Goal: Task Accomplishment & Management: Manage account settings

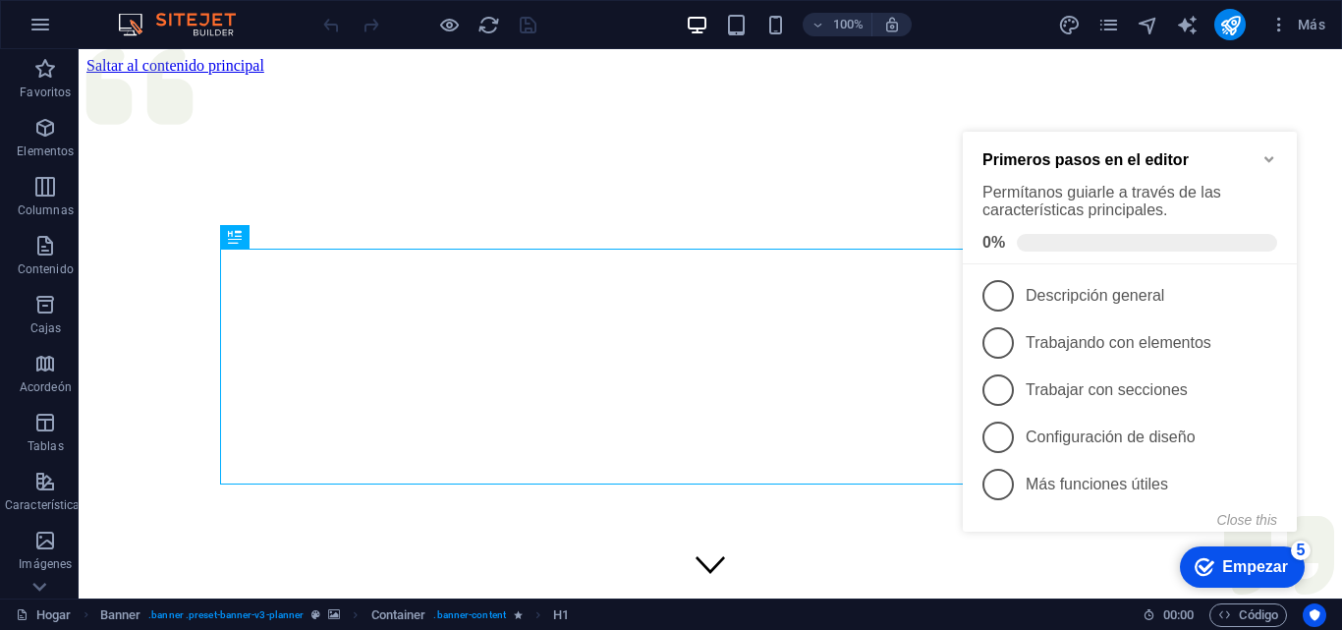
click at [1282, 157] on div "Primeros pasos en el editor Permítanos guiarle a través de las características …" at bounding box center [1130, 198] width 334 height 133
click at [1268, 154] on icon "Minimize checklist" at bounding box center [1269, 159] width 16 height 16
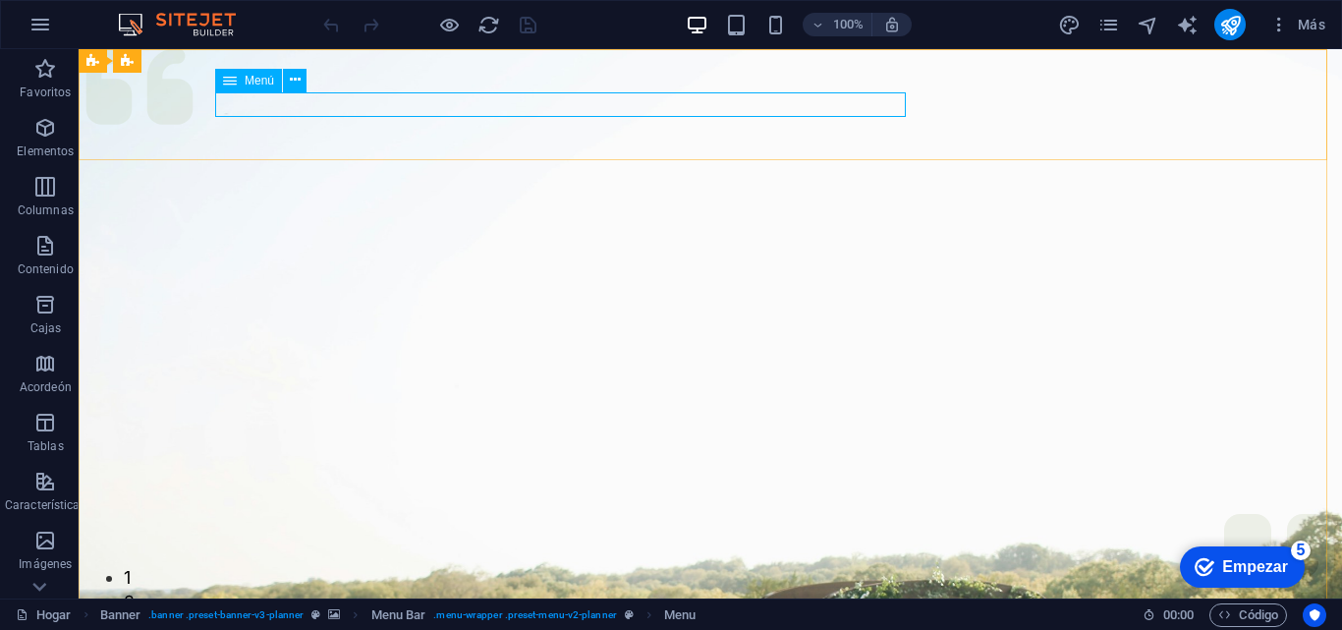
click at [268, 84] on font "Menú" at bounding box center [259, 81] width 29 height 14
click at [254, 81] on font "Menú" at bounding box center [259, 81] width 29 height 14
click at [250, 81] on font "Menú" at bounding box center [259, 81] width 29 height 14
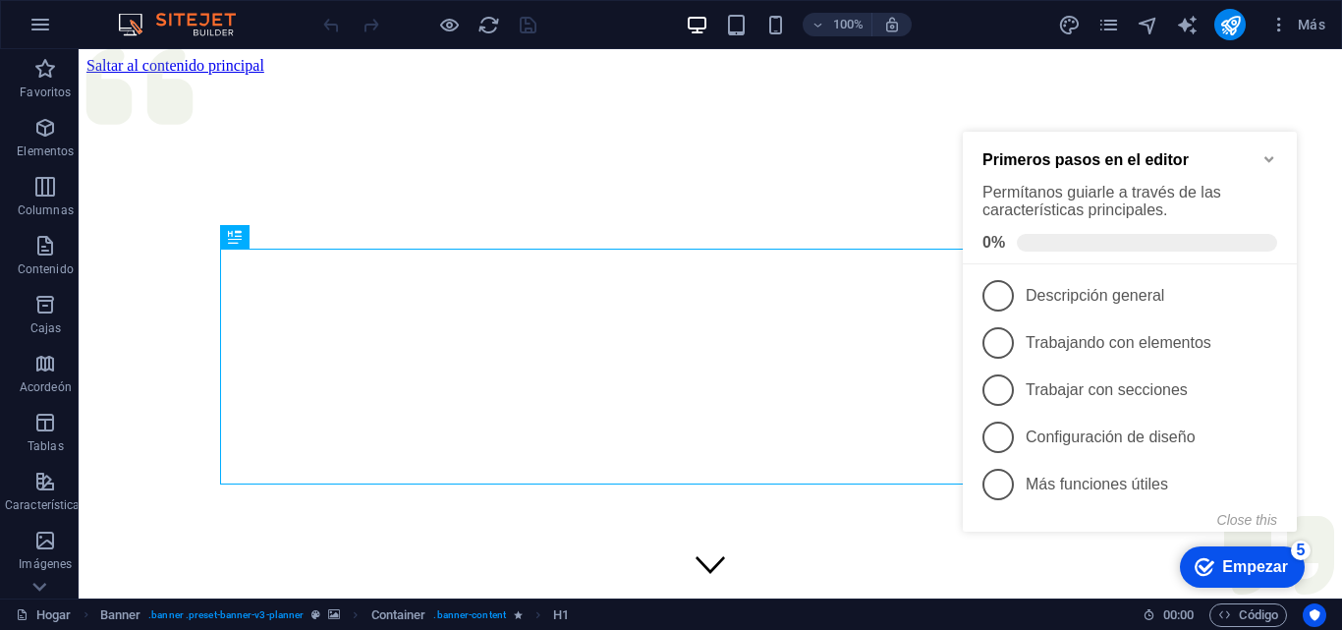
click at [1269, 163] on icon "Minimize checklist" at bounding box center [1269, 159] width 16 height 16
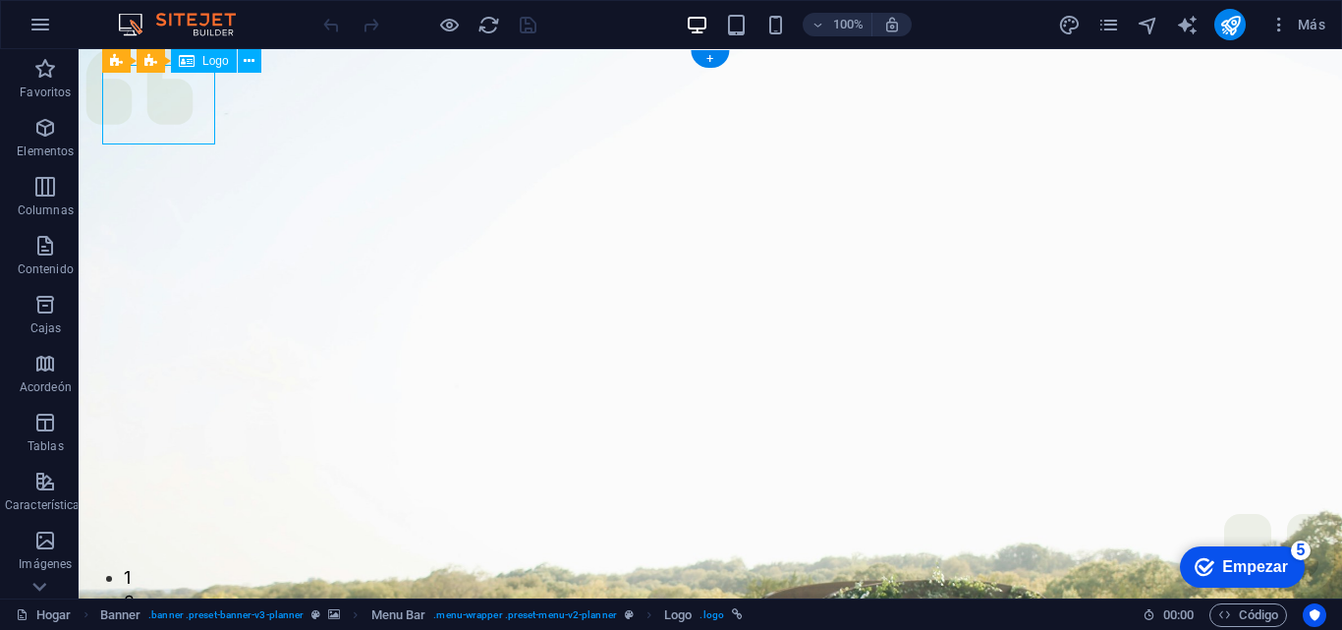
select select "px"
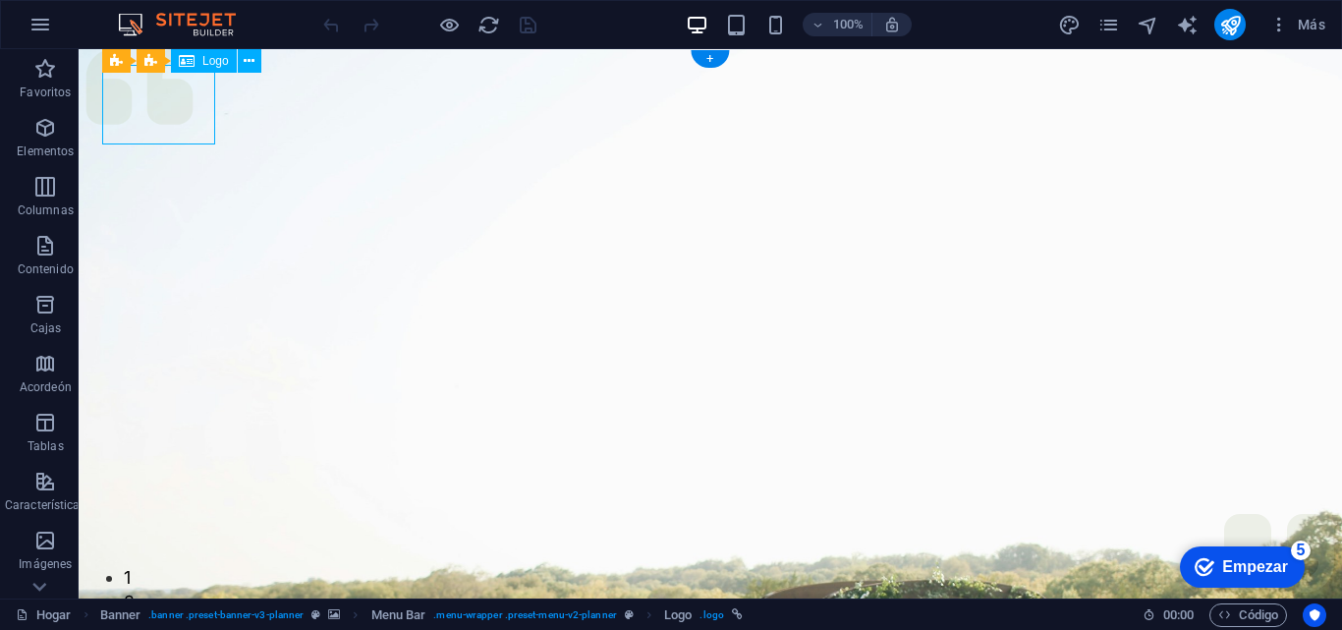
select select "px"
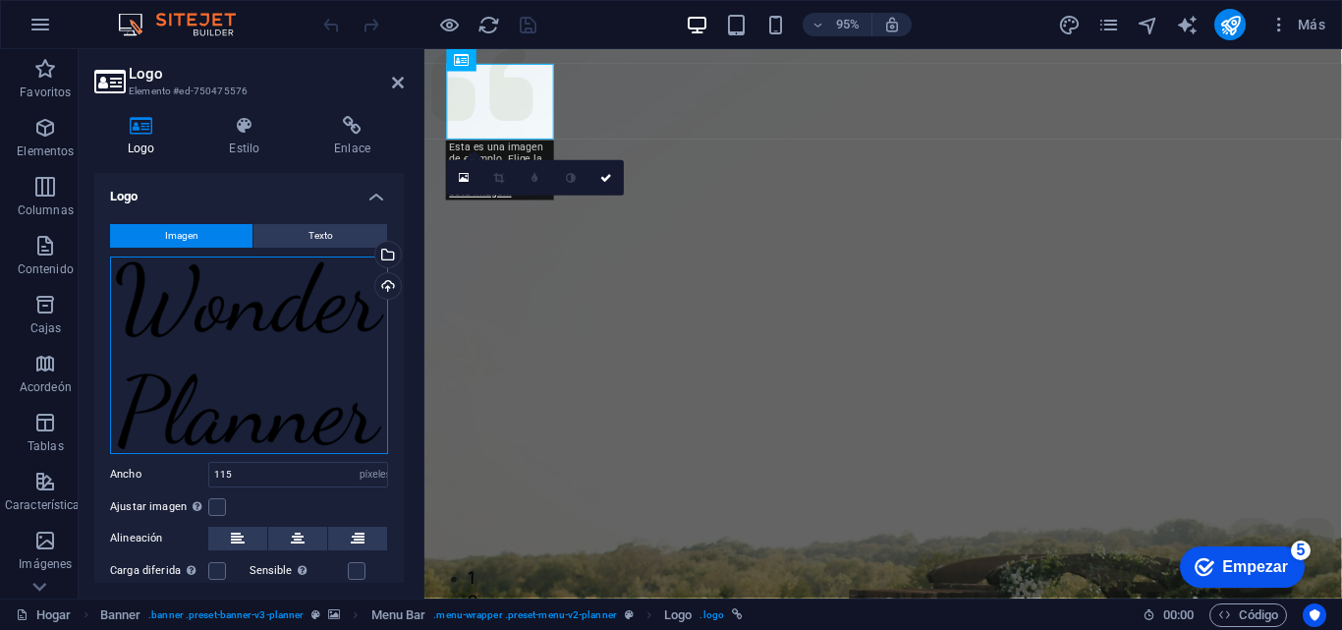
click at [246, 333] on div "Arrastre los archivos aquí, haga clic para elegir archivos o seleccione archivo…" at bounding box center [249, 354] width 278 height 197
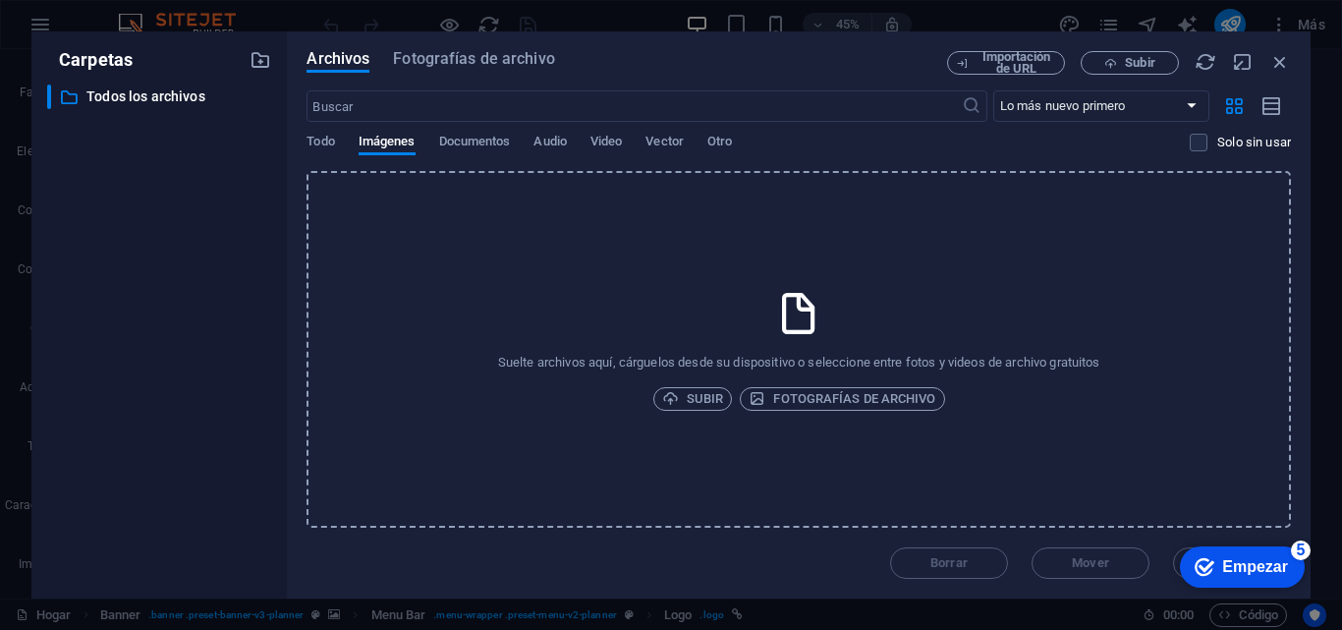
click at [172, 74] on div "Carpetas ​ All files Todos los archivos" at bounding box center [159, 314] width 224 height 535
click at [1051, 561] on div "Borrar Mover Insertar" at bounding box center [798, 552] width 984 height 51
click at [1279, 65] on icon "button" at bounding box center [1280, 62] width 22 height 22
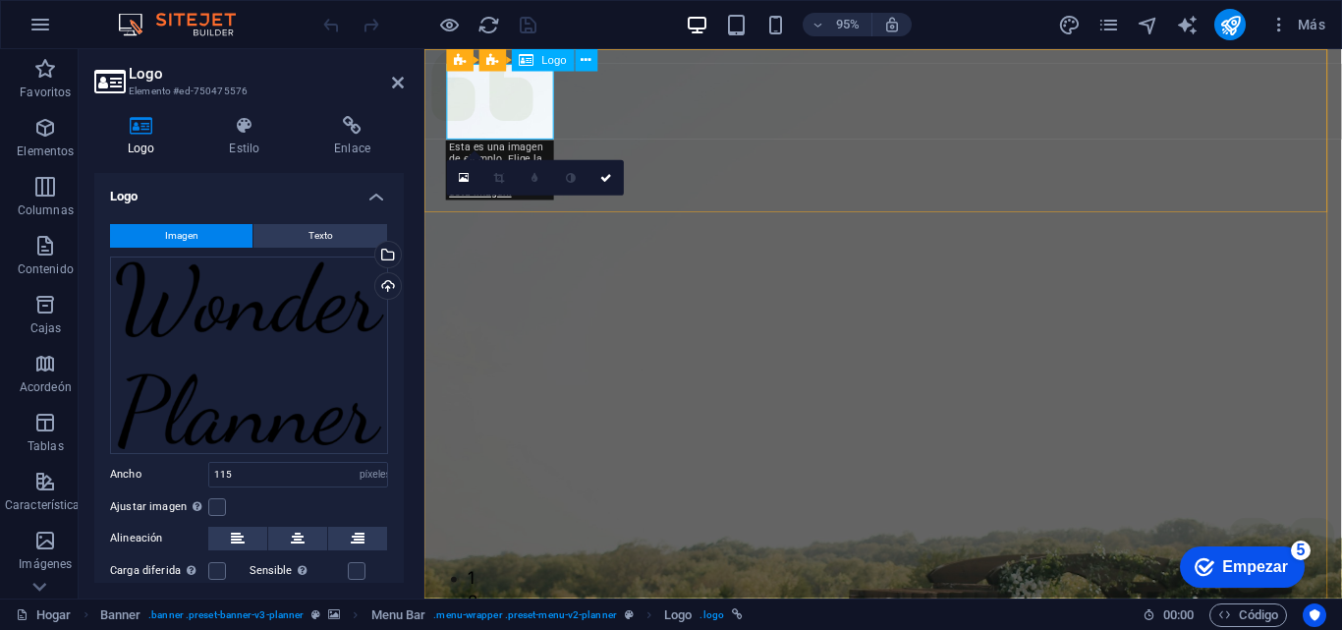
click at [584, 54] on icon at bounding box center [586, 60] width 10 height 20
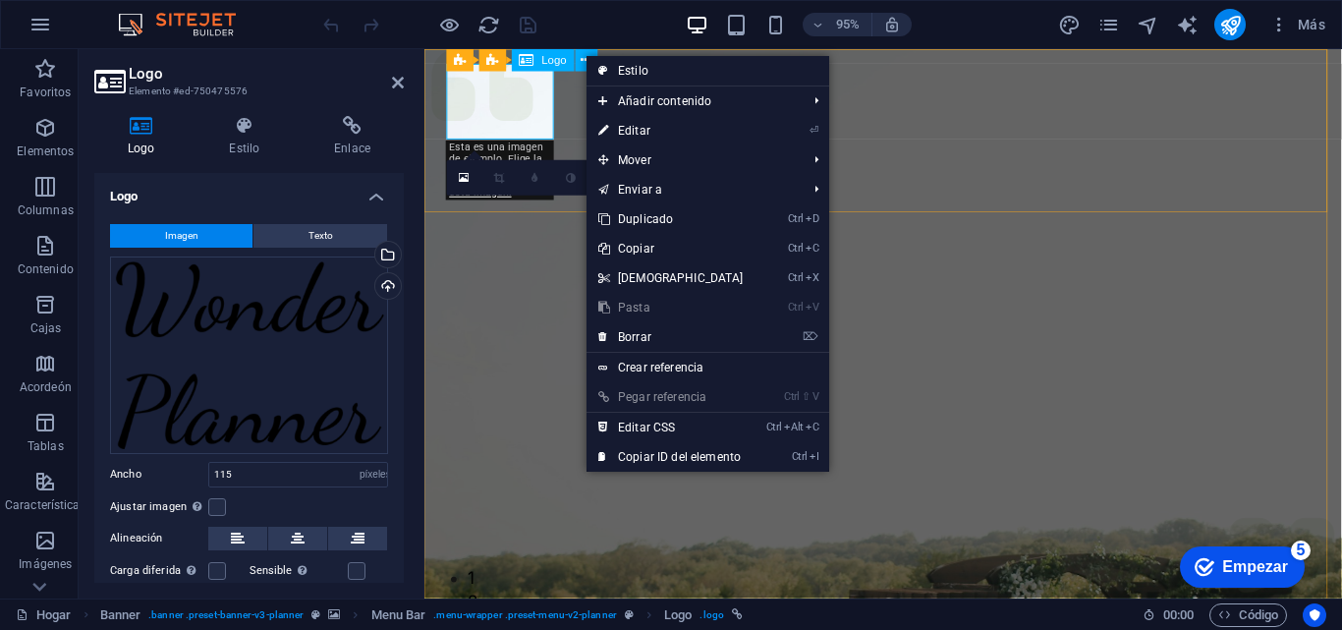
click at [547, 56] on font "Logo" at bounding box center [554, 60] width 25 height 13
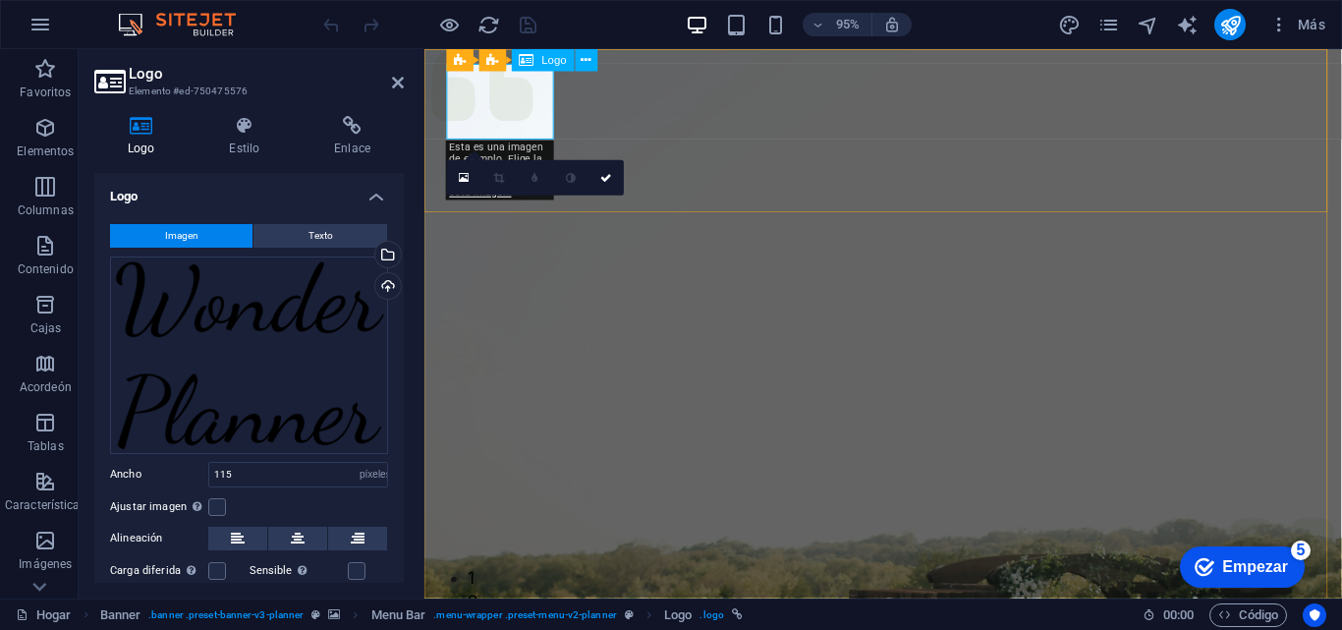
click at [538, 63] on div "Logo" at bounding box center [543, 60] width 62 height 23
click at [349, 280] on div "Arrastre los archivos aquí, haga clic para elegir archivos o seleccione archivo…" at bounding box center [249, 354] width 278 height 197
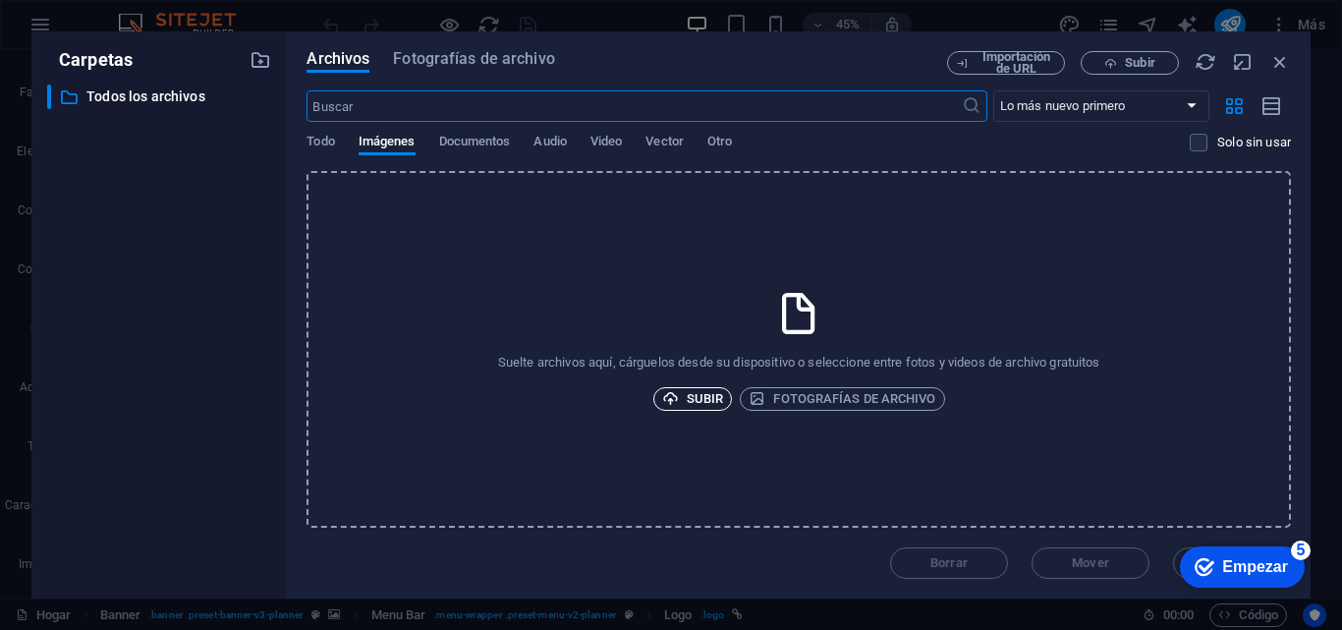
click at [690, 401] on font "Subir" at bounding box center [705, 398] width 36 height 15
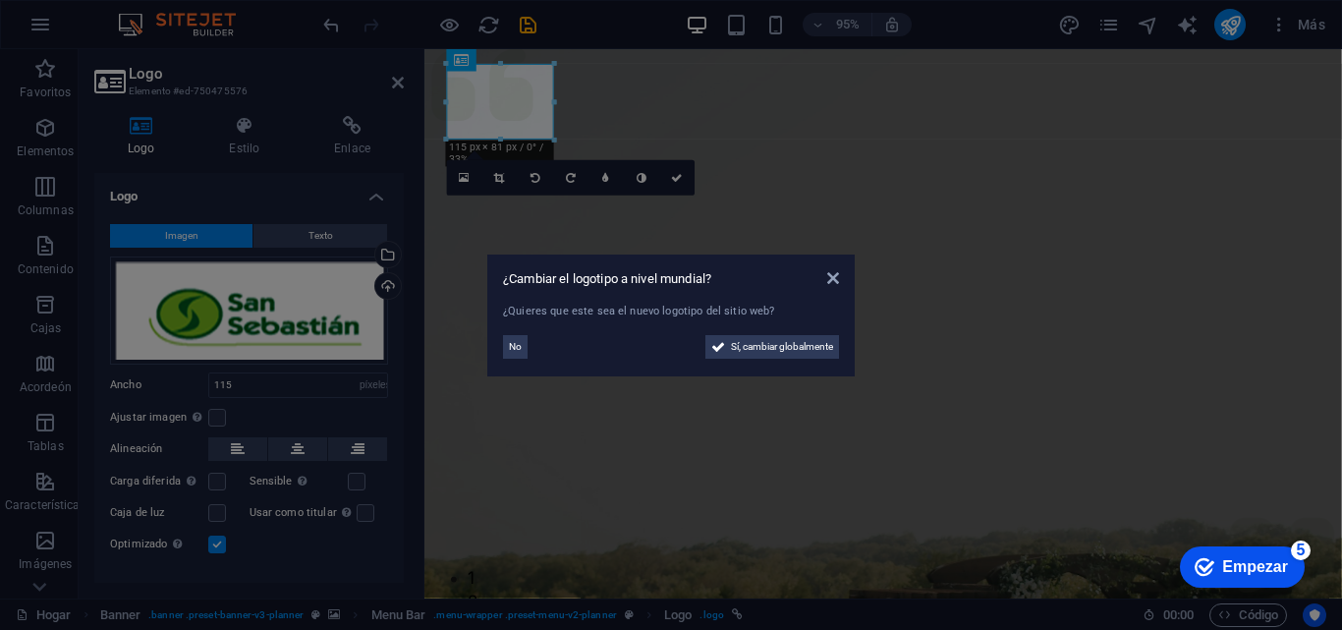
click at [1265, 313] on aside "¿Cambiar el logotipo a nivel mundial? ¿Quieres que este sea el nuevo logotipo d…" at bounding box center [671, 315] width 1342 height 630
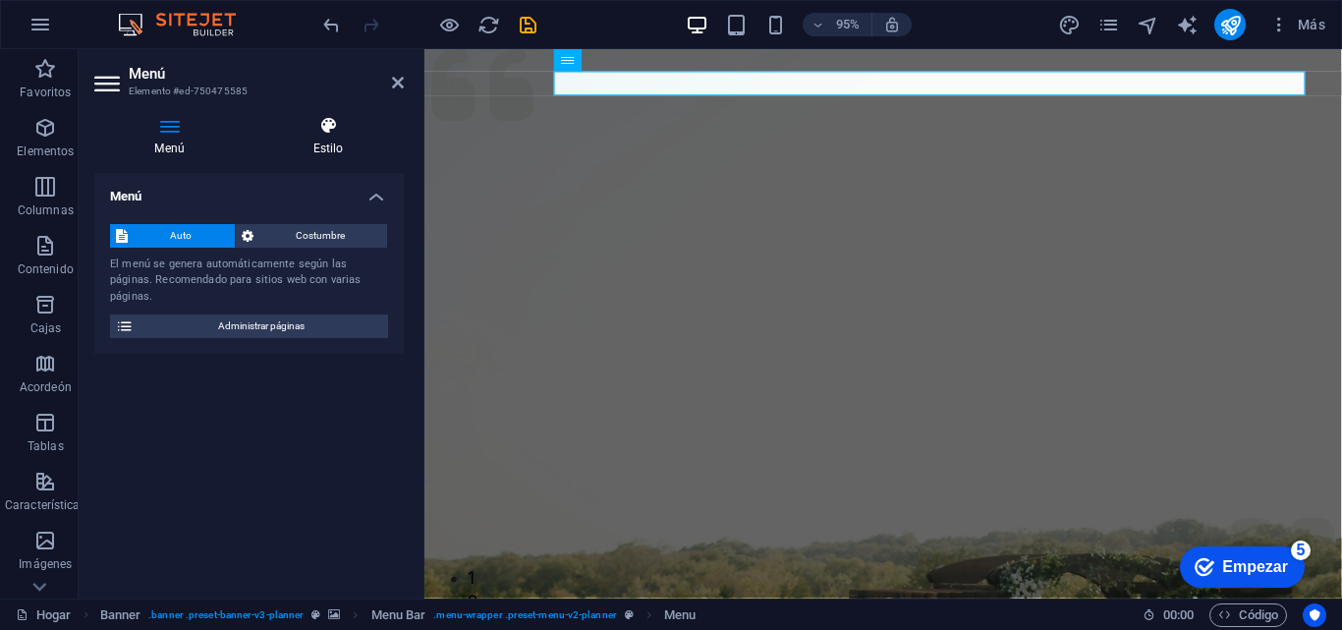
click at [321, 145] on font "Estilo" at bounding box center [328, 148] width 30 height 14
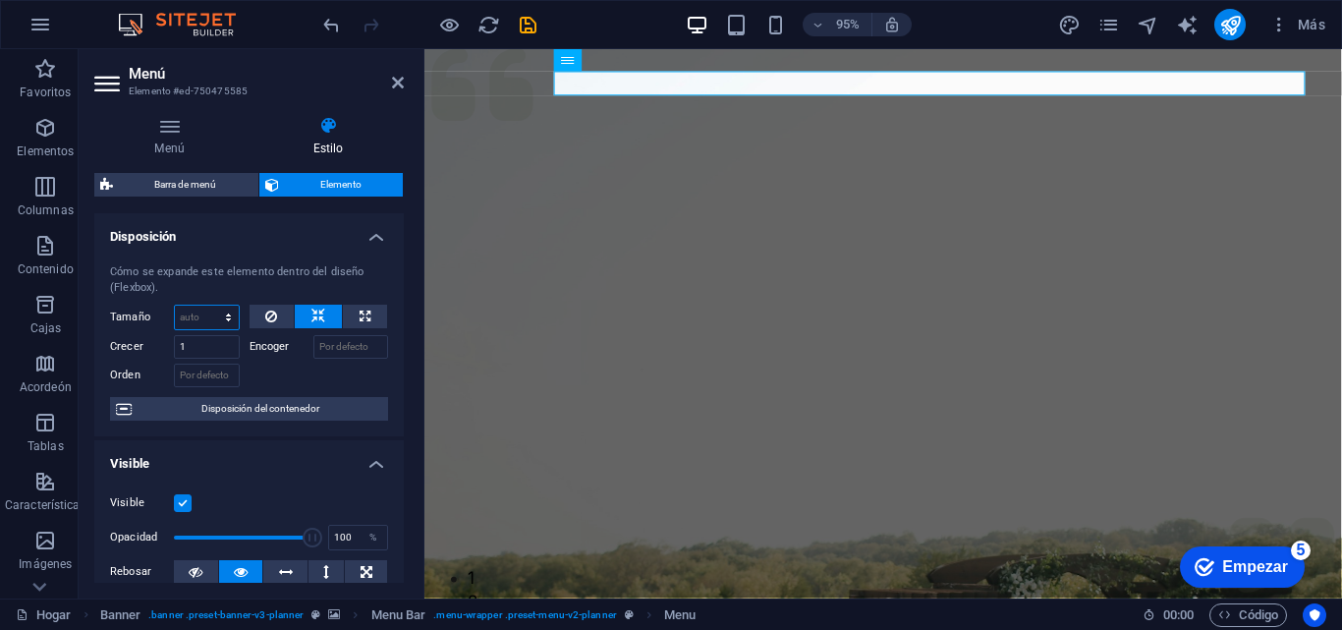
click at [228, 309] on select "Por defecto auto píxeles % 1/1 1/2 1/3 1/4 1/5 1/6 1/7 1/8 1/9 1/10" at bounding box center [207, 317] width 64 height 24
select select "1/7"
click at [208, 305] on select "Por defecto auto píxeles % 1/1 1/2 1/3 1/4 1/5 1/6 1/7 1/8 1/9 1/10" at bounding box center [207, 317] width 64 height 24
type input "14.28"
select select "%"
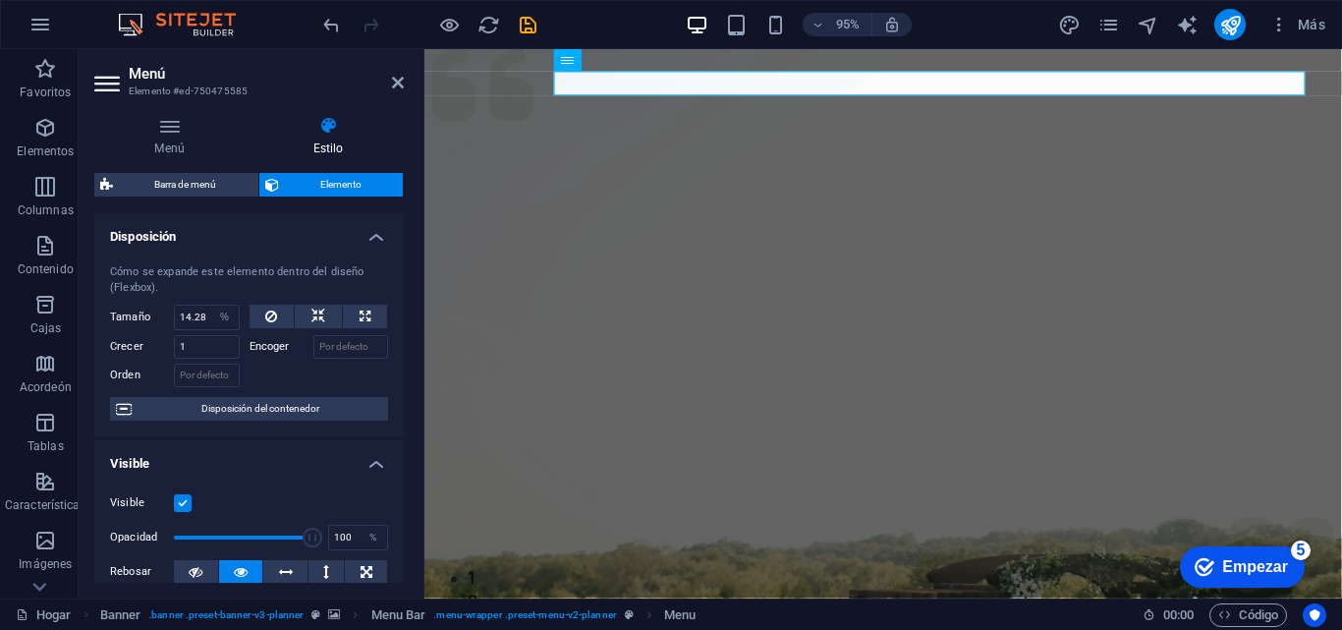
drag, startPoint x: 399, startPoint y: 258, endPoint x: 401, endPoint y: 309, distance: 51.1
click at [401, 309] on div "Disposición Cómo se expande este elemento dentro del diseño (Flexbox). Tamaño 1…" at bounding box center [248, 397] width 309 height 369
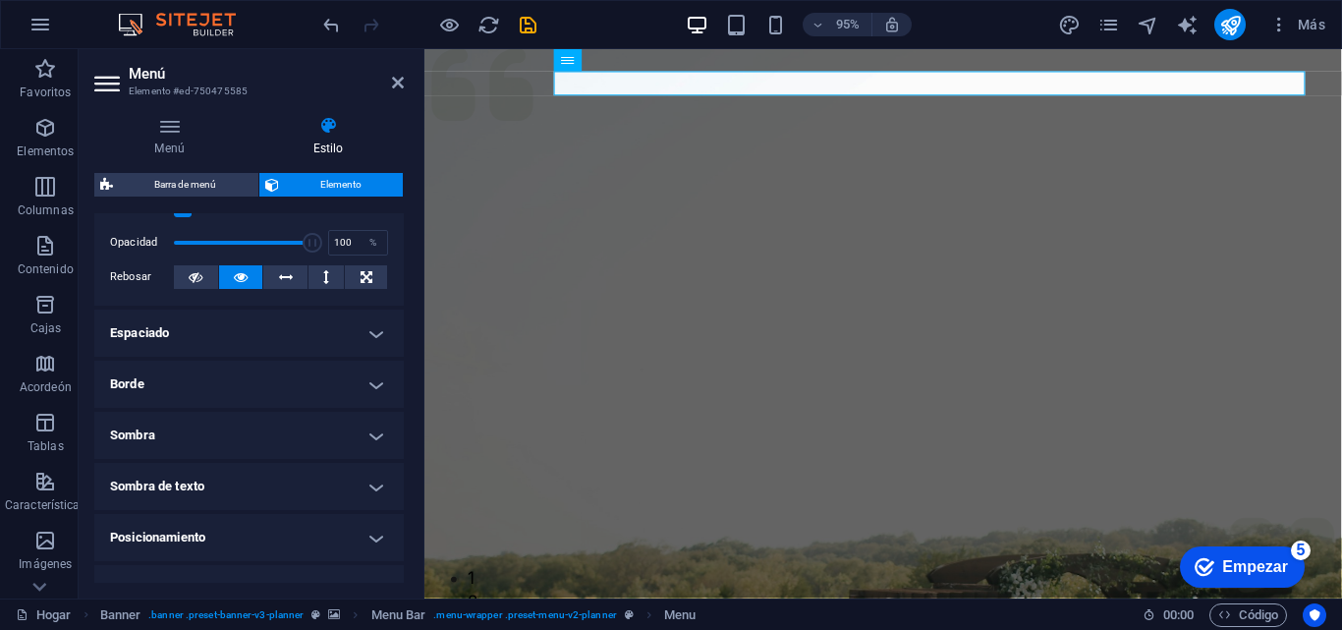
scroll to position [306, 0]
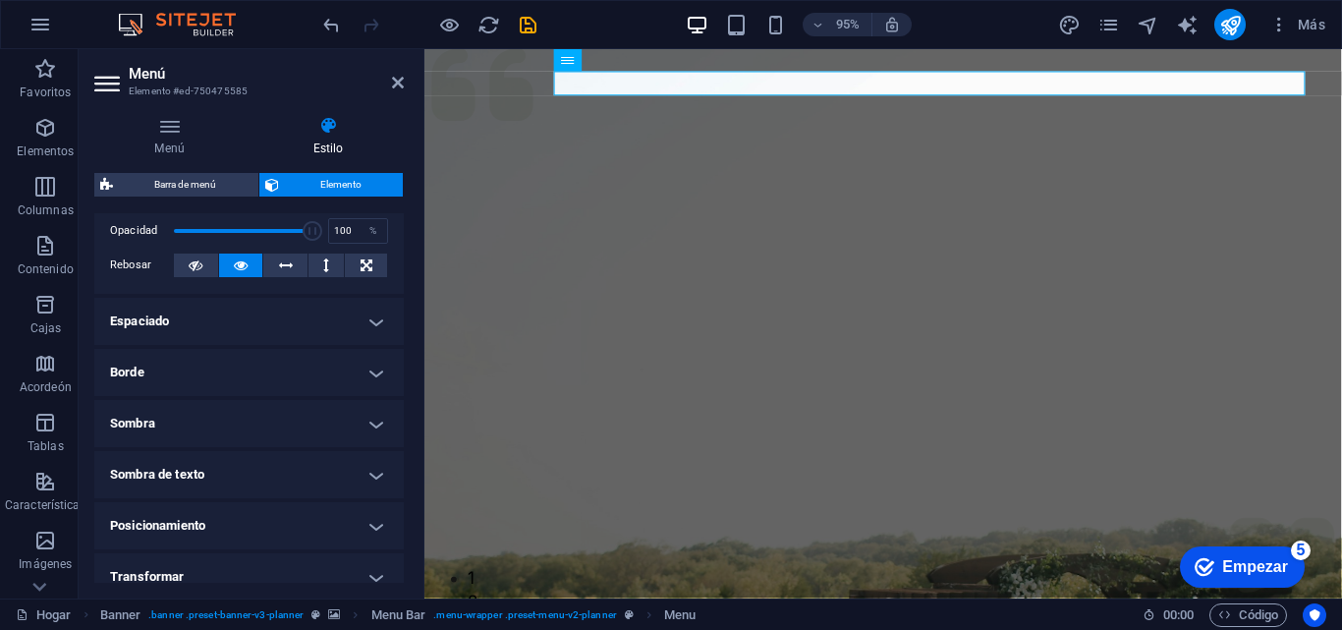
click at [345, 422] on h4 "Sombra" at bounding box center [248, 423] width 309 height 47
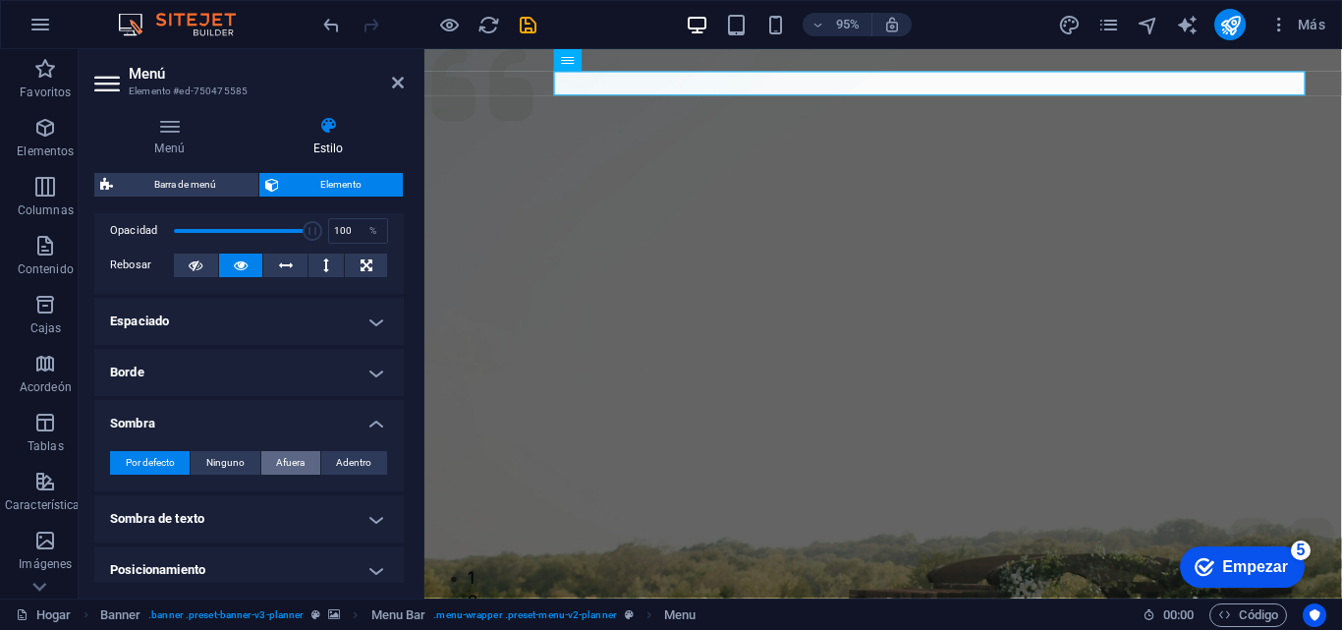
click at [304, 451] on button "Afuera" at bounding box center [290, 463] width 59 height 24
type input "2"
type input "4"
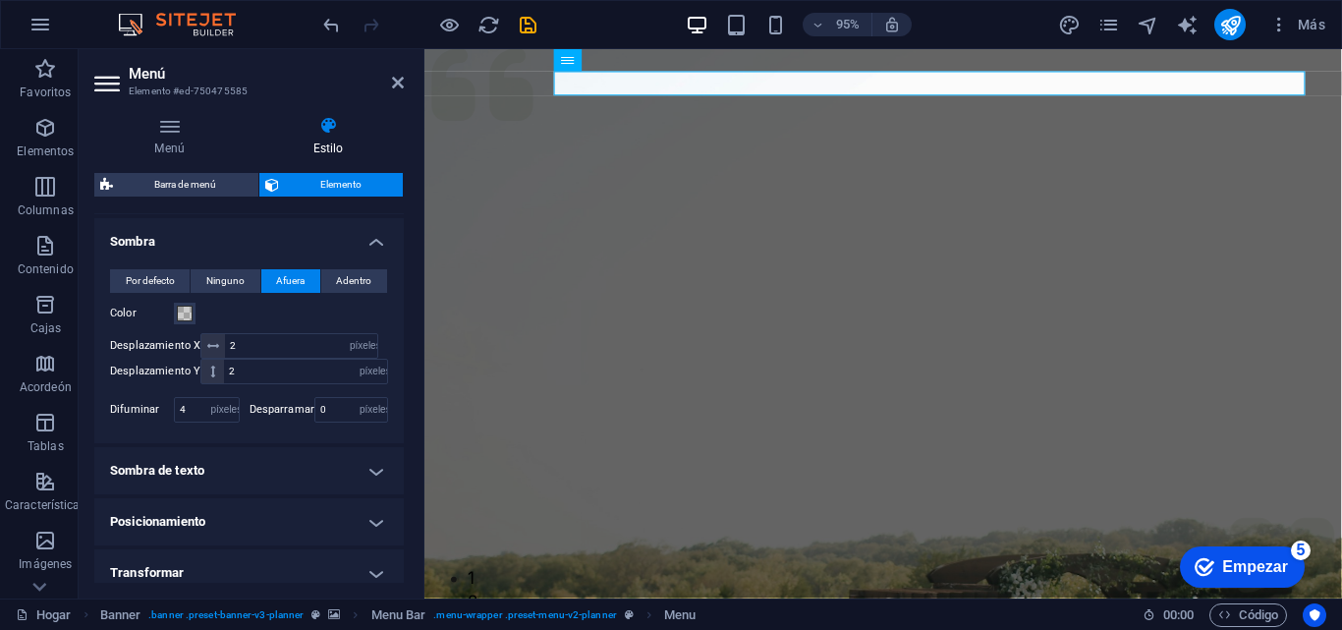
scroll to position [508, 0]
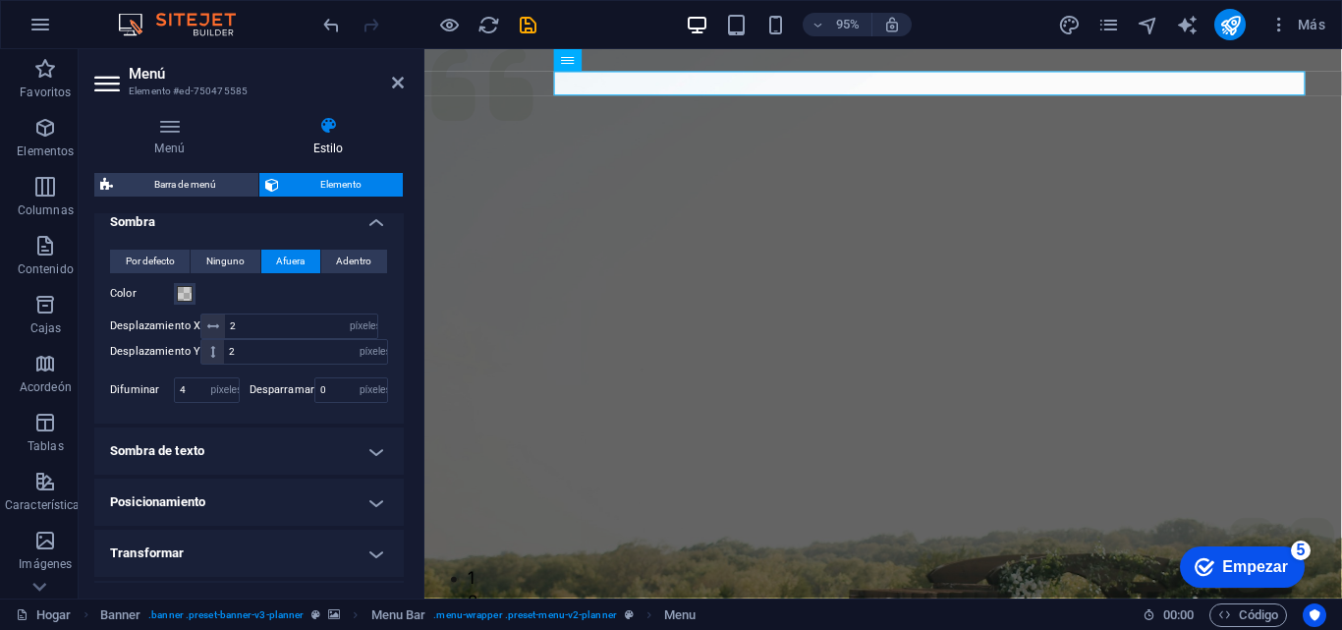
drag, startPoint x: 414, startPoint y: 441, endPoint x: 416, endPoint y: 469, distance: 28.6
click at [416, 469] on div "Menú Estilo Menú Auto Costumbre El menú se genera automáticamente según las pág…" at bounding box center [249, 349] width 341 height 498
click at [366, 451] on h4 "Sombra de texto" at bounding box center [248, 450] width 309 height 47
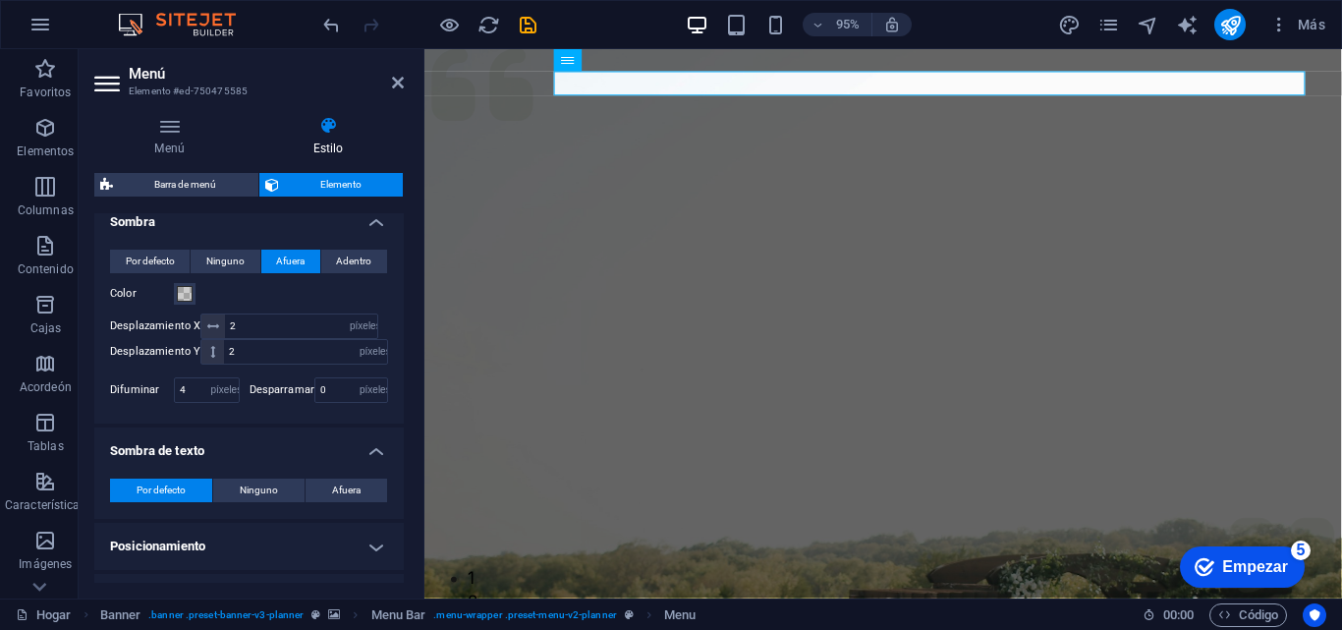
drag, startPoint x: 404, startPoint y: 457, endPoint x: 414, endPoint y: 529, distance: 73.5
click at [414, 529] on div "Menú Estilo Menú Auto Costumbre El menú se genera automáticamente según las pág…" at bounding box center [249, 349] width 341 height 498
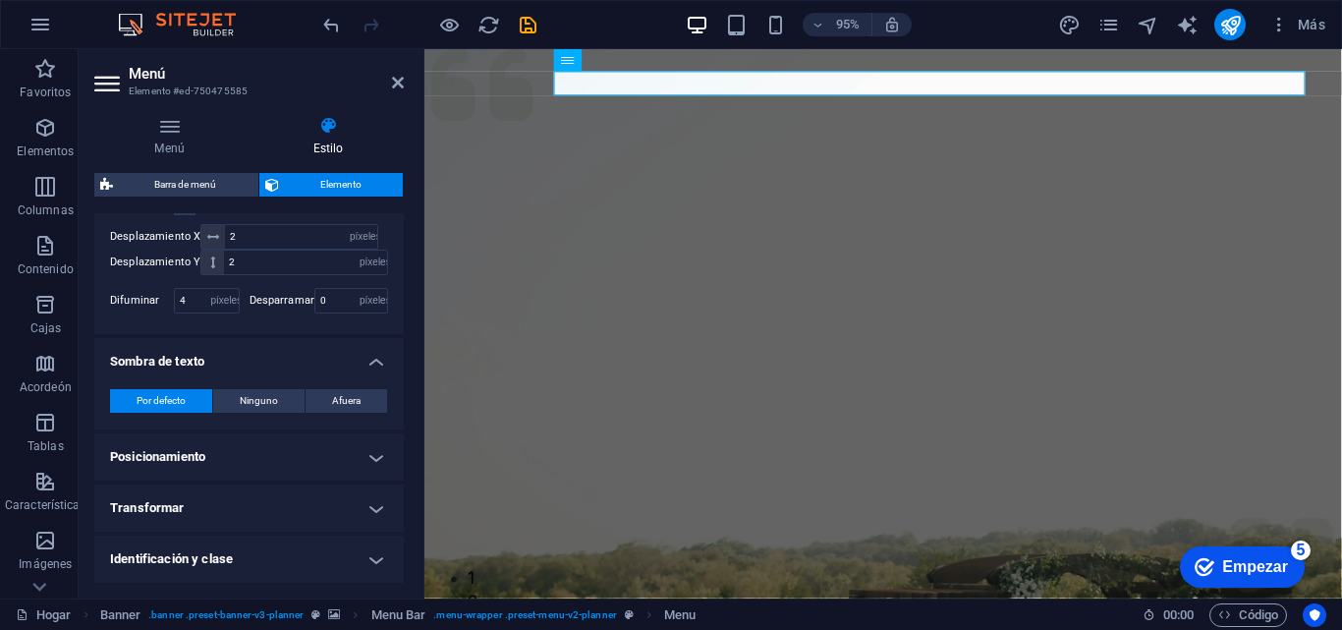
scroll to position [699, 0]
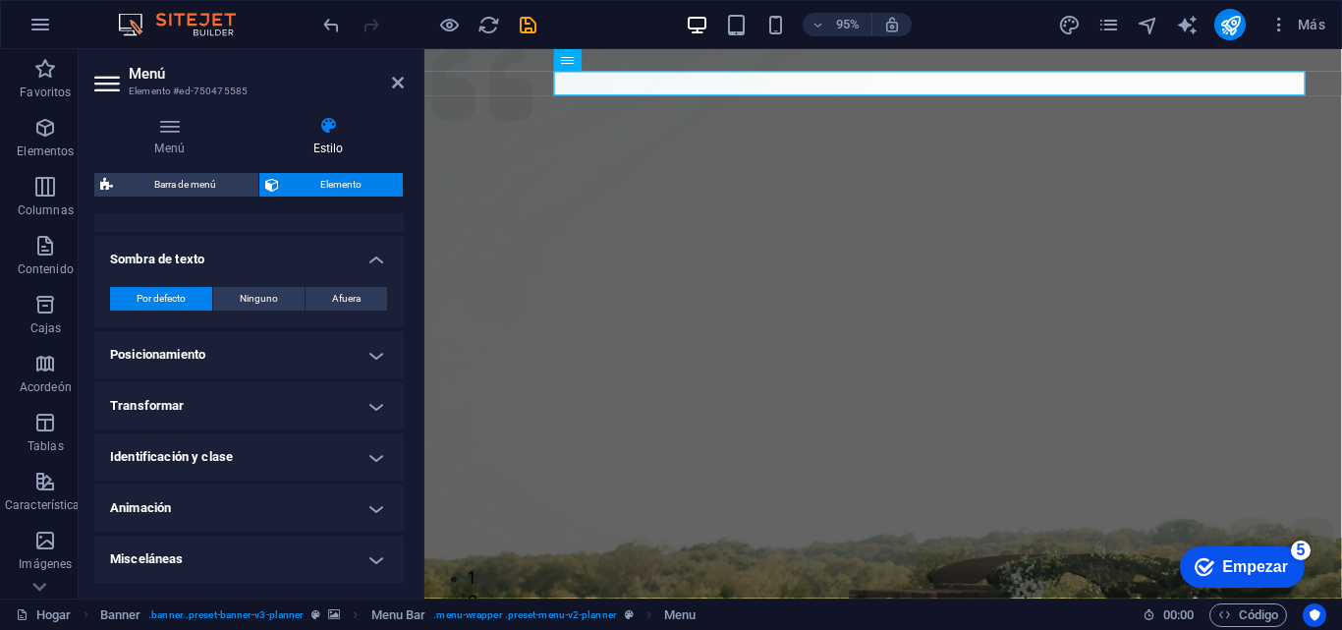
click at [193, 505] on h4 "Animación" at bounding box center [248, 507] width 309 height 47
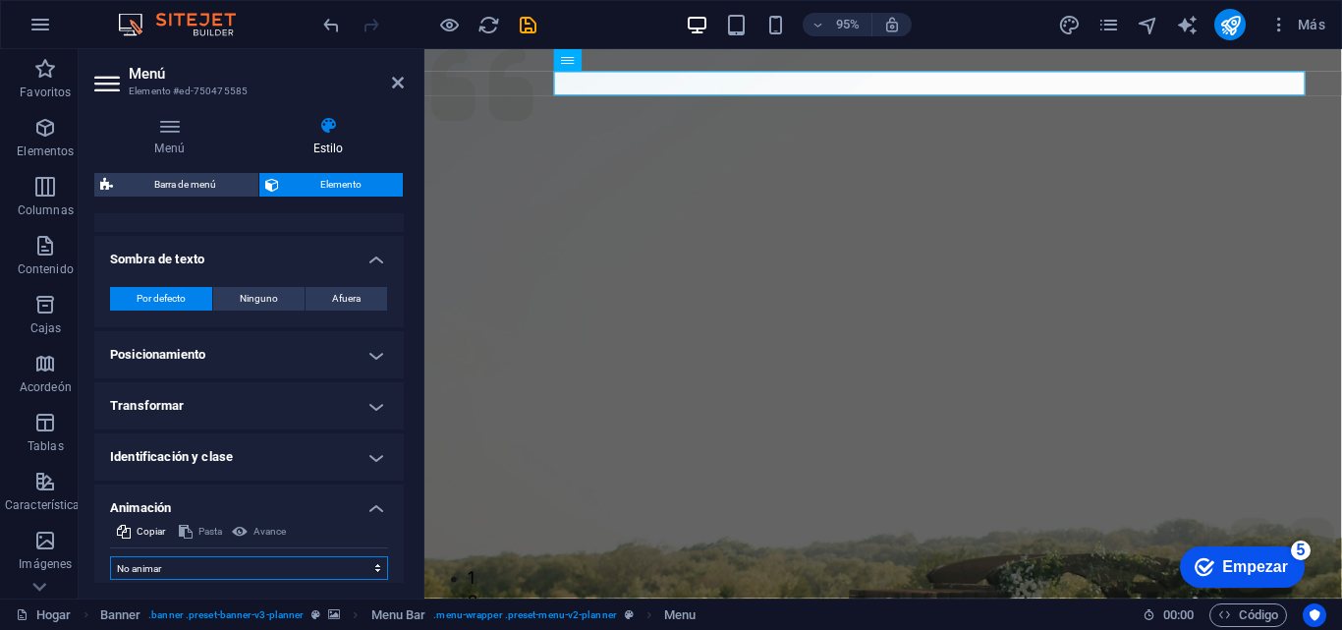
click at [330, 559] on select "No animar Mostrar / Ocultar Deslizarse hacia arriba/abajo Acercar/alejar Deslic…" at bounding box center [249, 568] width 278 height 24
select select "slide"
click at [110, 556] on select "No animar Mostrar / Ocultar Deslizarse hacia arriba/abajo Acercar/alejar Deslic…" at bounding box center [249, 568] width 278 height 24
select select "scroll"
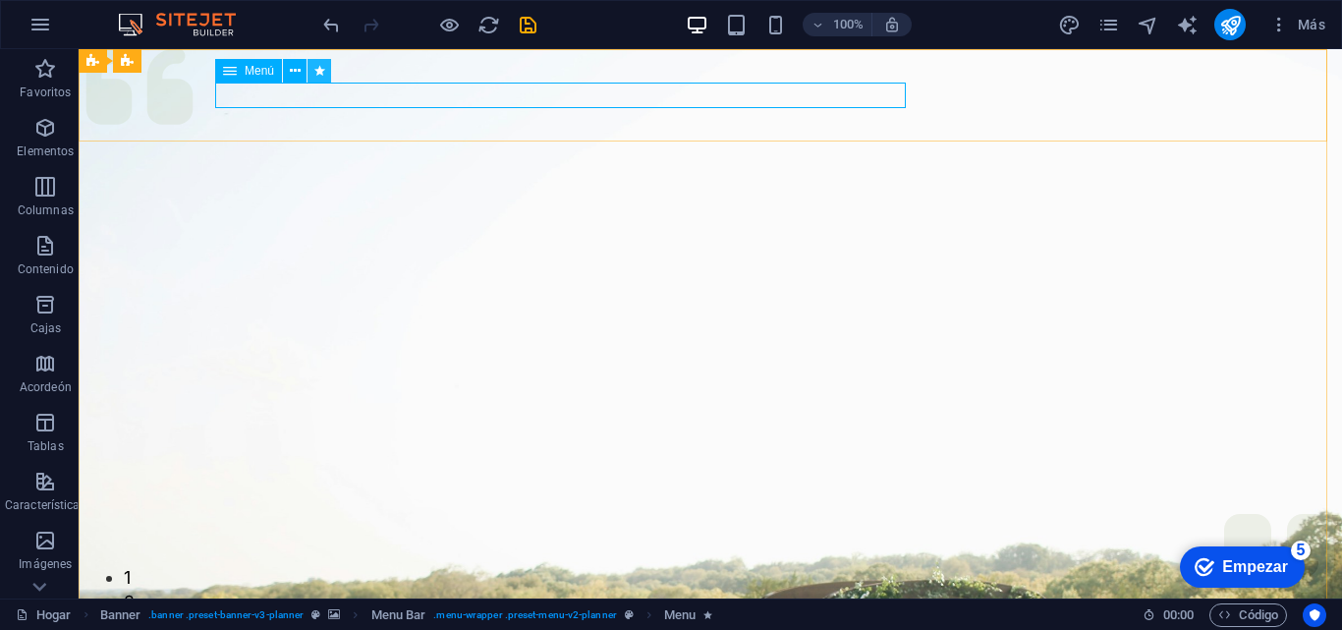
click at [323, 70] on icon at bounding box center [319, 71] width 11 height 21
select select "slide"
select select "s"
select select "scroll"
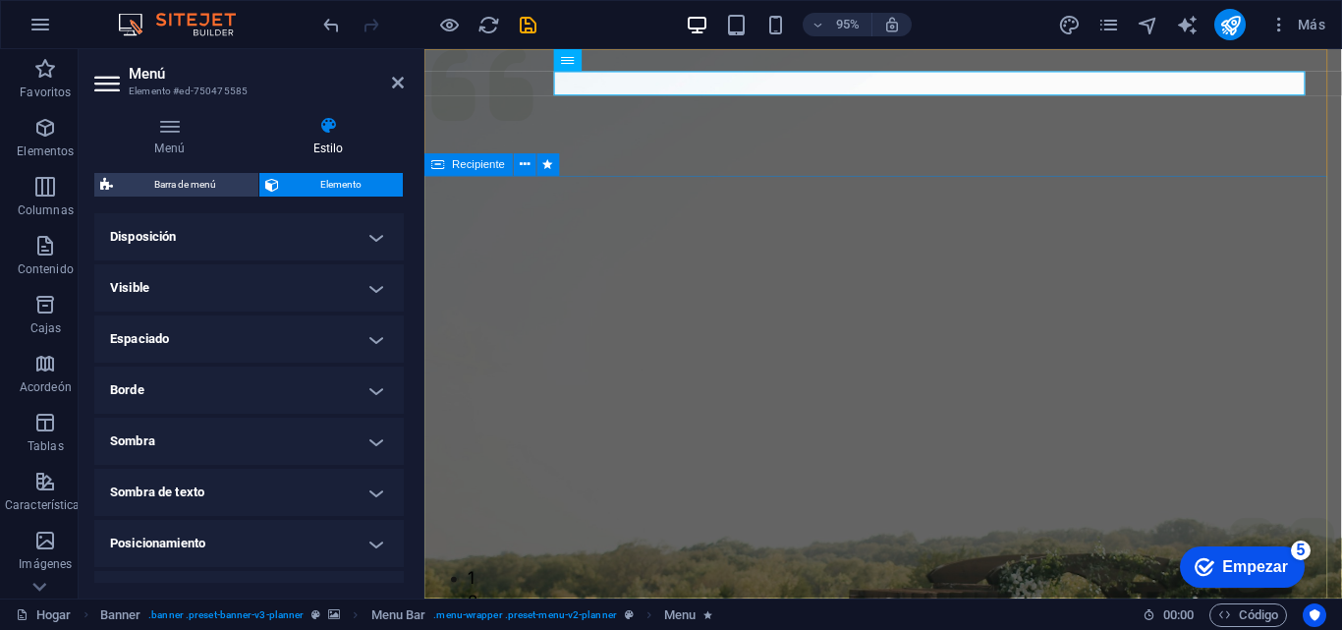
click at [560, 159] on div "Recipiente" at bounding box center [497, 165] width 147 height 24
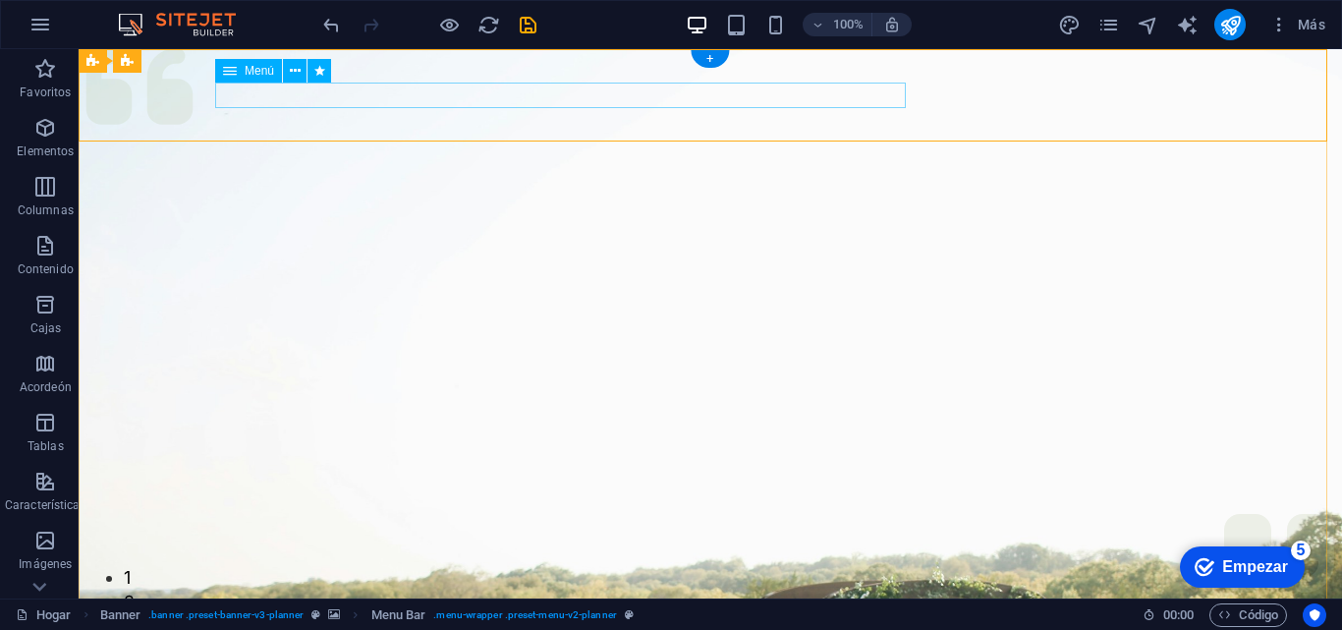
click at [310, 70] on button at bounding box center [319, 71] width 24 height 24
select select "slide"
select select "s"
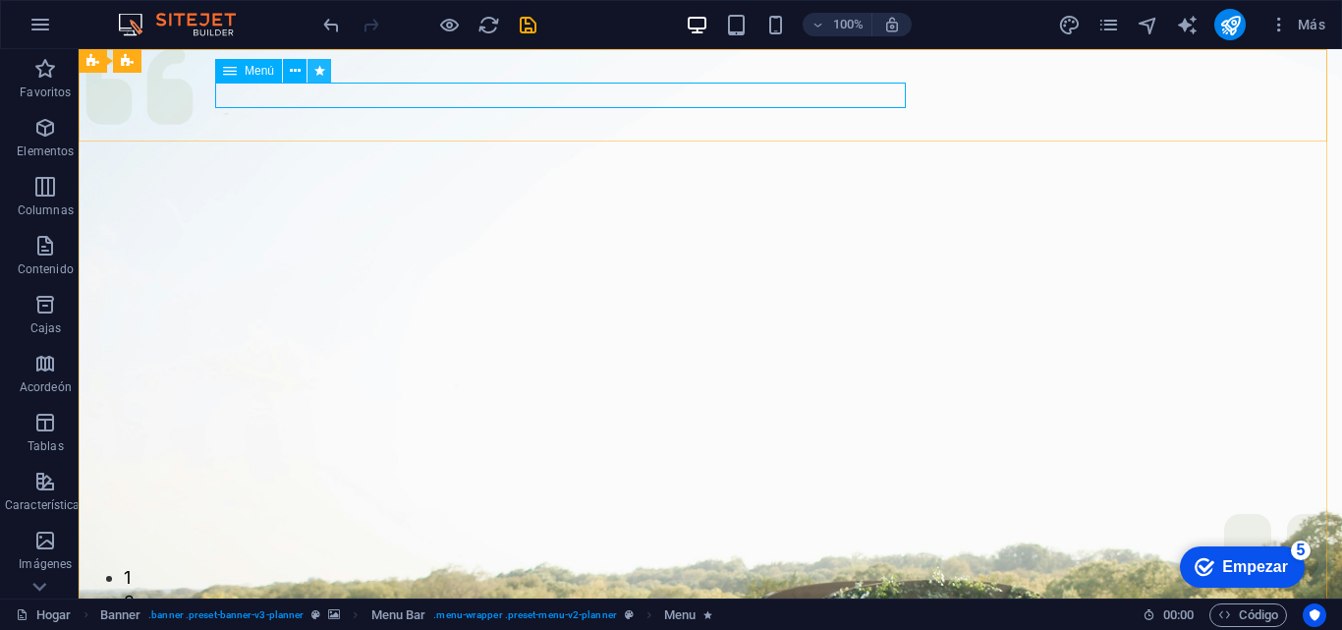
select select "scroll"
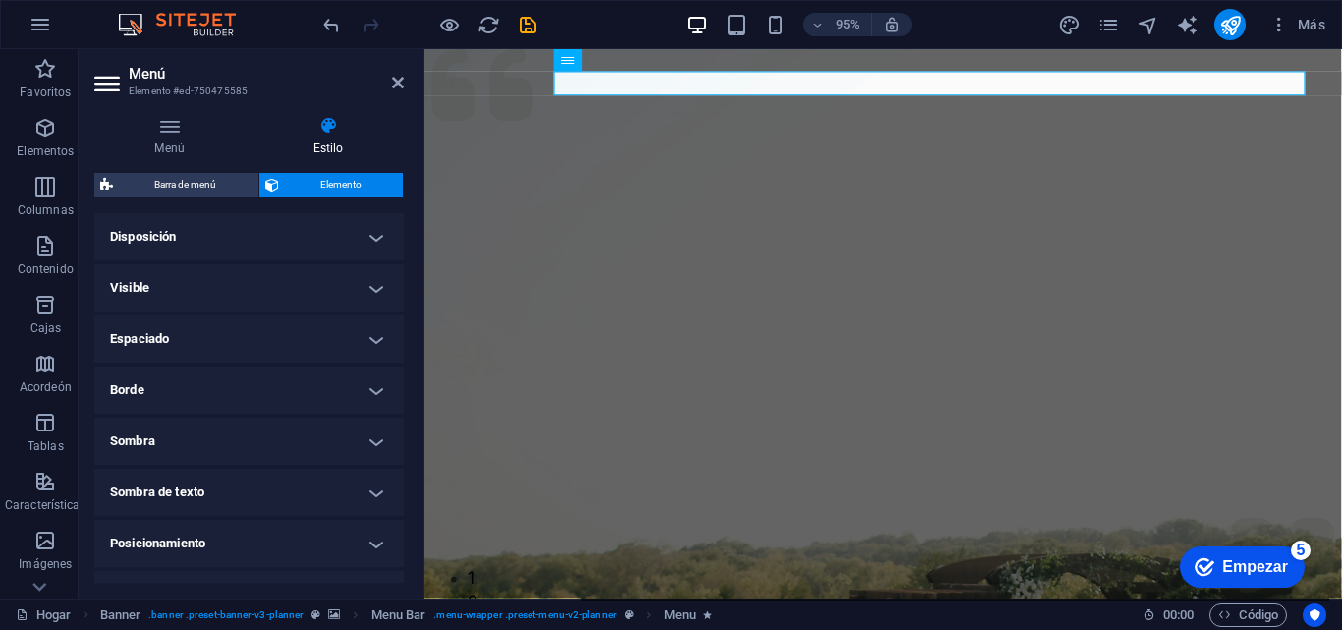
drag, startPoint x: 398, startPoint y: 364, endPoint x: 395, endPoint y: 409, distance: 44.3
click at [395, 409] on ul "Disposición Cómo se expande este elemento dentro del diseño (Flexbox). Tamaño 1…" at bounding box center [248, 593] width 309 height 760
drag, startPoint x: 399, startPoint y: 379, endPoint x: 401, endPoint y: 459, distance: 79.6
click at [401, 459] on div "Disposición Cómo se expande este elemento dentro del diseño (Flexbox). Tamaño 1…" at bounding box center [248, 397] width 309 height 369
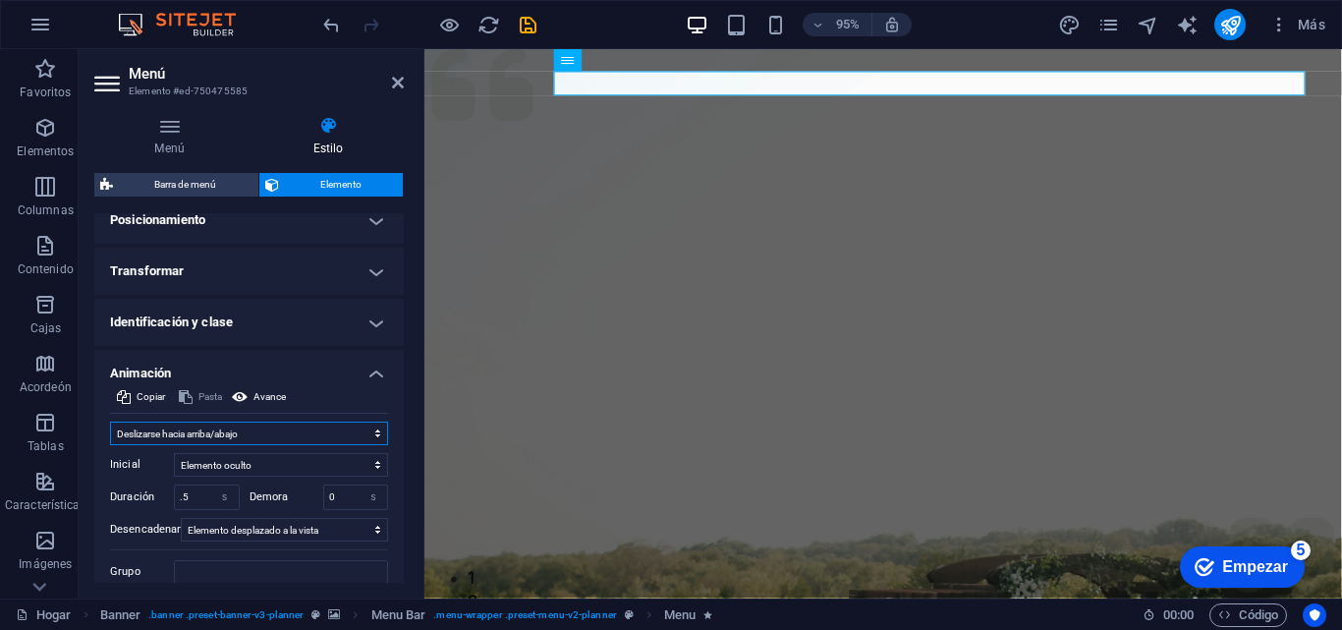
click at [371, 430] on select "No animar Mostrar / Ocultar Deslizarse hacia arriba/abajo Acercar/alejar Deslic…" at bounding box center [249, 433] width 278 height 24
click at [110, 421] on select "No animar Mostrar / Ocultar Deslizarse hacia arriba/abajo Acercar/alejar Deslic…" at bounding box center [249, 433] width 278 height 24
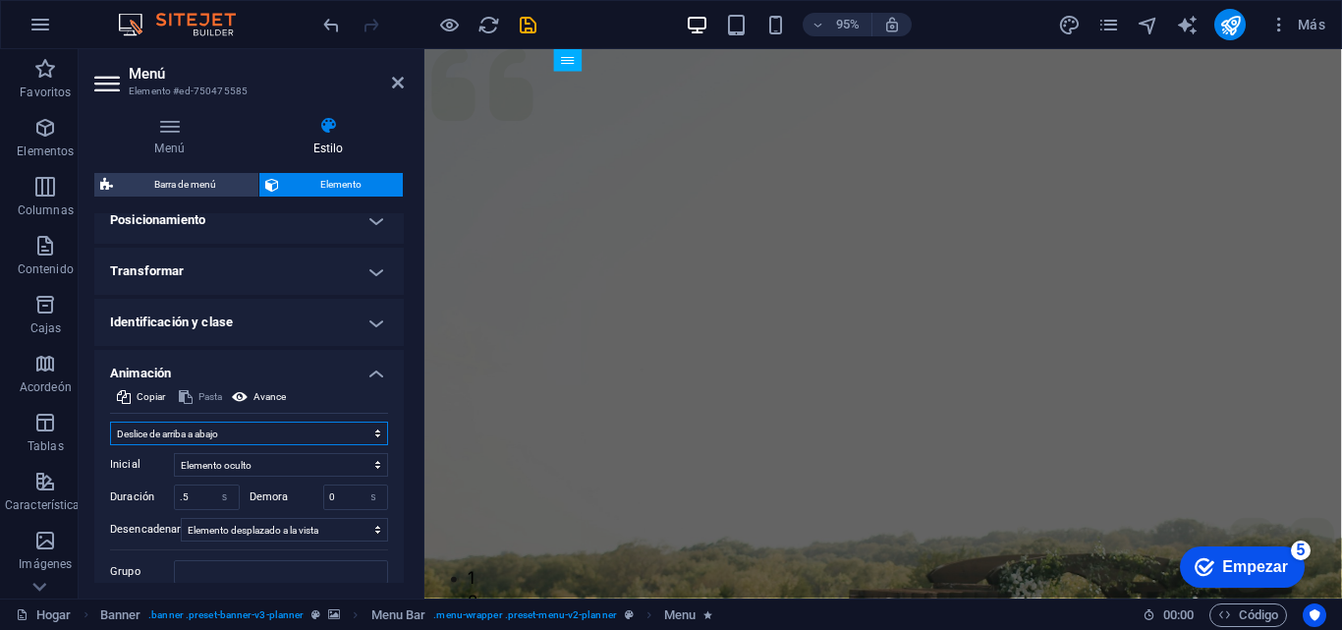
click at [338, 427] on select "No animar Mostrar / Ocultar Deslizarse hacia arriba/abajo Acercar/alejar Deslic…" at bounding box center [249, 433] width 278 height 24
click at [110, 421] on select "No animar Mostrar / Ocultar Deslizarse hacia arriba/abajo Acercar/alejar Deslic…" at bounding box center [249, 433] width 278 height 24
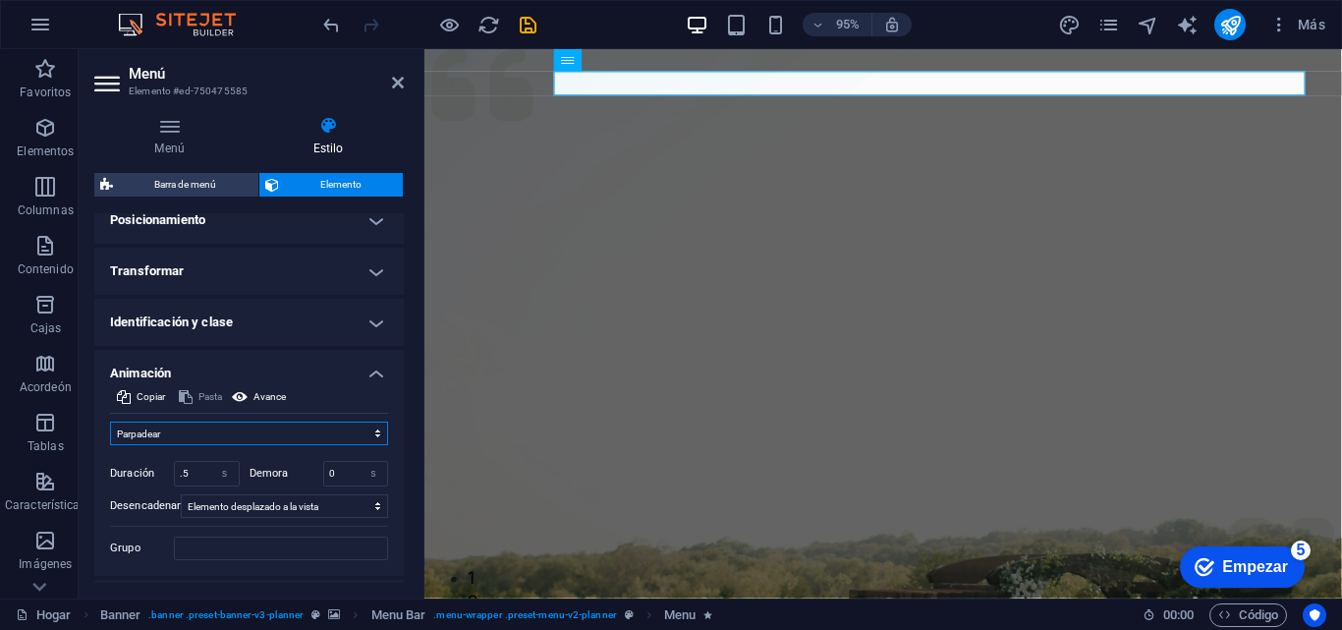
click at [217, 432] on select "No animar Mostrar / Ocultar Deslizarse hacia arriba/abajo Acercar/alejar Deslic…" at bounding box center [249, 433] width 278 height 24
click at [110, 421] on select "No animar Mostrar / Ocultar Deslizarse hacia arriba/abajo Acercar/alejar Deslic…" at bounding box center [249, 433] width 278 height 24
click at [235, 436] on select "No animar Mostrar / Ocultar Deslizarse hacia arriba/abajo Acercar/alejar Deslic…" at bounding box center [249, 433] width 278 height 24
click at [110, 421] on select "No animar Mostrar / Ocultar Deslizarse hacia arriba/abajo Acercar/alejar Deslic…" at bounding box center [249, 433] width 278 height 24
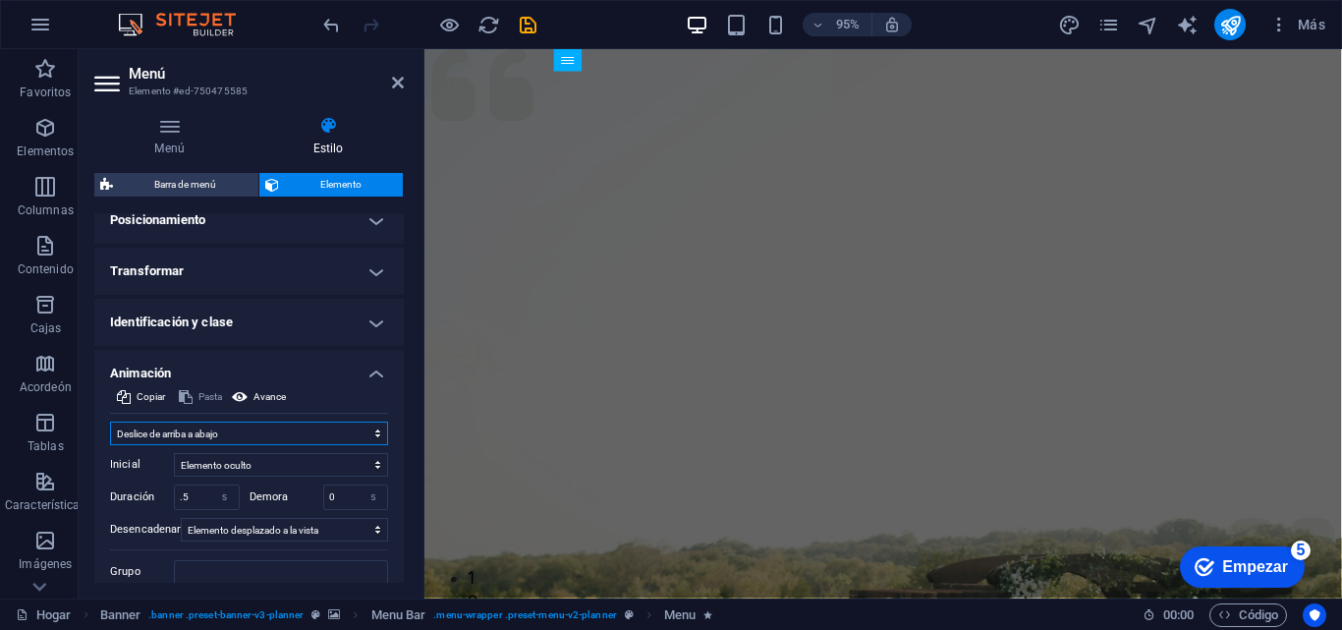
click at [222, 436] on select "No animar Mostrar / Ocultar Deslizarse hacia arriba/abajo Acercar/alejar Deslic…" at bounding box center [249, 433] width 278 height 24
click at [110, 421] on select "No animar Mostrar / Ocultar Deslizarse hacia arriba/abajo Acercar/alejar Deslic…" at bounding box center [249, 433] width 278 height 24
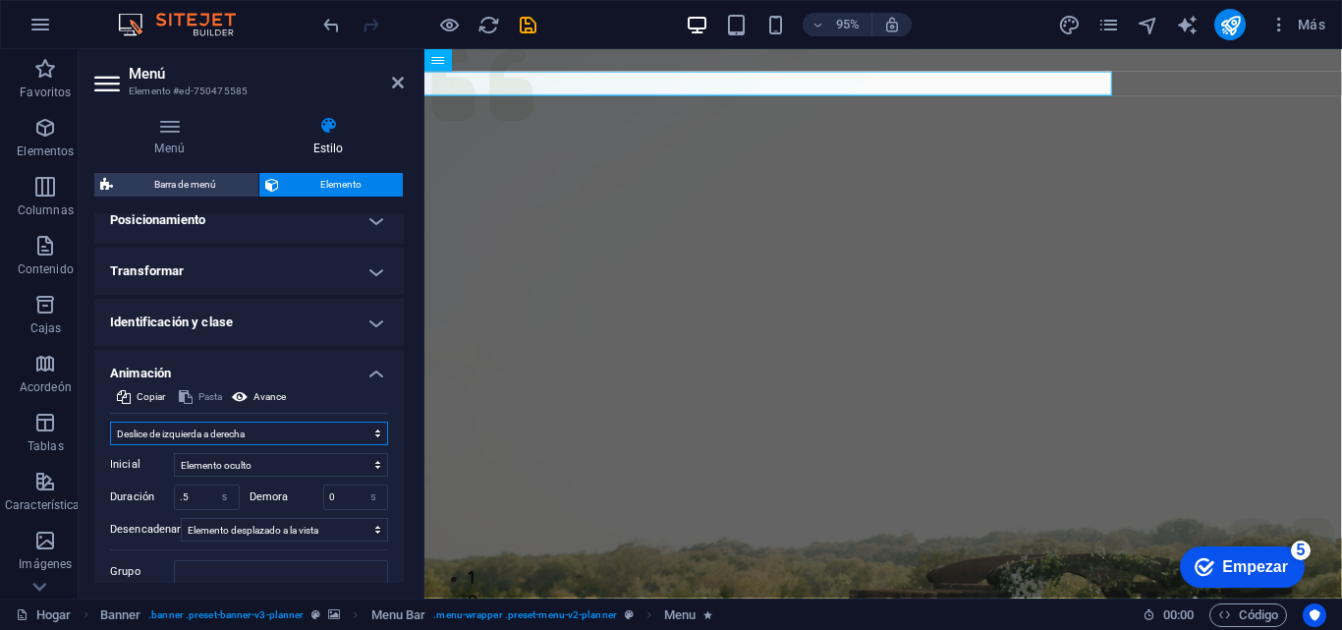
click at [208, 439] on select "No animar Mostrar / Ocultar Deslizarse hacia arriba/abajo Acercar/alejar Deslic…" at bounding box center [249, 433] width 278 height 24
click at [110, 421] on select "No animar Mostrar / Ocultar Deslizarse hacia arriba/abajo Acercar/alejar Deslic…" at bounding box center [249, 433] width 278 height 24
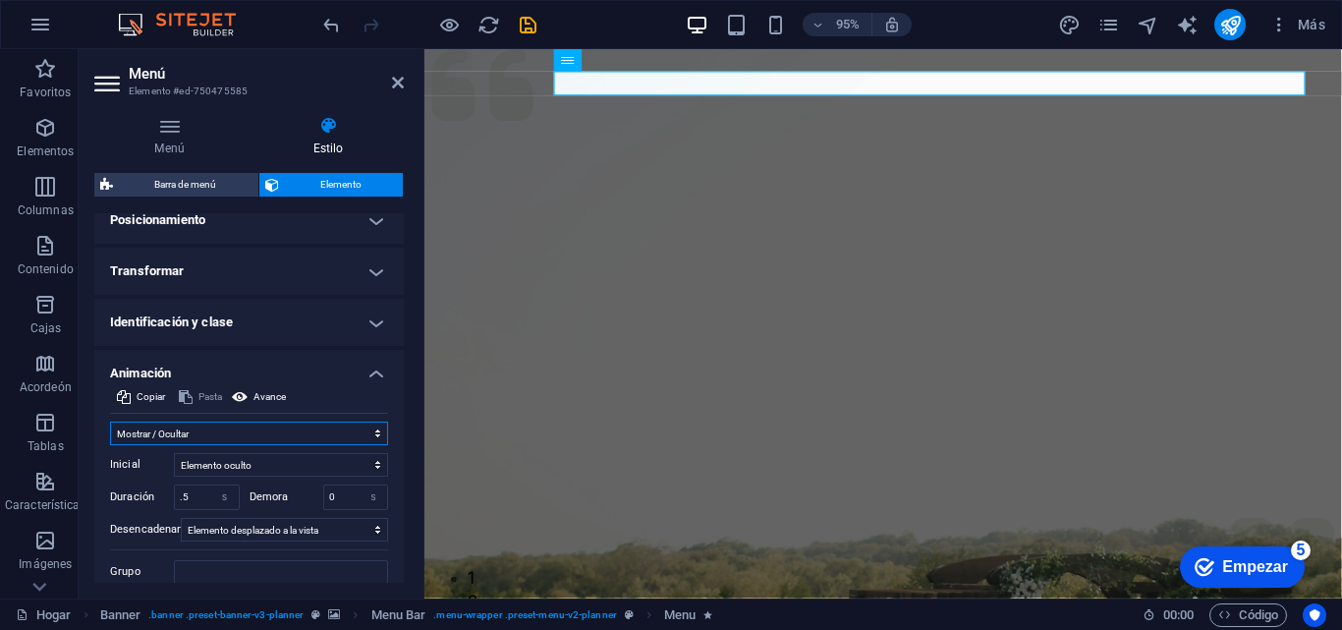
click at [214, 436] on select "No animar Mostrar / Ocultar Deslizarse hacia arriba/abajo Acercar/alejar Deslic…" at bounding box center [249, 433] width 278 height 24
click at [110, 421] on select "No animar Mostrar / Ocultar Deslizarse hacia arriba/abajo Acercar/alejar Deslic…" at bounding box center [249, 433] width 278 height 24
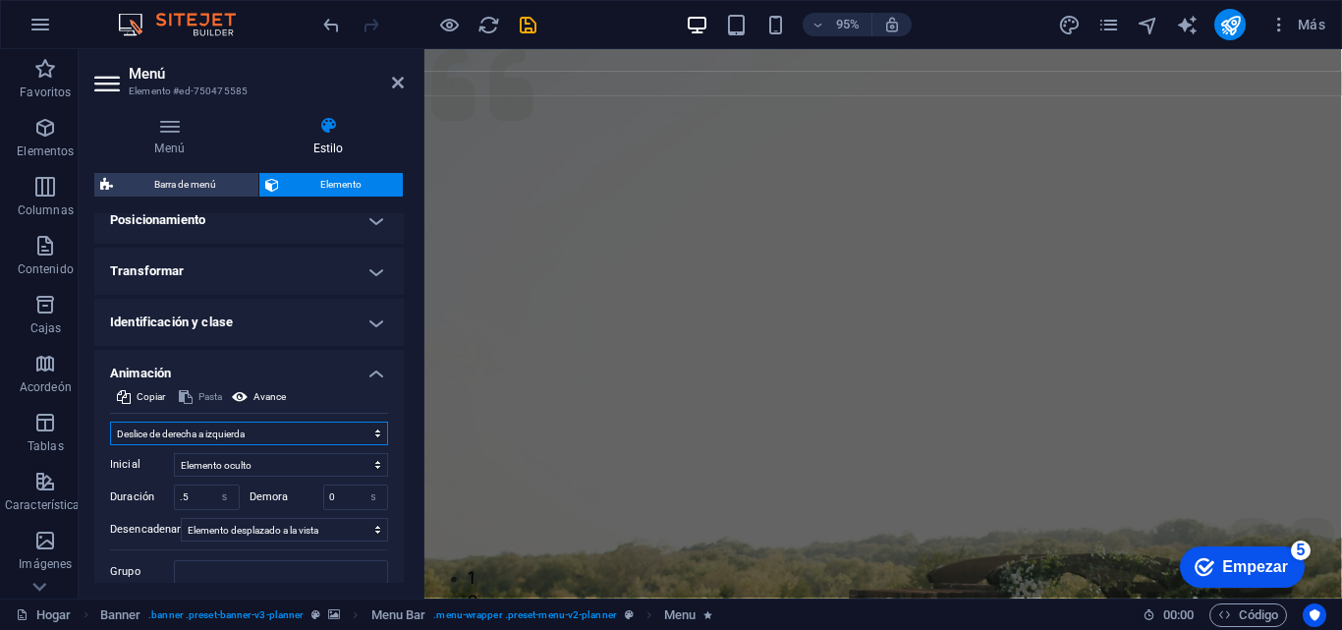
click at [187, 430] on select "No animar Mostrar / Ocultar Deslizarse hacia arriba/abajo Acercar/alejar Deslic…" at bounding box center [249, 433] width 278 height 24
drag, startPoint x: 187, startPoint y: 430, endPoint x: 192, endPoint y: 275, distance: 155.3
click at [192, 275] on ul "Disposición Cómo se expande este elemento dentro del diseño (Flexbox). Tamaño 1…" at bounding box center [248, 270] width 309 height 760
select select "slide"
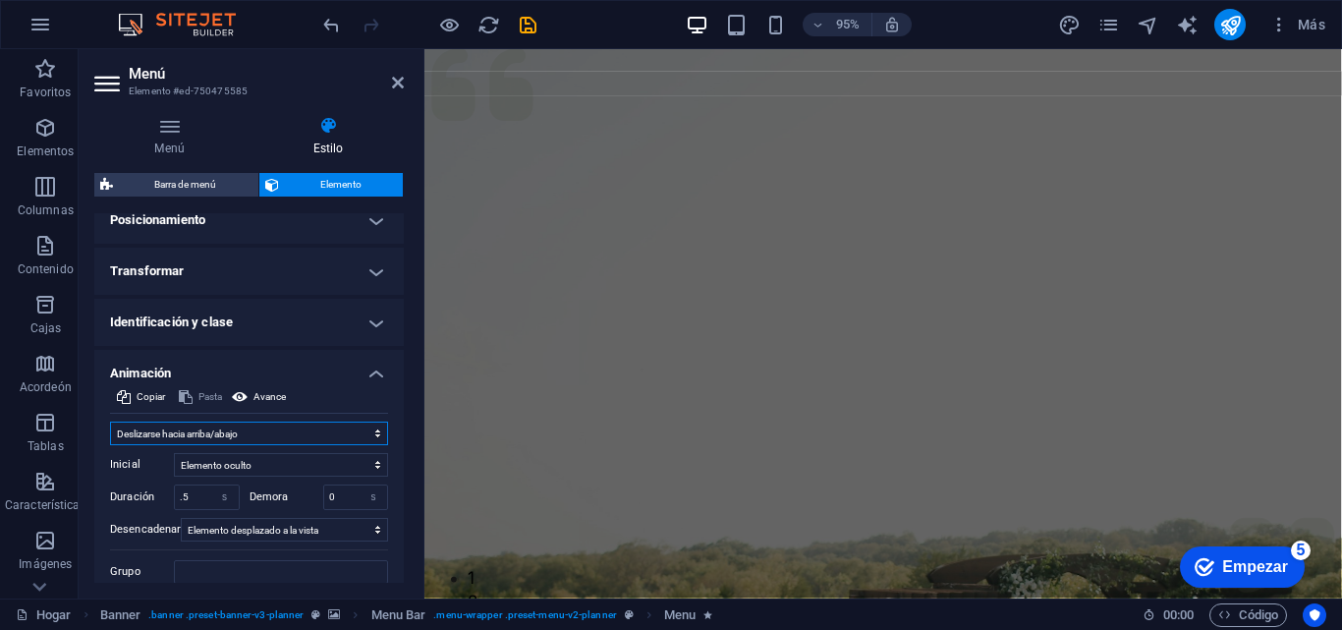
click at [110, 421] on select "No animar Mostrar / Ocultar Deslizarse hacia arriba/abajo Acercar/alejar Deslic…" at bounding box center [249, 433] width 278 height 24
click at [238, 465] on select "Elemento oculto Elemento mostrado" at bounding box center [281, 465] width 214 height 24
click at [174, 453] on select "Elemento oculto Elemento mostrado" at bounding box center [281, 465] width 214 height 24
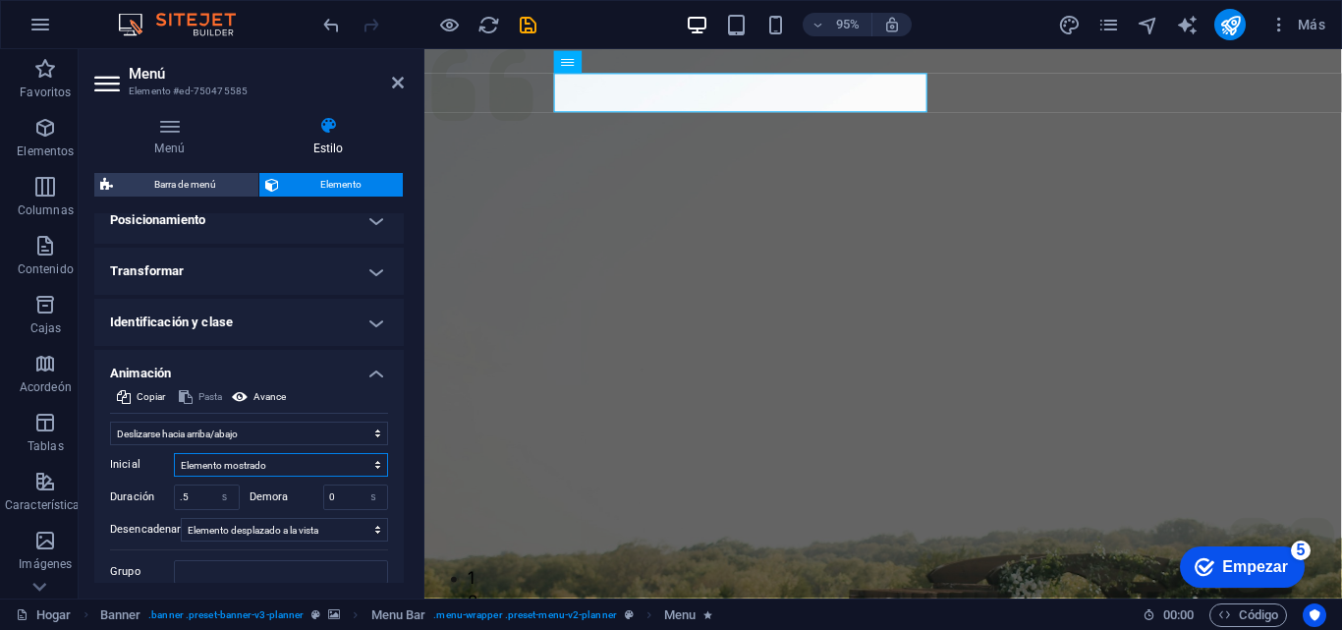
click at [263, 468] on select "Elemento oculto Elemento mostrado" at bounding box center [281, 465] width 214 height 24
select select "hide"
click at [174, 453] on select "Elemento oculto Elemento mostrado" at bounding box center [281, 465] width 214 height 24
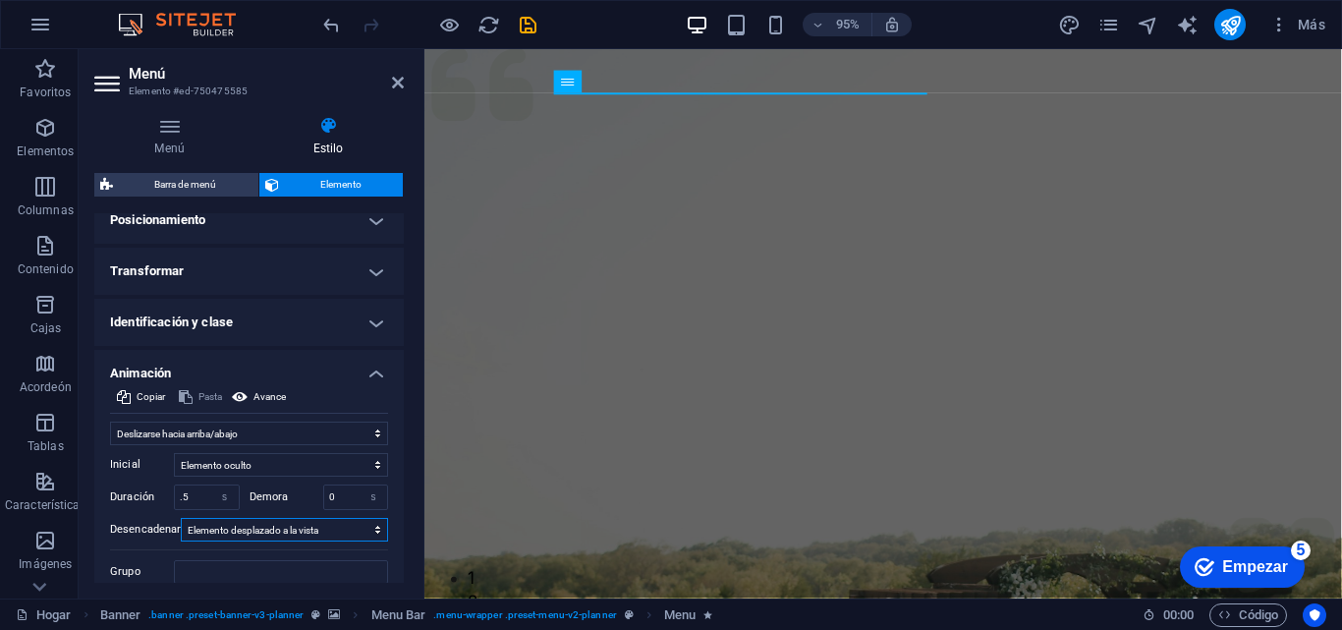
click at [321, 525] on select "Sin disparador automático Al cargar la página Elemento desplazado a la vista" at bounding box center [284, 530] width 207 height 24
select select "onload"
click at [181, 518] on select "Sin disparador automático Al cargar la página Elemento desplazado a la vista" at bounding box center [284, 530] width 207 height 24
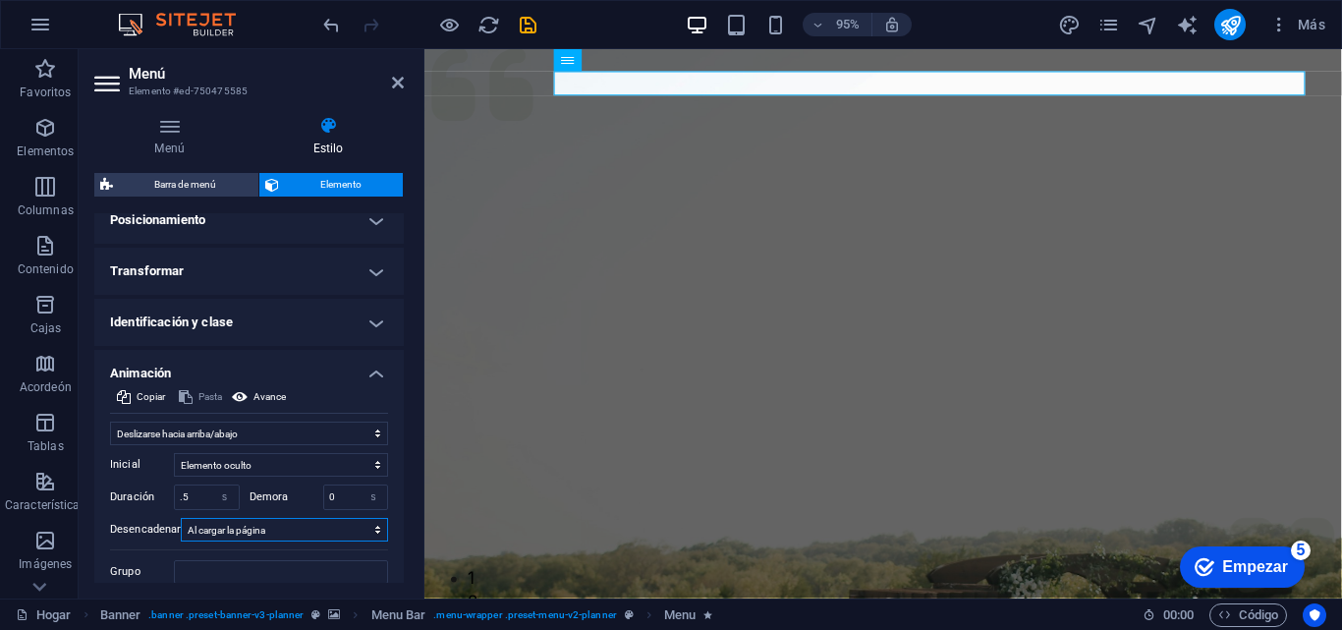
scroll to position [391, 0]
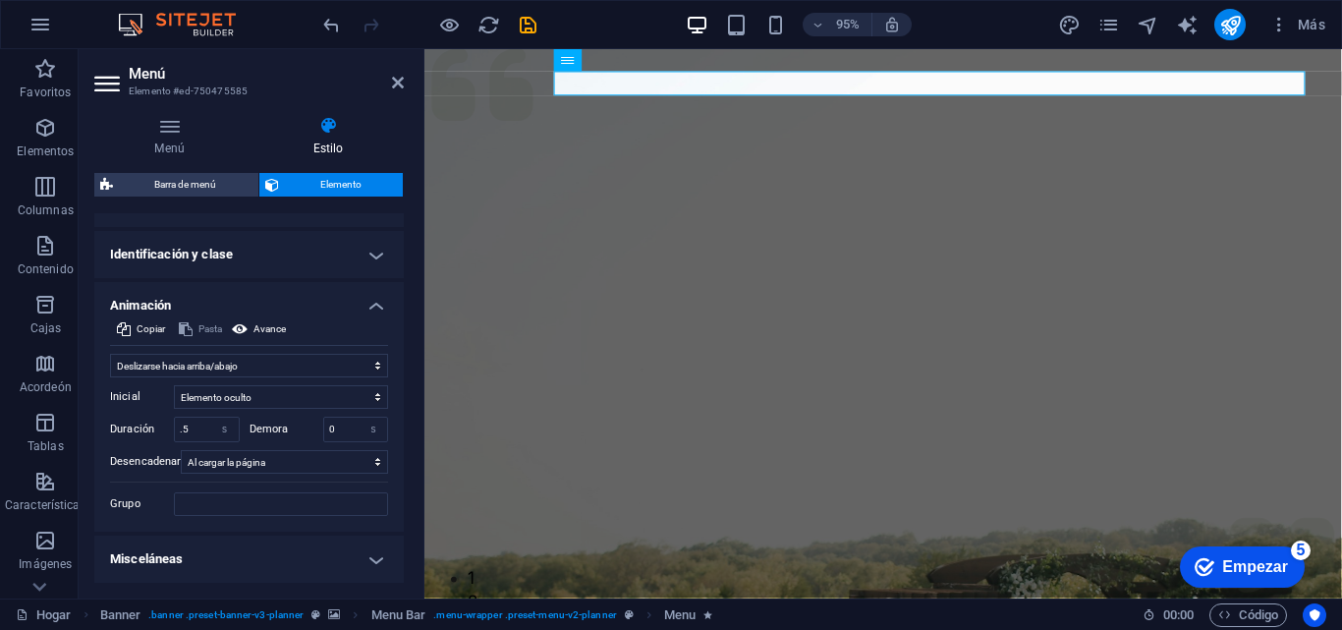
click at [244, 554] on h4 "Misceláneas" at bounding box center [248, 558] width 309 height 47
drag, startPoint x: 404, startPoint y: 454, endPoint x: 403, endPoint y: 511, distance: 57.0
click at [403, 511] on div "Menú Estilo Menú Auto Costumbre El menú se genera automáticamente según las pág…" at bounding box center [249, 349] width 341 height 498
click at [255, 320] on span "Avance" at bounding box center [269, 329] width 32 height 24
click at [230, 325] on button "Avance" at bounding box center [259, 329] width 60 height 24
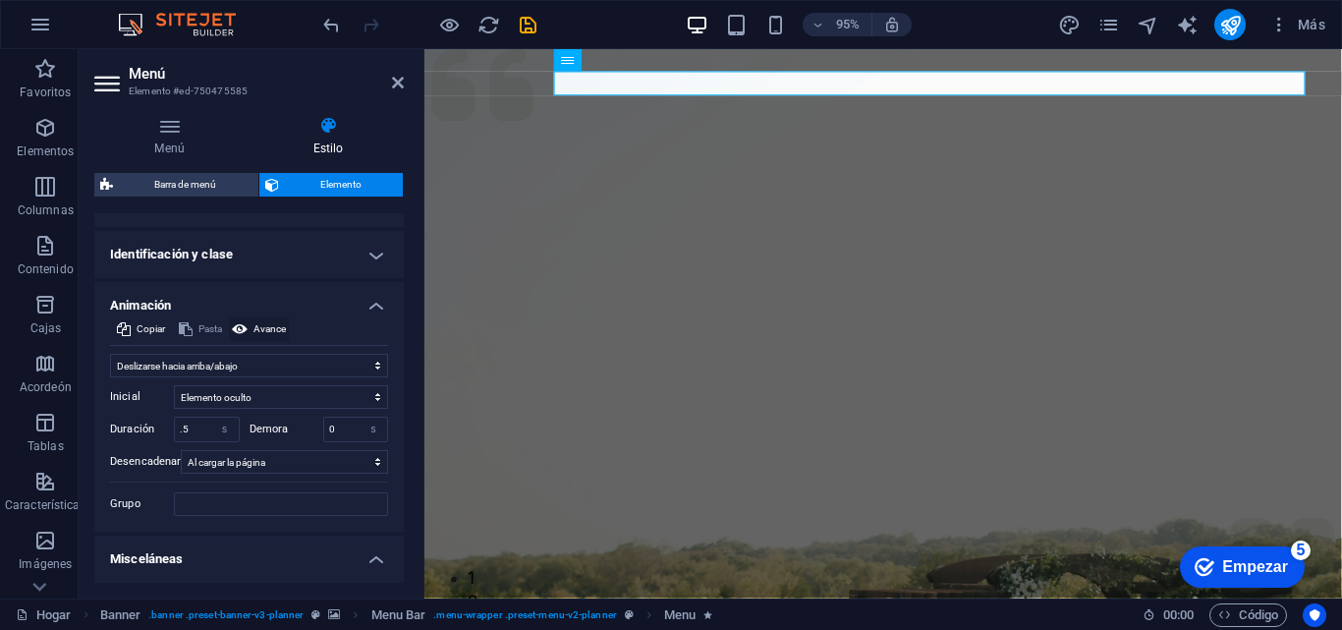
click at [240, 327] on icon at bounding box center [240, 329] width 16 height 24
click at [204, 327] on div "Pasta" at bounding box center [200, 329] width 49 height 24
click at [238, 327] on icon at bounding box center [240, 329] width 16 height 24
click at [340, 395] on select "Elemento oculto Elemento mostrado" at bounding box center [281, 397] width 214 height 24
select select "show"
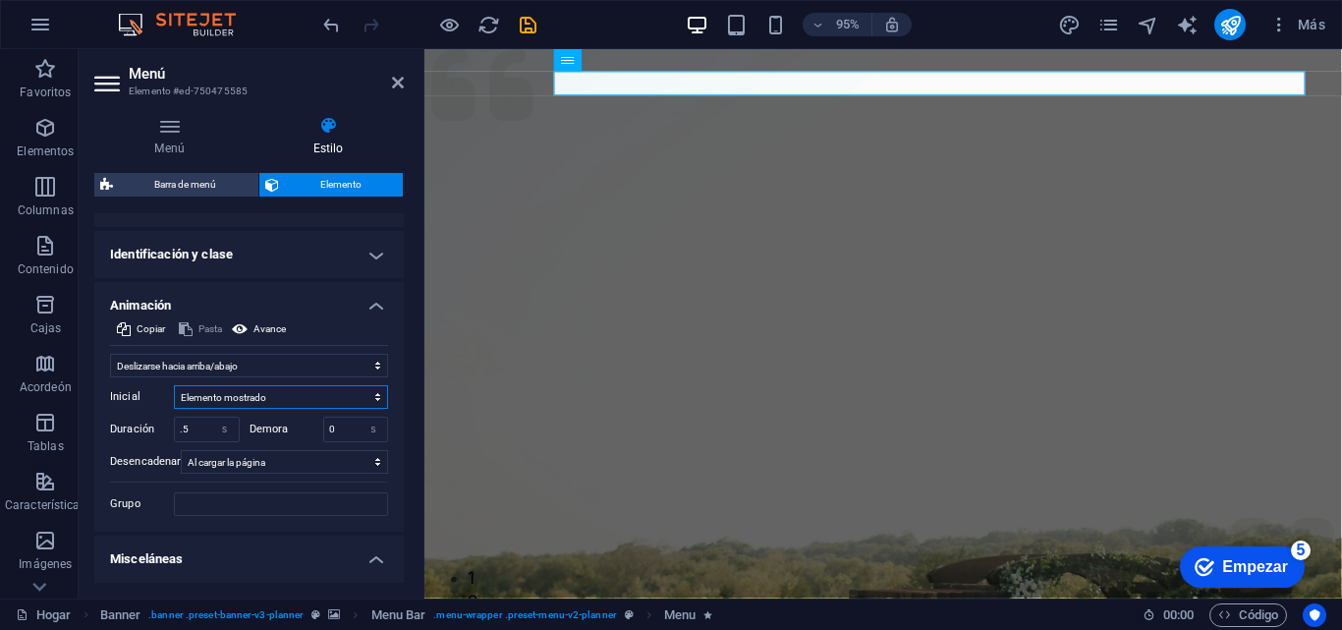
click at [174, 385] on select "Elemento oculto Elemento mostrado" at bounding box center [281, 397] width 214 height 24
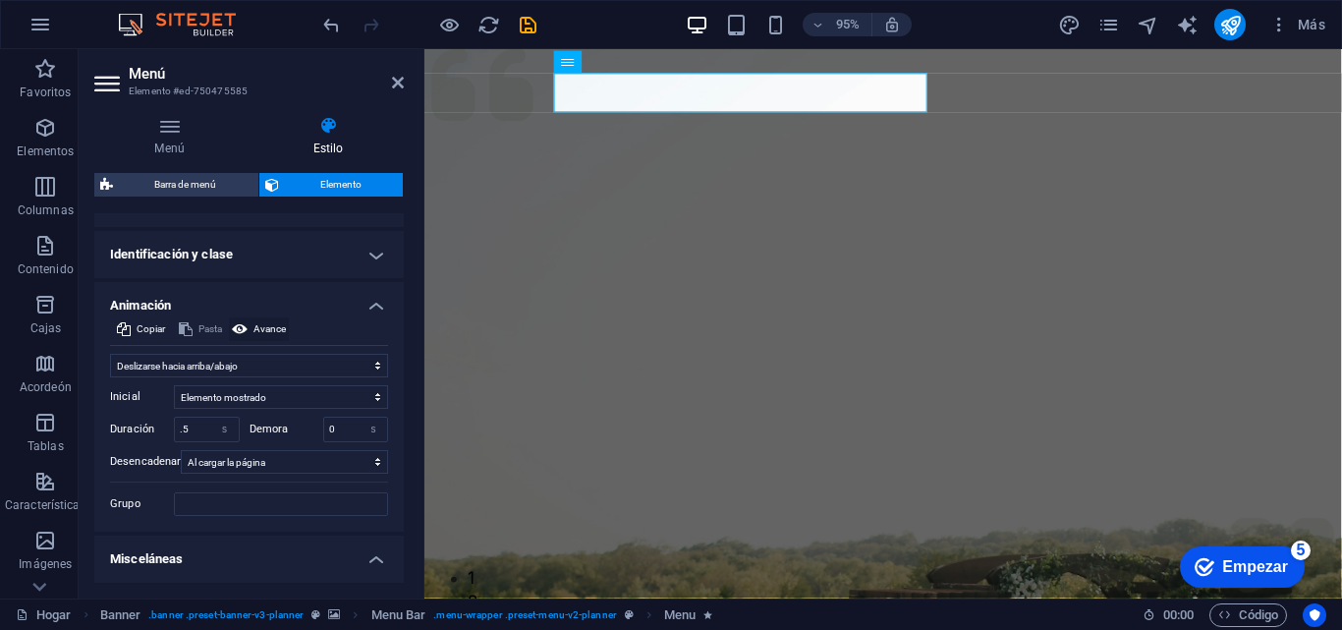
click at [267, 326] on font "Avance" at bounding box center [269, 328] width 32 height 11
click at [264, 326] on font "Avance" at bounding box center [269, 328] width 32 height 11
click at [263, 326] on font "Avance" at bounding box center [269, 328] width 32 height 11
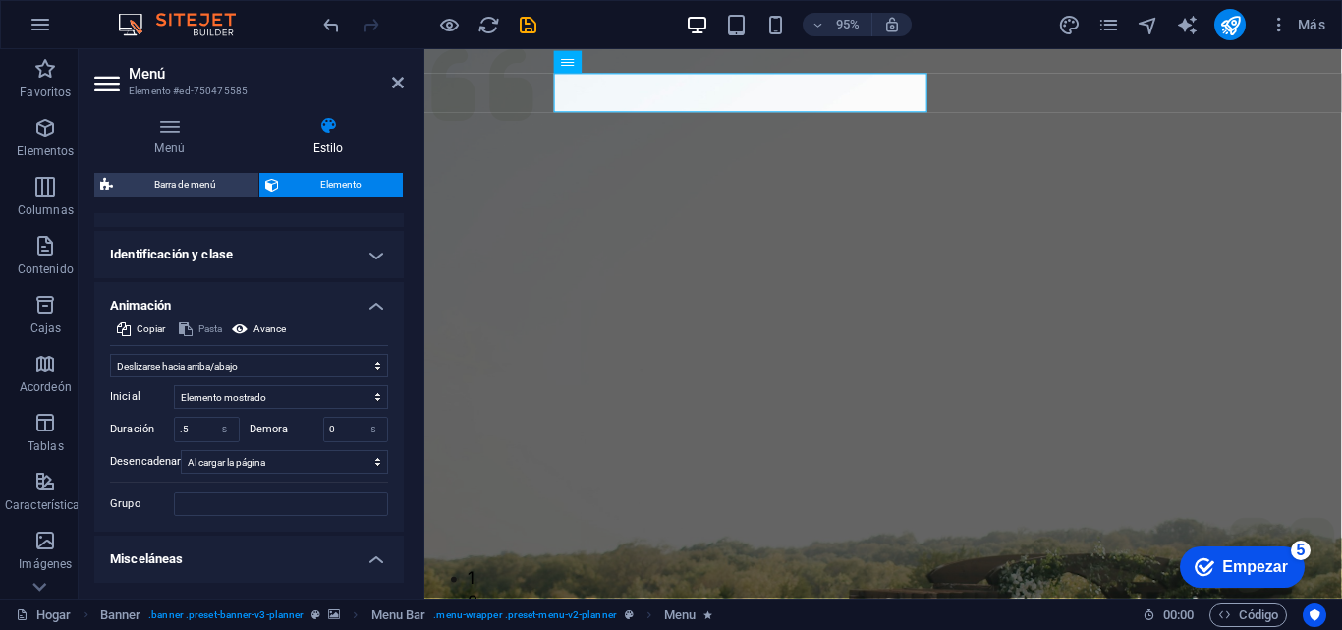
click at [212, 331] on div "Pasta" at bounding box center [200, 329] width 49 height 24
click at [199, 327] on div "Pasta" at bounding box center [200, 329] width 49 height 24
click at [195, 333] on div "Pasta" at bounding box center [200, 329] width 49 height 24
click at [358, 312] on h4 "Animación" at bounding box center [248, 299] width 309 height 35
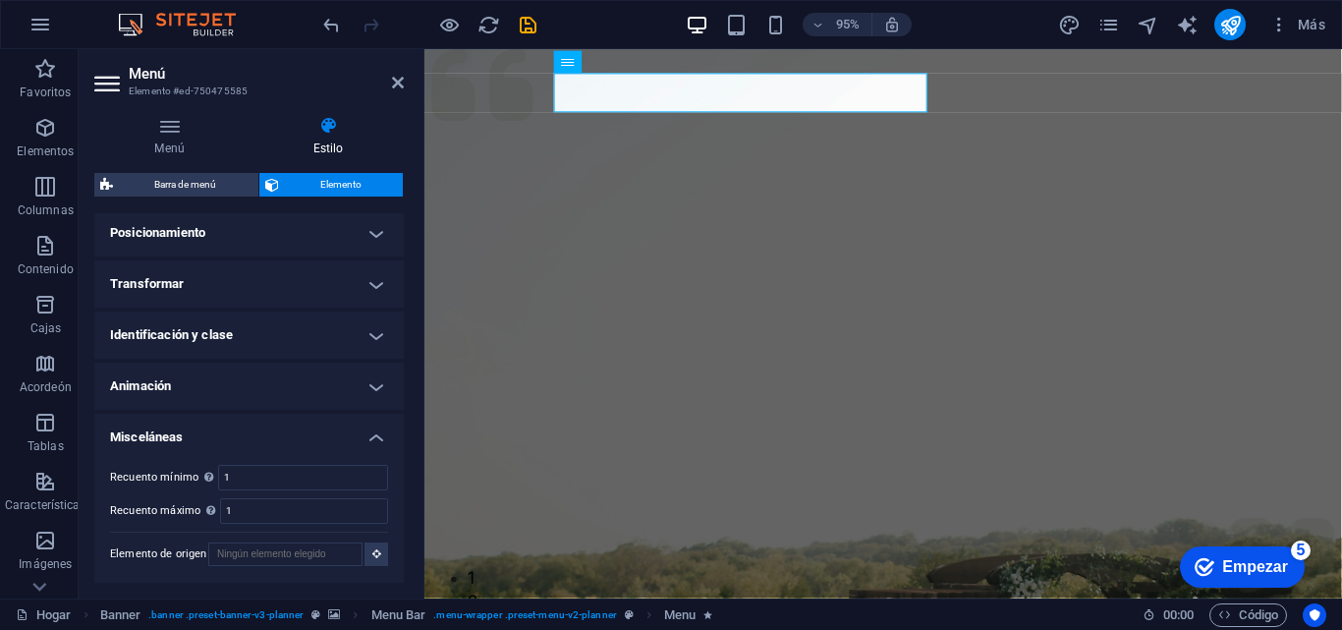
drag, startPoint x: 398, startPoint y: 415, endPoint x: 397, endPoint y: 358, distance: 57.0
click at [397, 358] on ul "Disposición Cómo se expande este elemento dentro del diseño (Flexbox). Tamaño 1…" at bounding box center [248, 243] width 309 height 680
click at [348, 374] on h4 "Animación" at bounding box center [248, 385] width 309 height 47
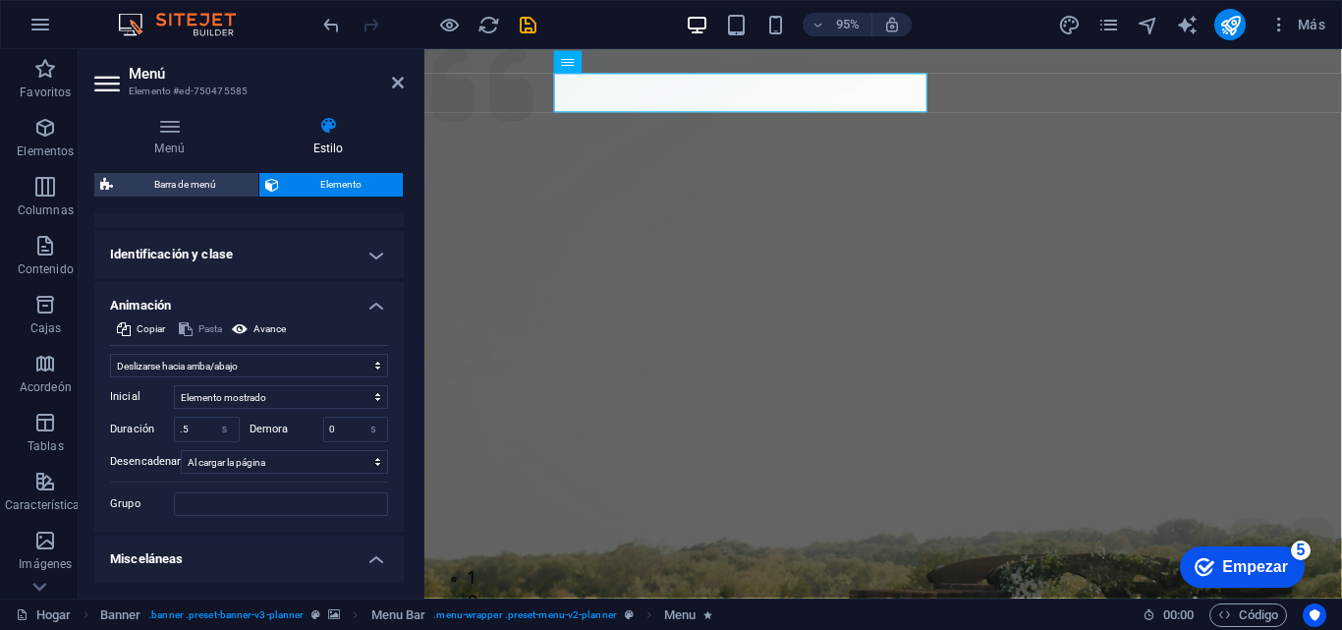
click at [364, 317] on div "Copiar Pasta Avance" at bounding box center [249, 331] width 278 height 28
click at [346, 265] on h4 "Identificación y clase" at bounding box center [248, 254] width 309 height 47
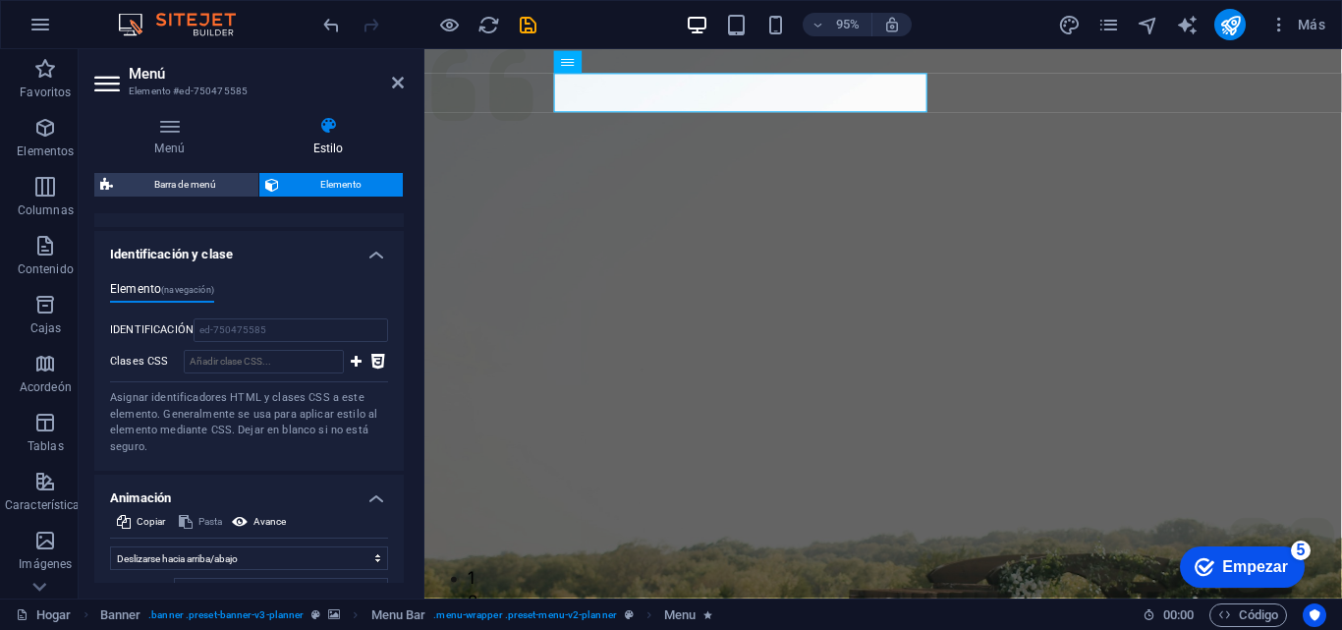
click at [349, 245] on h4 "Identificación y clase" at bounding box center [248, 248] width 309 height 35
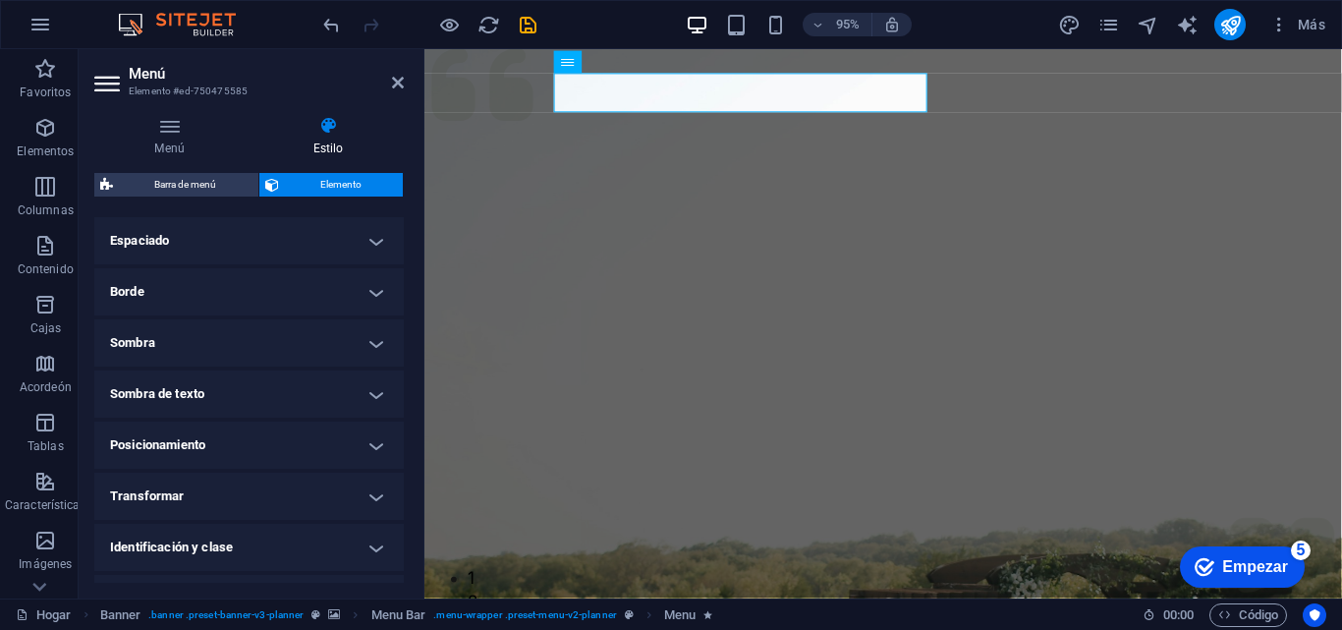
scroll to position [49, 0]
drag, startPoint x: 396, startPoint y: 257, endPoint x: 396, endPoint y: 231, distance: 26.5
click at [396, 231] on h4 "Visible" at bounding box center [248, 238] width 309 height 47
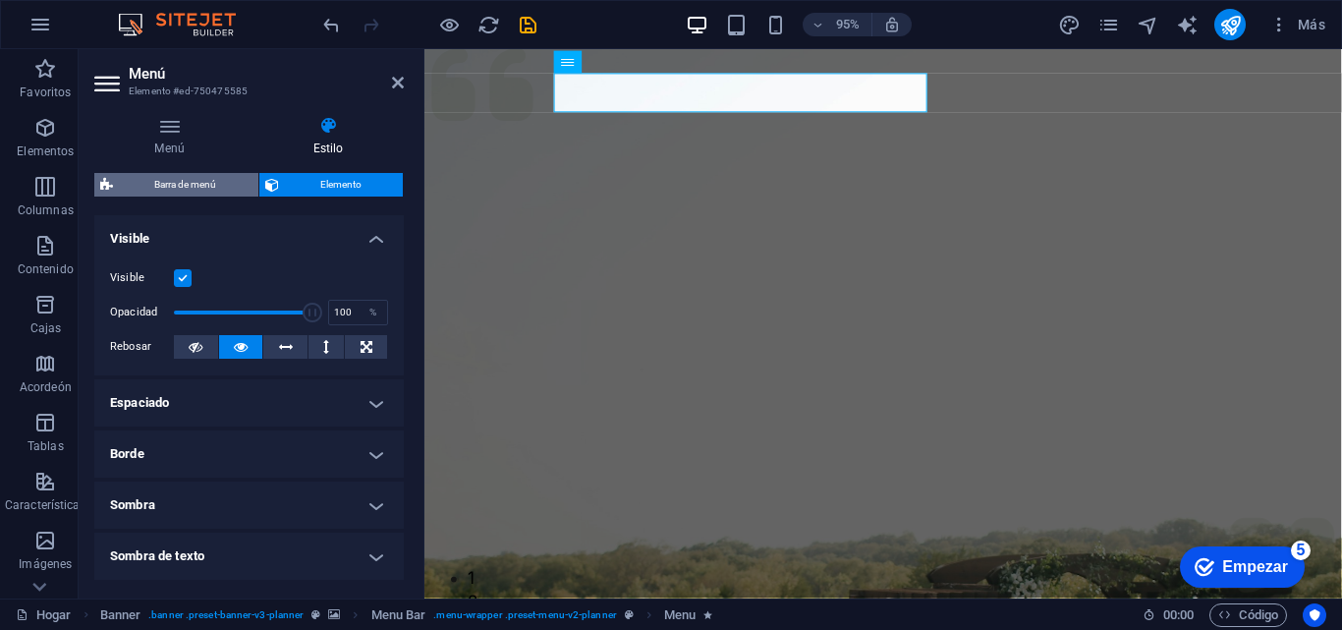
drag, startPoint x: 215, startPoint y: 199, endPoint x: 215, endPoint y: 188, distance: 11.8
click at [215, 193] on div "Barra de menú Elemento Disposición Cómo se expande este elemento dentro del dis…" at bounding box center [248, 378] width 309 height 410
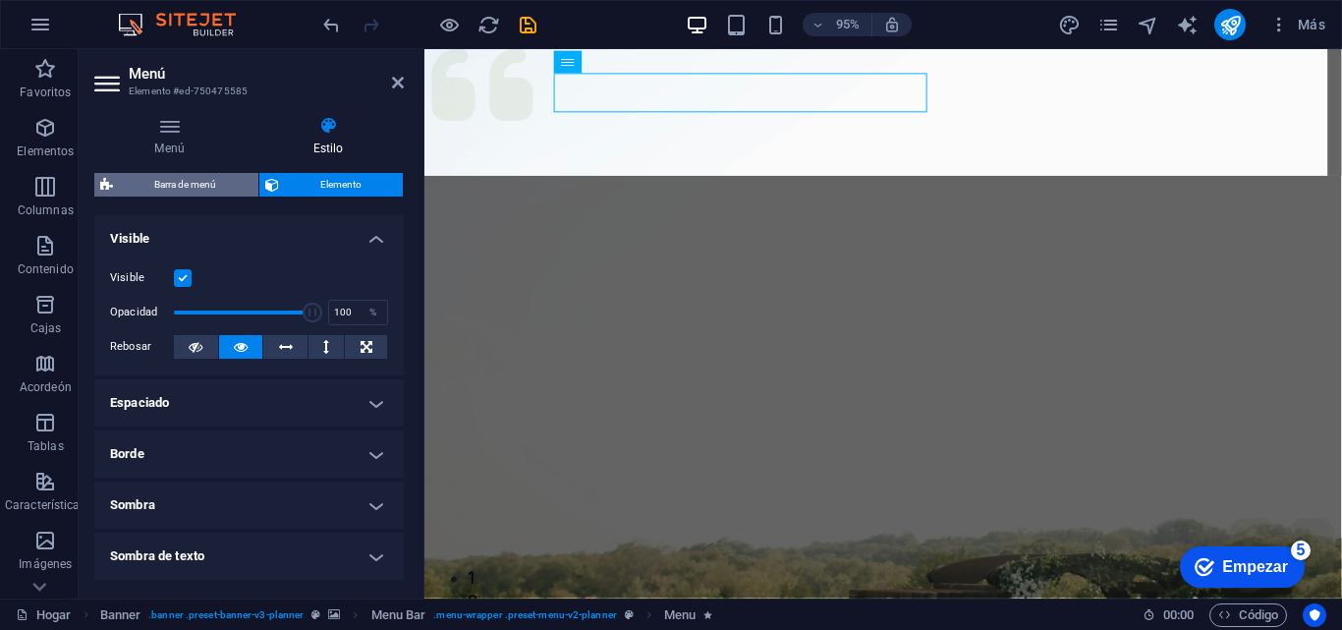
click at [215, 188] on font "Barra de menú" at bounding box center [185, 184] width 62 height 11
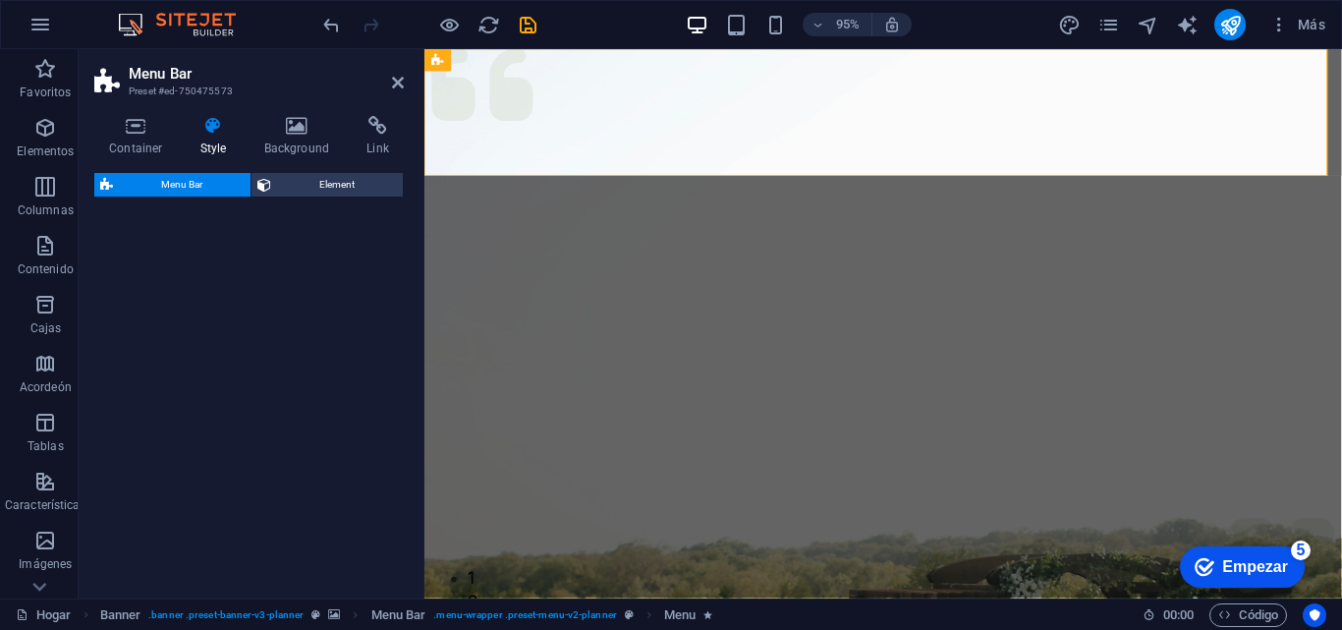
select select "rem"
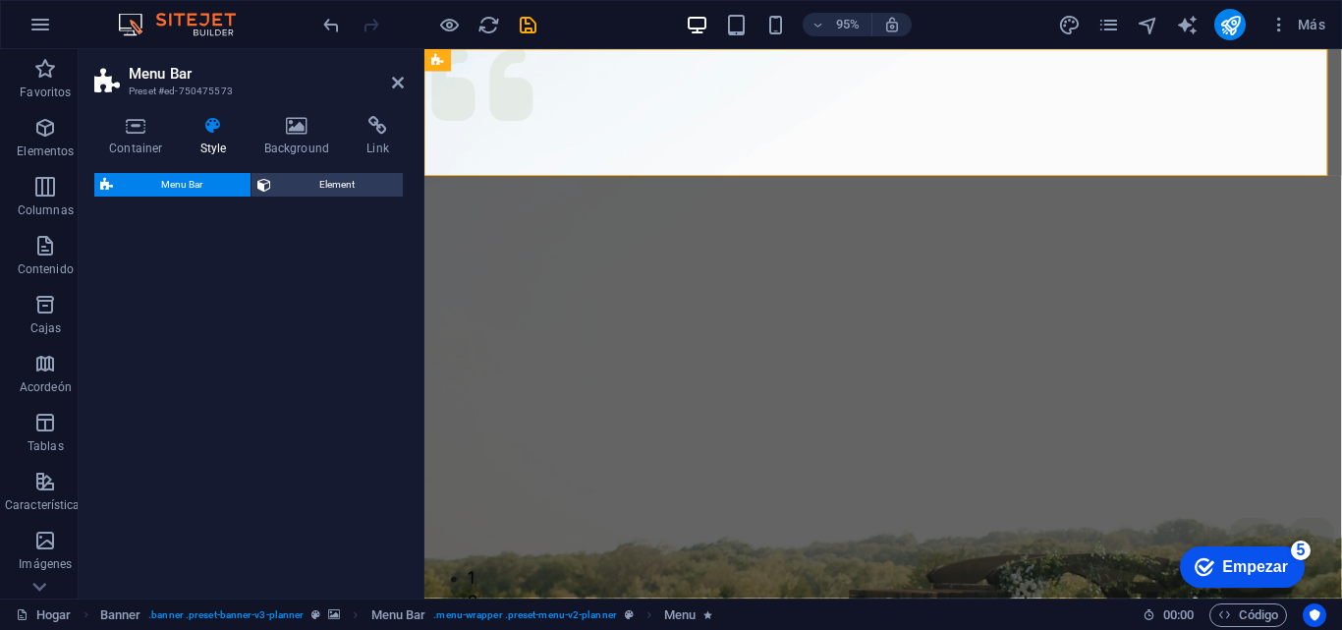
select select "rem"
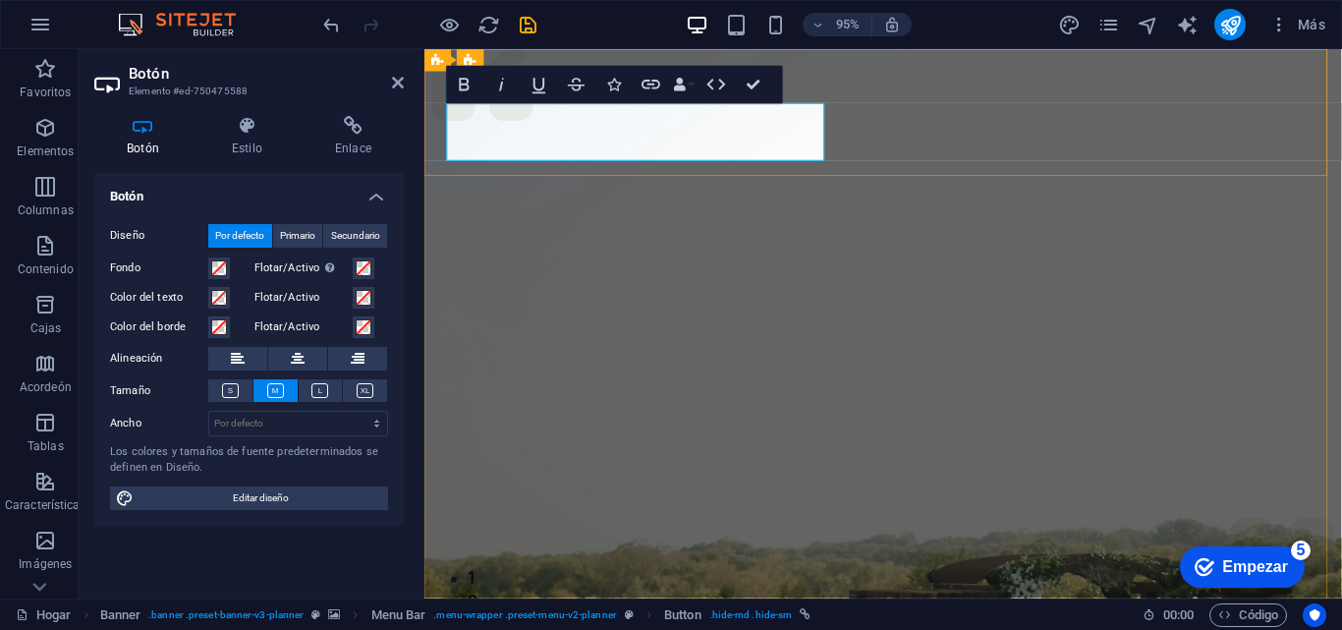
drag, startPoint x: 812, startPoint y: 137, endPoint x: 688, endPoint y: 137, distance: 124.7
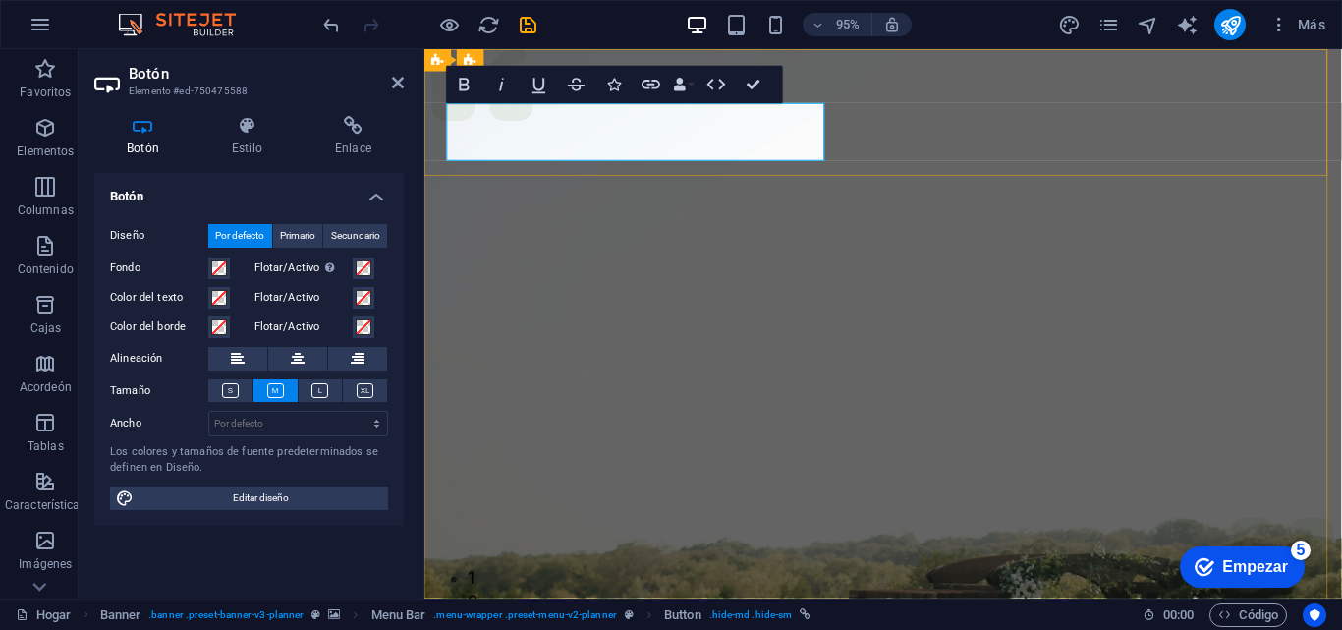
drag, startPoint x: 473, startPoint y: 133, endPoint x: 822, endPoint y: 111, distance: 349.3
click at [359, 297] on span at bounding box center [364, 298] width 16 height 16
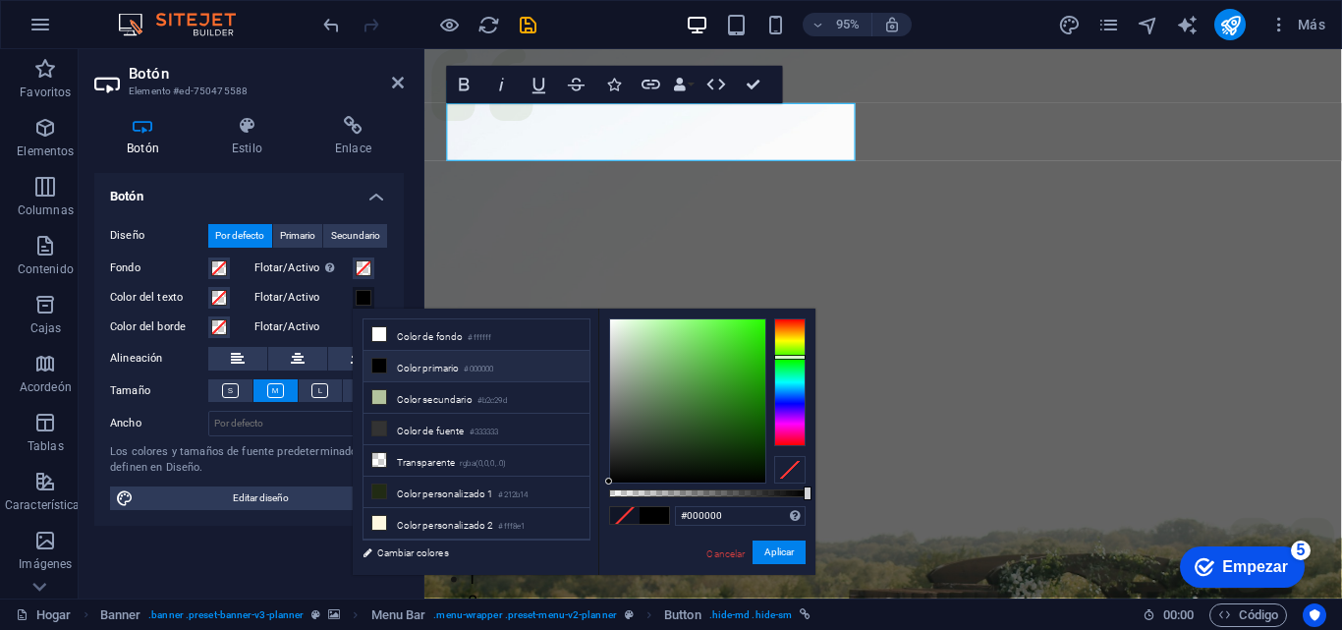
click at [795, 357] on div at bounding box center [789, 382] width 31 height 128
click at [788, 359] on div at bounding box center [789, 357] width 31 height 5
click at [788, 361] on div at bounding box center [789, 360] width 31 height 5
click at [636, 490] on div at bounding box center [707, 493] width 196 height 8
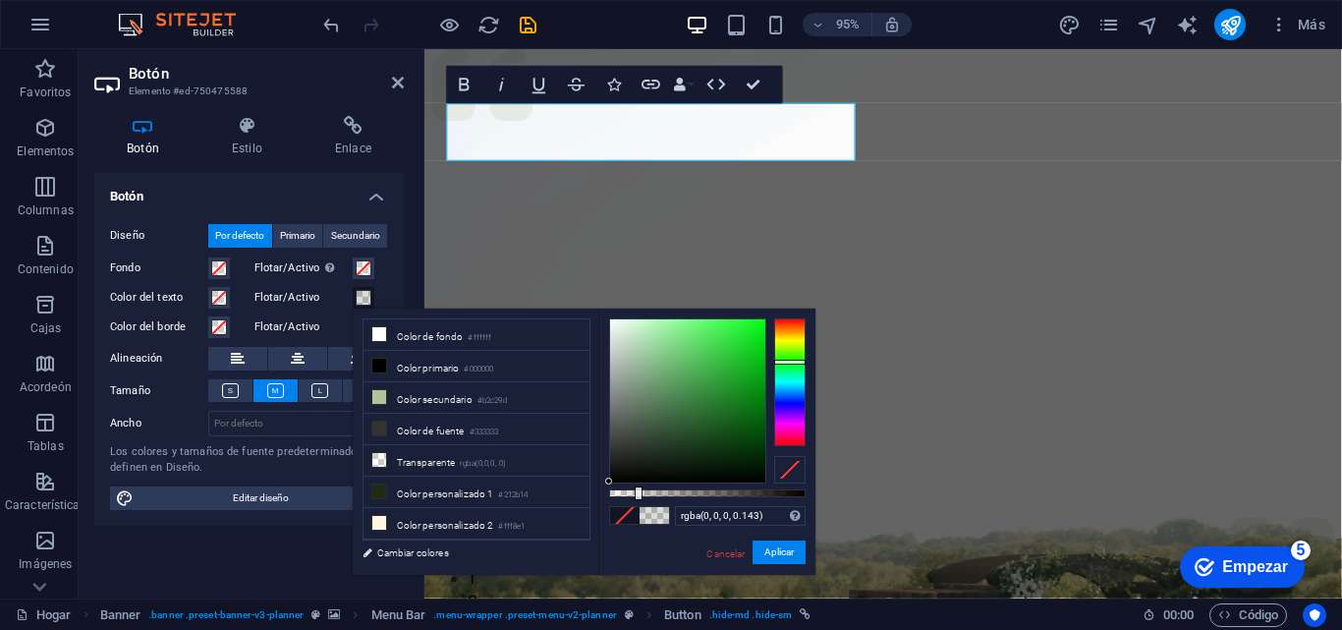
click at [636, 490] on div at bounding box center [638, 493] width 8 height 14
click at [633, 494] on div at bounding box center [635, 493] width 8 height 14
click at [404, 343] on li "Color de fondo #ffffff" at bounding box center [476, 334] width 226 height 31
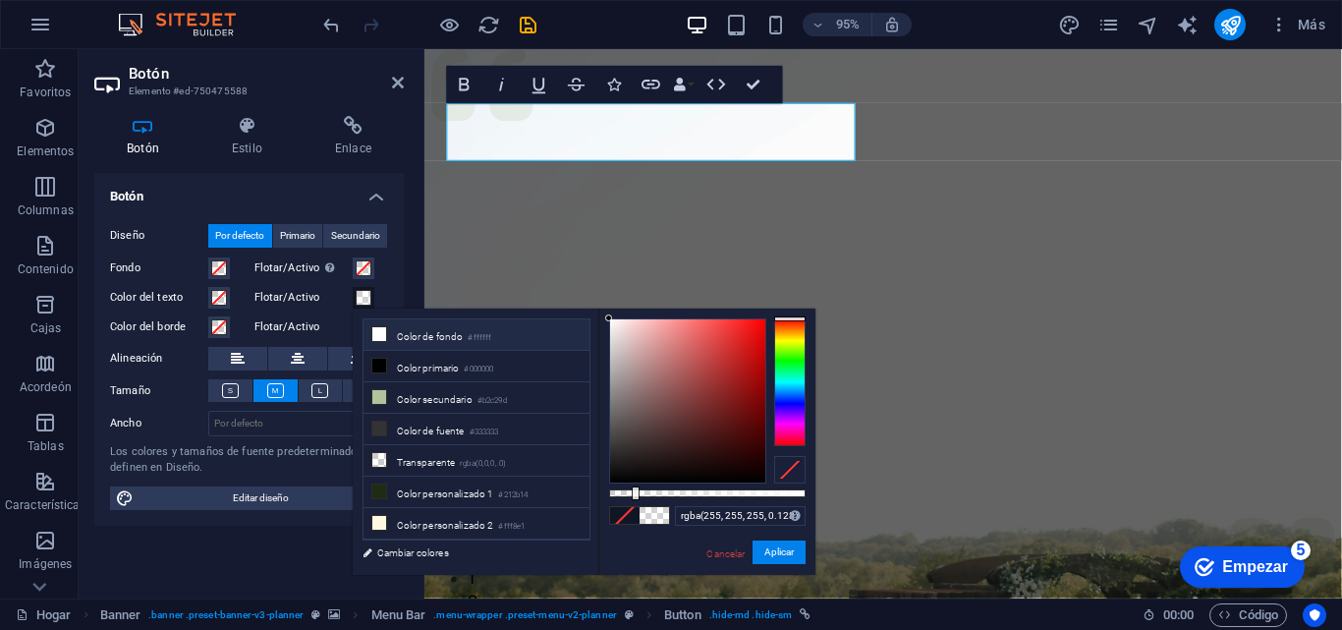
click at [433, 337] on font "Color de fondo" at bounding box center [430, 336] width 67 height 11
click at [656, 514] on span at bounding box center [653, 515] width 29 height 17
type input "rgba(241, 235, 235, 0.128)"
click at [612, 327] on div at bounding box center [687, 400] width 155 height 163
click at [655, 518] on span at bounding box center [653, 515] width 29 height 17
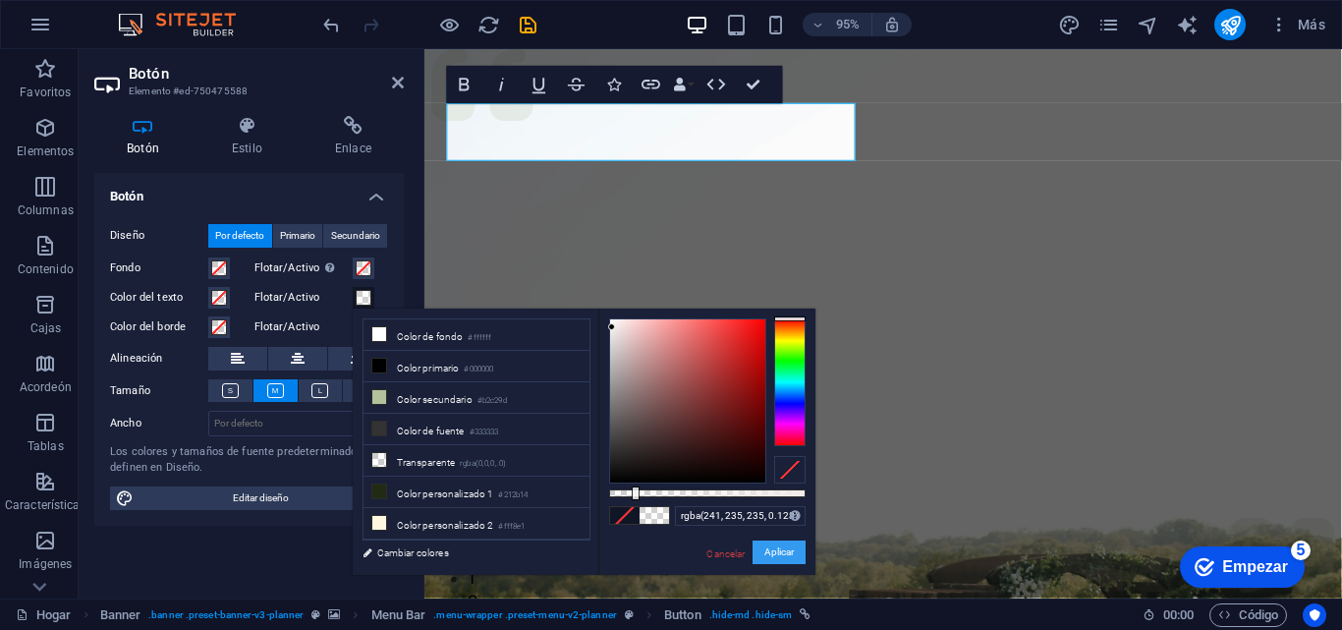
click at [776, 551] on font "Aplicar" at bounding box center [778, 551] width 29 height 11
drag, startPoint x: 1200, startPoint y: 600, endPoint x: 794, endPoint y: 577, distance: 407.3
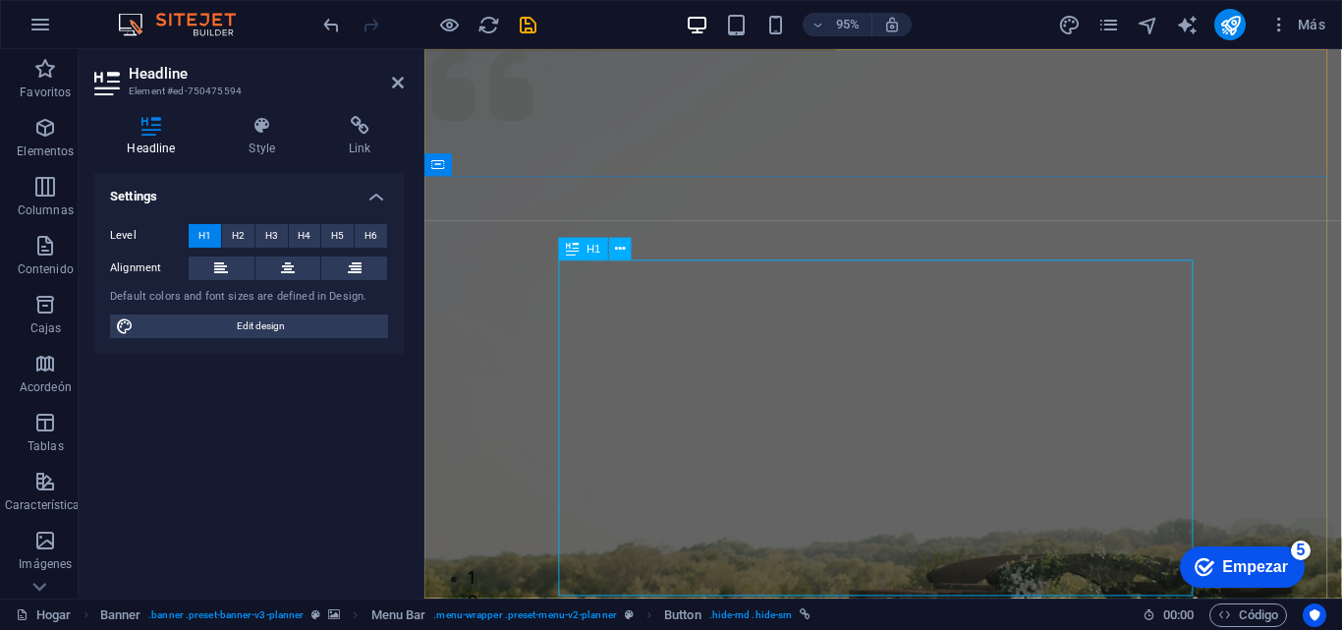
drag, startPoint x: 794, startPoint y: 577, endPoint x: 463, endPoint y: 385, distance: 382.4
click at [463, 385] on div "Servicios Acerca de Equipo Galería Contacto [EMAIL_ADDRESS][DOMAIN_NAME] Experi…" at bounding box center [906, 491] width 965 height 884
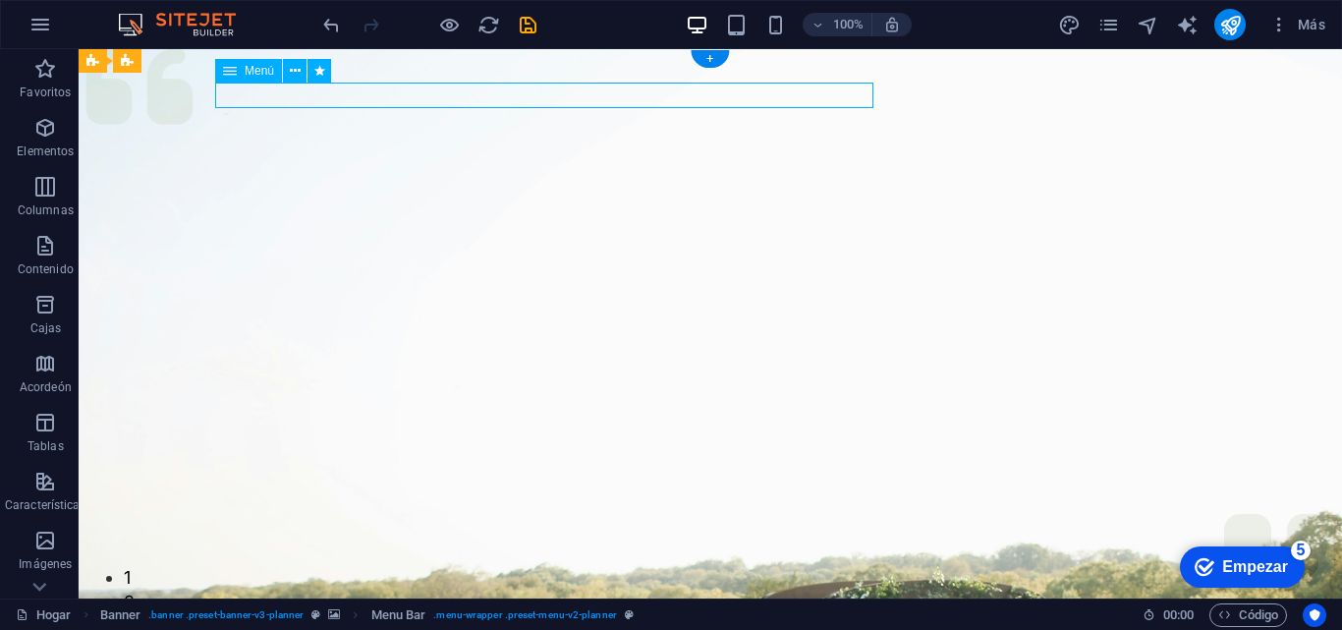
select select "slide"
select select "show"
select select "s"
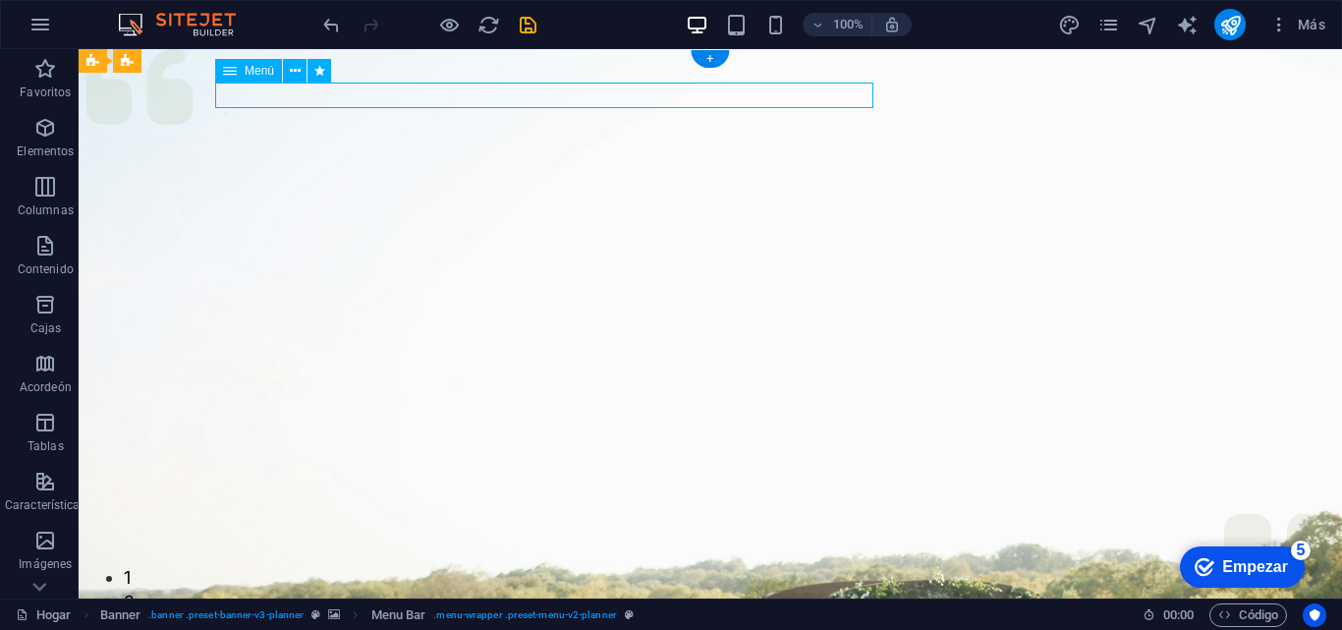
select select "onload"
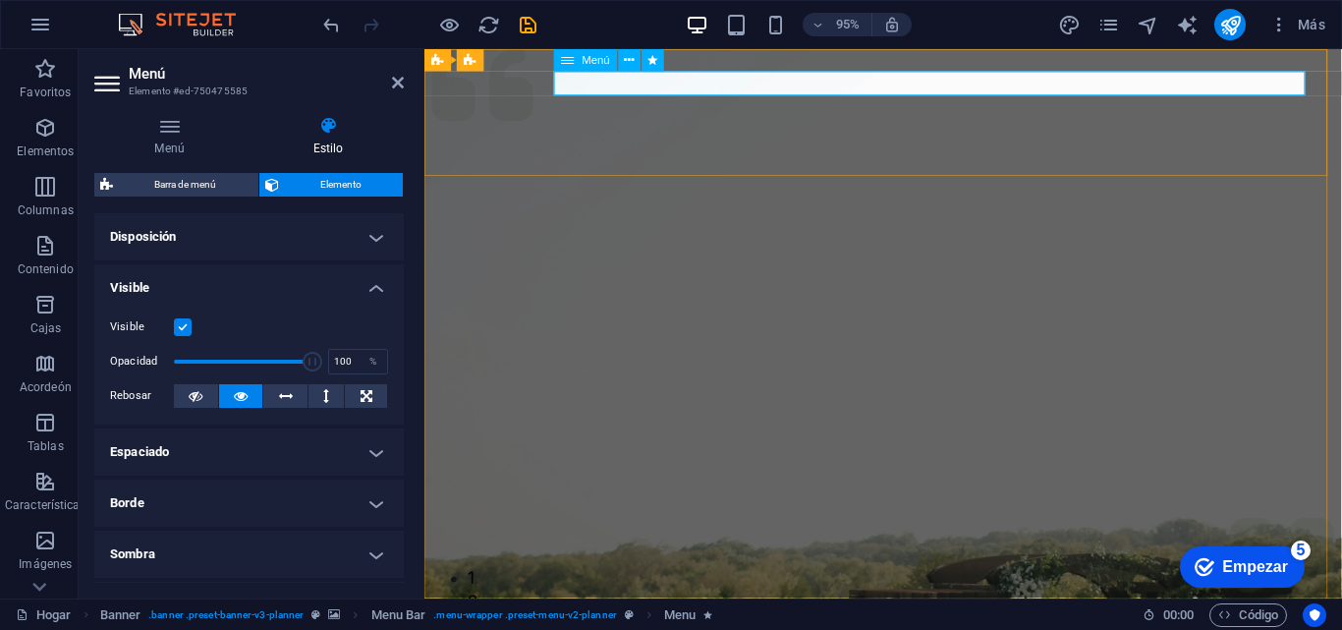
click at [172, 134] on icon at bounding box center [169, 126] width 150 height 20
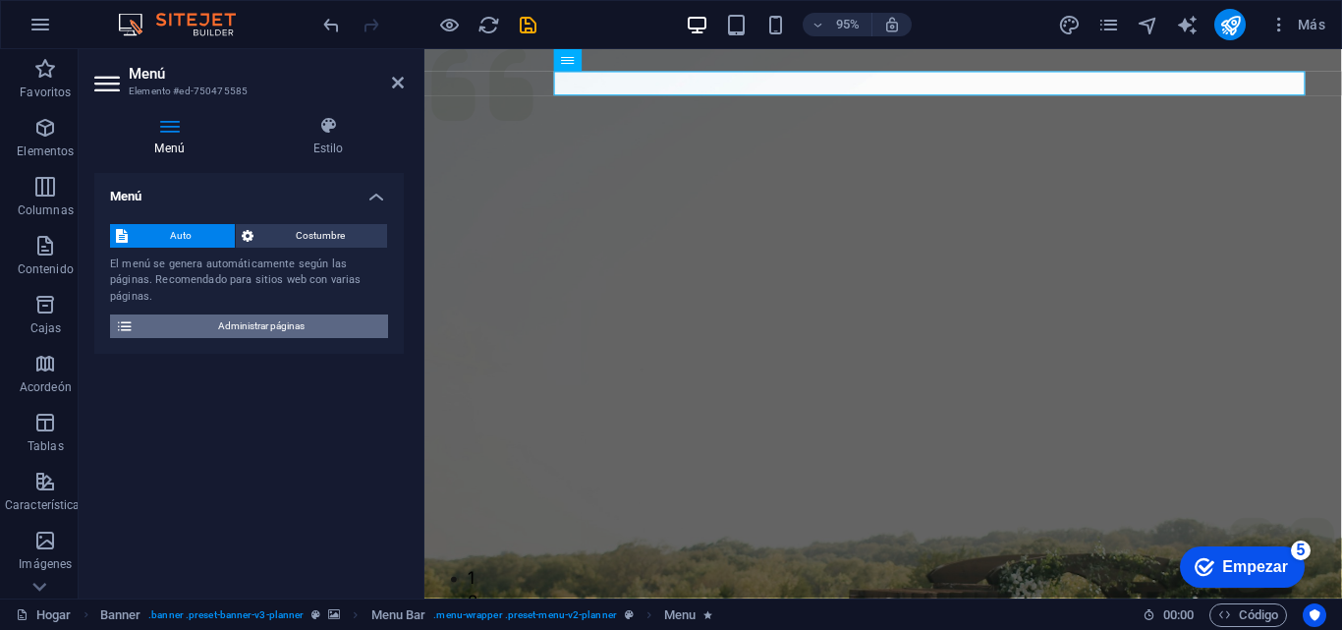
click at [280, 320] on font "Administrar páginas" at bounding box center [261, 325] width 86 height 11
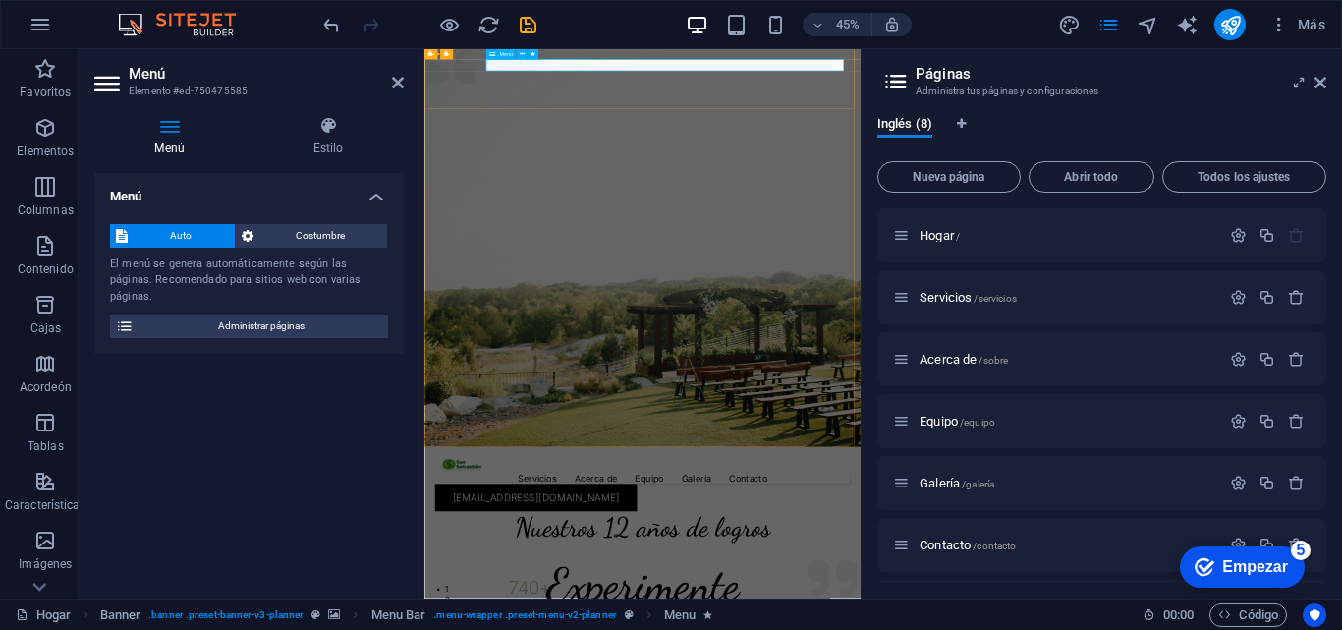
click at [938, 240] on font "Hogar" at bounding box center [936, 235] width 34 height 15
click at [916, 240] on div "Hogar /" at bounding box center [1066, 235] width 306 height 13
click at [900, 246] on div "Hogar /" at bounding box center [1056, 235] width 327 height 23
click at [897, 230] on icon at bounding box center [901, 235] width 17 height 17
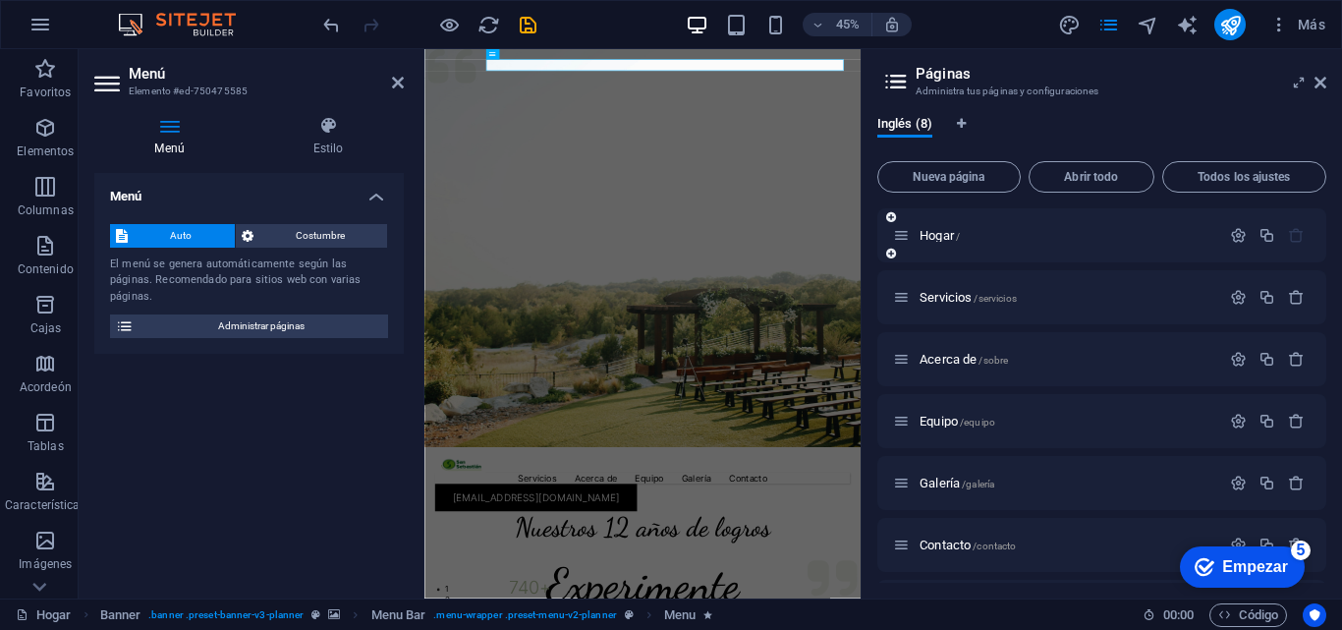
click at [897, 248] on div "Hogar /" at bounding box center [1101, 235] width 449 height 54
click at [888, 255] on icon at bounding box center [891, 254] width 10 height 12
click at [890, 254] on icon at bounding box center [891, 254] width 10 height 12
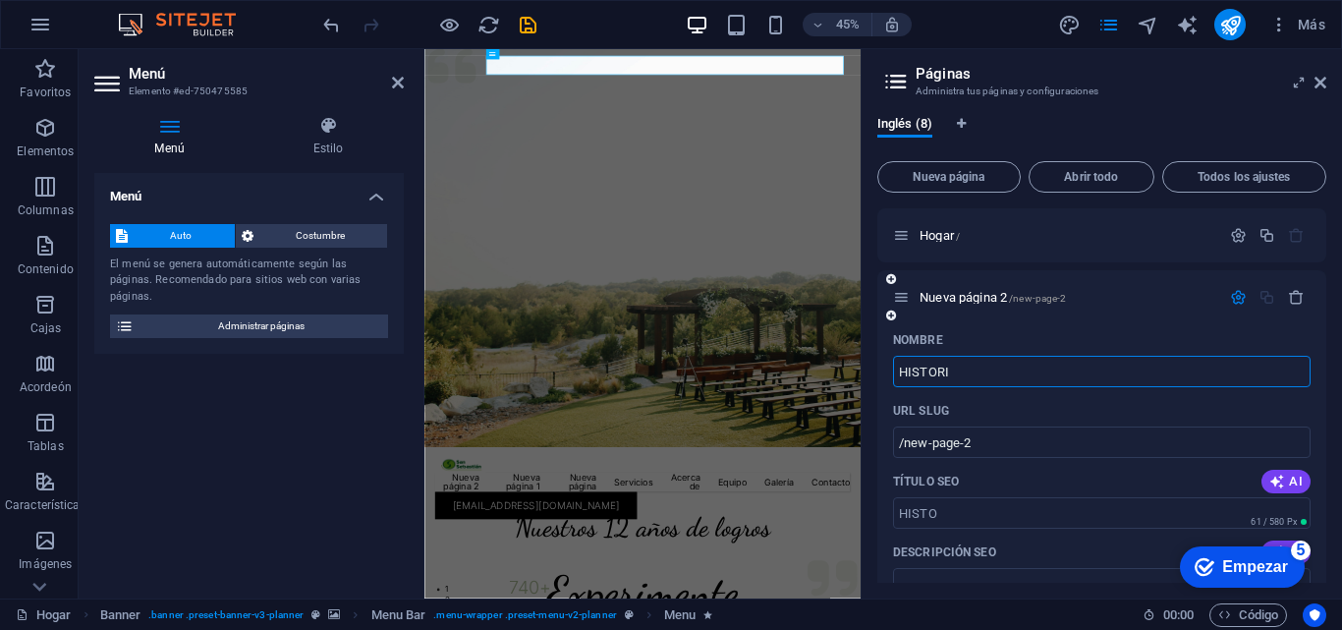
type input "HISTORIA"
type input "/histo"
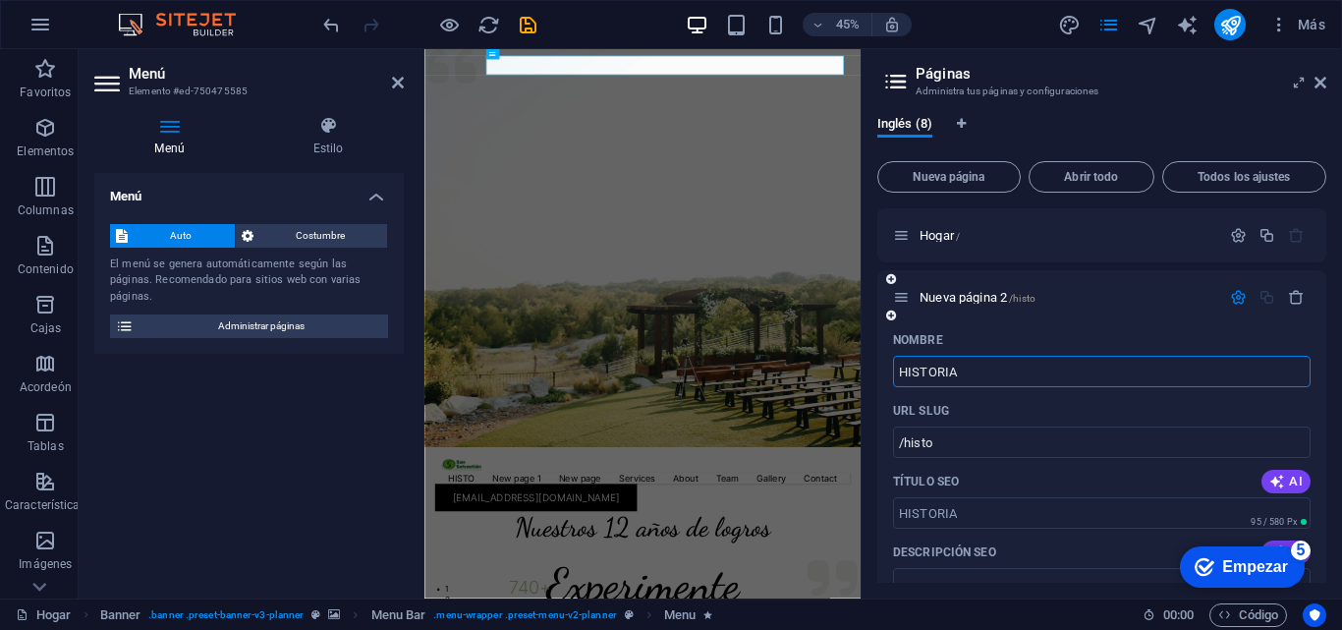
type input "HISTORIA"
type input "/historia"
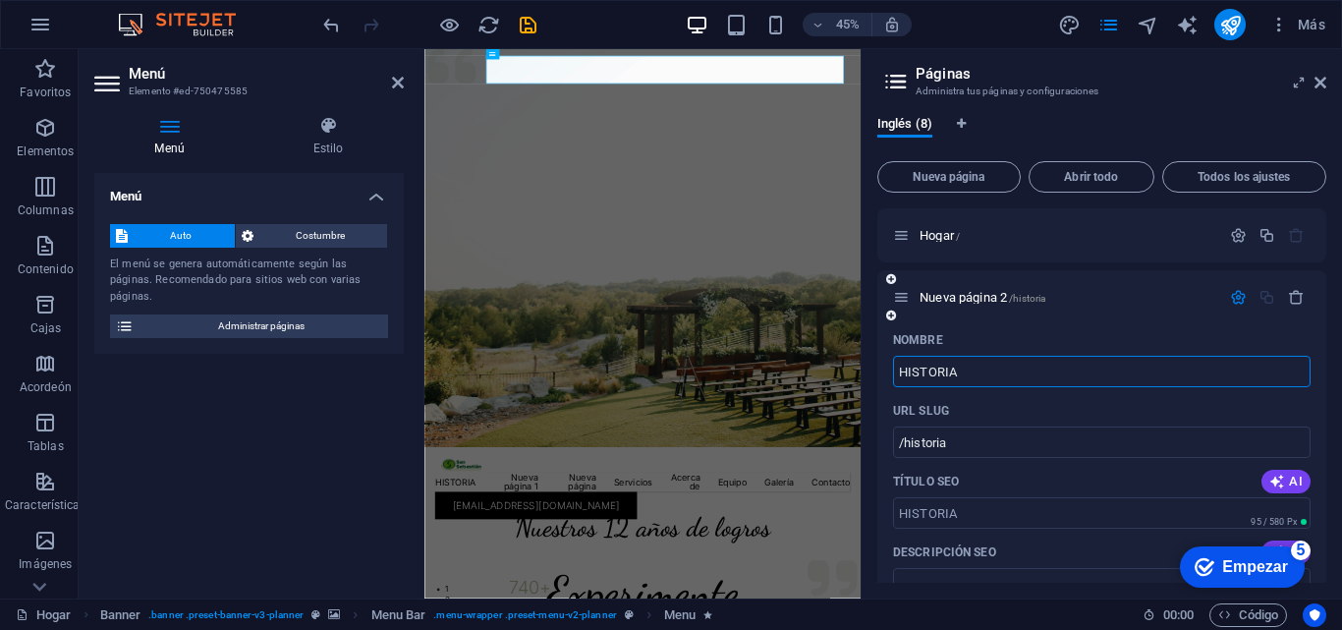
type input "HISTORIA"
click at [1318, 227] on div "Hogar /" at bounding box center [1101, 235] width 449 height 54
drag, startPoint x: 1320, startPoint y: 247, endPoint x: 1320, endPoint y: 279, distance: 32.4
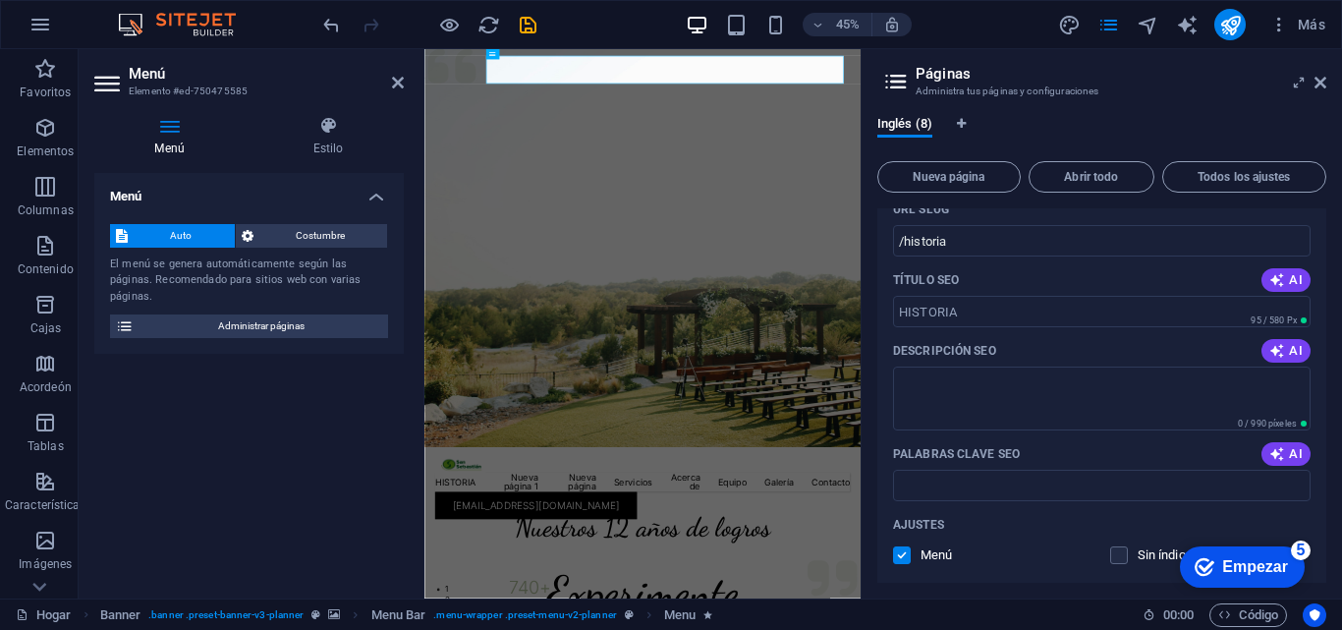
scroll to position [251, 0]
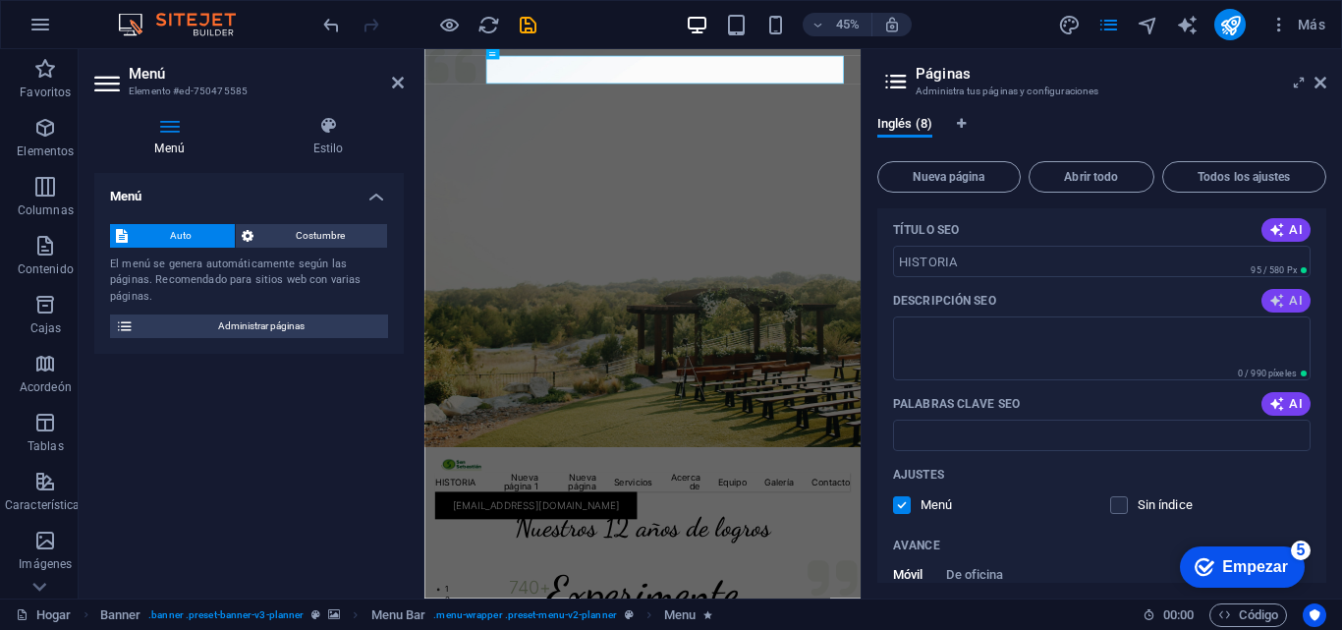
click at [1289, 299] on font "AI" at bounding box center [1296, 300] width 14 height 15
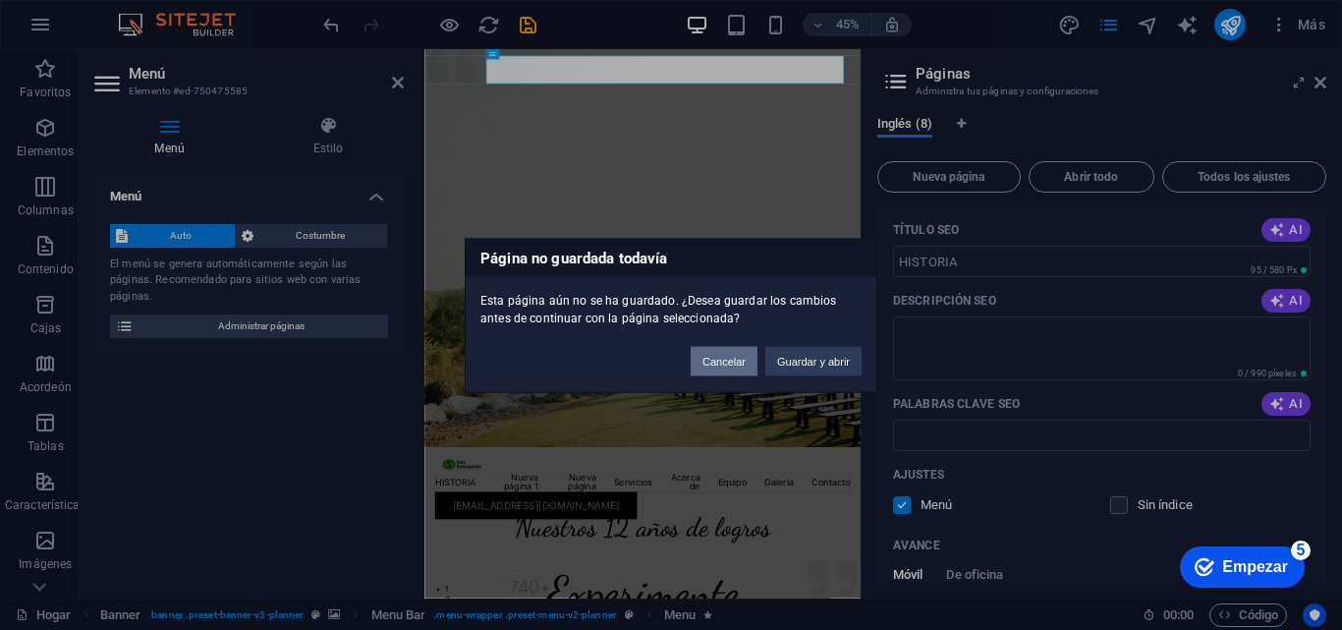
click at [742, 367] on button "Cancelar" at bounding box center [723, 360] width 67 height 29
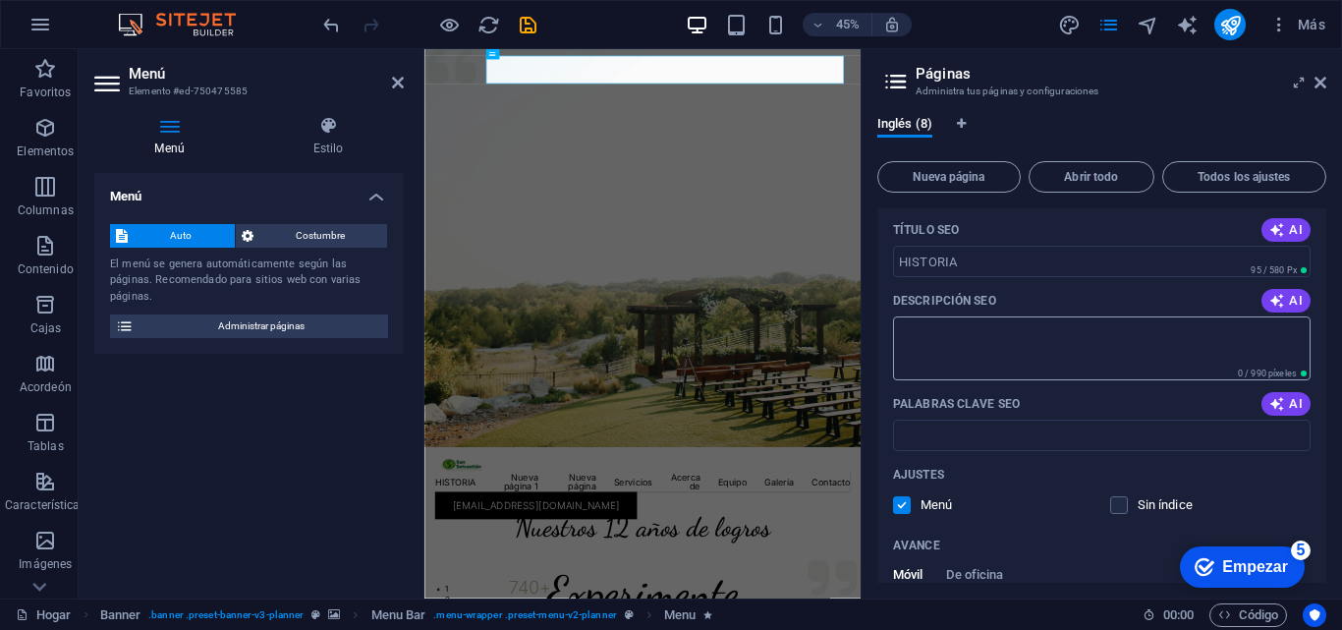
click at [985, 352] on textarea "Descripción SEO" at bounding box center [1101, 348] width 417 height 64
click at [1018, 432] on input "Palabras clave SEO" at bounding box center [1101, 434] width 417 height 31
type textarea "AAAAA"
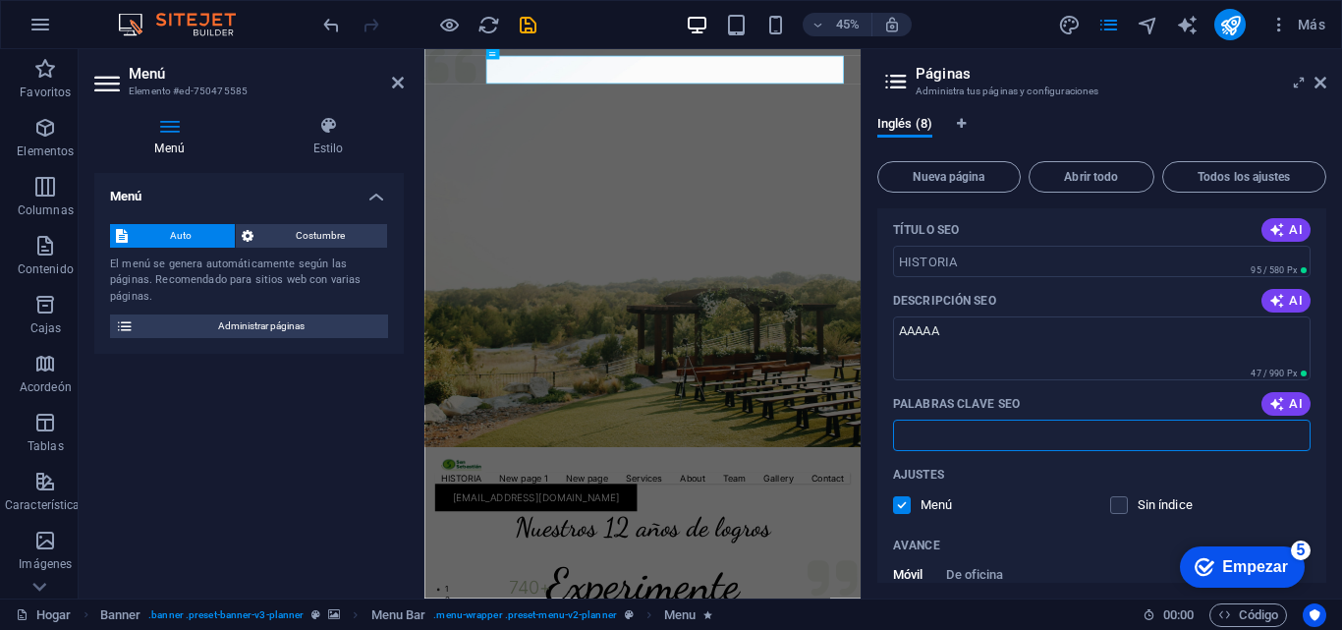
click at [1189, 492] on div "Ajustes Menú Sin índice" at bounding box center [1101, 490] width 417 height 63
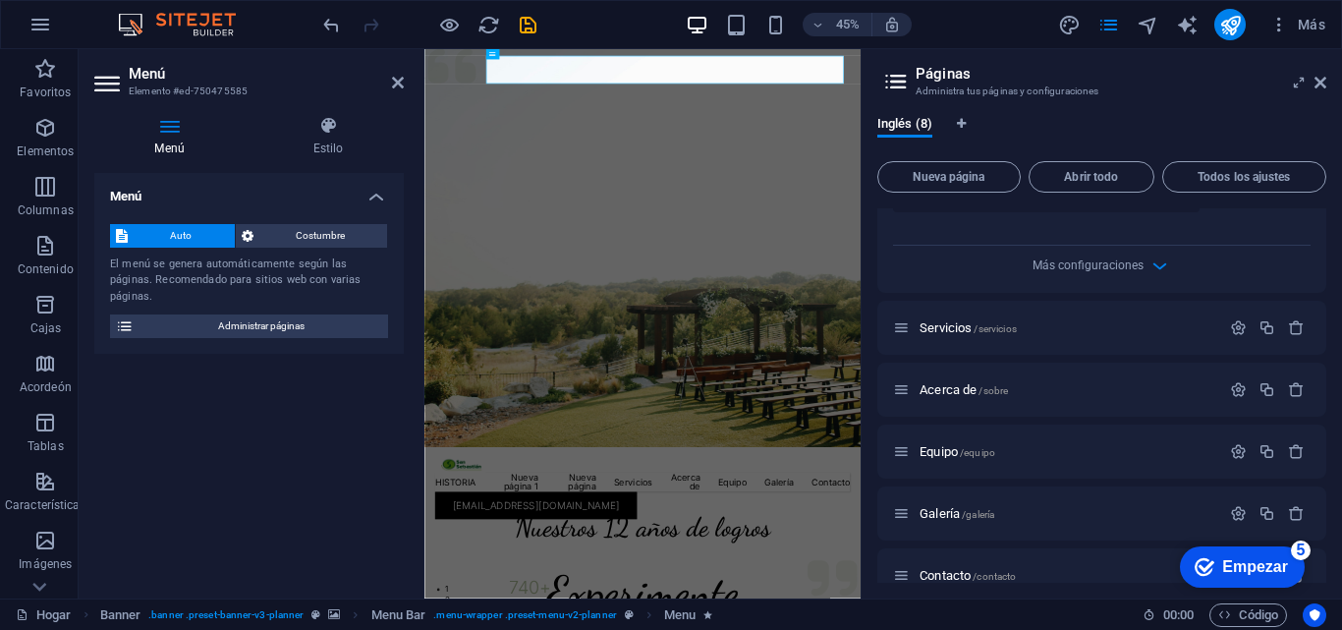
scroll to position [2251, 0]
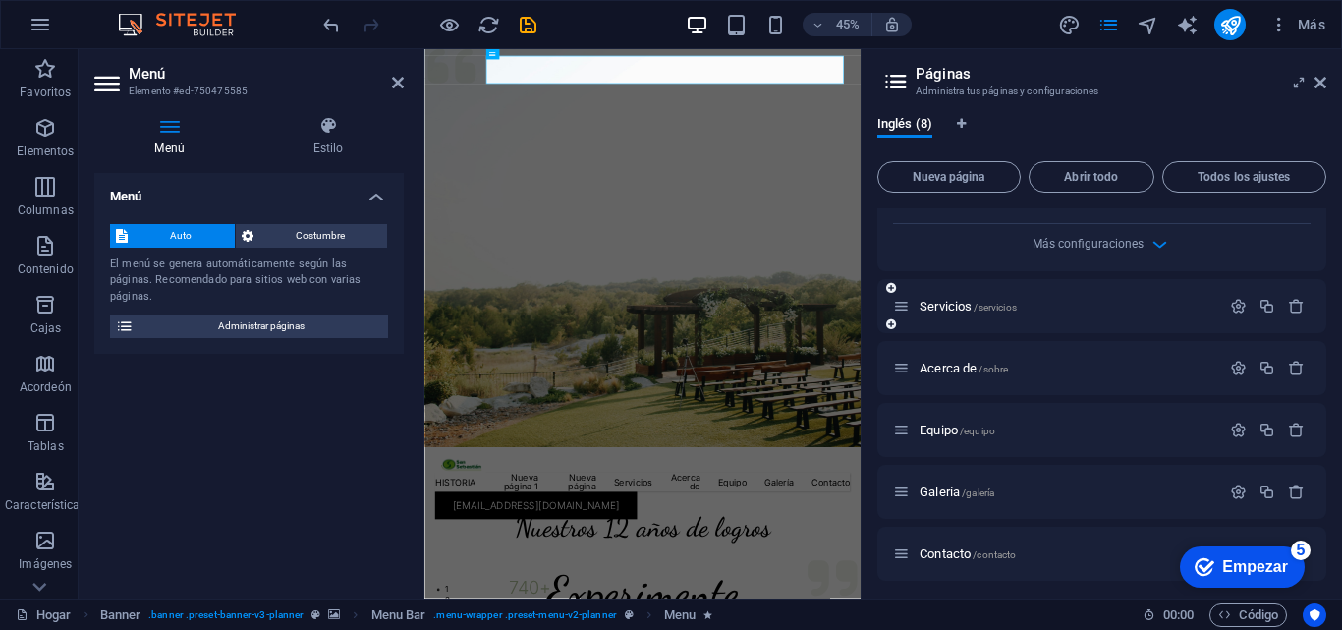
click at [904, 306] on icon at bounding box center [901, 306] width 17 height 17
click at [1094, 315] on div "Servicios /servicios" at bounding box center [1056, 306] width 327 height 23
click at [978, 295] on div "Servicios /servicios" at bounding box center [1056, 306] width 327 height 23
click at [962, 303] on font "Servicios" at bounding box center [945, 306] width 52 height 15
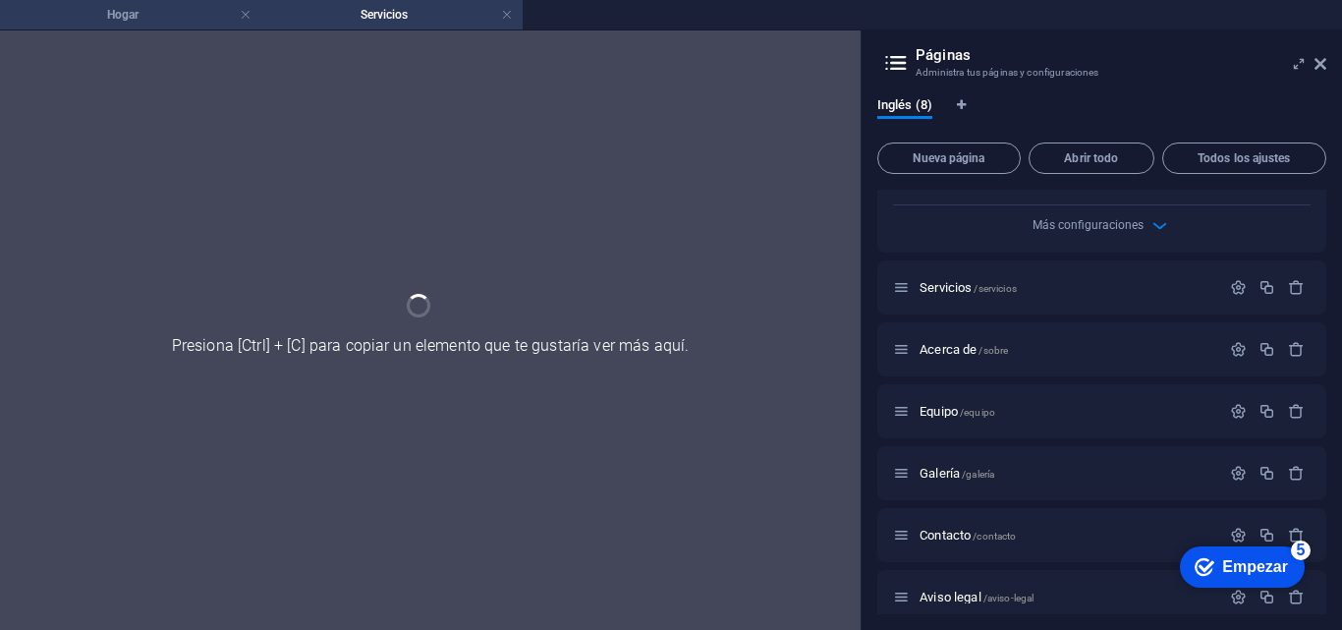
click at [150, 7] on h4 "Hogar" at bounding box center [130, 15] width 261 height 22
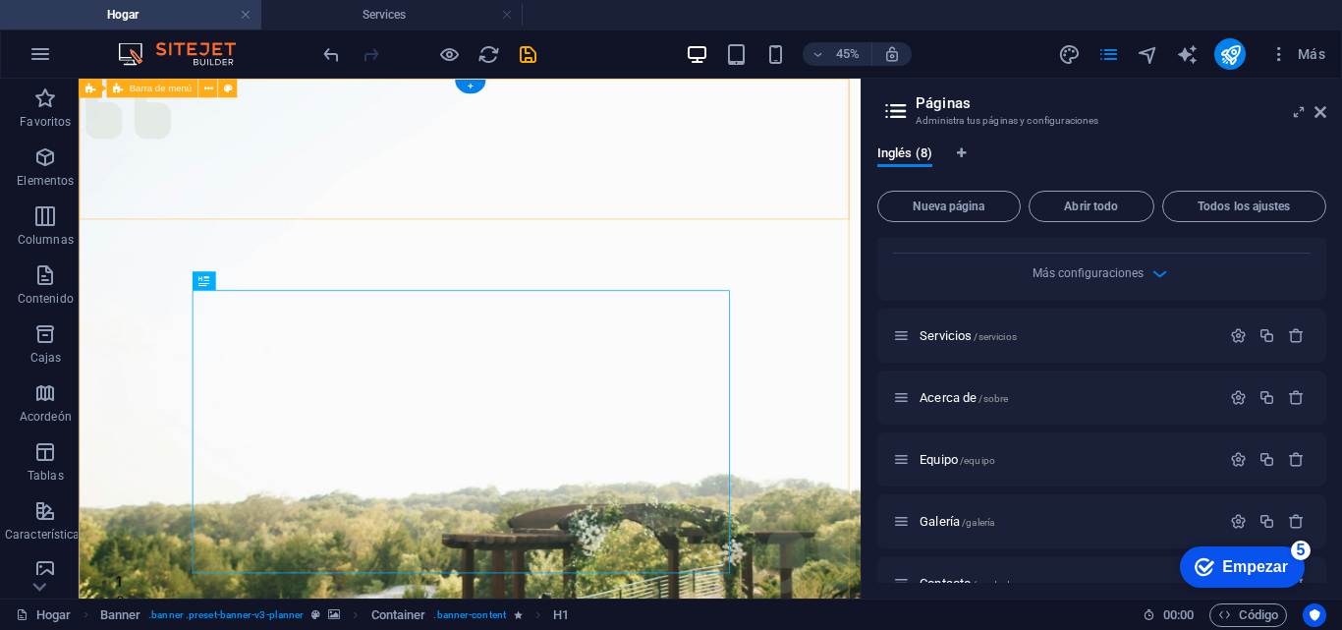
scroll to position [0, 0]
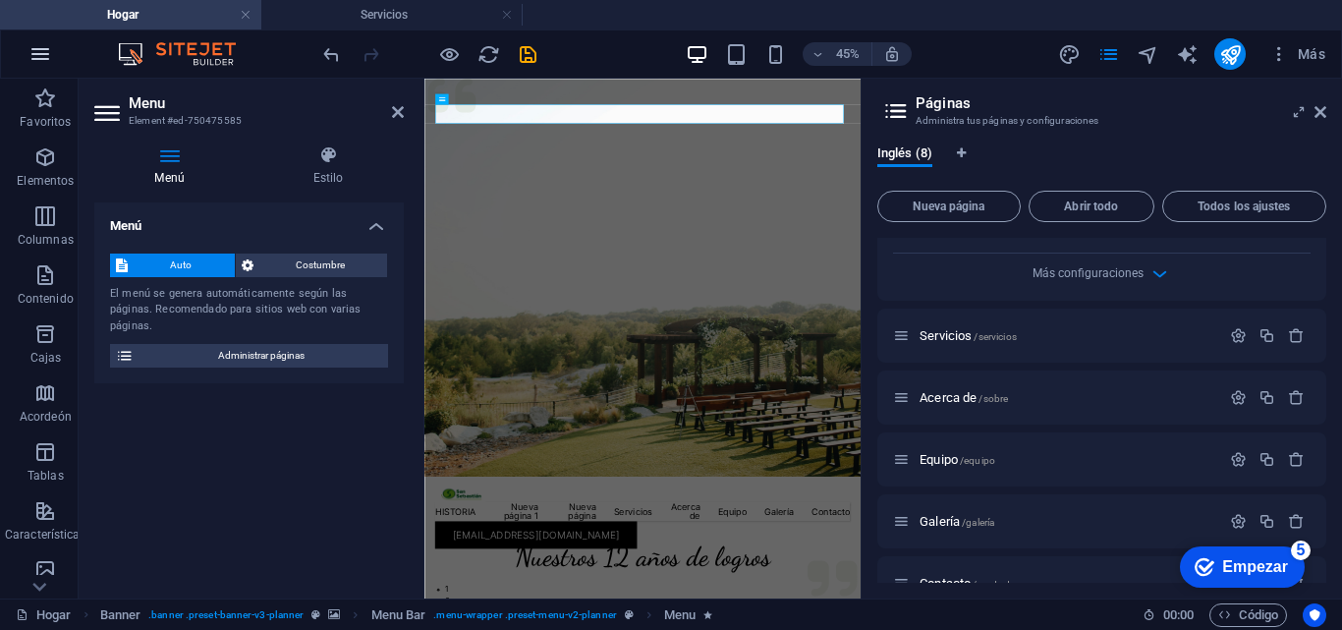
click at [27, 55] on button "button" at bounding box center [40, 53] width 47 height 47
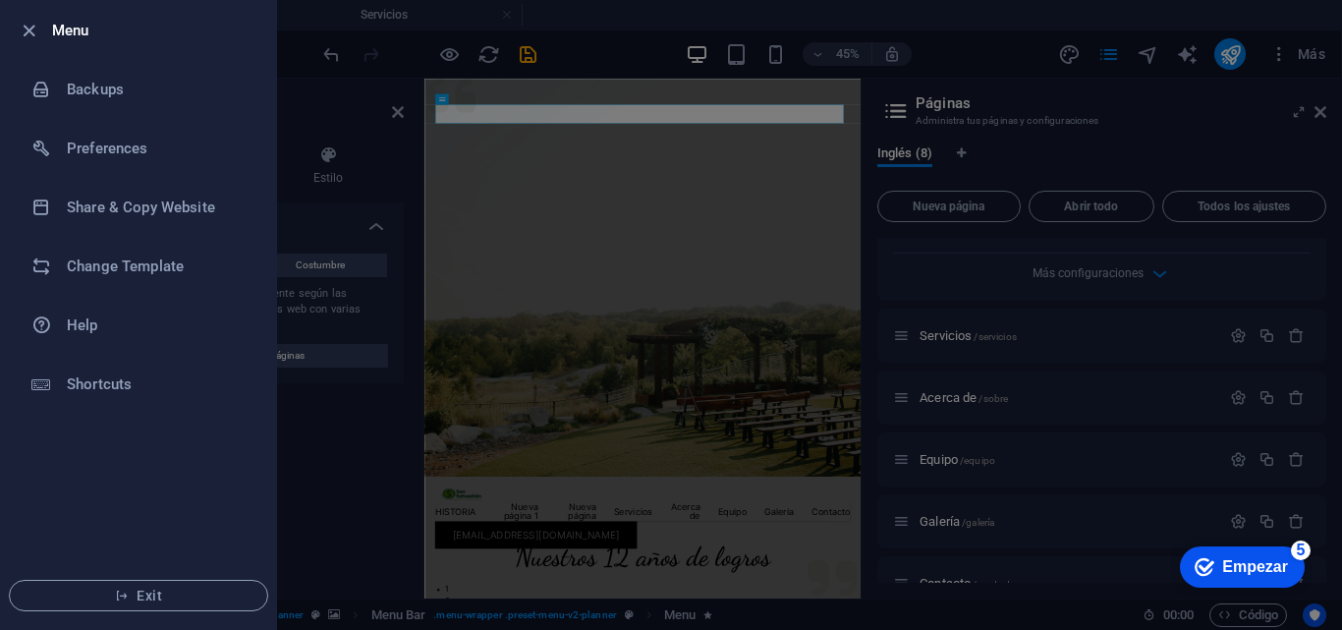
click at [572, 238] on div at bounding box center [671, 315] width 1342 height 630
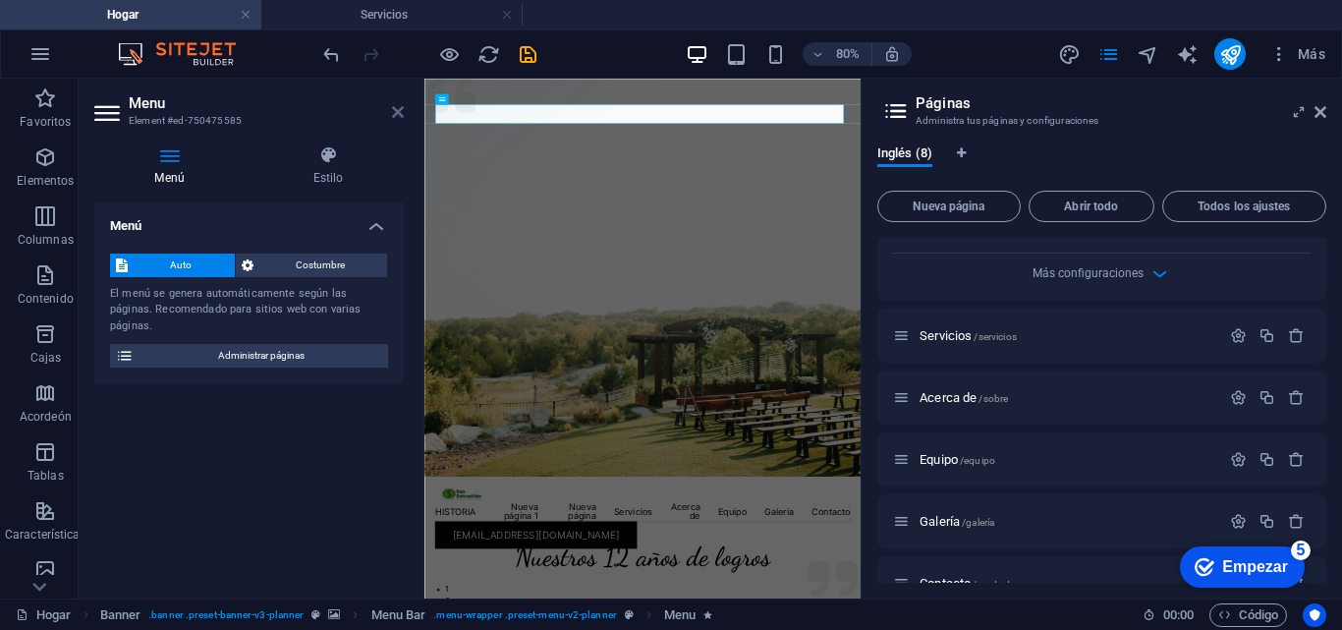
click at [394, 106] on icon at bounding box center [398, 112] width 12 height 16
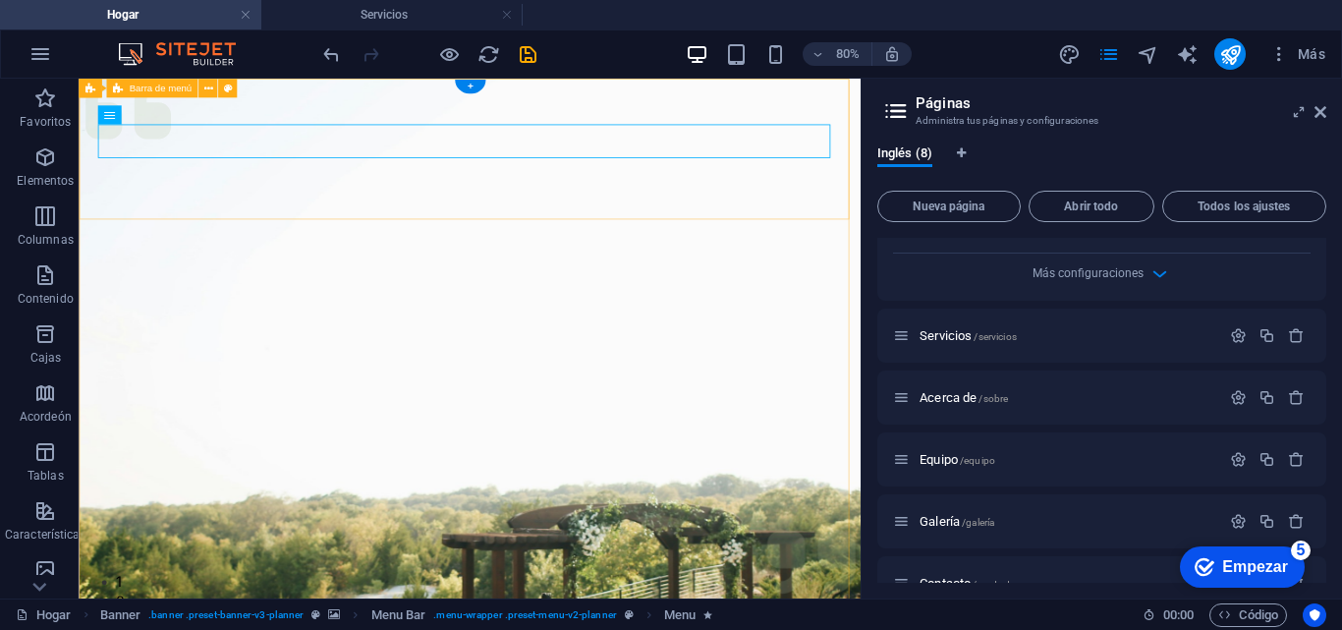
click at [858, 125] on div "Hogar Servicios Favoritos Elementos Columnas Contenido Cajas Acordeón Tablas Ca…" at bounding box center [671, 339] width 1342 height 520
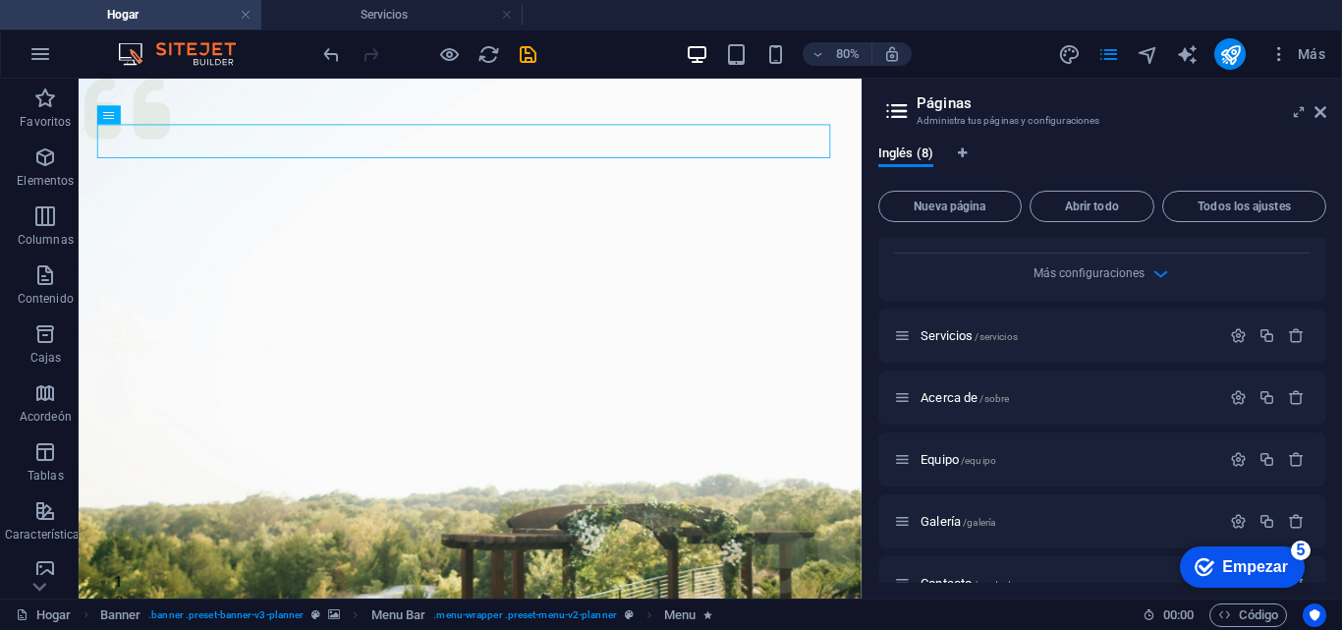
drag, startPoint x: 1321, startPoint y: 543, endPoint x: 1325, endPoint y: 406, distance: 137.6
click at [1325, 406] on div "Hogar / Nueva página 2 /historia Nombre HISTORIA ​ URL SLUG /historia ​ Título …" at bounding box center [1102, 410] width 448 height 345
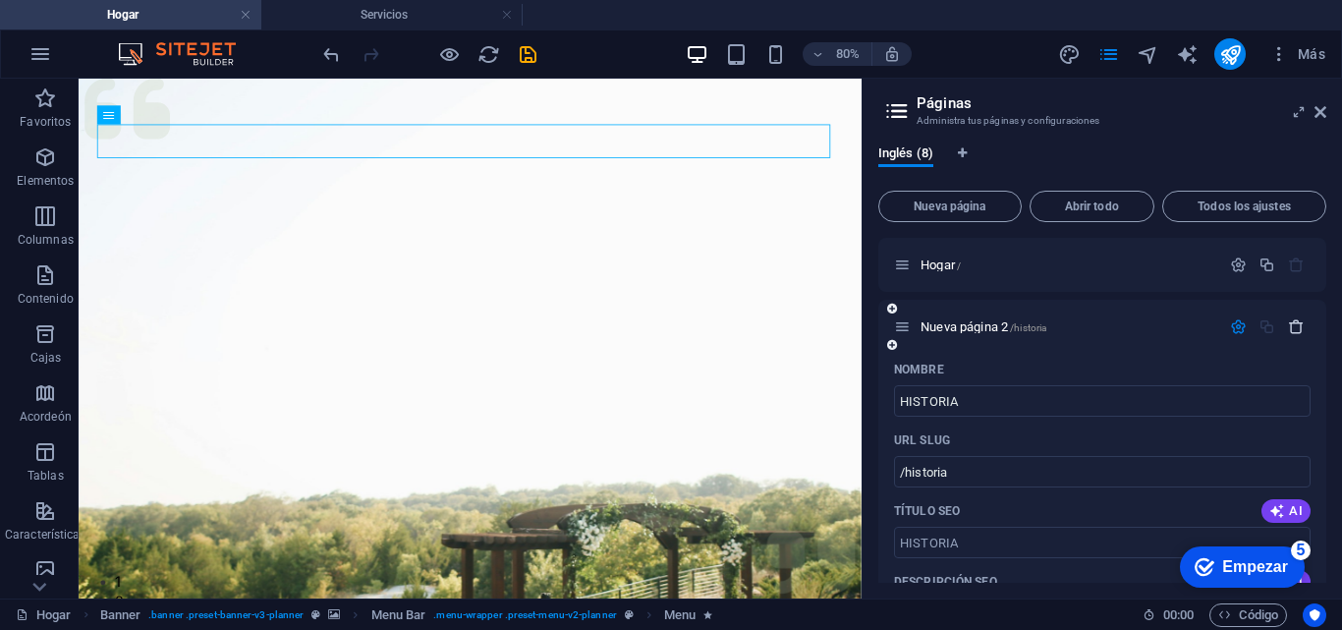
click at [1296, 319] on icon "button" at bounding box center [1296, 326] width 17 height 17
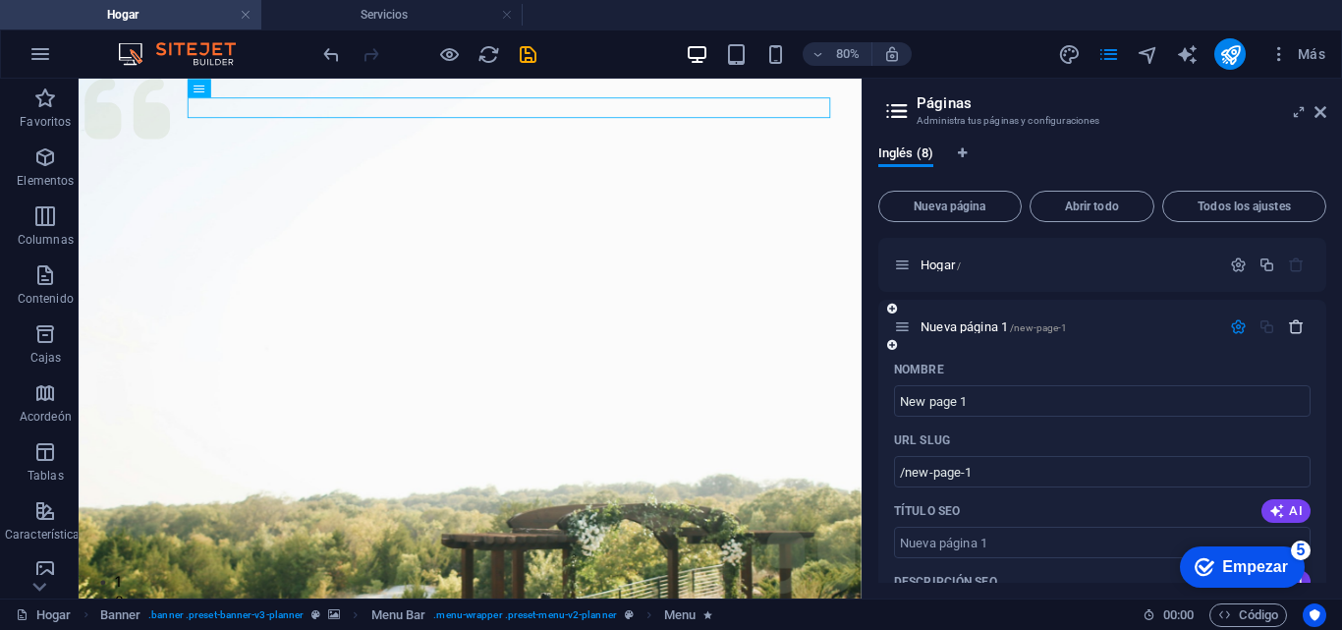
click at [1293, 319] on icon "button" at bounding box center [1296, 326] width 17 height 17
click at [1293, 327] on icon "button" at bounding box center [1296, 326] width 17 height 17
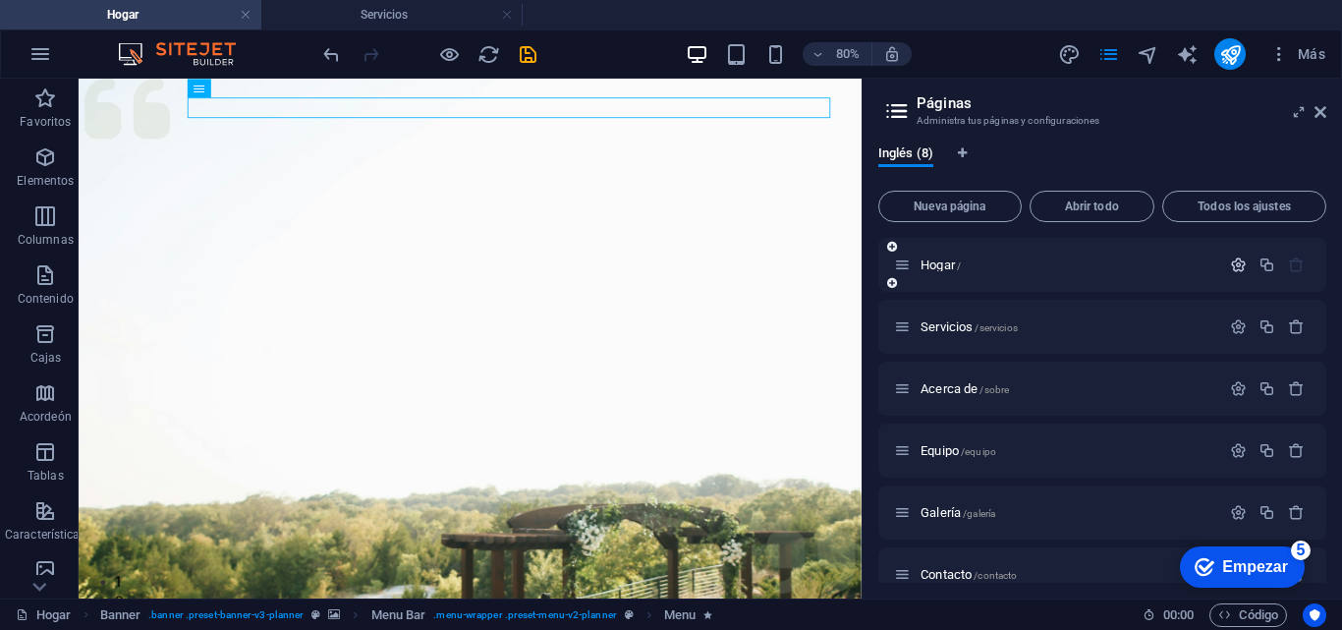
click at [1234, 267] on icon "button" at bounding box center [1238, 264] width 17 height 17
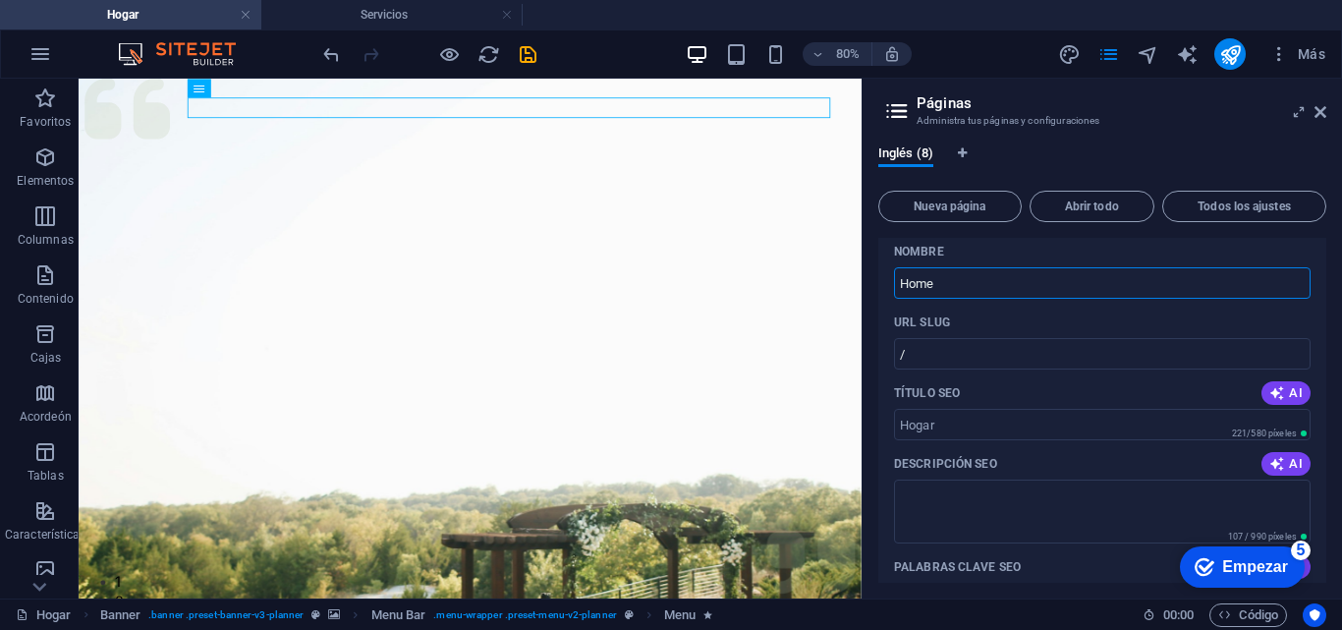
scroll to position [81, 0]
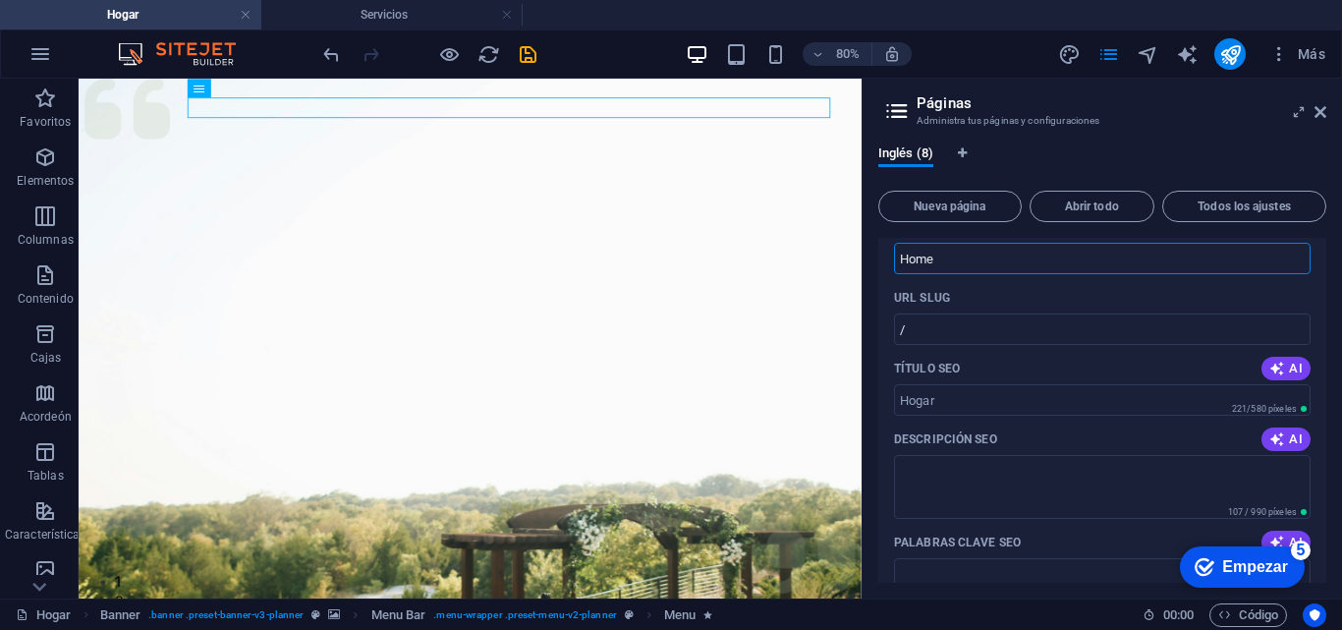
click at [1058, 443] on div "Descripción SEO AI" at bounding box center [1102, 438] width 416 height 31
click at [1063, 443] on div "Descripción SEO AI" at bounding box center [1102, 438] width 416 height 31
drag, startPoint x: 1063, startPoint y: 443, endPoint x: 1341, endPoint y: 377, distance: 285.6
click at [1341, 377] on div "Inglés (8) Nueva página Abrir todo Todos los ajustes Hogar / Nombre Home ​ URL …" at bounding box center [1101, 364] width 479 height 468
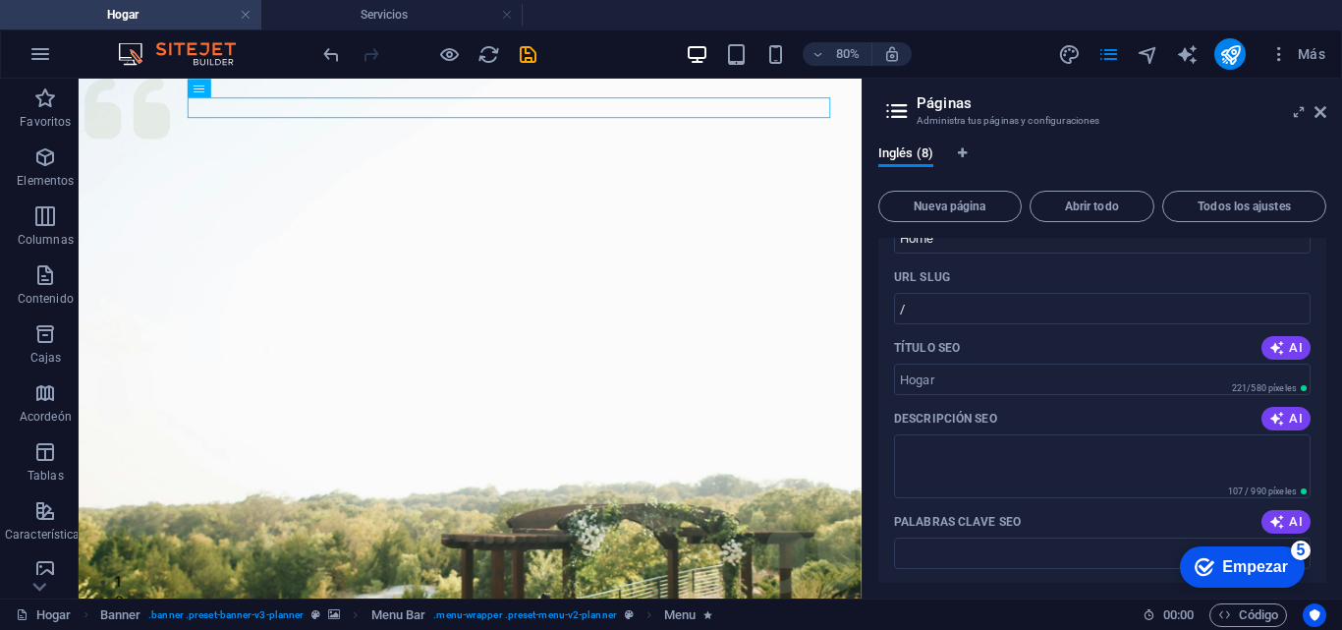
scroll to position [157, 0]
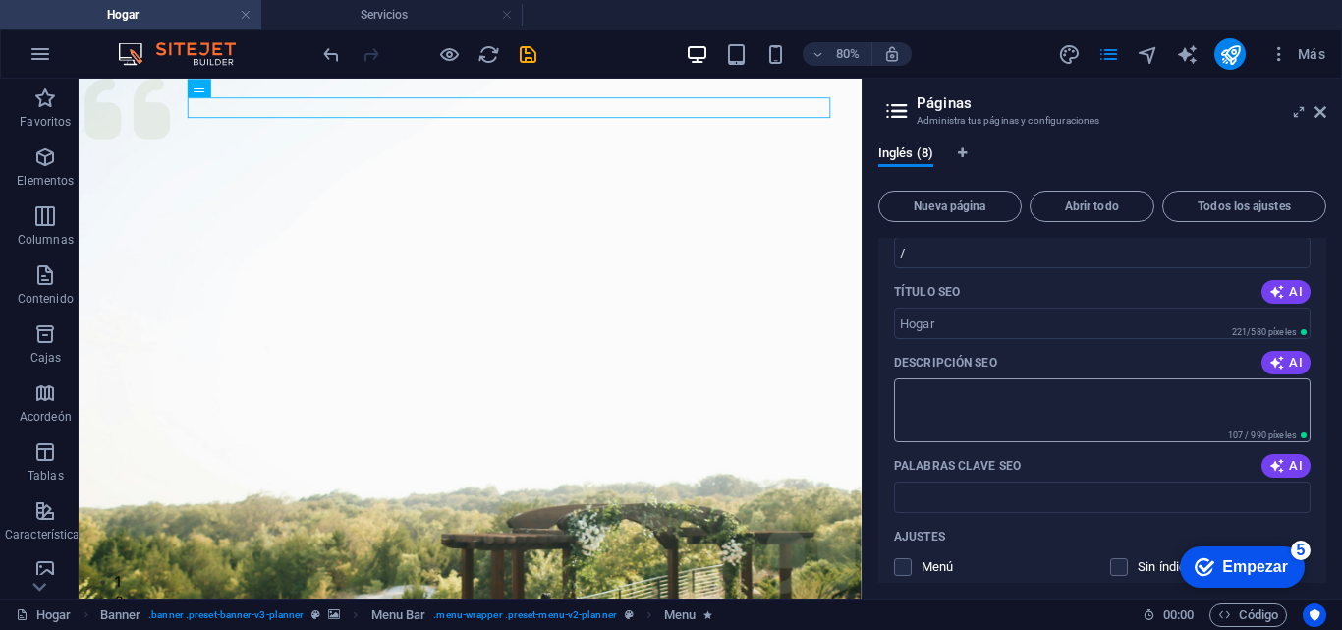
click at [953, 403] on textarea "Descripción SEO" at bounding box center [1102, 410] width 416 height 64
type textarea "E"
type textarea "A"
type textarea "E"
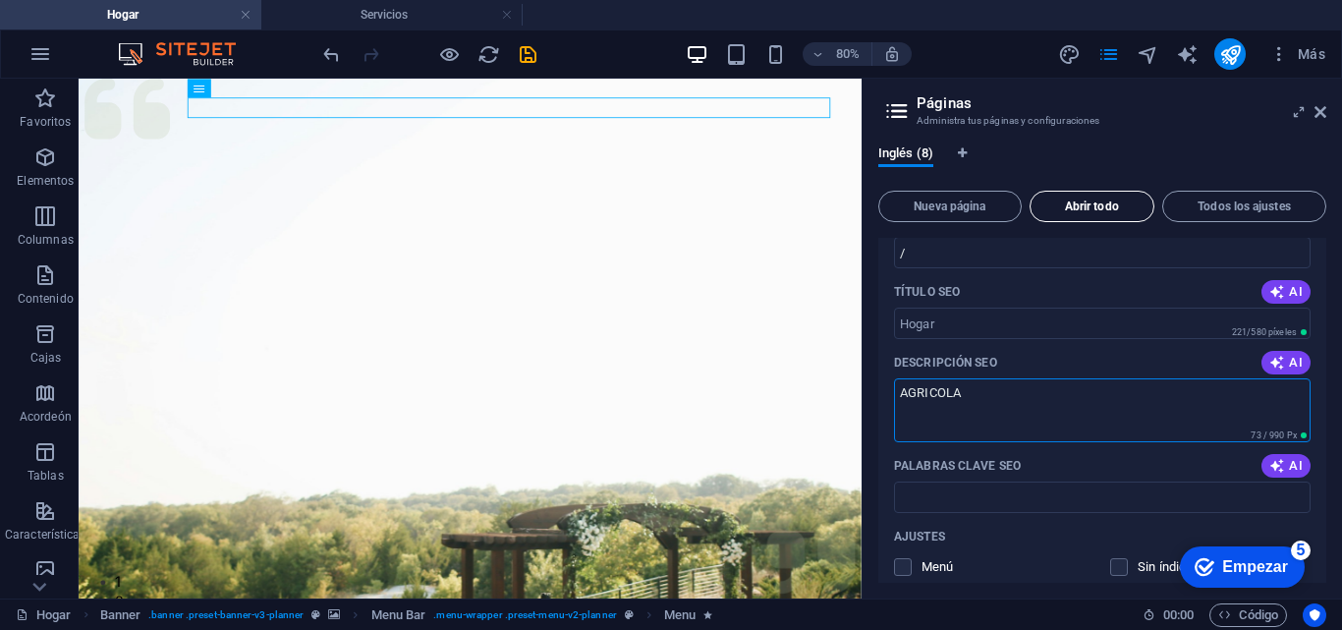
type textarea "AGRICOLA"
click at [1052, 208] on span "Abrir todo" at bounding box center [1091, 206] width 107 height 12
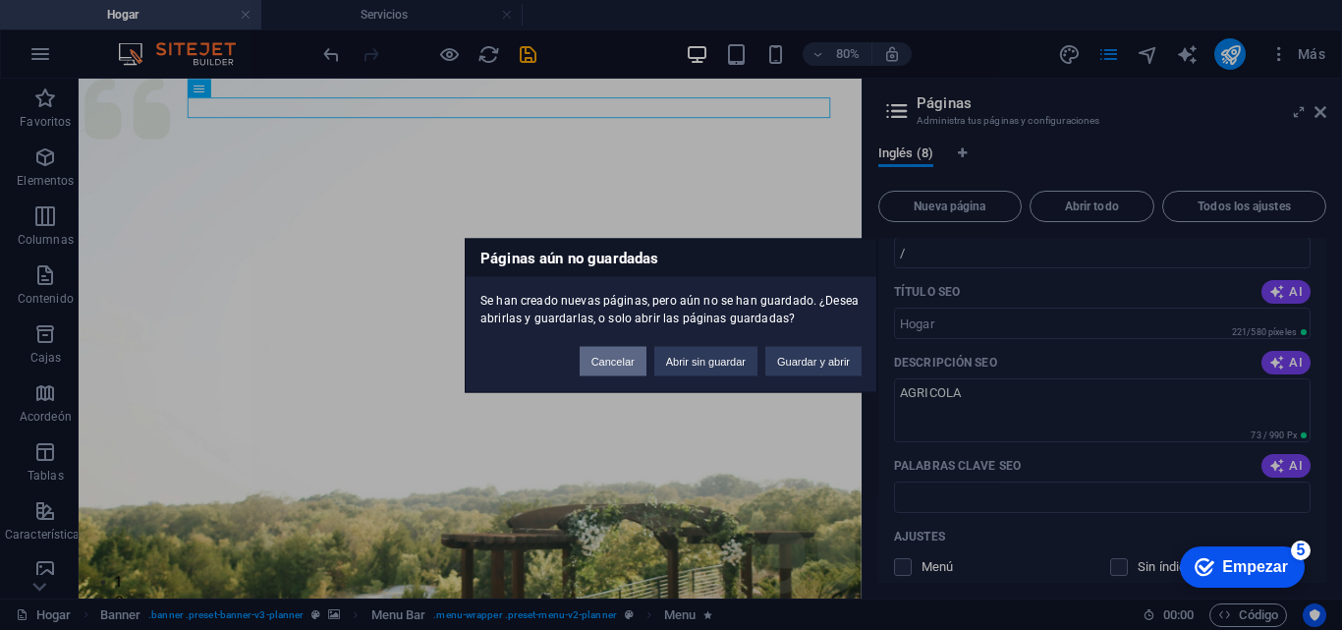
click at [601, 368] on button "Cancelar" at bounding box center [612, 360] width 67 height 29
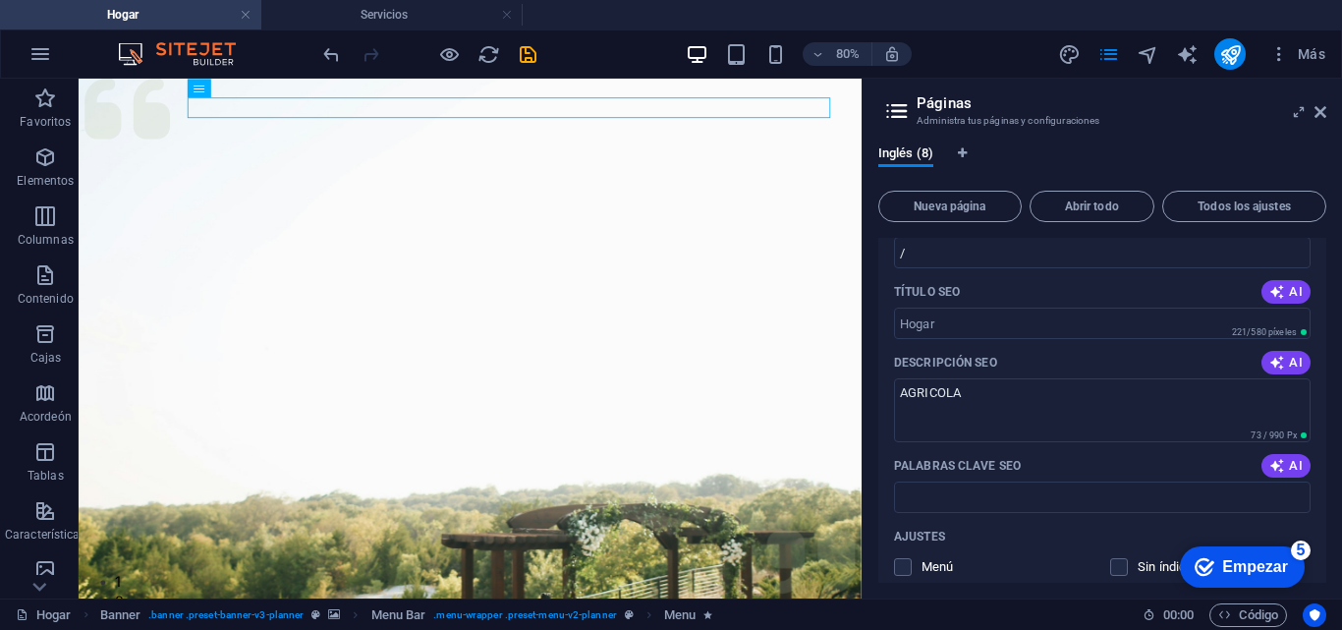
drag, startPoint x: 1320, startPoint y: 366, endPoint x: 1315, endPoint y: 453, distance: 86.6
click at [1315, 453] on div "Nombre Home ​ URL SLUG / ​ Título SEO AI ​ 221/580 píxeles Descripción SEO AI A…" at bounding box center [1102, 514] width 448 height 759
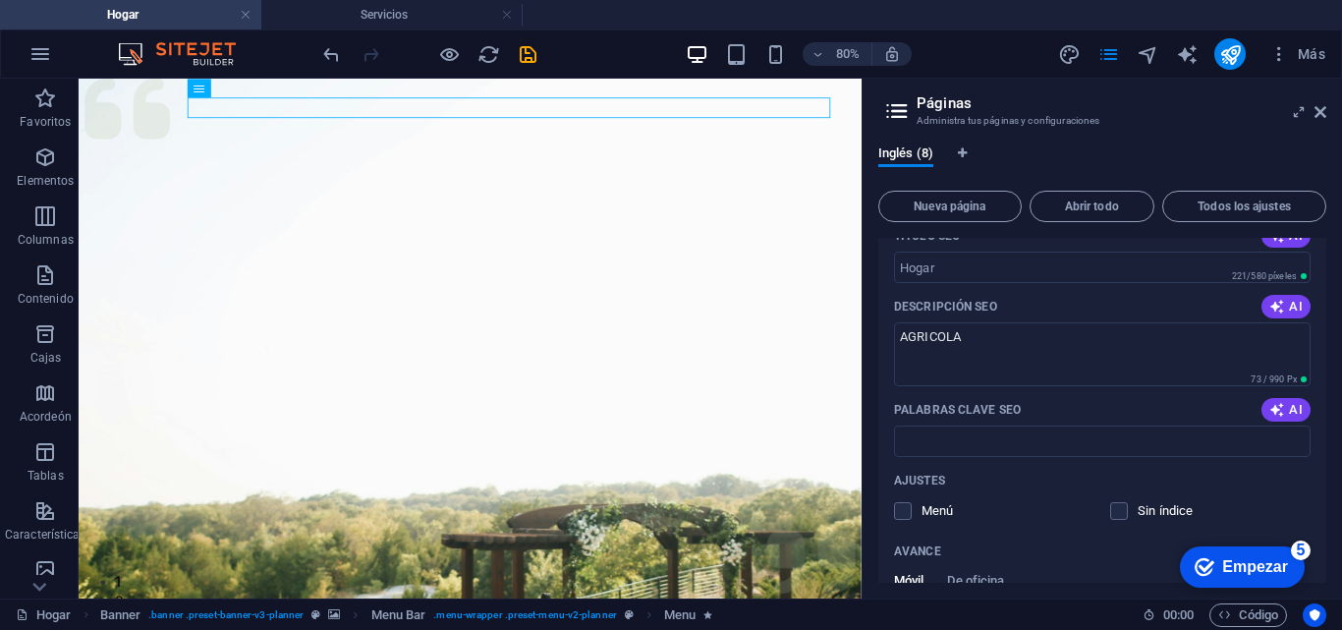
scroll to position [0, 0]
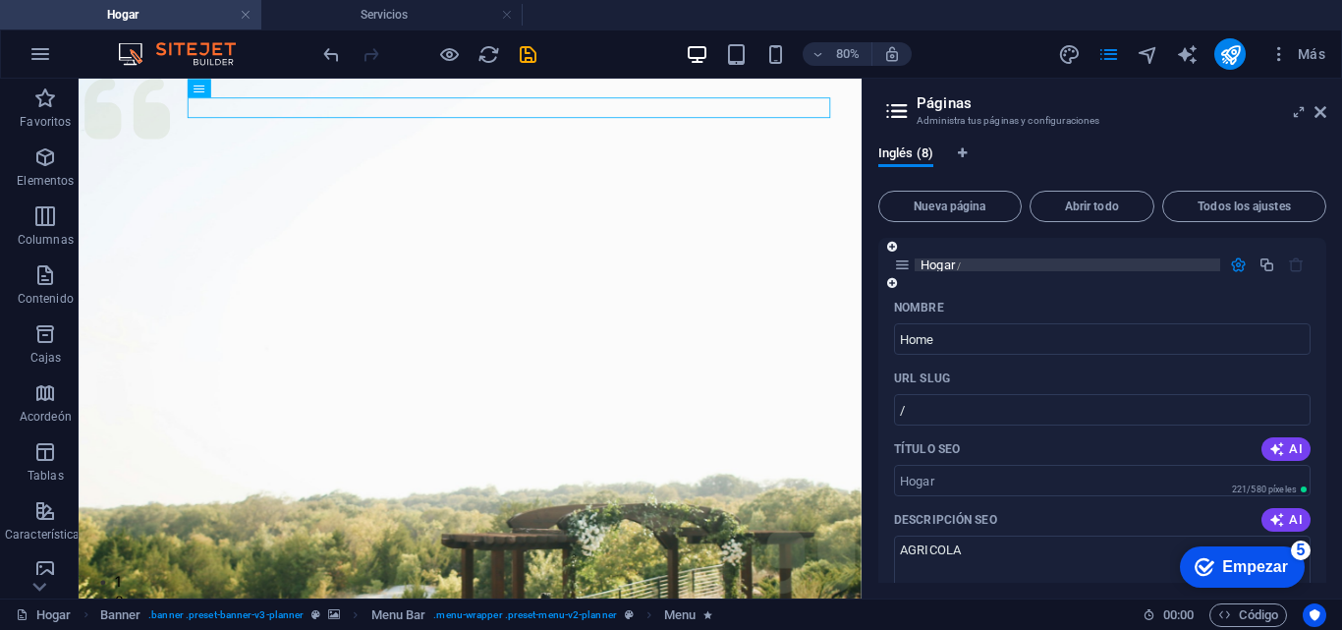
click at [1049, 269] on p "Hogar /" at bounding box center [1067, 264] width 294 height 13
click at [1312, 118] on header "Páginas Administra tus páginas y configuraciones" at bounding box center [1104, 104] width 444 height 51
click at [1329, 107] on aside "Páginas Administra tus páginas y configuraciones Inglés (8) Nueva página Abrir …" at bounding box center [1101, 339] width 480 height 520
click at [1316, 111] on icon at bounding box center [1320, 112] width 12 height 16
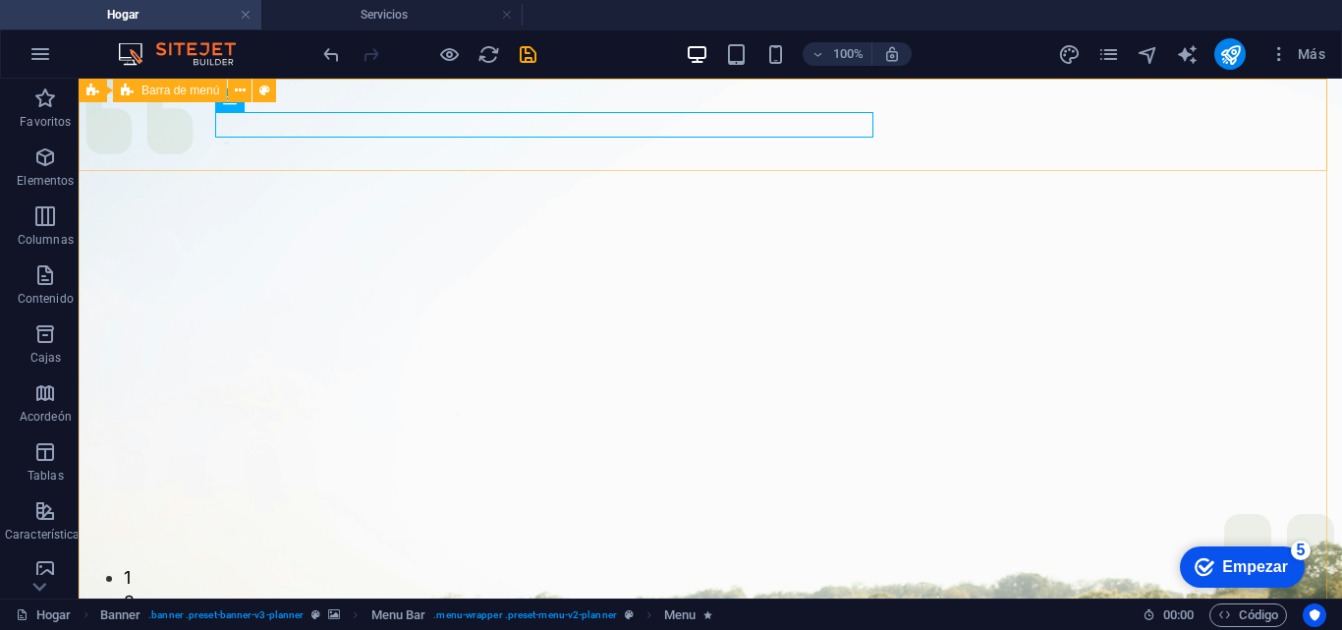
drag, startPoint x: 211, startPoint y: 98, endPoint x: 134, endPoint y: 20, distance: 110.4
click at [211, 98] on div "Barra de menú" at bounding box center [170, 91] width 114 height 24
click at [270, 112] on div "Menú" at bounding box center [248, 100] width 67 height 24
click at [299, 102] on icon at bounding box center [295, 100] width 11 height 21
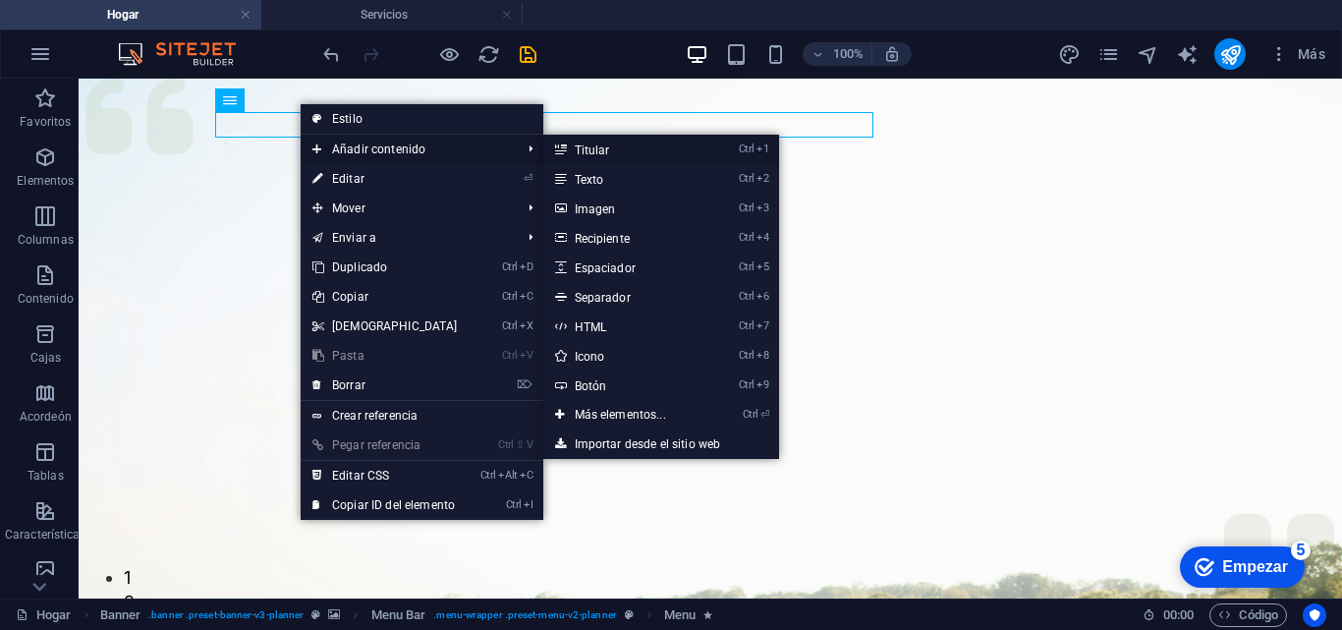
click at [610, 153] on link "Ctrl 1 Titular" at bounding box center [624, 149] width 162 height 29
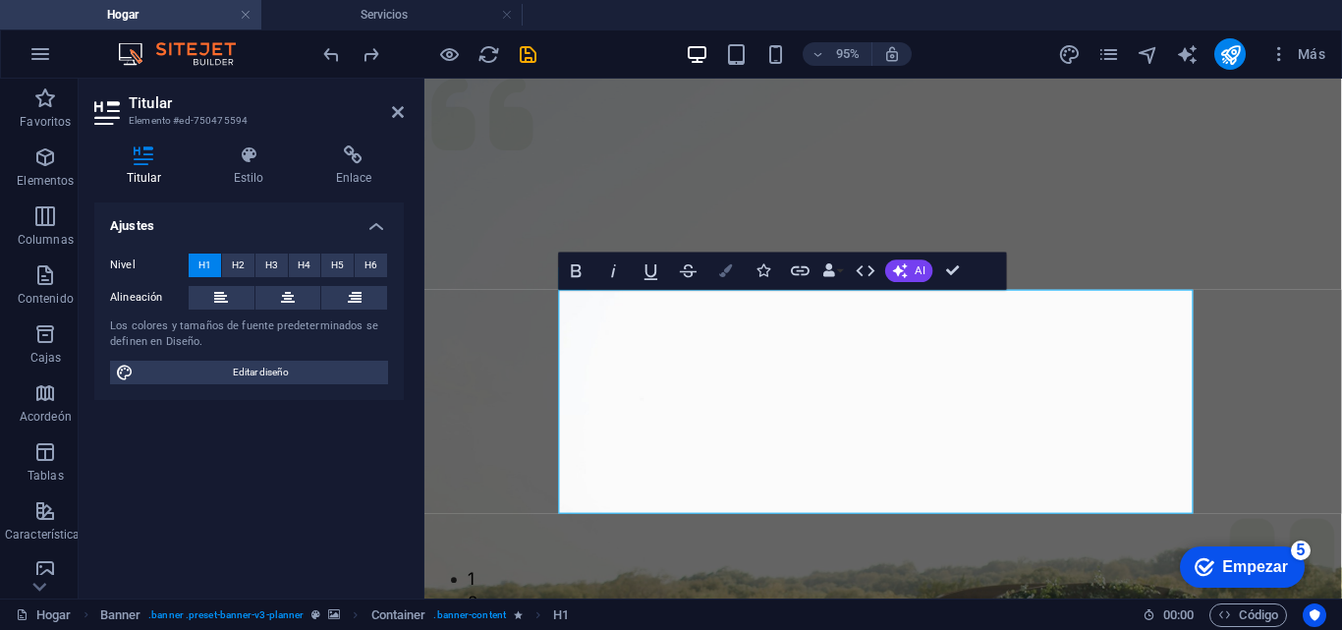
click at [715, 270] on button "Bandera" at bounding box center [725, 270] width 35 height 37
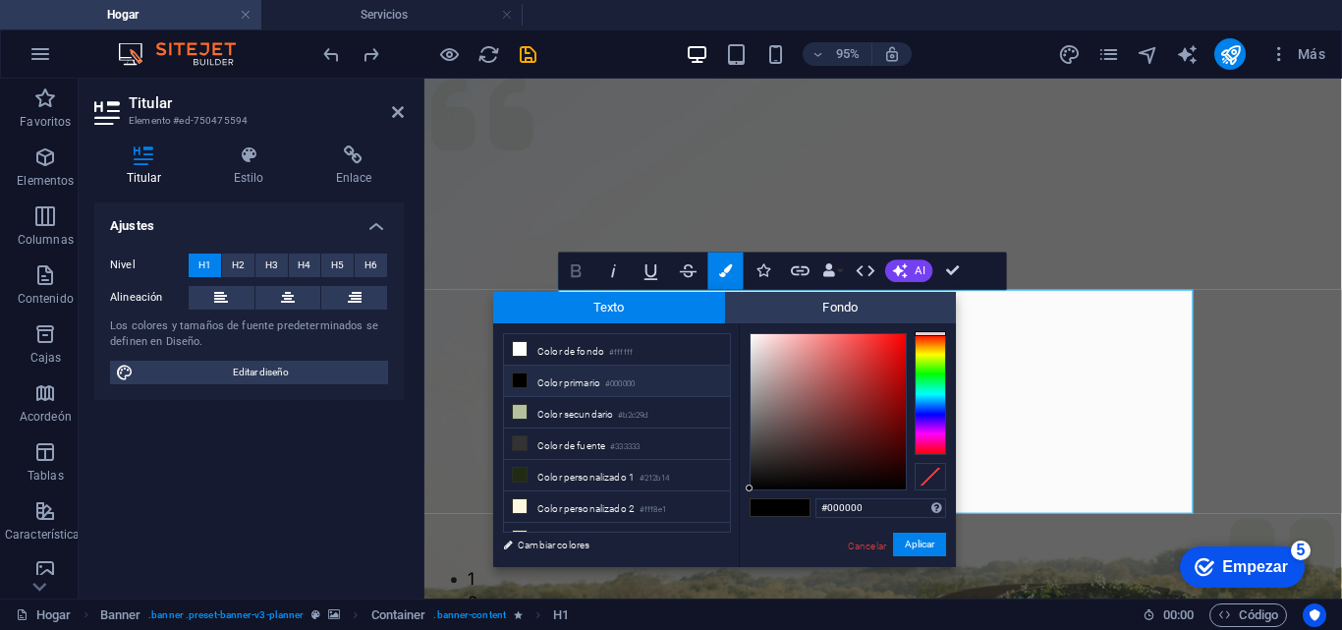
click at [569, 269] on icon "button" at bounding box center [576, 270] width 23 height 23
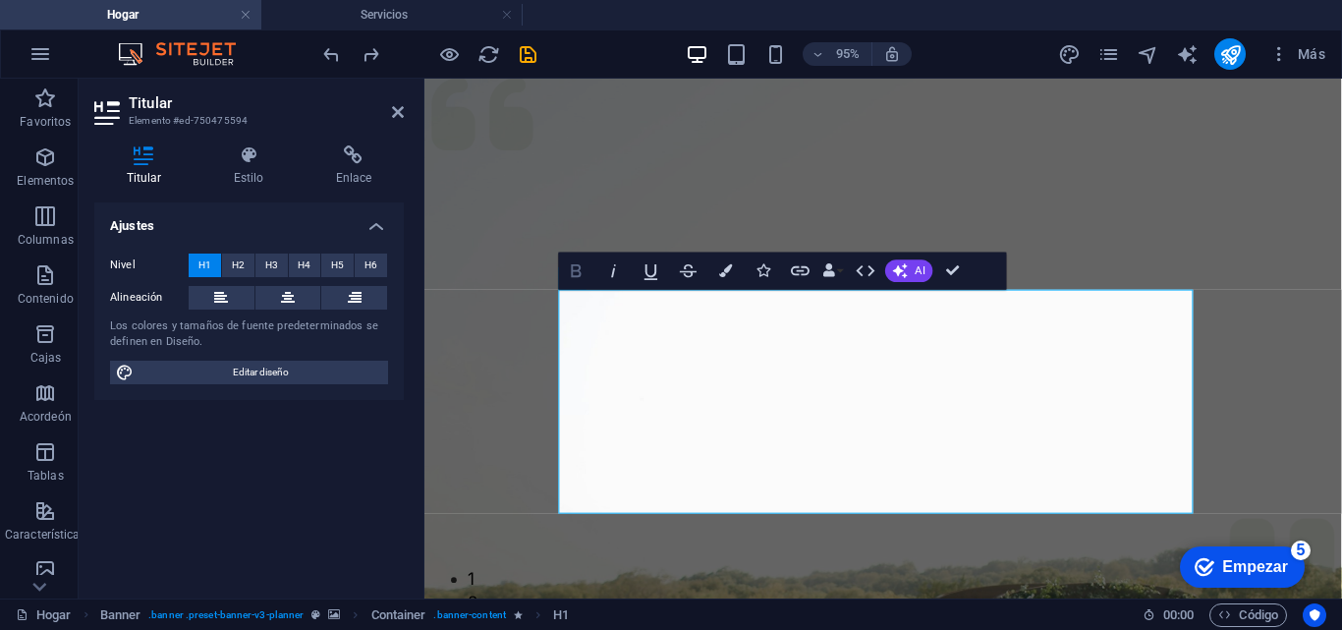
click at [580, 271] on icon "button" at bounding box center [576, 270] width 23 height 23
click at [579, 271] on icon "button" at bounding box center [576, 270] width 23 height 23
click at [579, 271] on icon "button" at bounding box center [577, 270] width 10 height 13
drag, startPoint x: 1160, startPoint y: 495, endPoint x: 540, endPoint y: 345, distance: 637.7
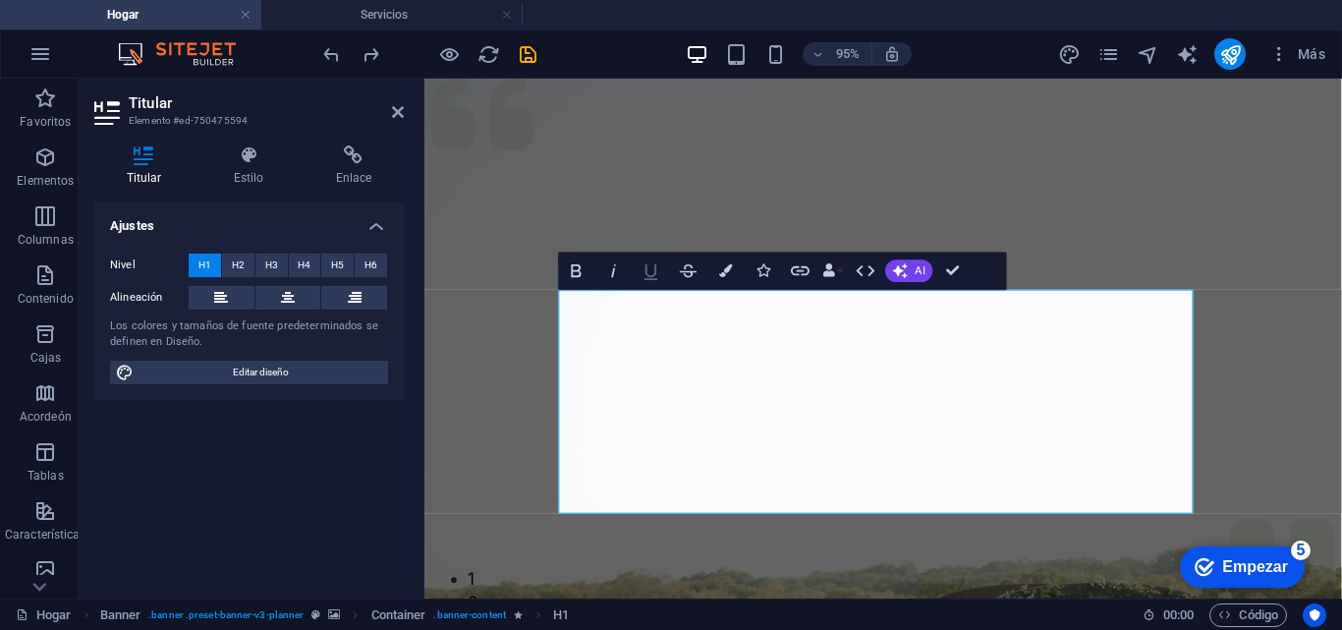
click at [649, 270] on icon "button" at bounding box center [650, 270] width 23 height 23
click at [831, 275] on icon "button" at bounding box center [829, 270] width 13 height 13
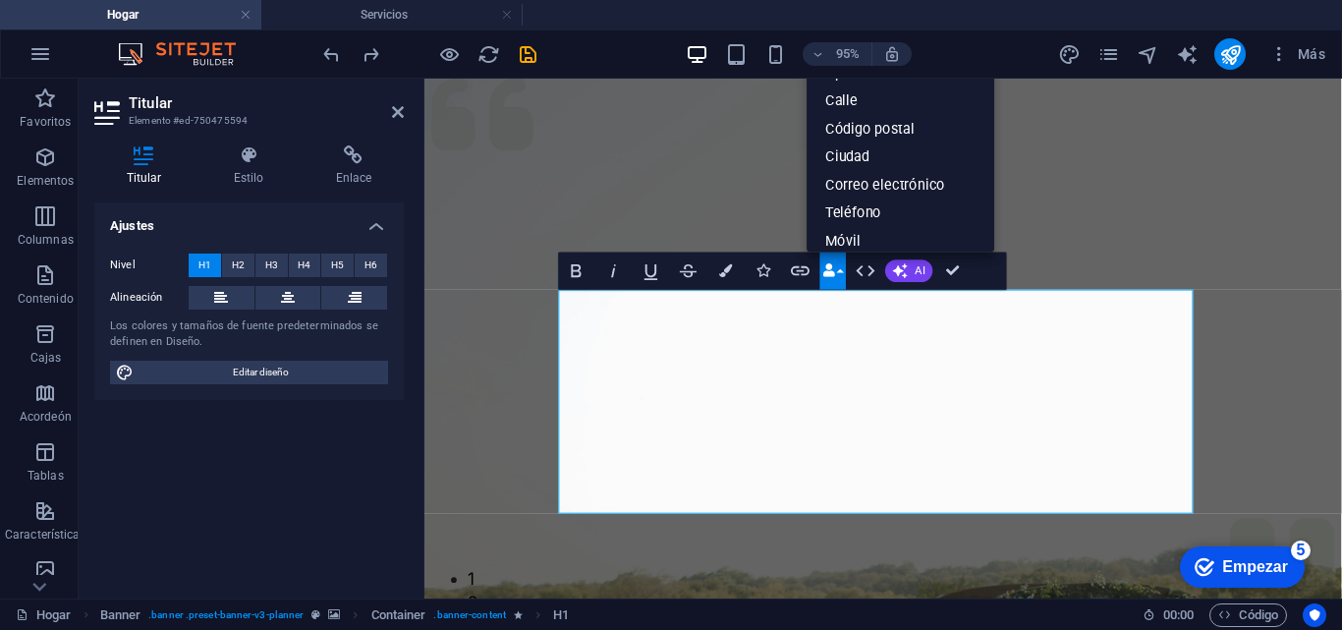
click at [831, 275] on icon "button" at bounding box center [829, 270] width 13 height 13
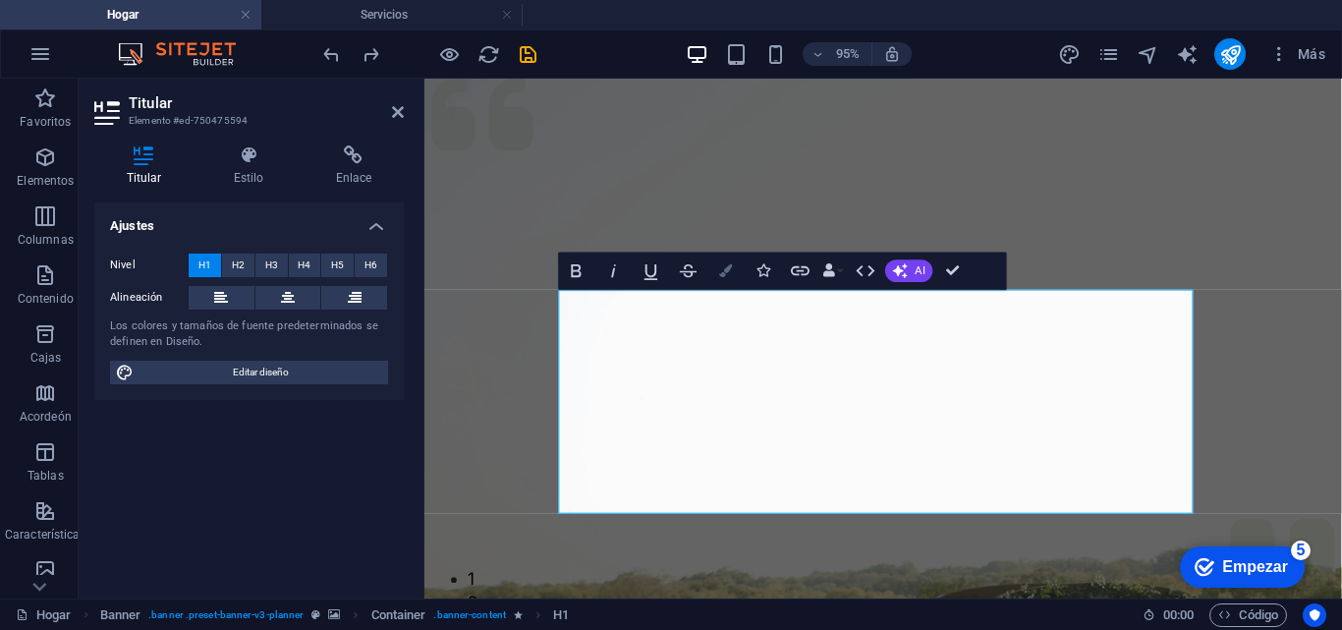
click at [723, 267] on icon "button" at bounding box center [725, 270] width 13 height 13
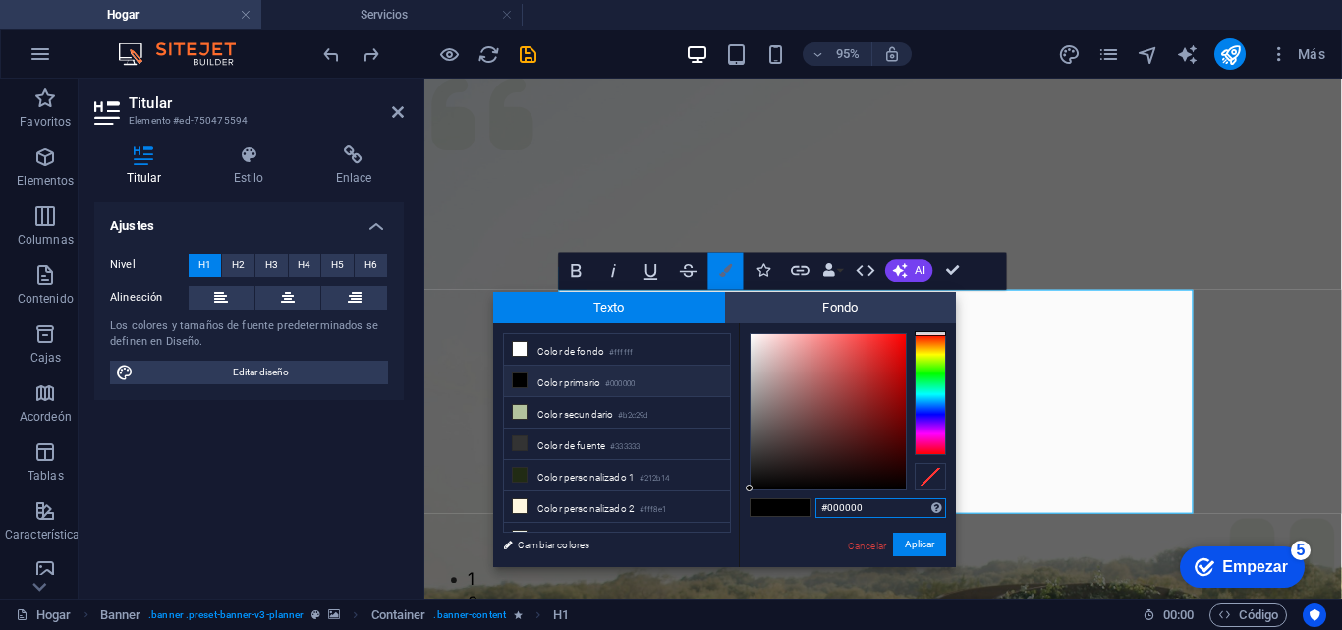
click at [723, 267] on icon "button" at bounding box center [725, 270] width 13 height 13
click at [614, 267] on icon "button" at bounding box center [613, 270] width 23 height 23
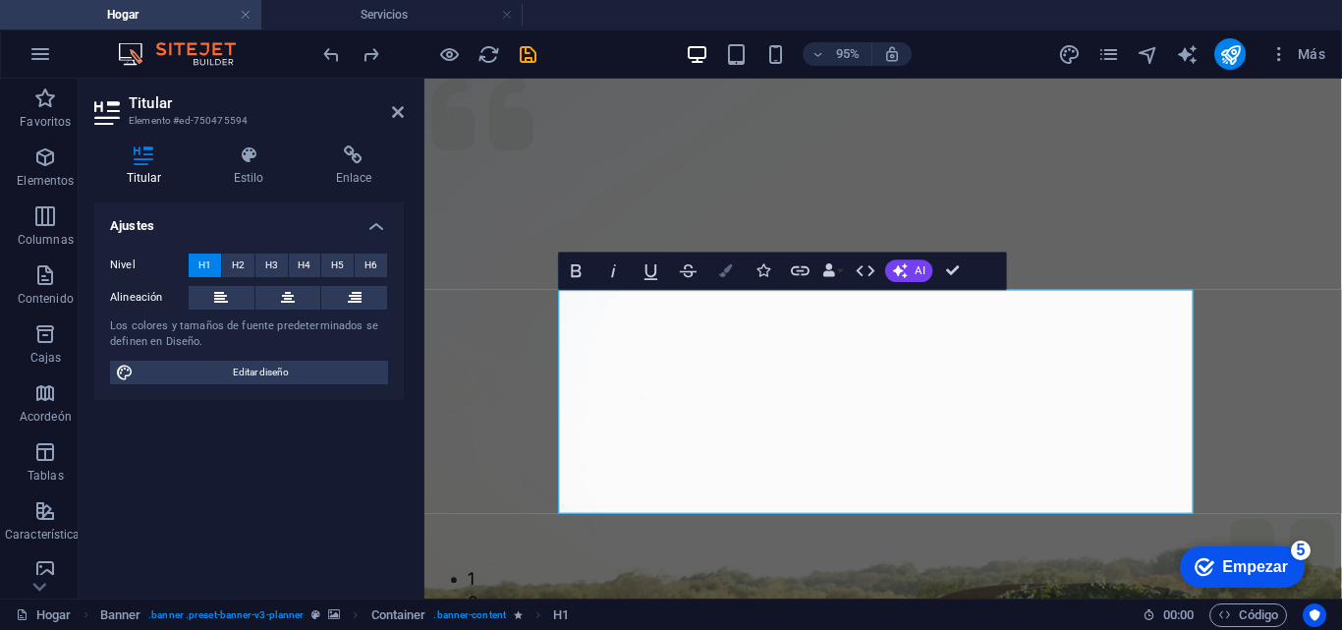
click at [733, 264] on button "Bandera" at bounding box center [725, 270] width 35 height 37
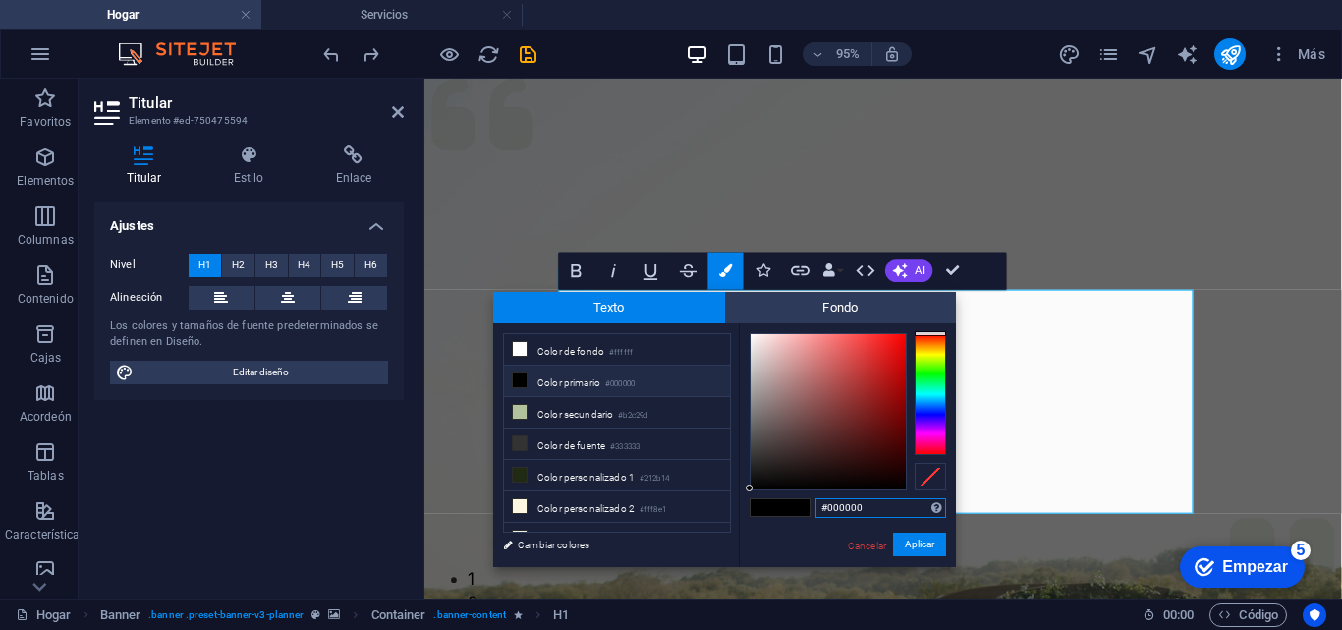
click at [586, 311] on span "Texto" at bounding box center [609, 307] width 232 height 31
click at [620, 307] on font "Texto" at bounding box center [608, 307] width 31 height 15
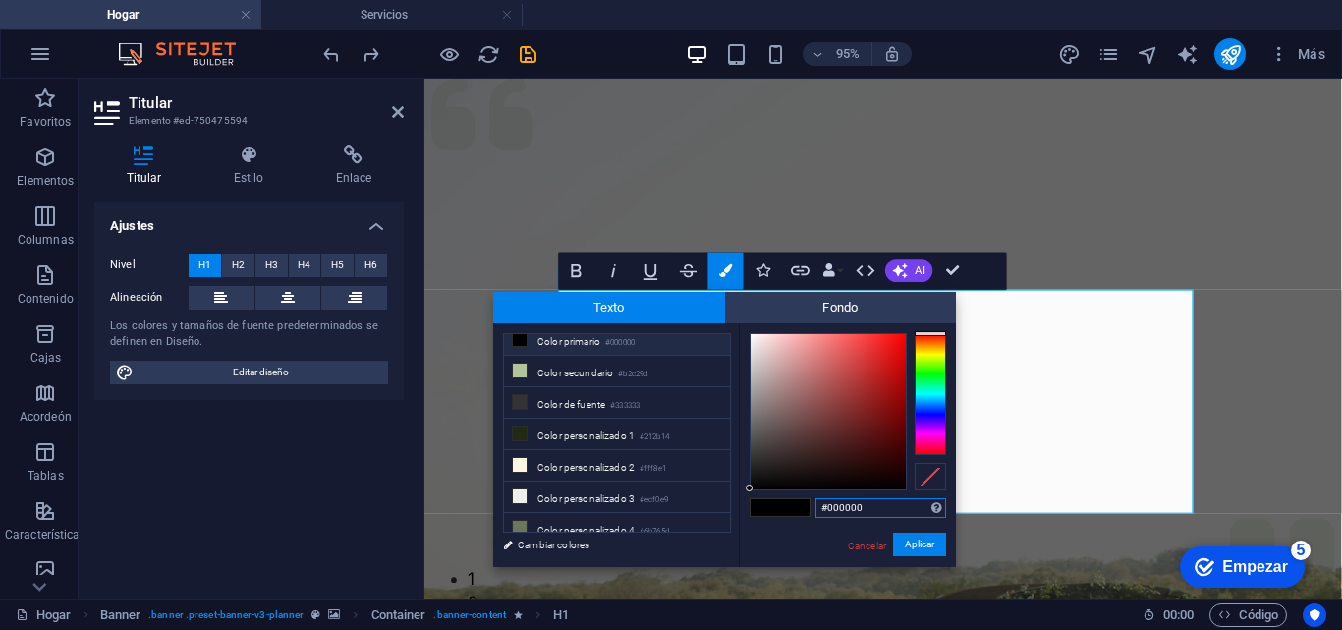
scroll to position [76, 0]
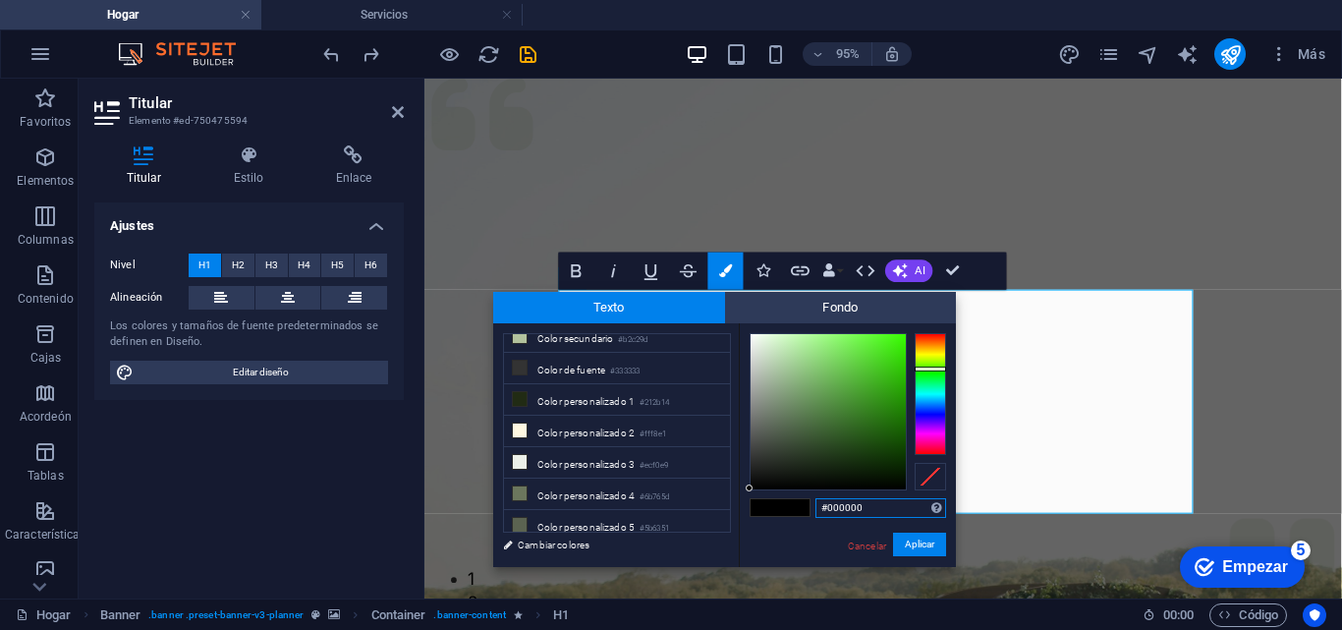
click at [926, 368] on div at bounding box center [929, 394] width 31 height 122
type input "#4b8f38"
drag, startPoint x: 824, startPoint y: 408, endPoint x: 844, endPoint y: 401, distance: 20.8
click at [844, 401] on div at bounding box center [827, 411] width 155 height 155
click at [914, 548] on font "Aplicar" at bounding box center [919, 543] width 29 height 11
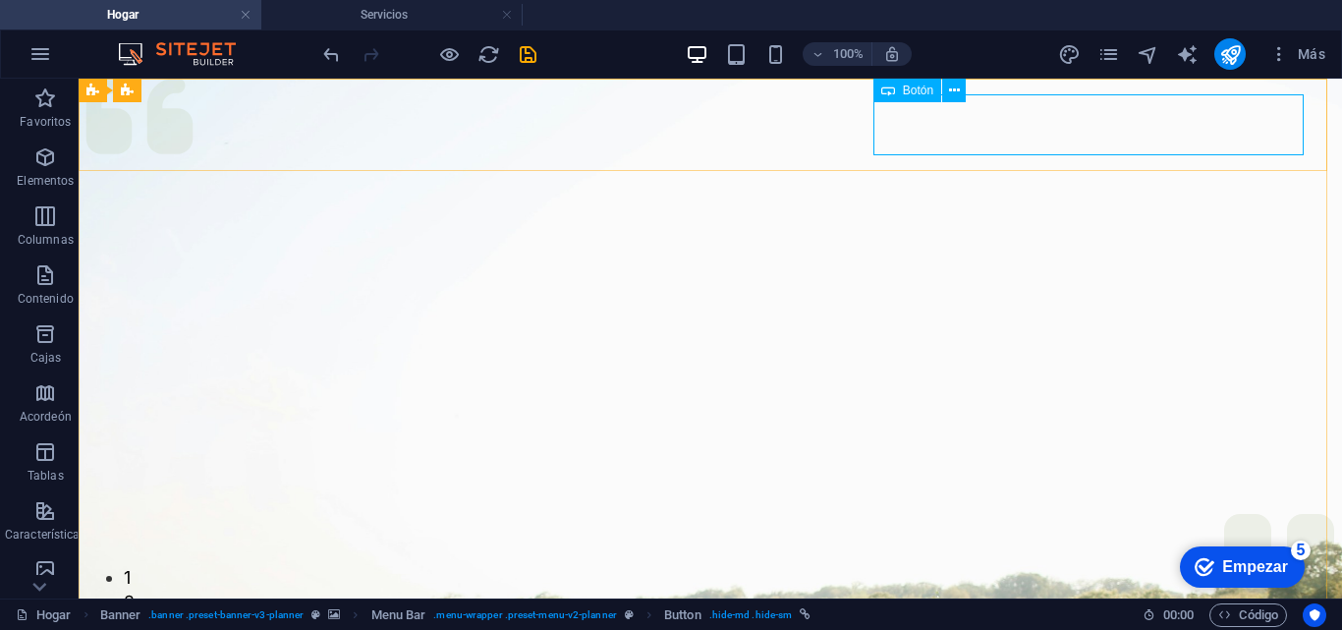
click at [907, 95] on font "Botón" at bounding box center [918, 90] width 30 height 14
click at [907, 86] on font "Botón" at bounding box center [918, 90] width 30 height 14
click at [896, 102] on div "Botón" at bounding box center [925, 91] width 105 height 25
click at [904, 88] on font "Botón" at bounding box center [918, 90] width 30 height 14
click at [953, 89] on icon at bounding box center [954, 91] width 11 height 21
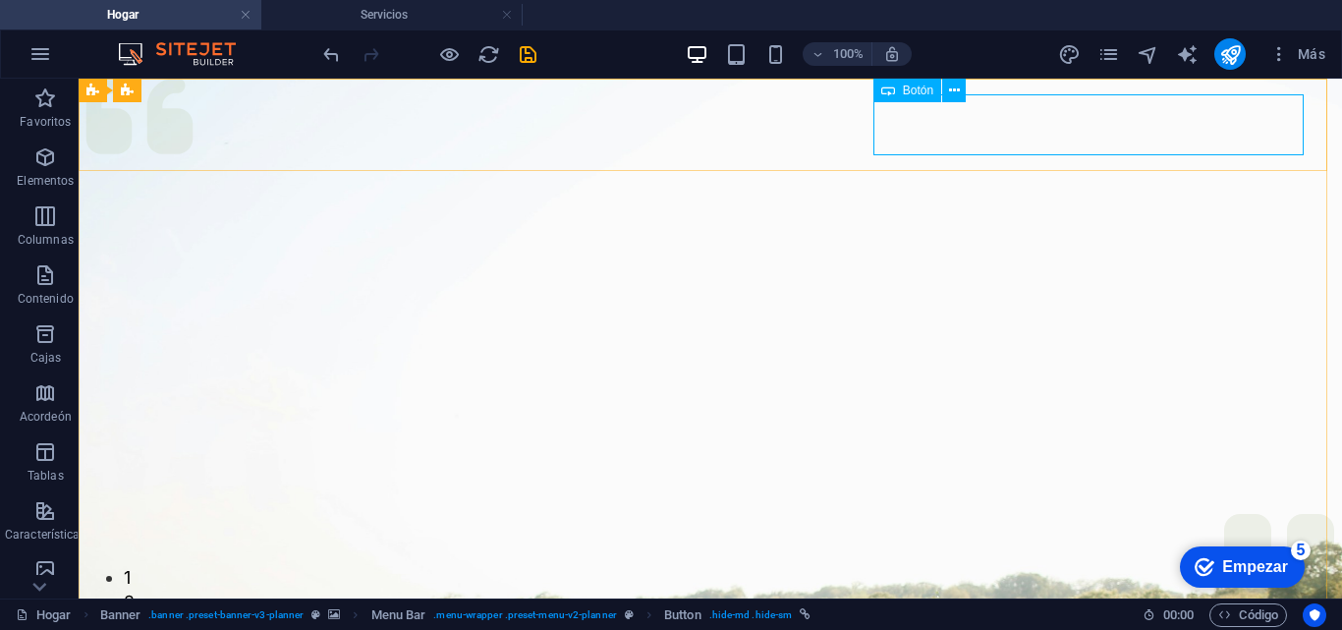
click at [910, 91] on font "Botón" at bounding box center [918, 90] width 30 height 14
click at [714, 85] on div "+" at bounding box center [709, 89] width 38 height 18
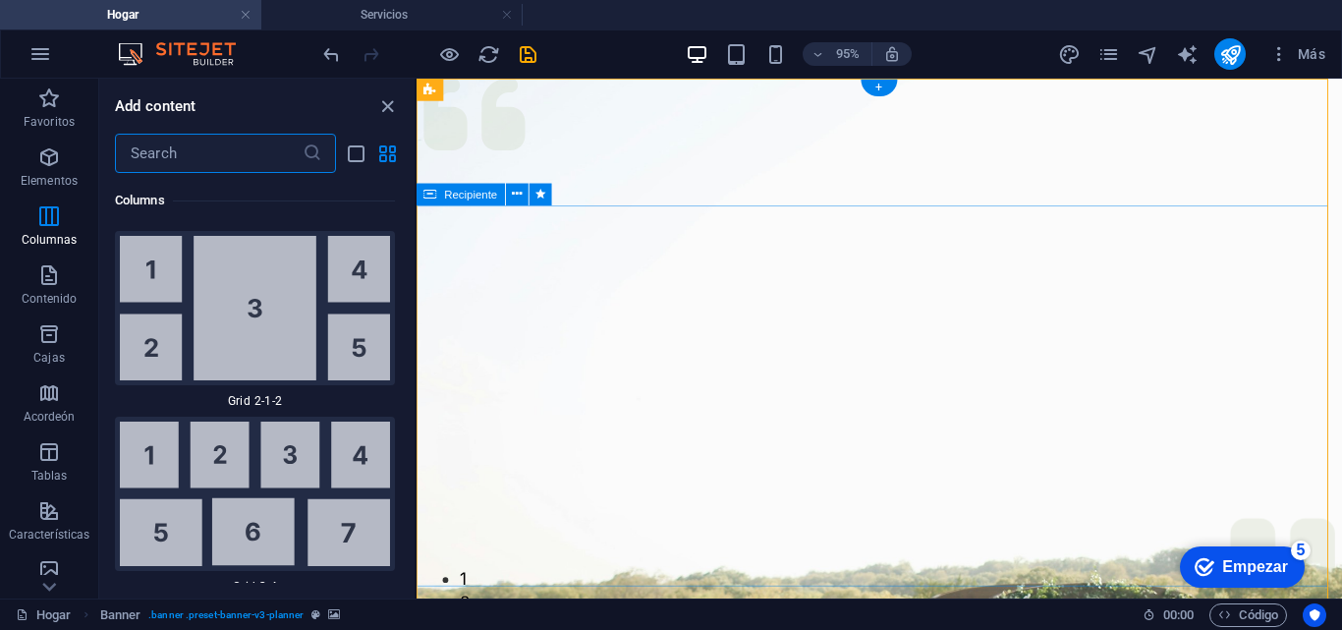
scroll to position [6409, 0]
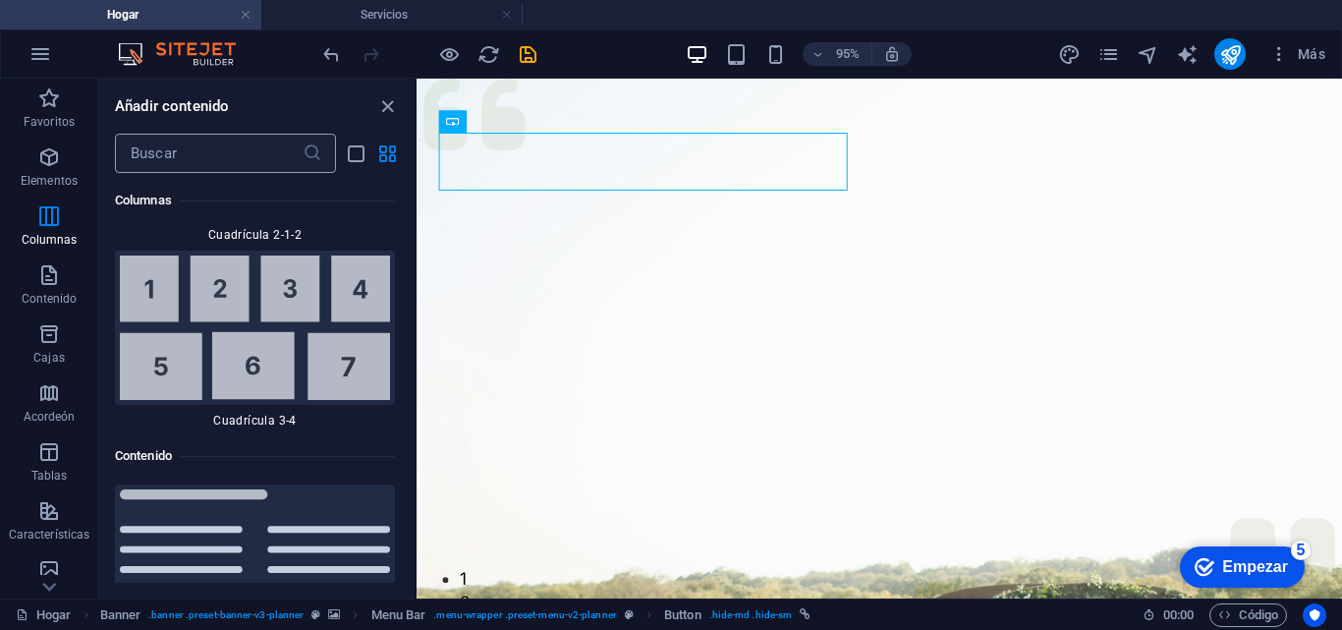
click at [210, 146] on input "text" at bounding box center [209, 153] width 188 height 39
drag, startPoint x: 407, startPoint y: 247, endPoint x: 407, endPoint y: 257, distance: 10.8
click at [407, 257] on div "Favoritos 1 estrella Titular 1 estrella Recipiente Elementos 1 estrella Titular…" at bounding box center [256, 378] width 315 height 410
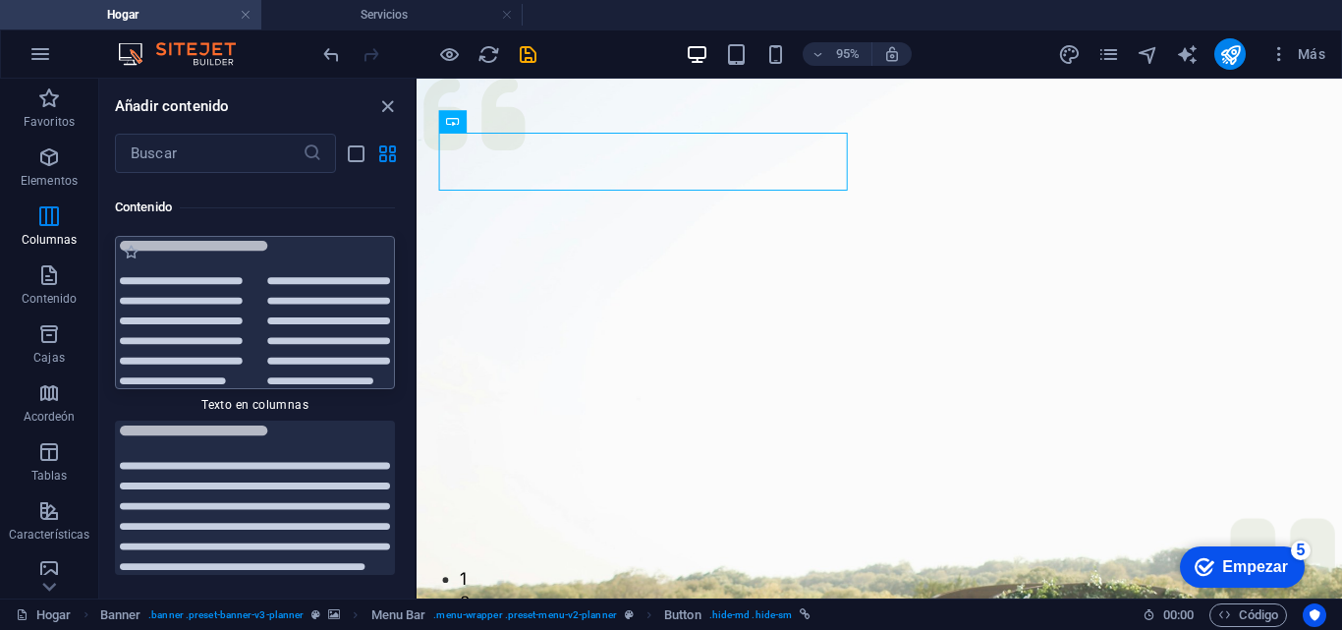
scroll to position [6562, 0]
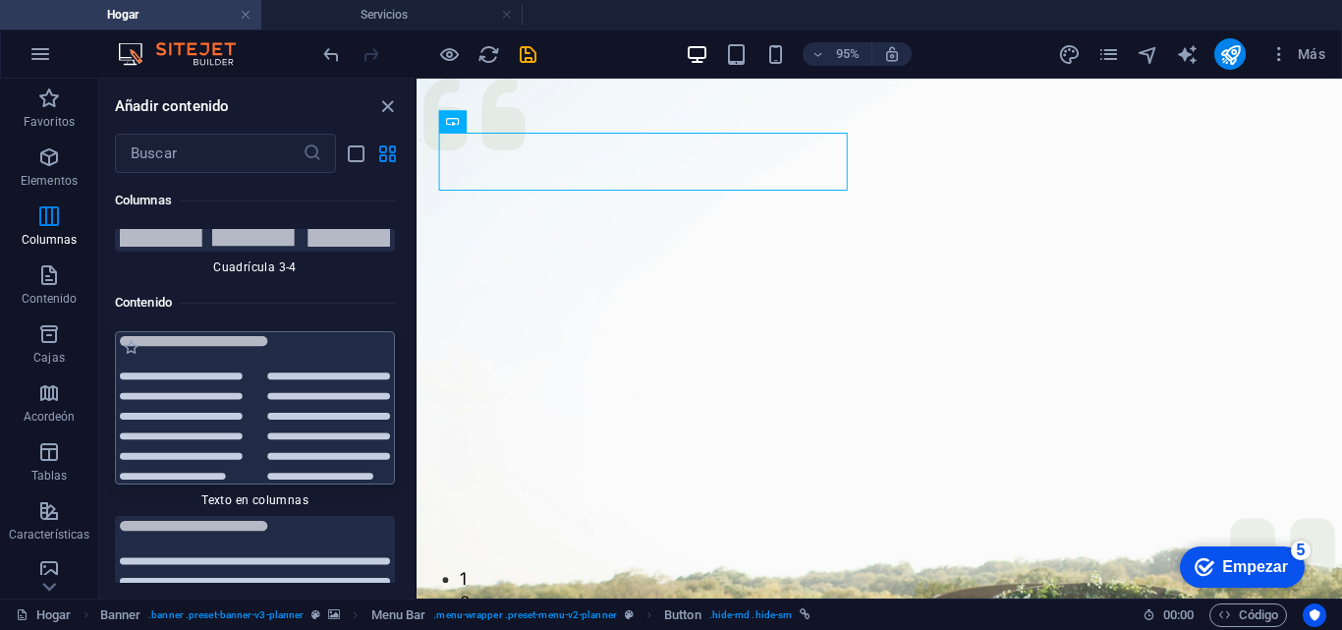
click at [268, 378] on img at bounding box center [255, 408] width 270 height 144
click at [416, 408] on div "Arrastre aquí para reemplazar el contenido existente. Presione "Ctrl" para crea…" at bounding box center [878, 339] width 925 height 520
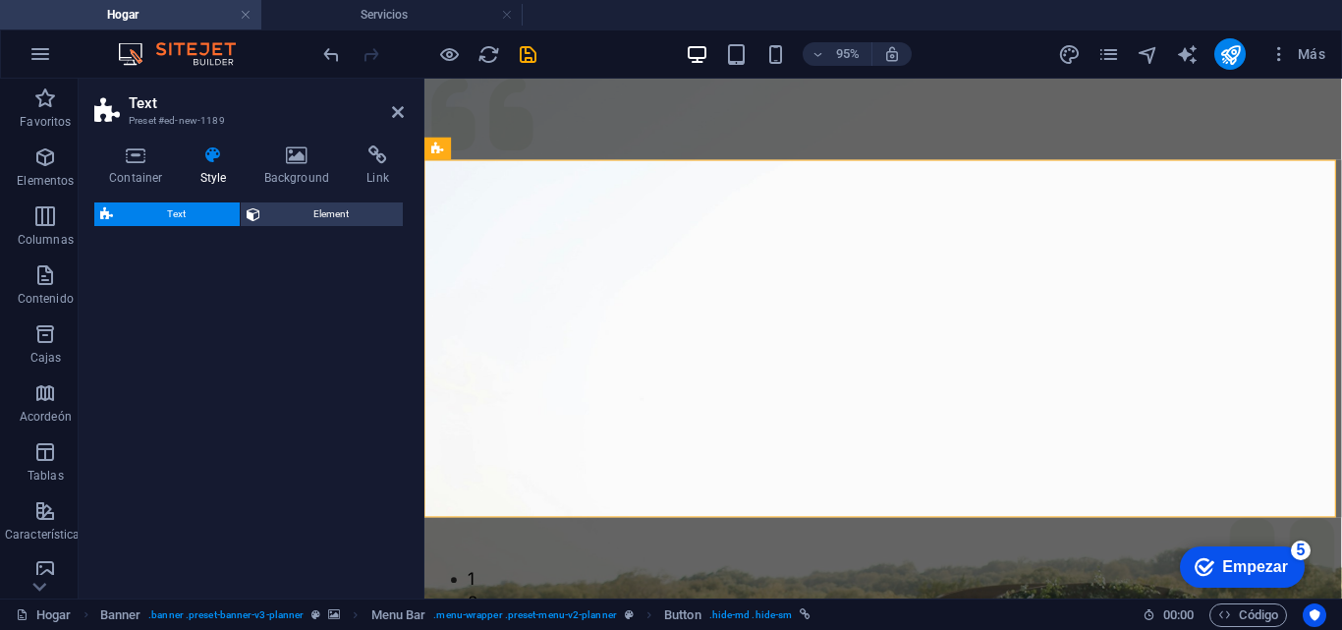
select select "rem"
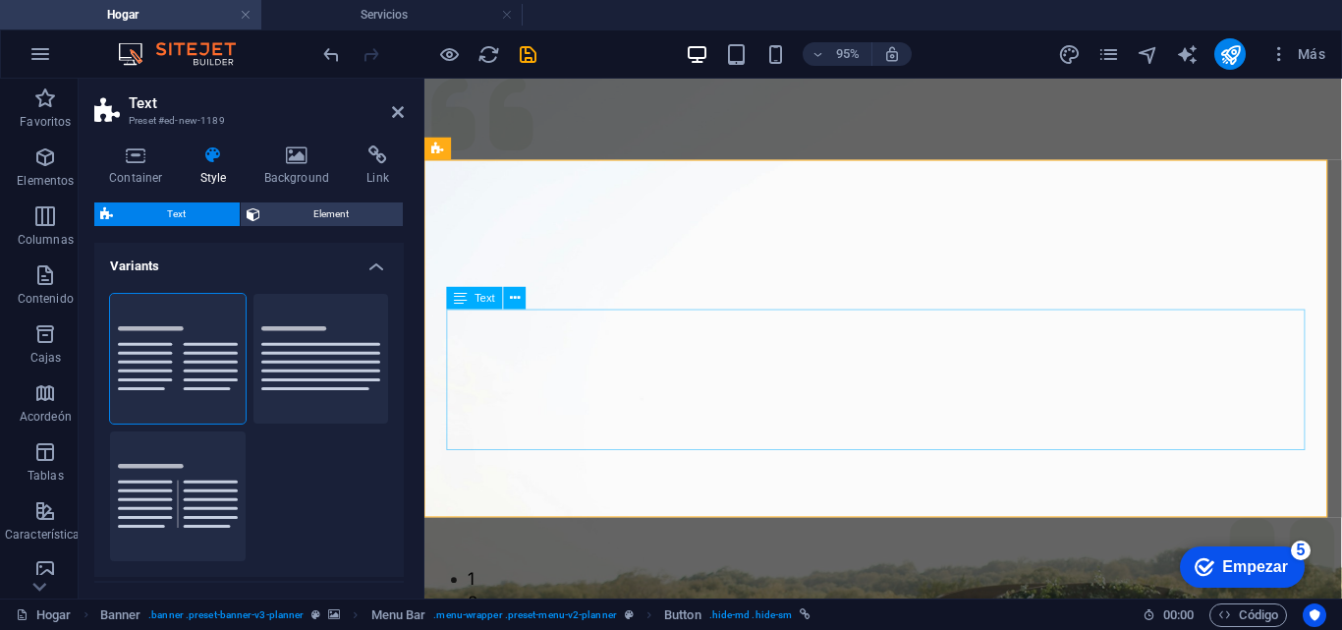
scroll to position [798, 0]
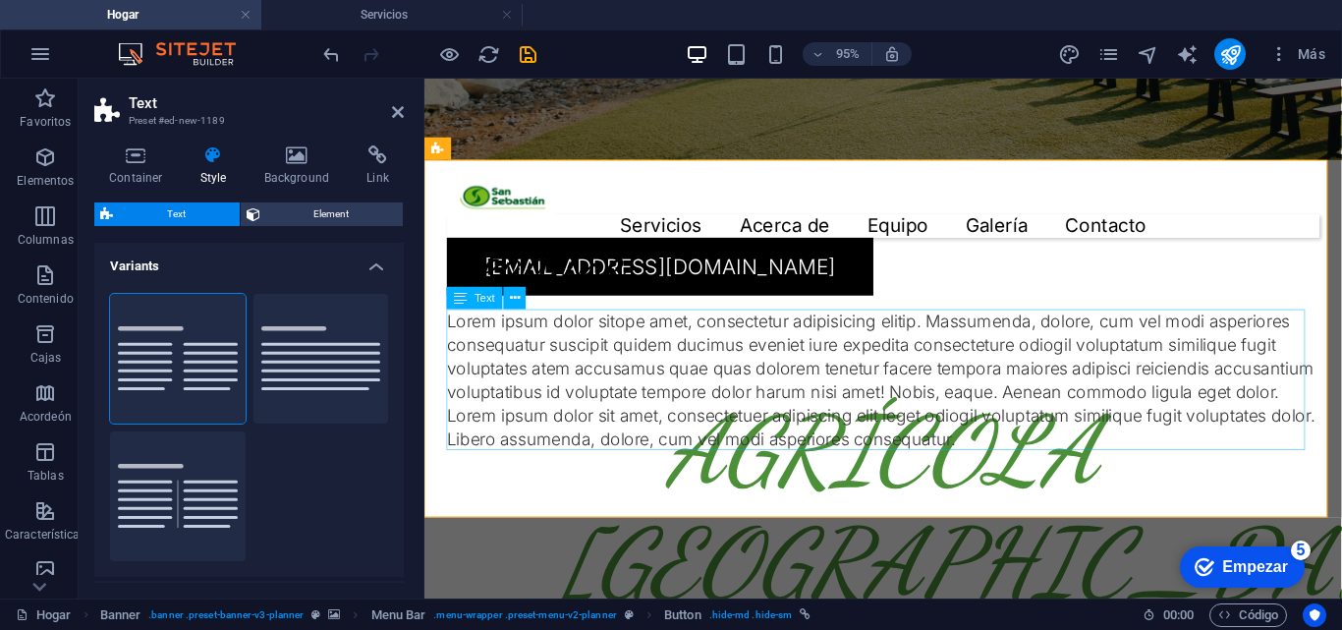
click at [852, 376] on div "Lorem ipsum dolor sitope amet, consectetur adipisicing elitip. Massumenda, dolo…" at bounding box center [907, 395] width 918 height 148
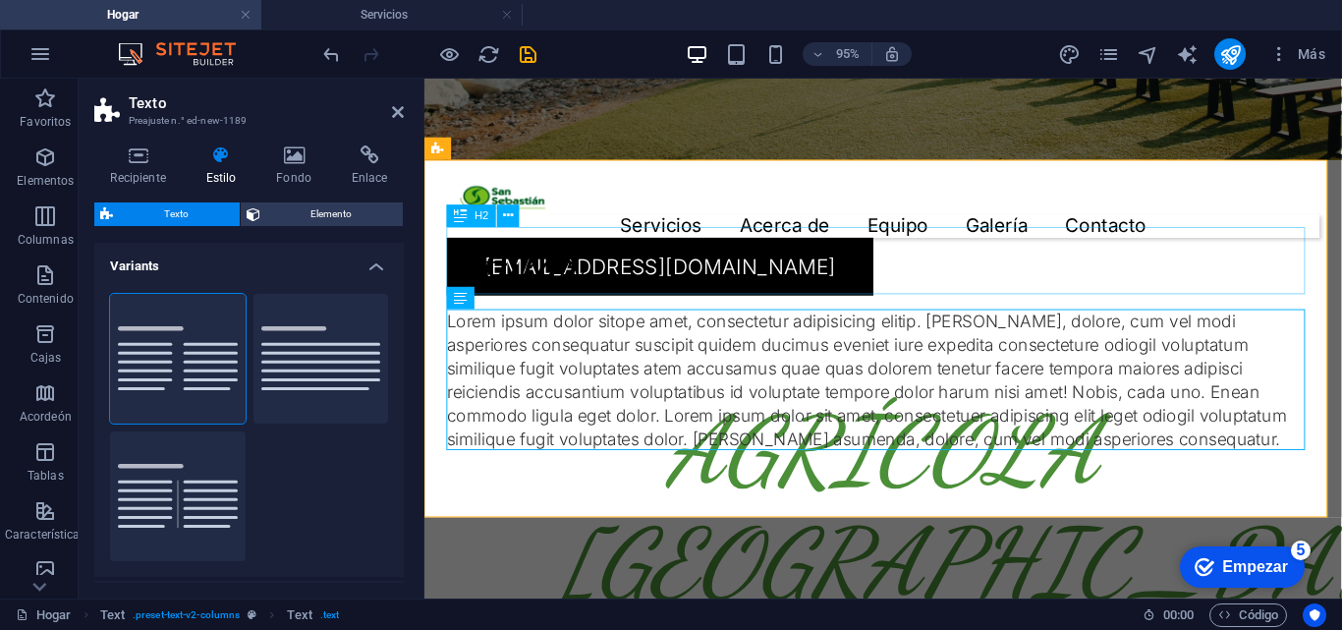
click at [867, 237] on div "Titular" at bounding box center [907, 270] width 918 height 71
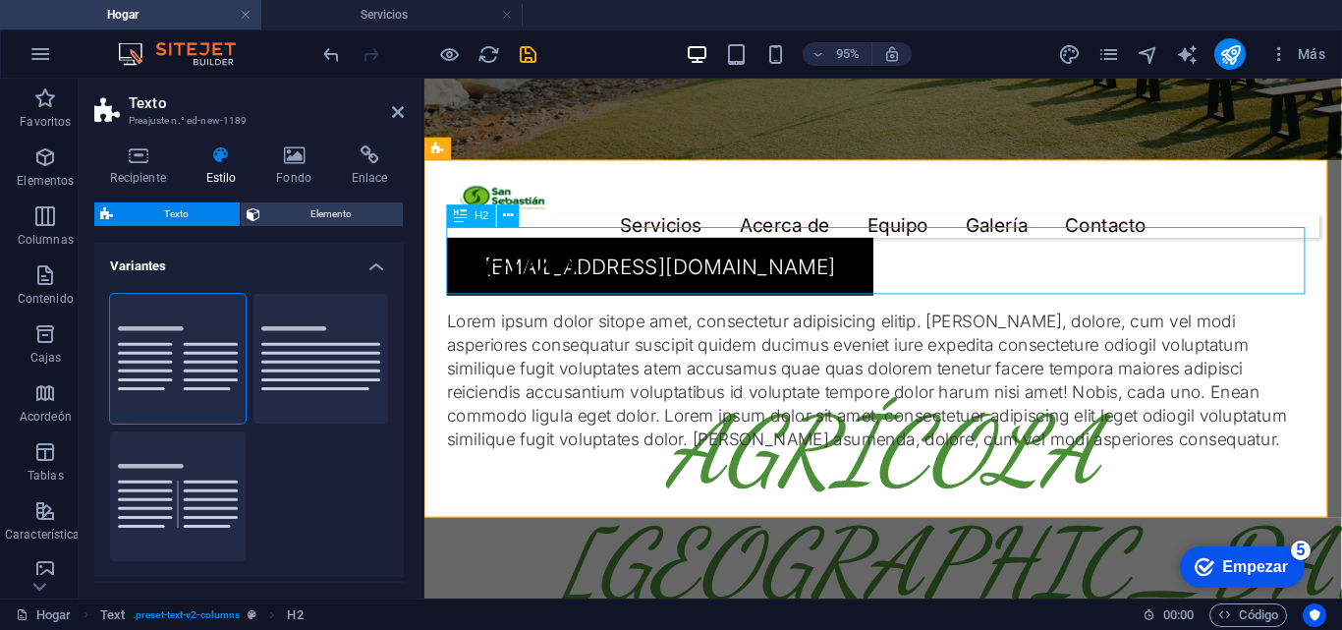
click at [988, 199] on div "Titular Lorem ipsum dolor sitope amet, consectetur adipisicing elitip. [PERSON_…" at bounding box center [906, 352] width 965 height 376
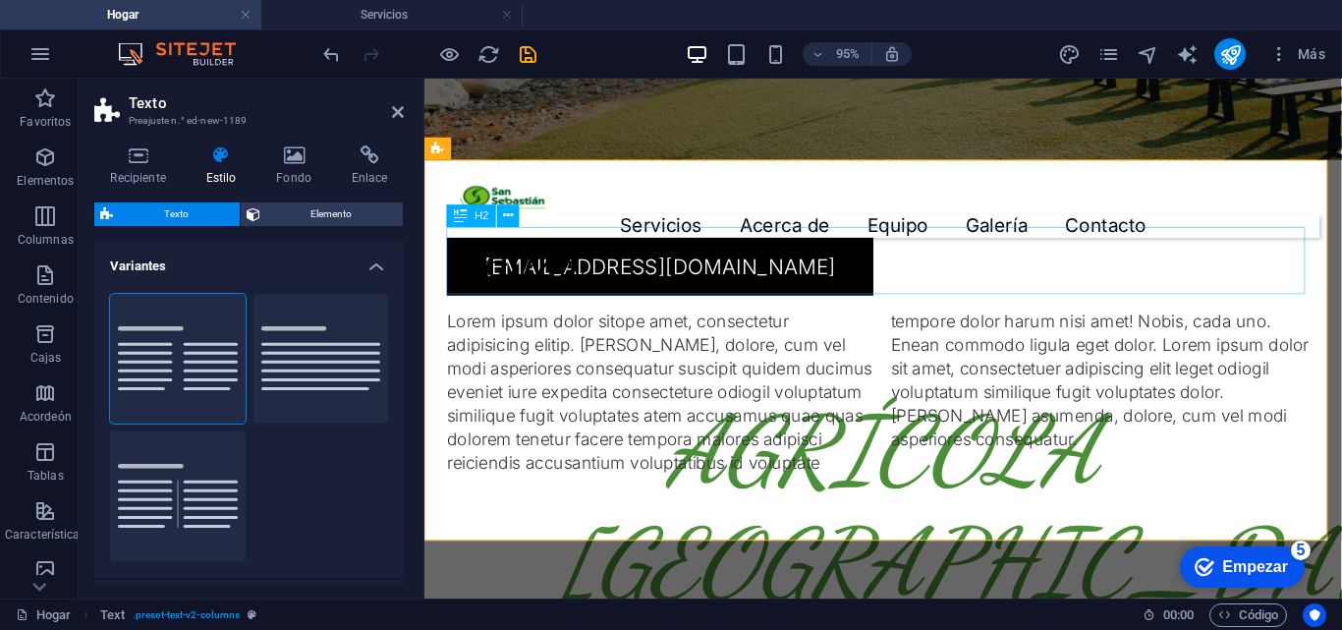
click at [639, 264] on div "Titular" at bounding box center [907, 270] width 918 height 71
click at [598, 267] on div "Titular" at bounding box center [907, 270] width 918 height 71
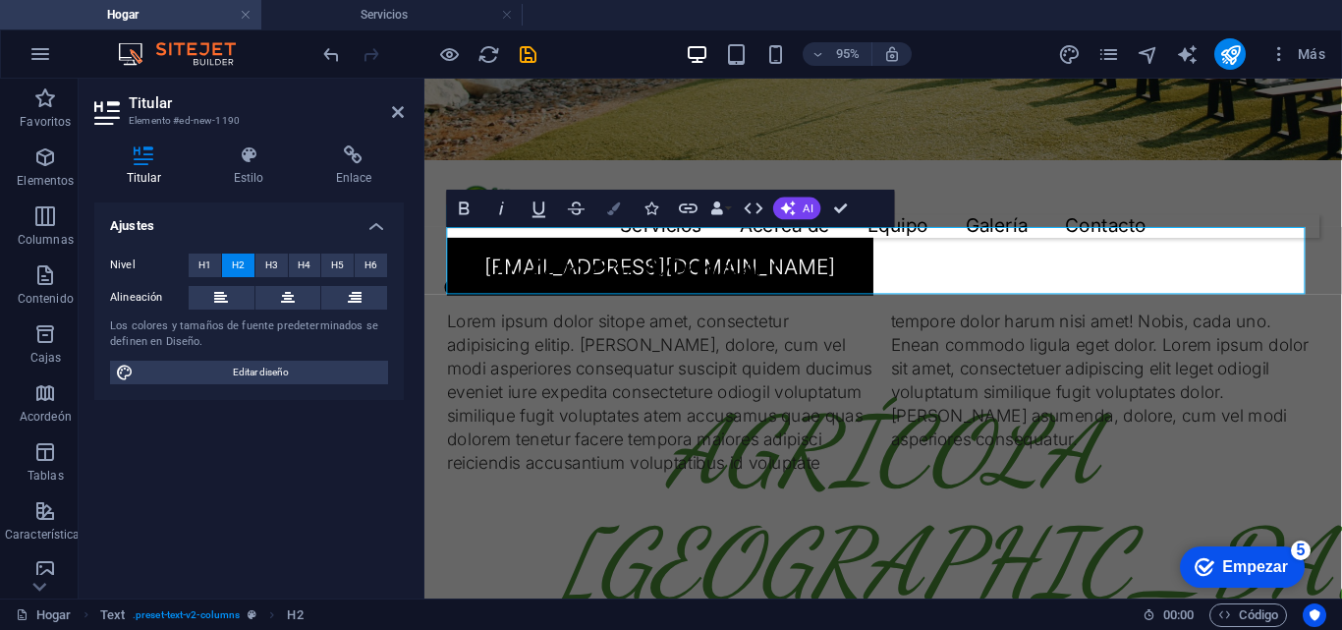
click at [613, 211] on icon "button" at bounding box center [613, 207] width 13 height 13
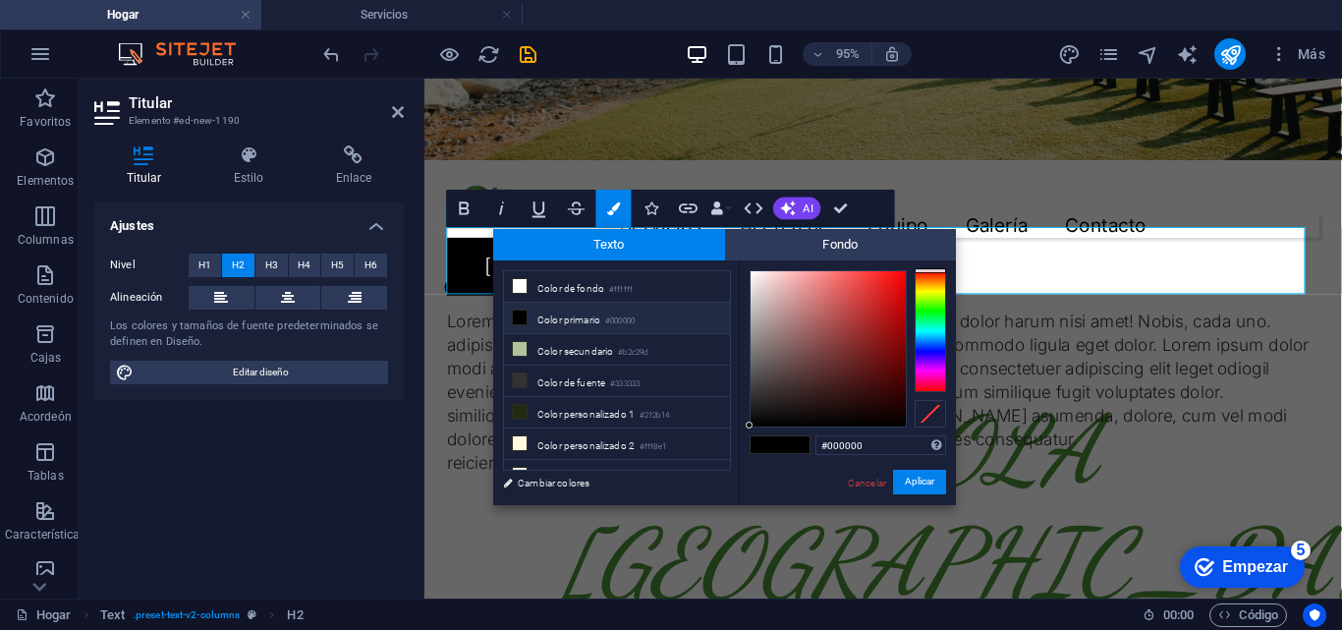
click at [928, 302] on div at bounding box center [929, 331] width 31 height 122
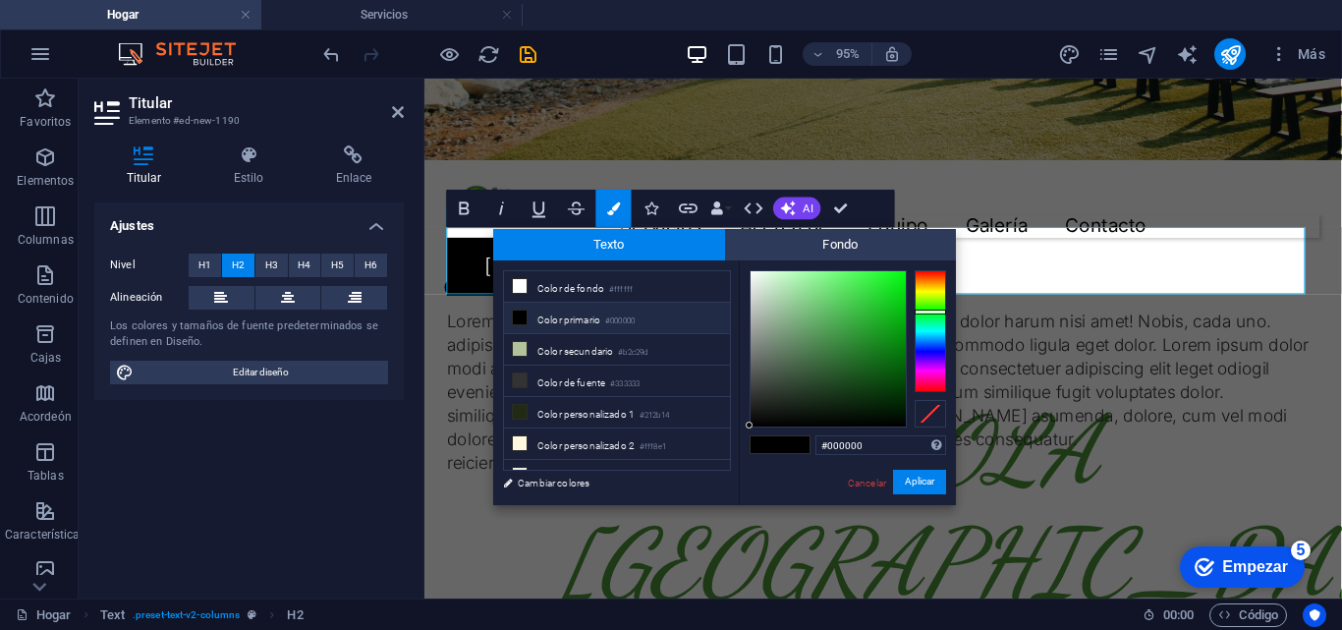
click at [922, 306] on div at bounding box center [929, 331] width 31 height 122
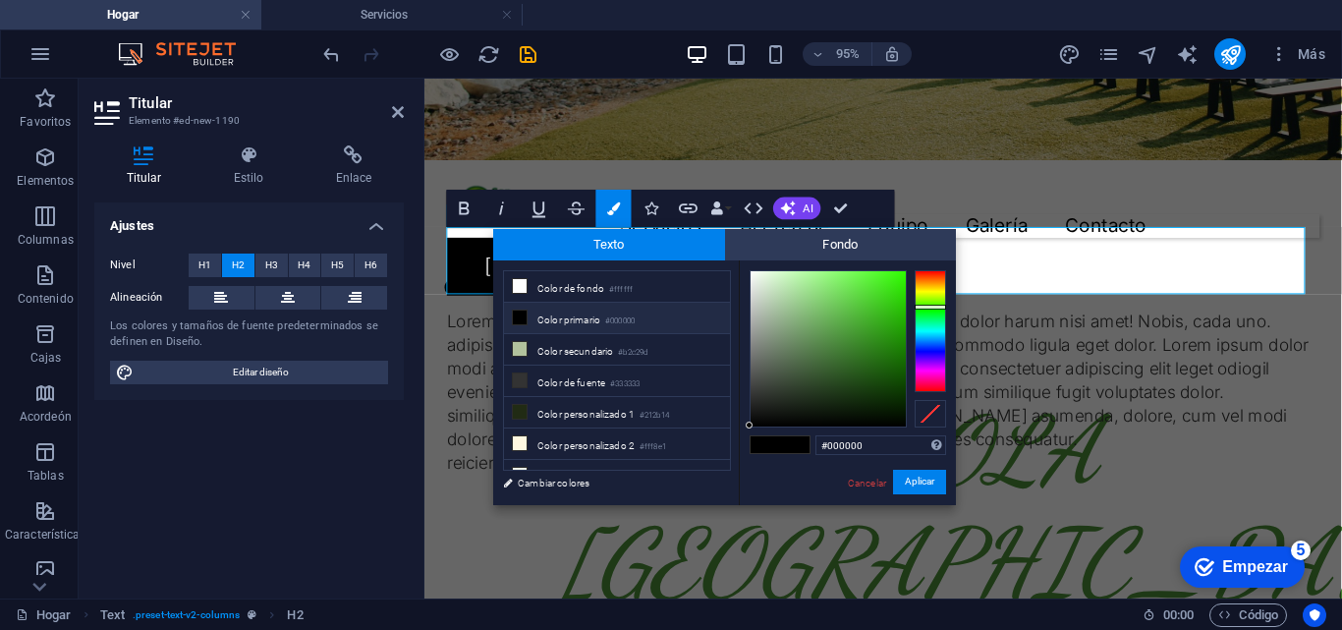
click at [922, 306] on div at bounding box center [929, 306] width 31 height 5
click at [926, 330] on div at bounding box center [929, 331] width 31 height 122
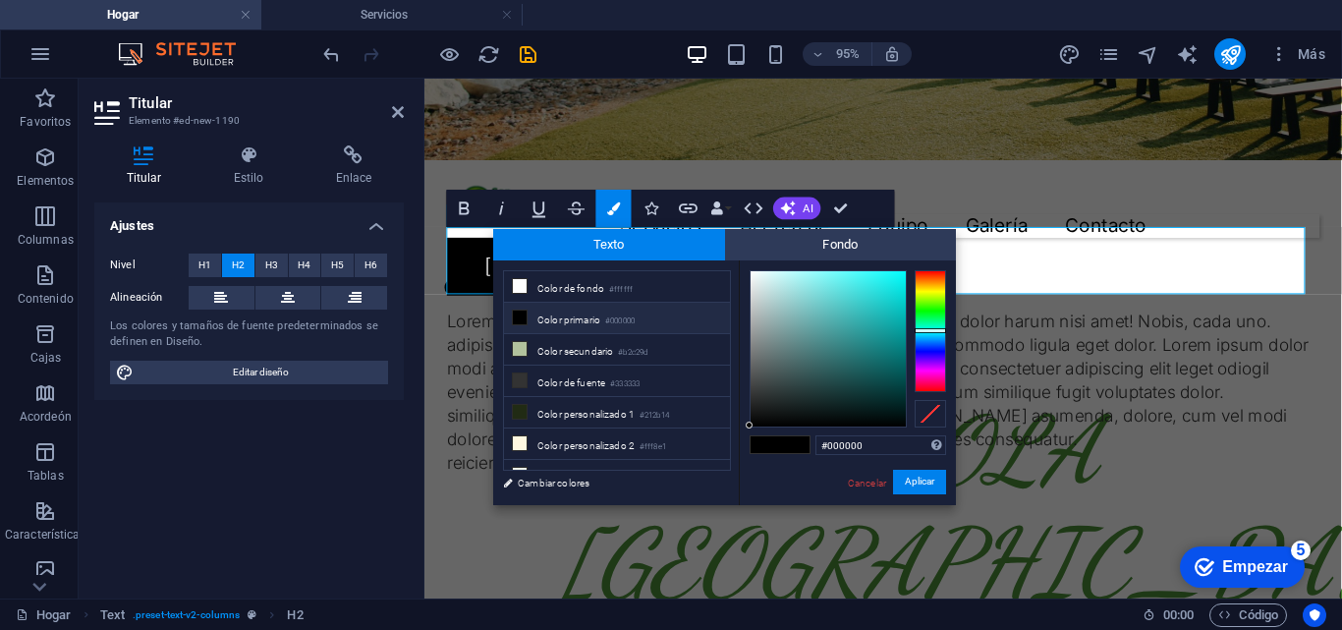
click at [925, 306] on div at bounding box center [929, 331] width 31 height 122
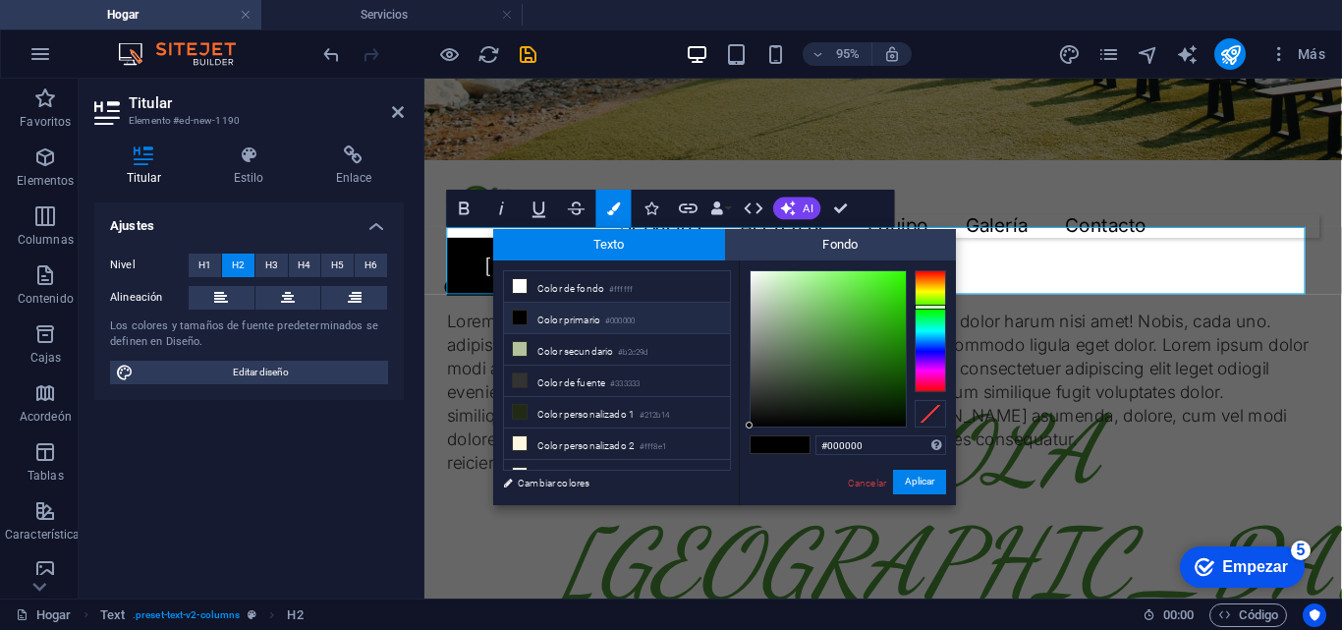
click at [925, 286] on div at bounding box center [929, 331] width 31 height 122
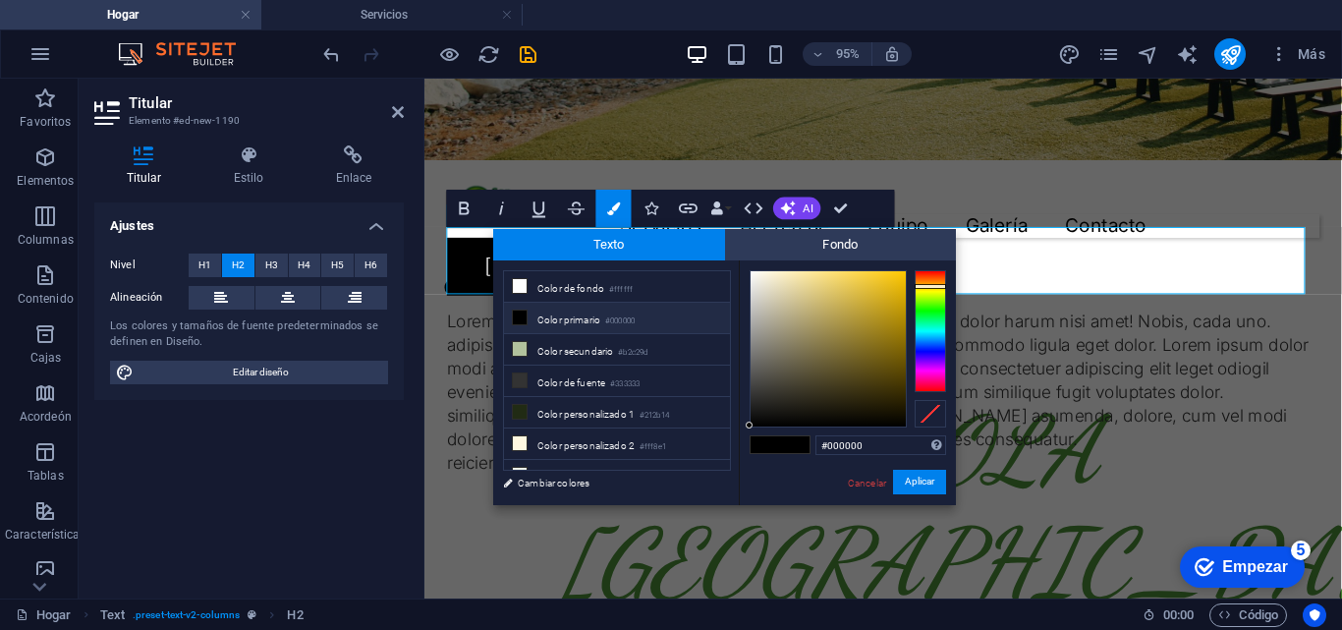
click at [925, 302] on div at bounding box center [929, 331] width 31 height 122
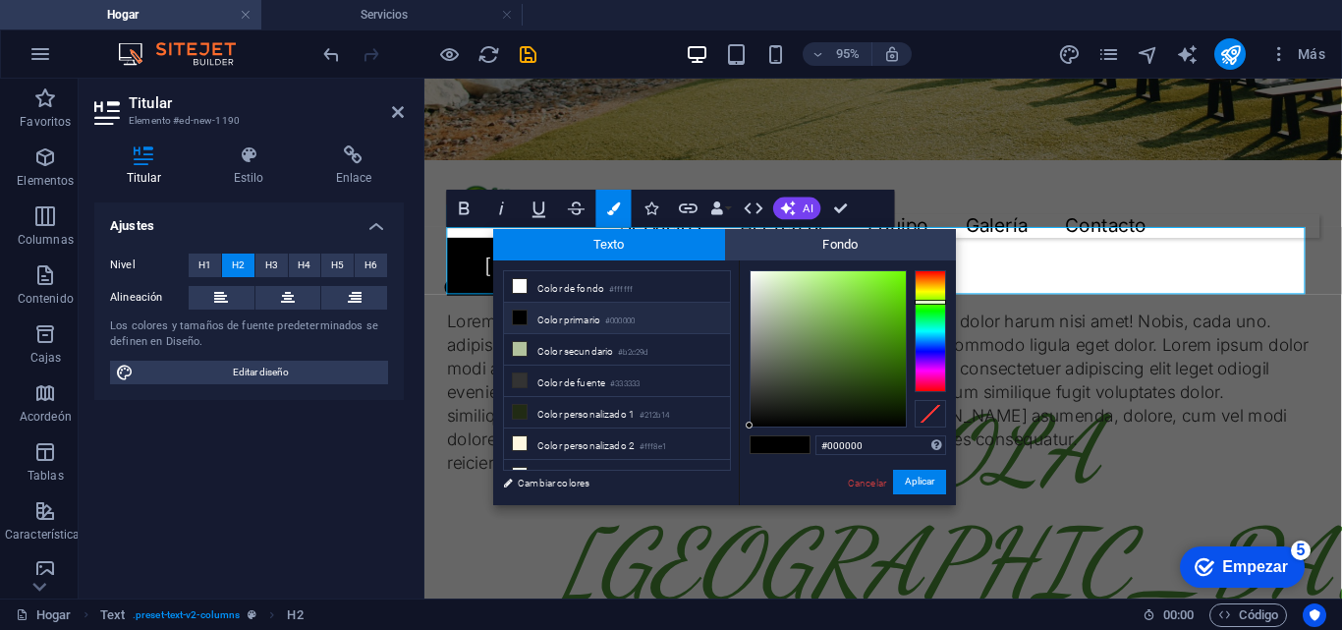
type input "#588338"
click at [838, 346] on div at bounding box center [827, 348] width 155 height 155
click at [916, 476] on font "Aplicar" at bounding box center [919, 481] width 29 height 11
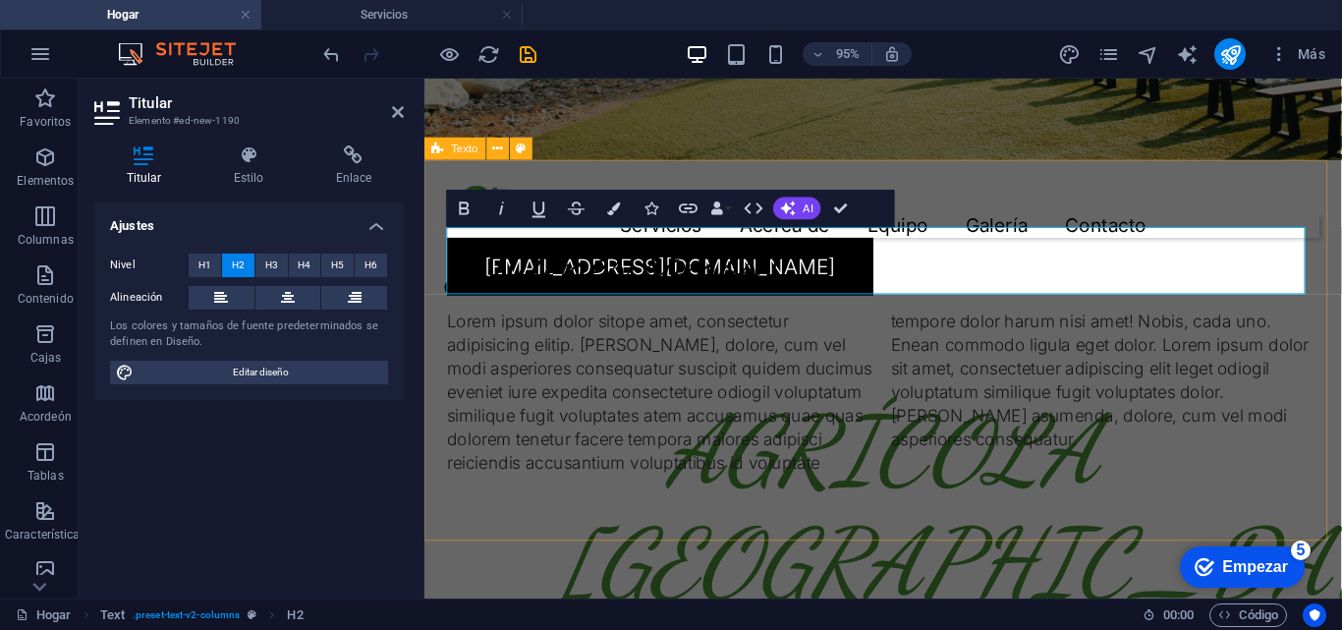
click at [988, 195] on div "¿Quienes somos?​ ​ Lorem ipsum dolor sitope amet, consectetur adipisicing eliti…" at bounding box center [906, 364] width 965 height 401
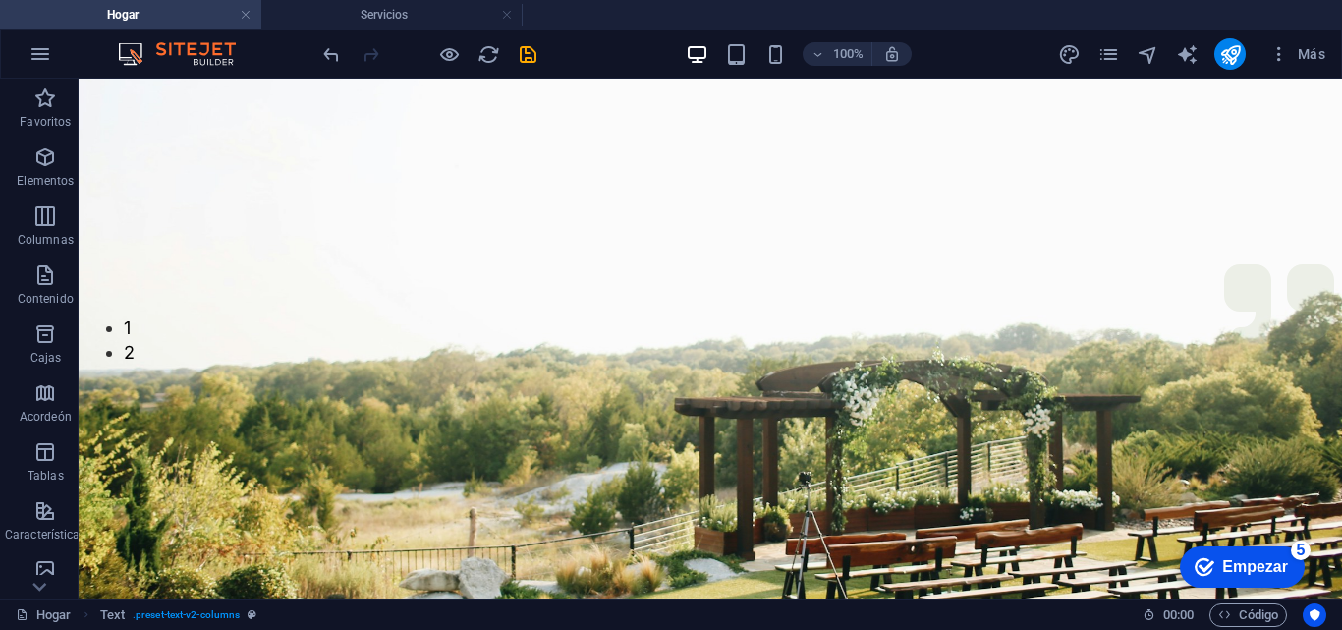
scroll to position [0, 0]
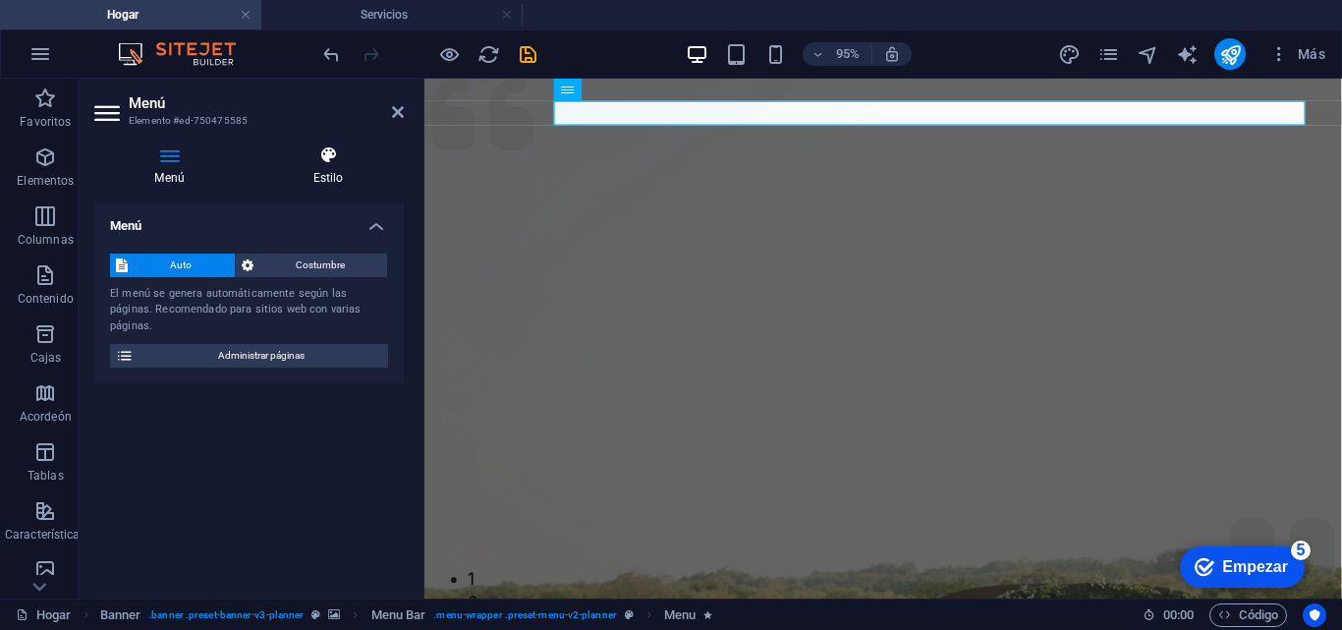
click at [312, 180] on div "Menú Estilo Menú Auto Costumbre El menú se genera automáticamente según las pág…" at bounding box center [248, 363] width 309 height 437
click at [323, 173] on font "Estilo" at bounding box center [328, 178] width 30 height 14
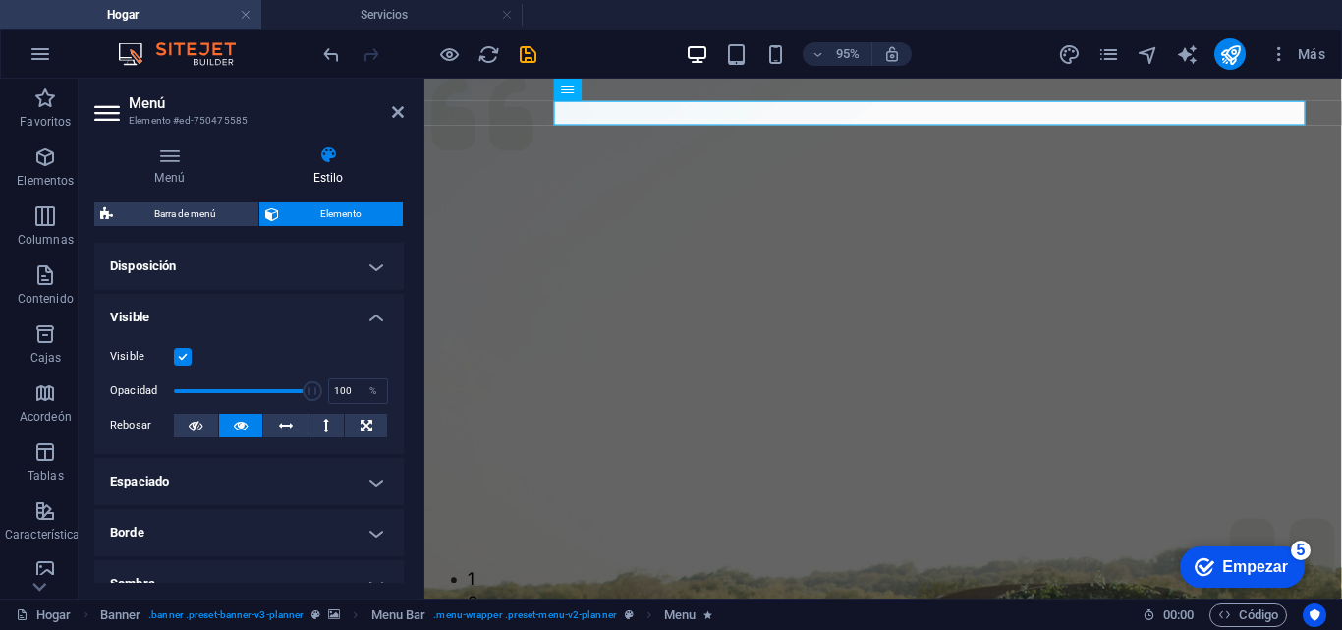
click at [360, 252] on h4 "Disposición" at bounding box center [248, 266] width 309 height 47
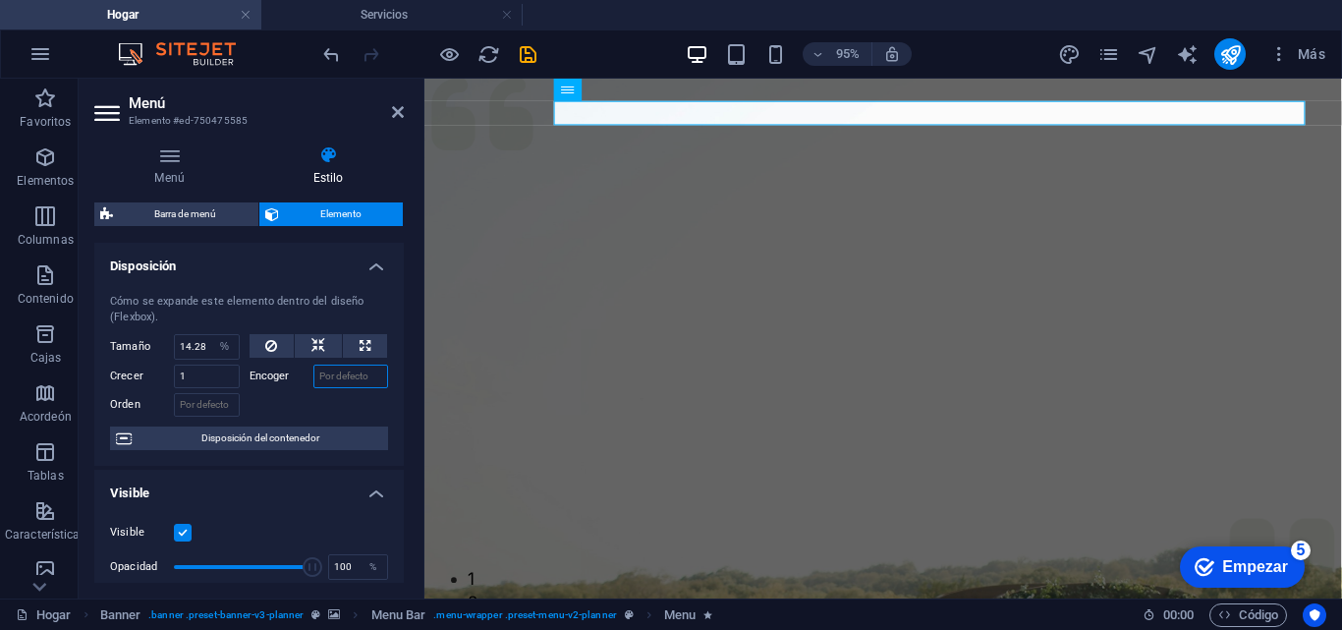
click at [330, 374] on input "Encoger" at bounding box center [351, 376] width 76 height 24
click at [330, 367] on input "Encoger" at bounding box center [351, 376] width 76 height 24
click at [276, 405] on div at bounding box center [318, 402] width 139 height 28
click at [374, 269] on h4 "Disposición" at bounding box center [248, 260] width 309 height 35
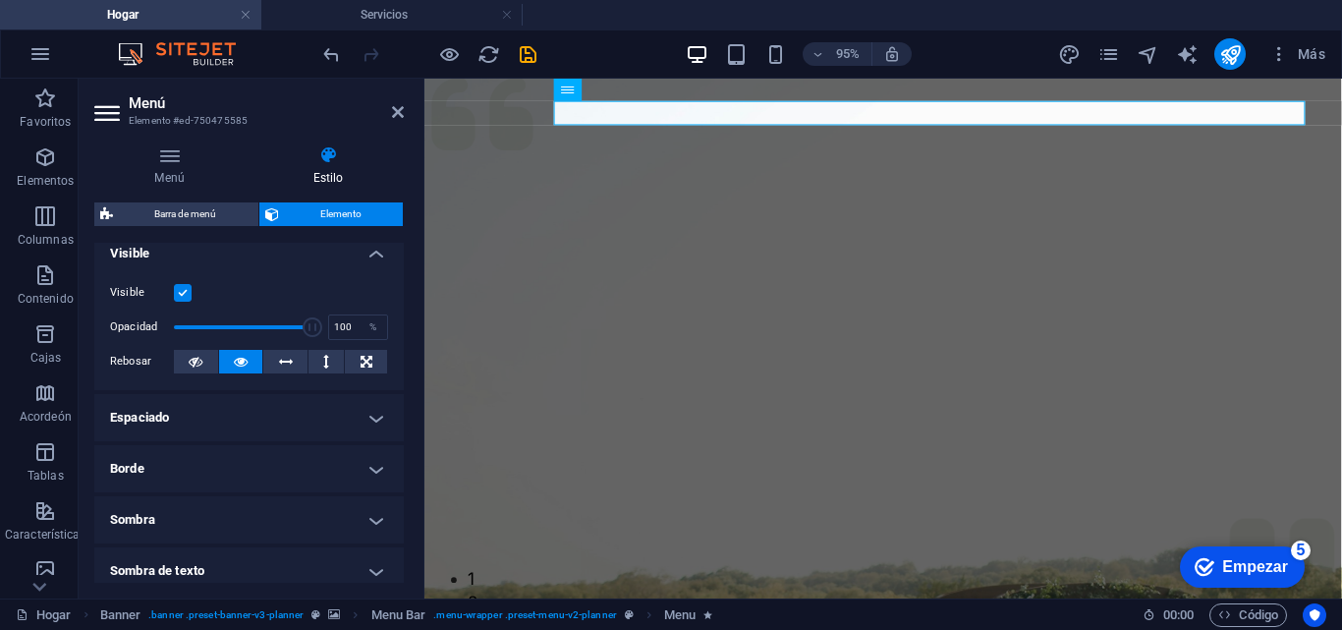
scroll to position [78, 0]
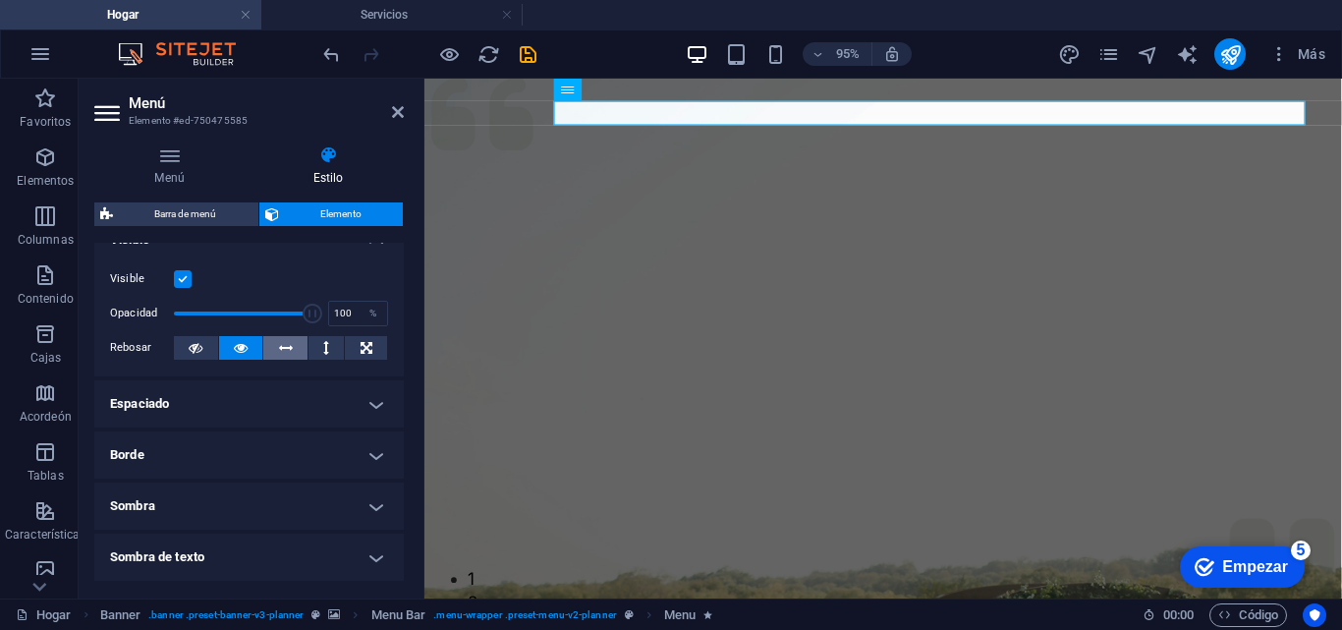
click at [285, 347] on icon at bounding box center [286, 348] width 14 height 24
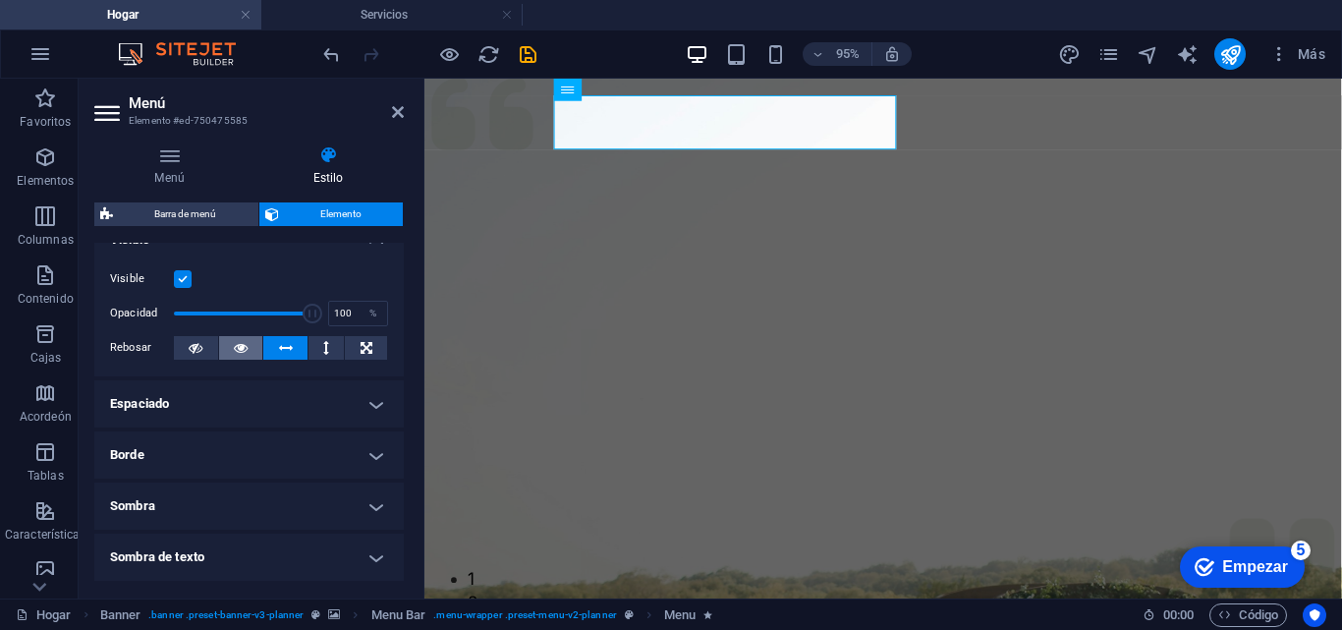
click at [248, 346] on button at bounding box center [241, 348] width 44 height 24
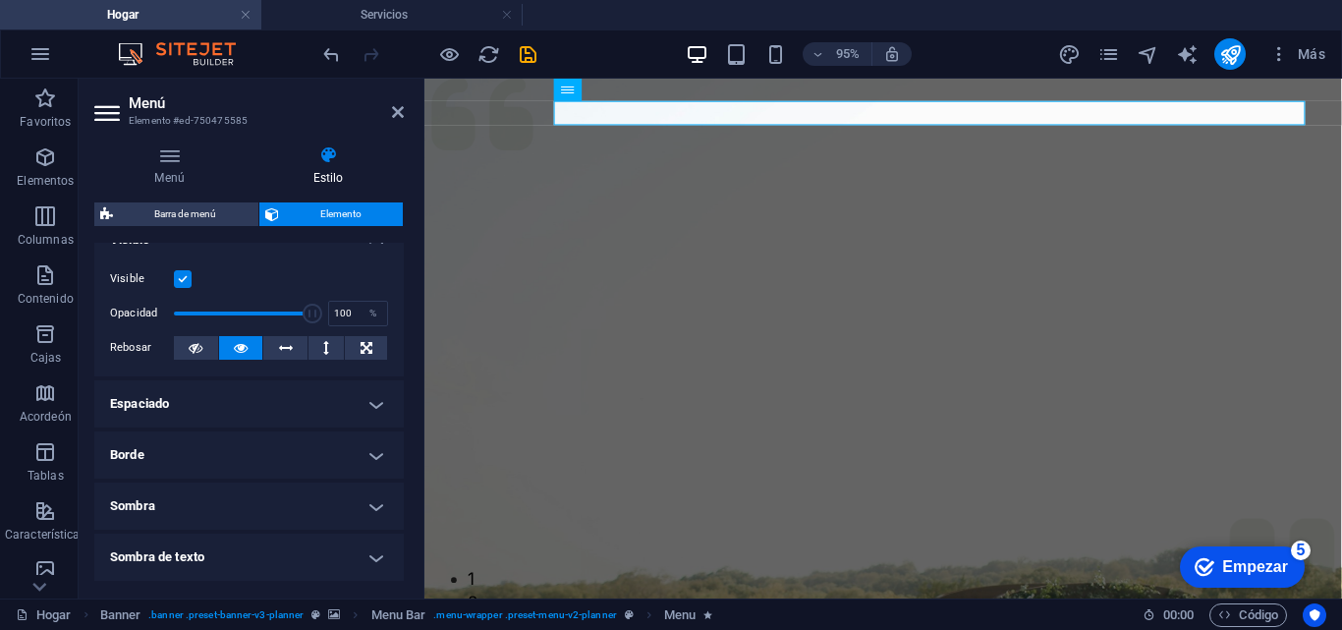
click at [371, 397] on h4 "Espaciado" at bounding box center [248, 403] width 309 height 47
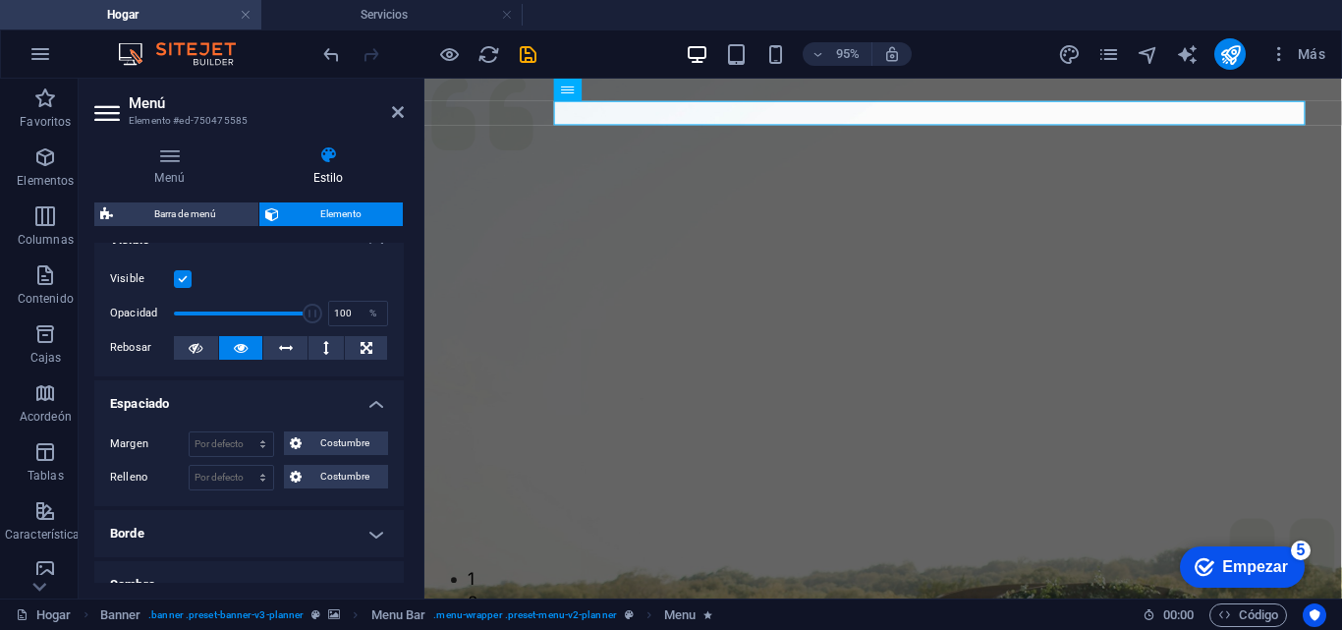
click at [370, 402] on h4 "Espaciado" at bounding box center [248, 397] width 309 height 35
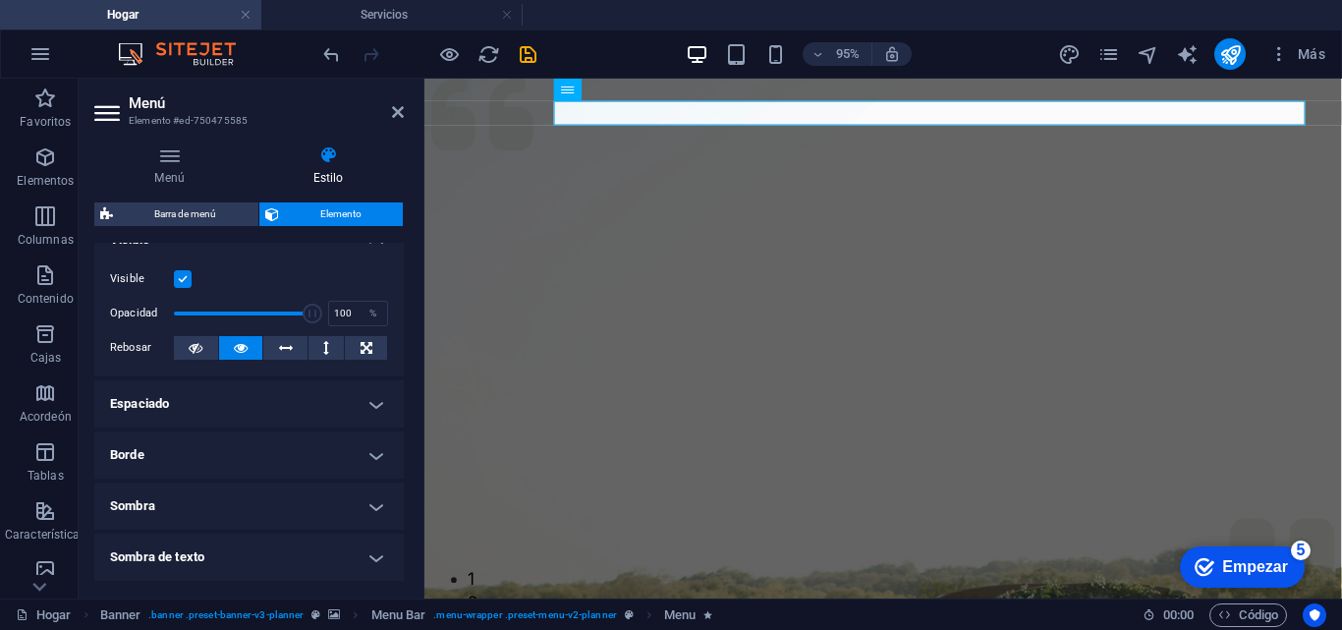
click at [369, 272] on div "Visible" at bounding box center [249, 279] width 278 height 24
drag, startPoint x: 398, startPoint y: 293, endPoint x: 398, endPoint y: 344, distance: 51.1
click at [398, 344] on div "Visible Opacidad 100 % Rebosar" at bounding box center [248, 313] width 309 height 125
drag, startPoint x: 399, startPoint y: 354, endPoint x: 399, endPoint y: 382, distance: 28.5
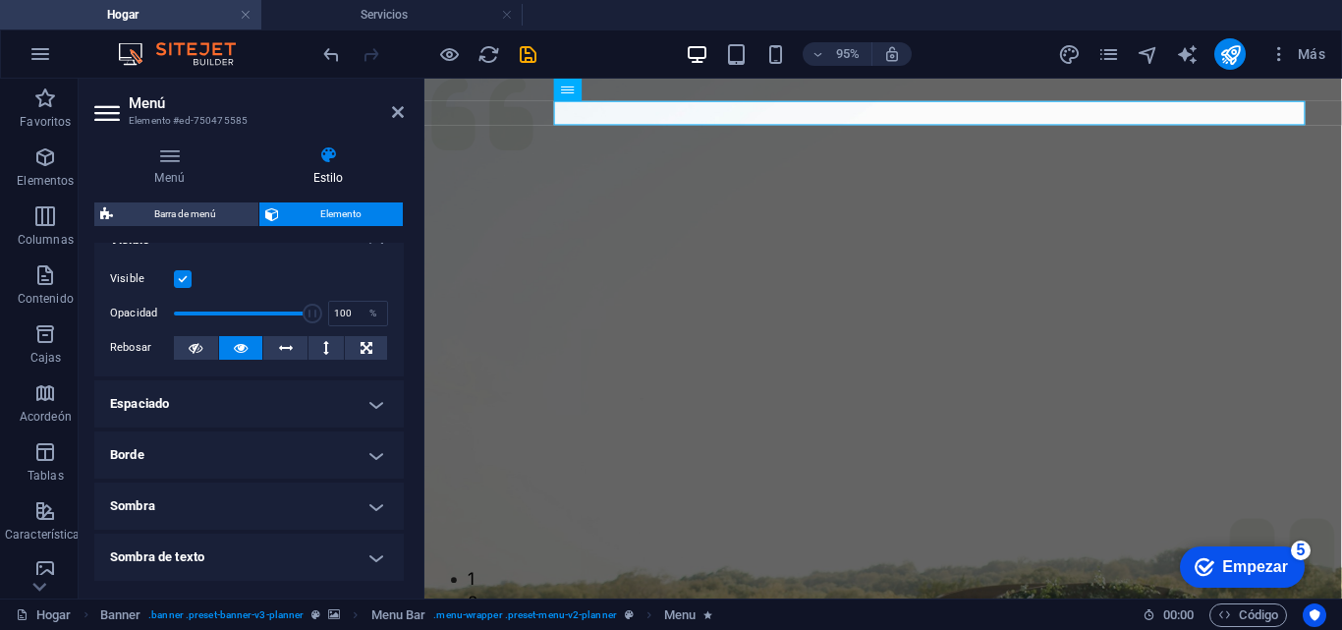
click at [307, 452] on h4 "Borde" at bounding box center [248, 454] width 309 height 47
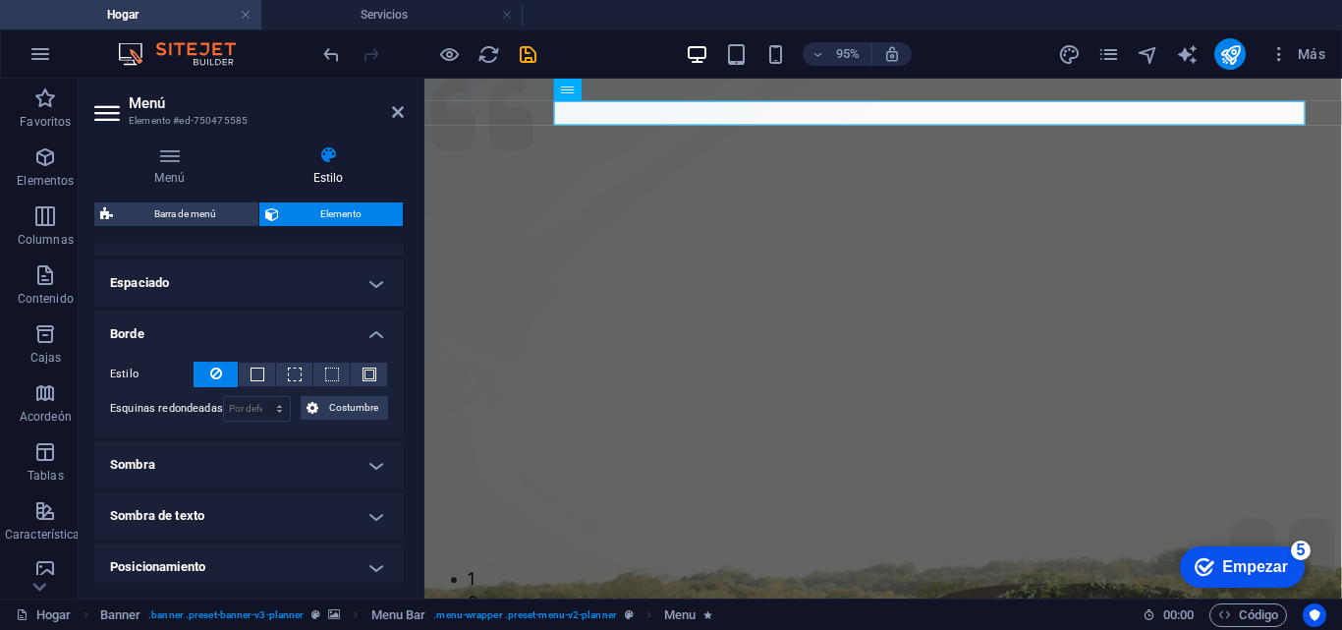
scroll to position [207, 0]
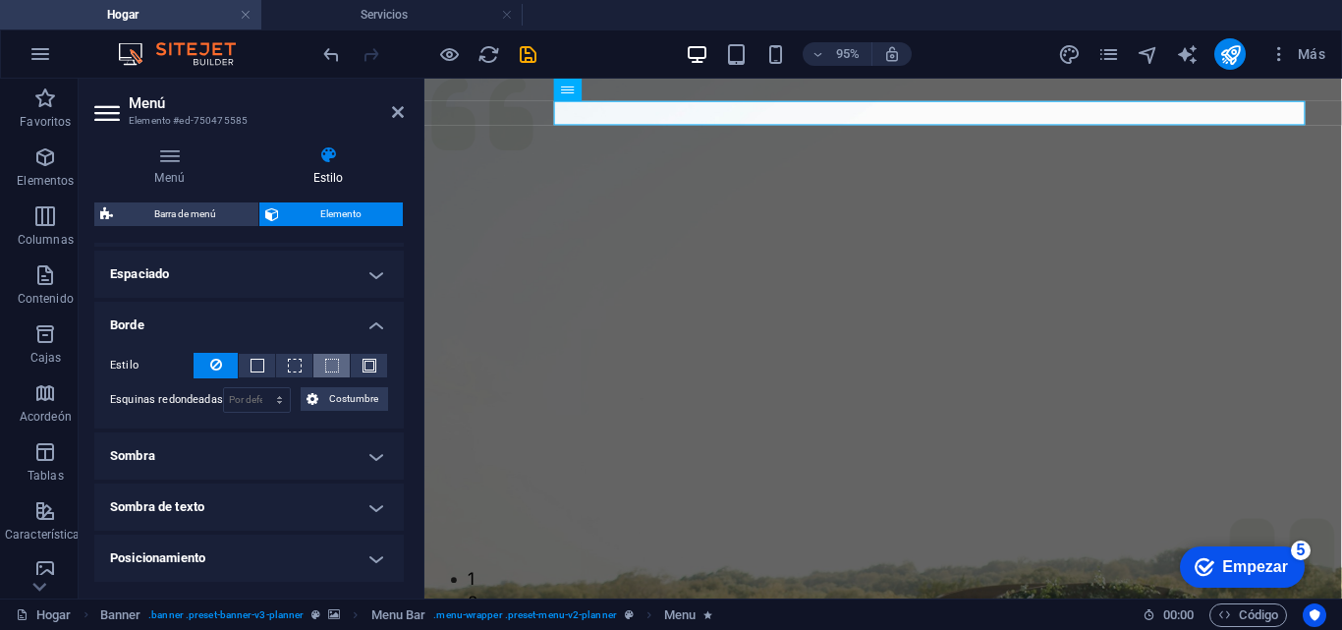
click at [333, 368] on span at bounding box center [332, 365] width 14 height 14
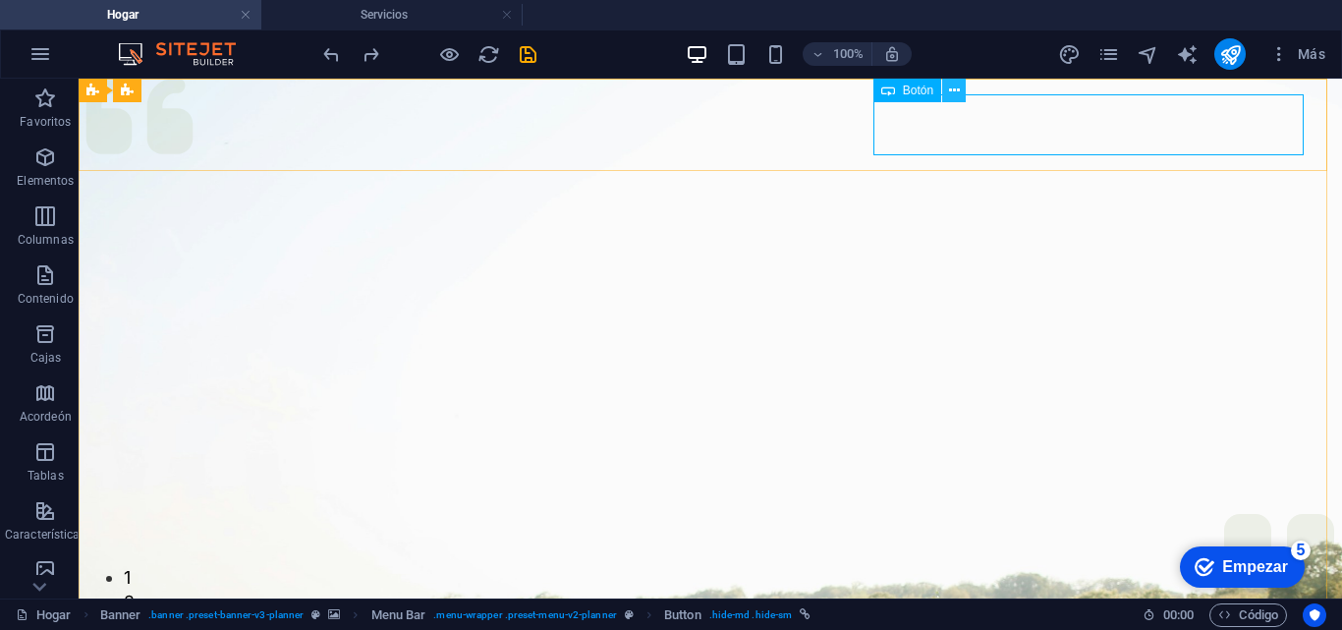
click at [944, 89] on button at bounding box center [954, 91] width 24 height 24
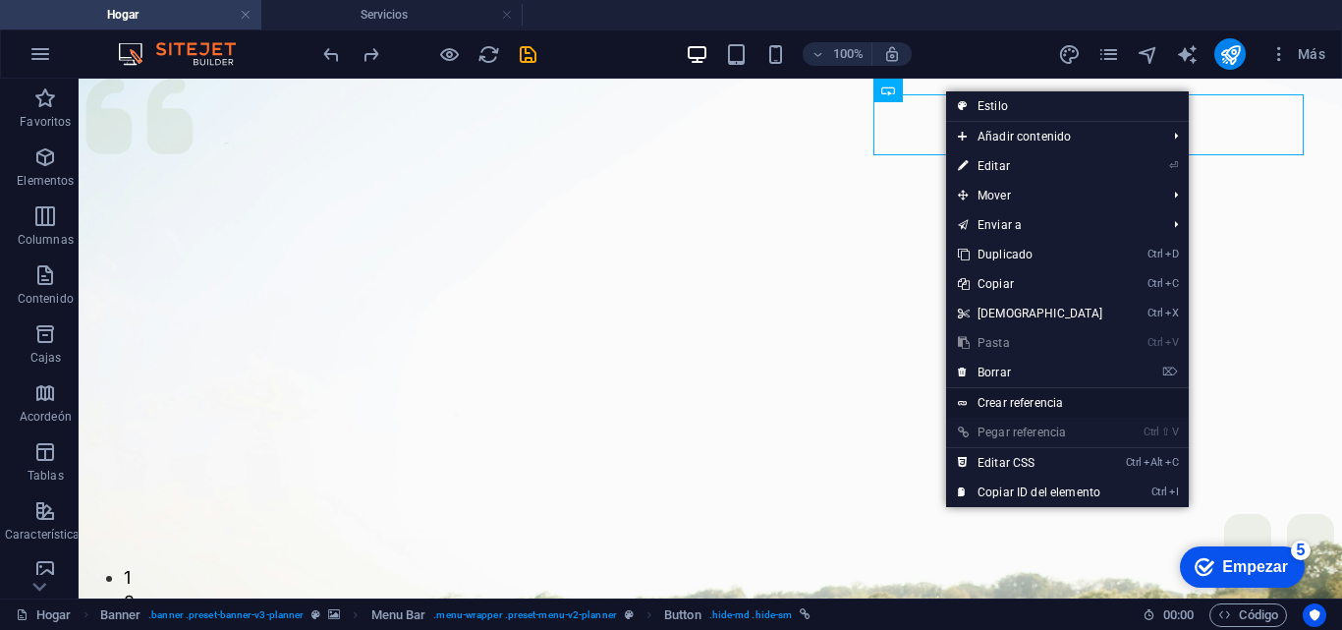
click at [1026, 398] on font "Crear referencia" at bounding box center [1019, 403] width 85 height 14
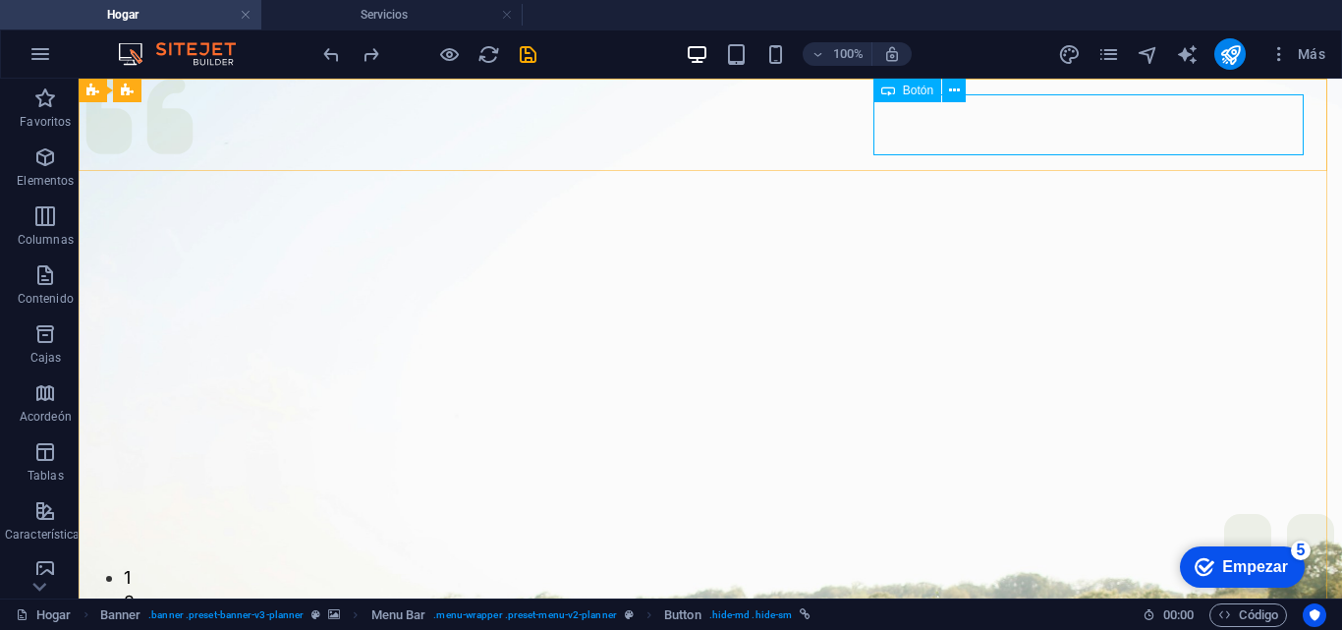
click at [907, 92] on font "Botón" at bounding box center [918, 90] width 30 height 14
click at [908, 84] on font "Botón" at bounding box center [918, 90] width 30 height 14
click at [908, 85] on font "Botón" at bounding box center [918, 90] width 30 height 14
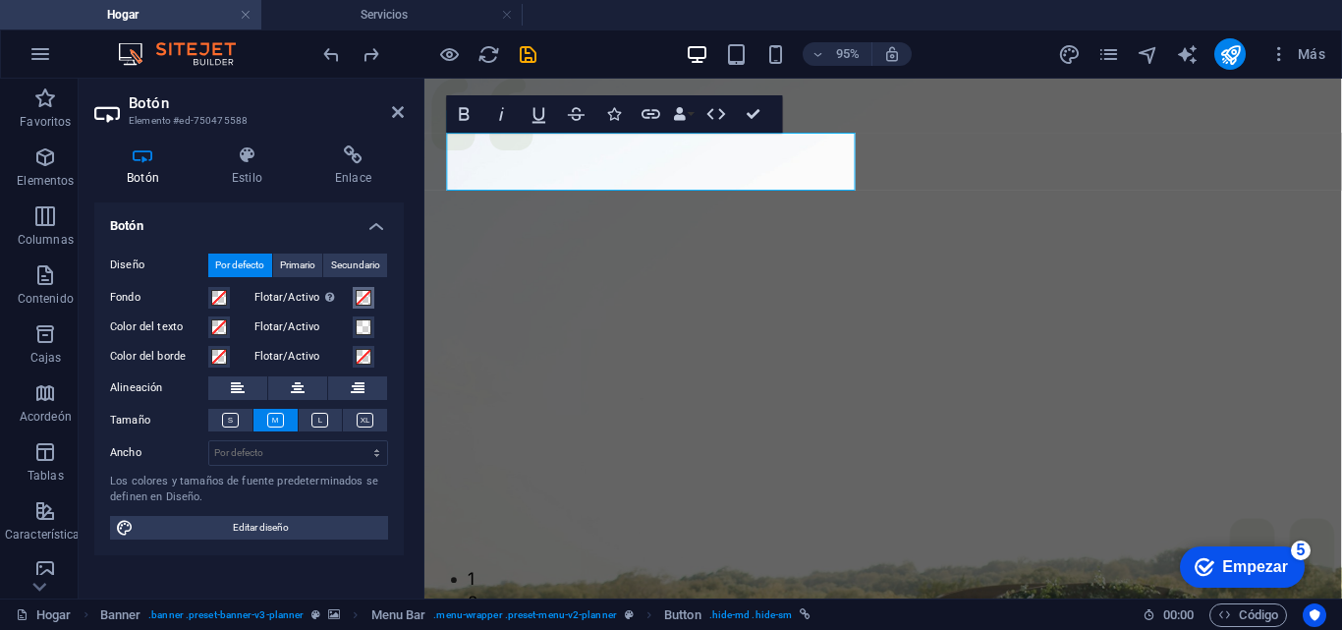
click at [358, 300] on span at bounding box center [364, 298] width 16 height 16
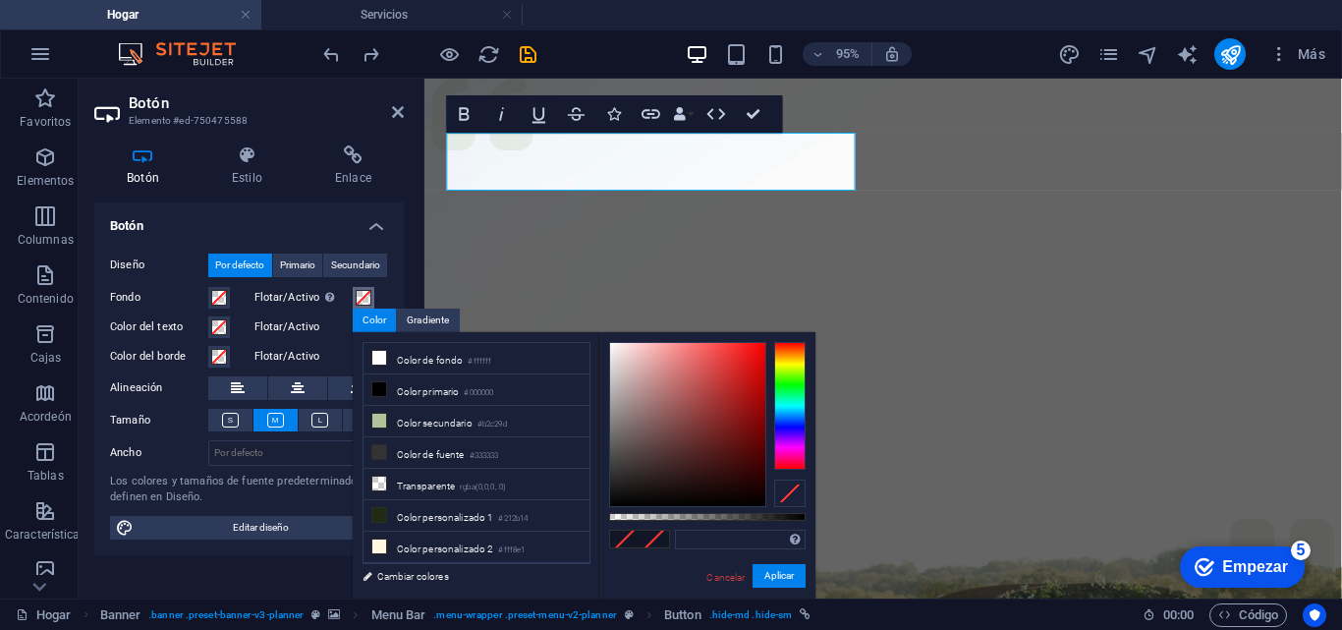
click at [358, 300] on span at bounding box center [364, 298] width 16 height 16
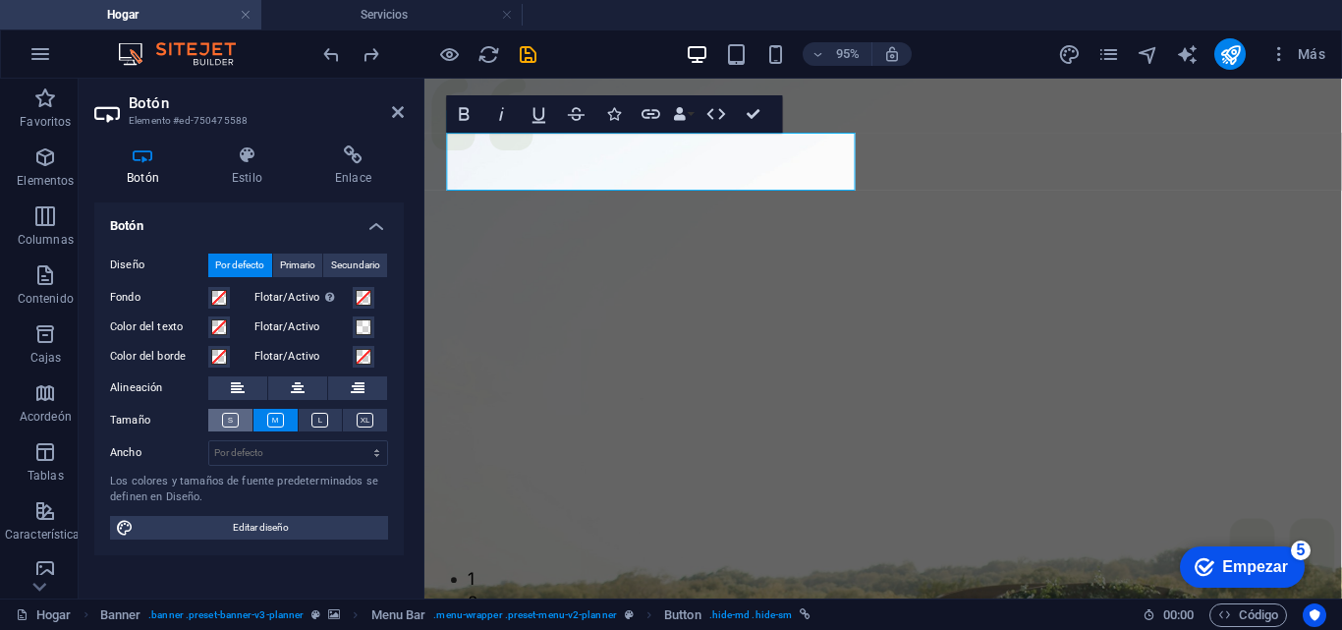
click at [229, 419] on icon at bounding box center [230, 420] width 17 height 15
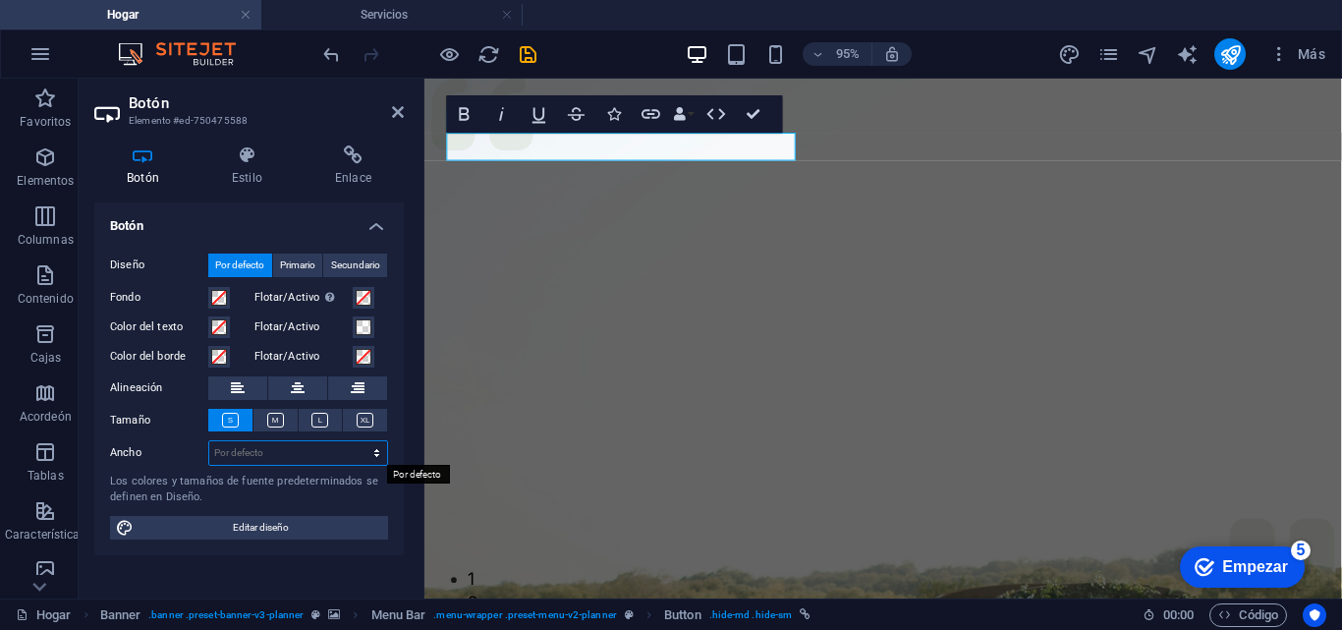
click at [264, 457] on select "Por defecto píxeles movimiento rápido del ojo % ellos vh Volkswagen" at bounding box center [298, 453] width 178 height 24
select select "%"
click at [359, 441] on select "Por defecto píxeles movimiento rápido del ojo % ellos vh Volkswagen" at bounding box center [298, 453] width 178 height 24
type input "100"
click at [372, 445] on select "Por defecto píxeles movimiento rápido del ojo % ellos vh Volkswagen" at bounding box center [373, 453] width 28 height 24
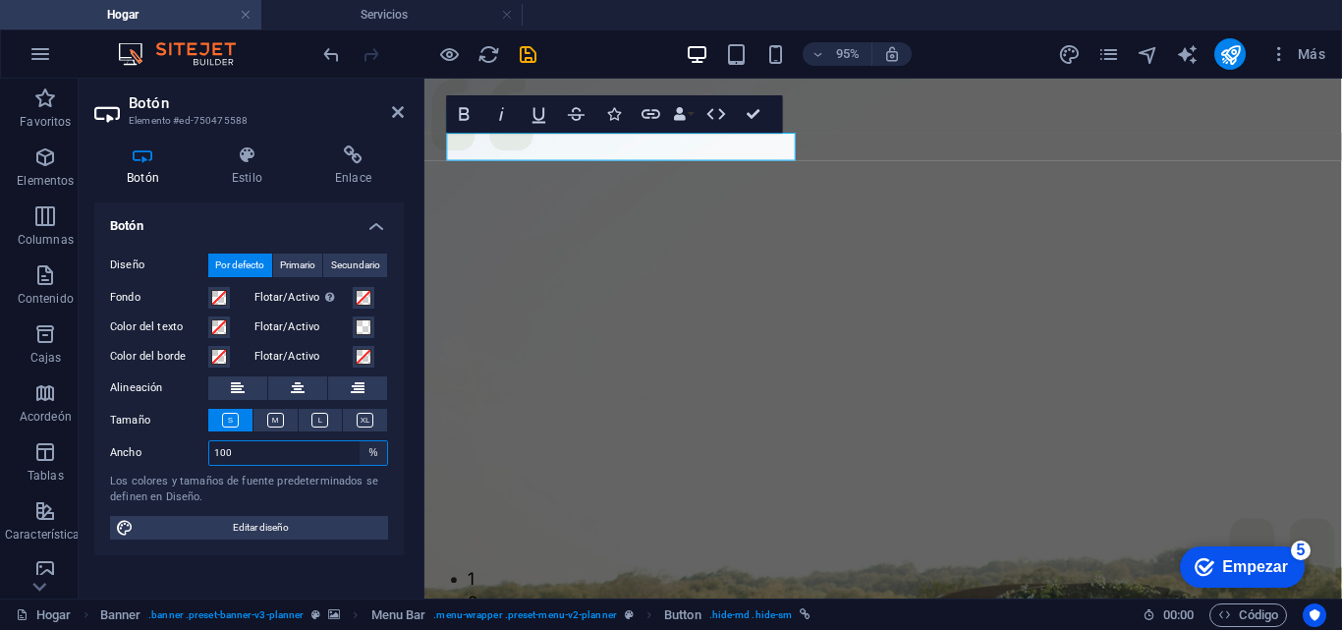
select select "rem"
click at [359, 441] on select "Por defecto píxeles movimiento rápido del ojo % ellos vh Volkswagen" at bounding box center [373, 453] width 28 height 24
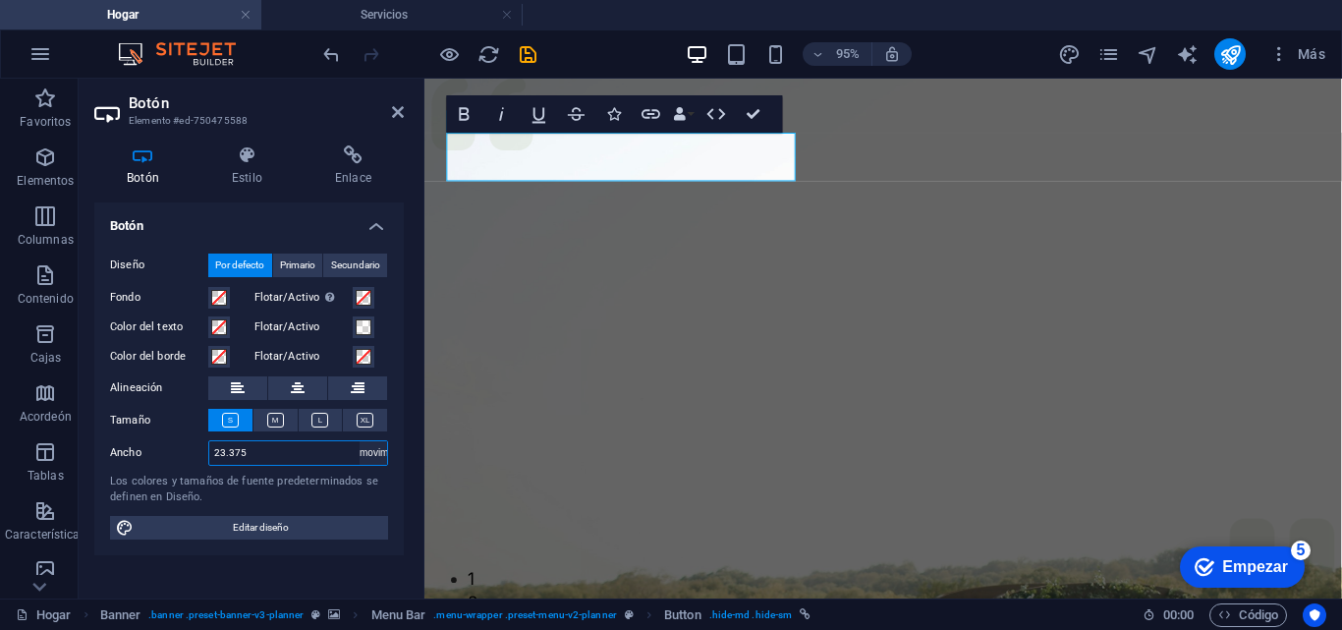
click at [377, 454] on select "Por defecto píxeles movimiento rápido del ojo % ellos vh Volkswagen" at bounding box center [373, 453] width 28 height 24
click at [320, 446] on input "23.375" at bounding box center [298, 453] width 178 height 24
type input "100"
select select "%"
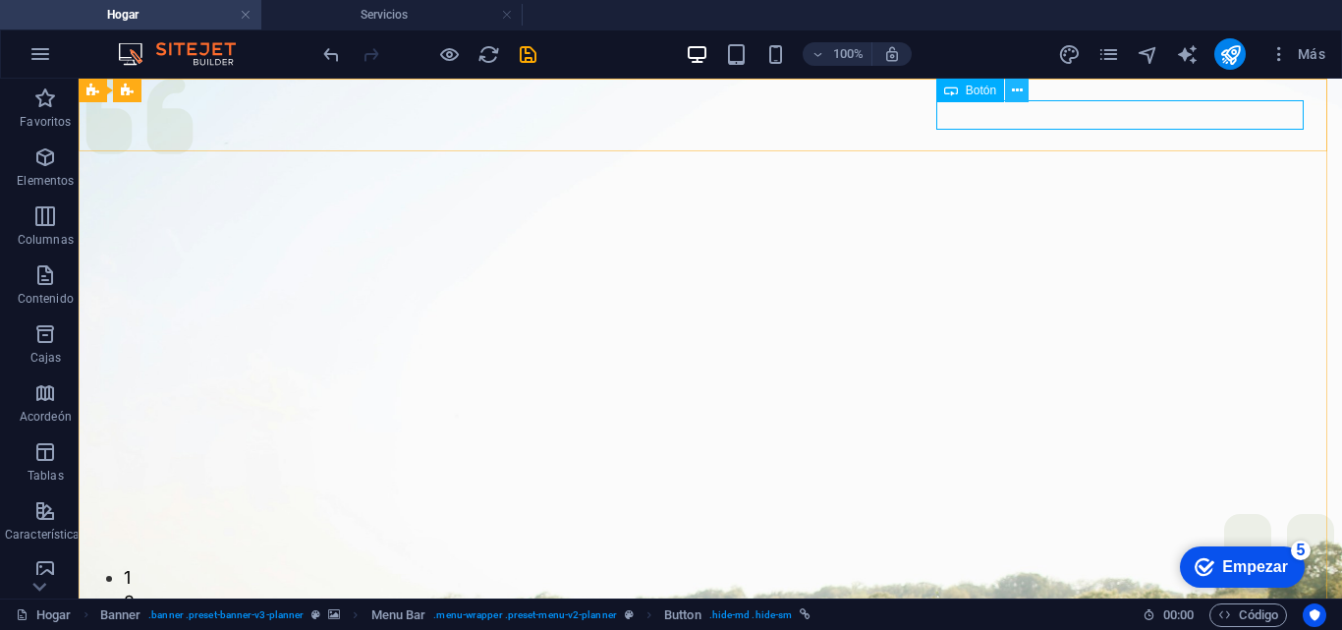
click at [1019, 88] on icon at bounding box center [1017, 91] width 11 height 21
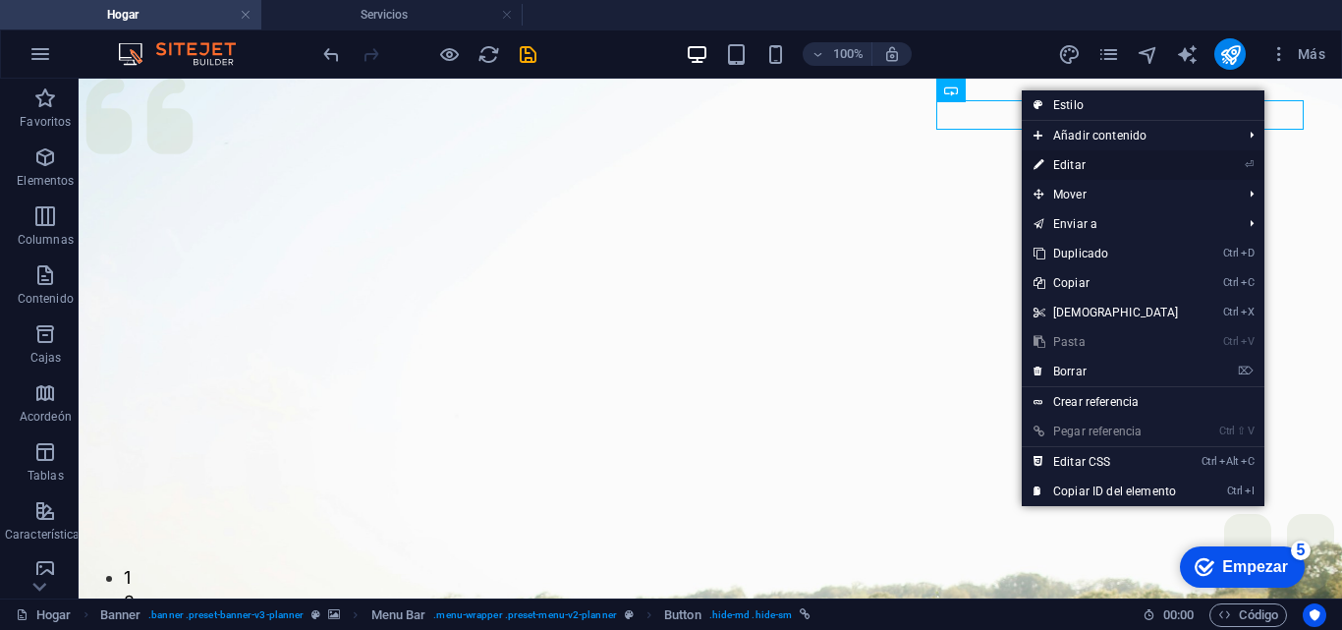
click at [1066, 158] on font "Editar" at bounding box center [1069, 165] width 32 height 14
select select "%"
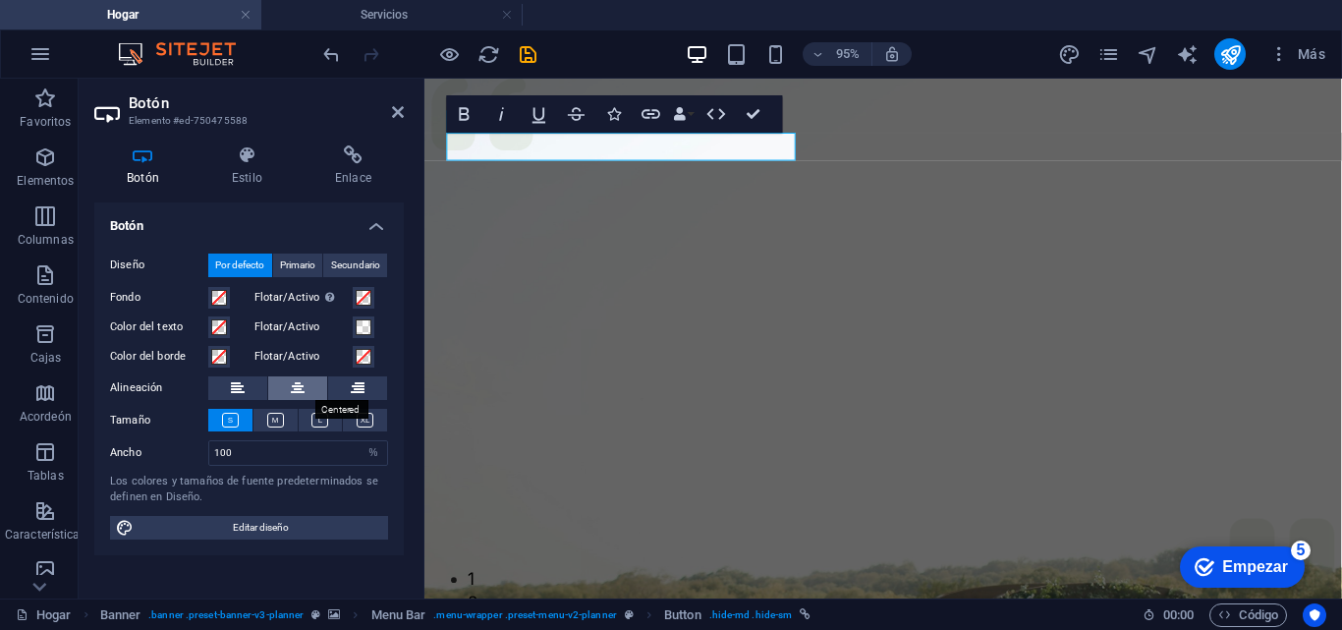
click at [292, 387] on icon at bounding box center [298, 388] width 14 height 24
click at [208, 324] on button "Color del texto" at bounding box center [219, 327] width 22 height 22
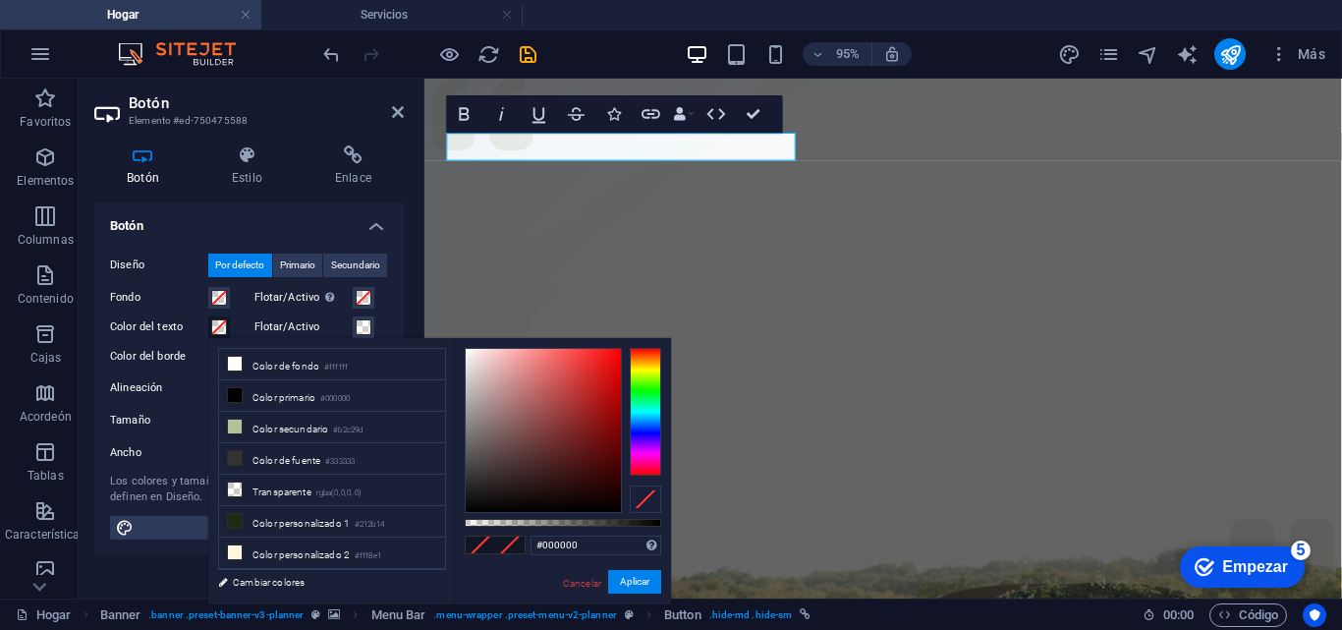
click at [644, 384] on div at bounding box center [645, 412] width 31 height 128
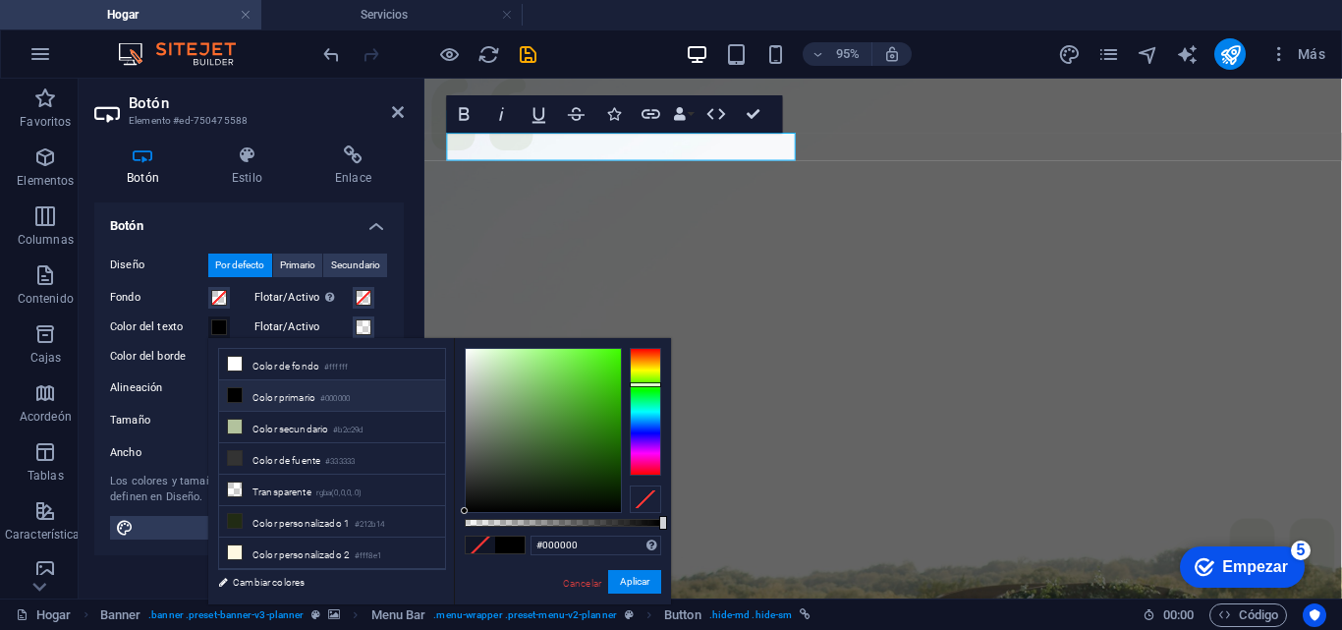
click at [649, 400] on div at bounding box center [645, 412] width 31 height 128
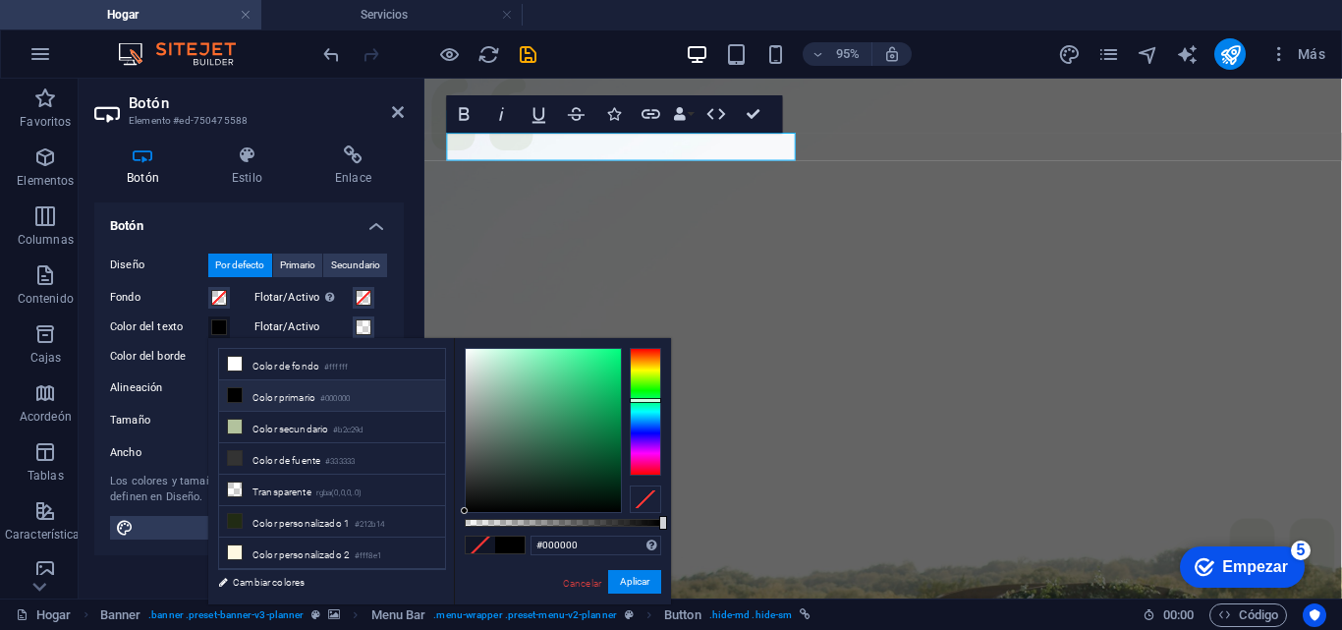
click at [640, 386] on div at bounding box center [645, 412] width 31 height 128
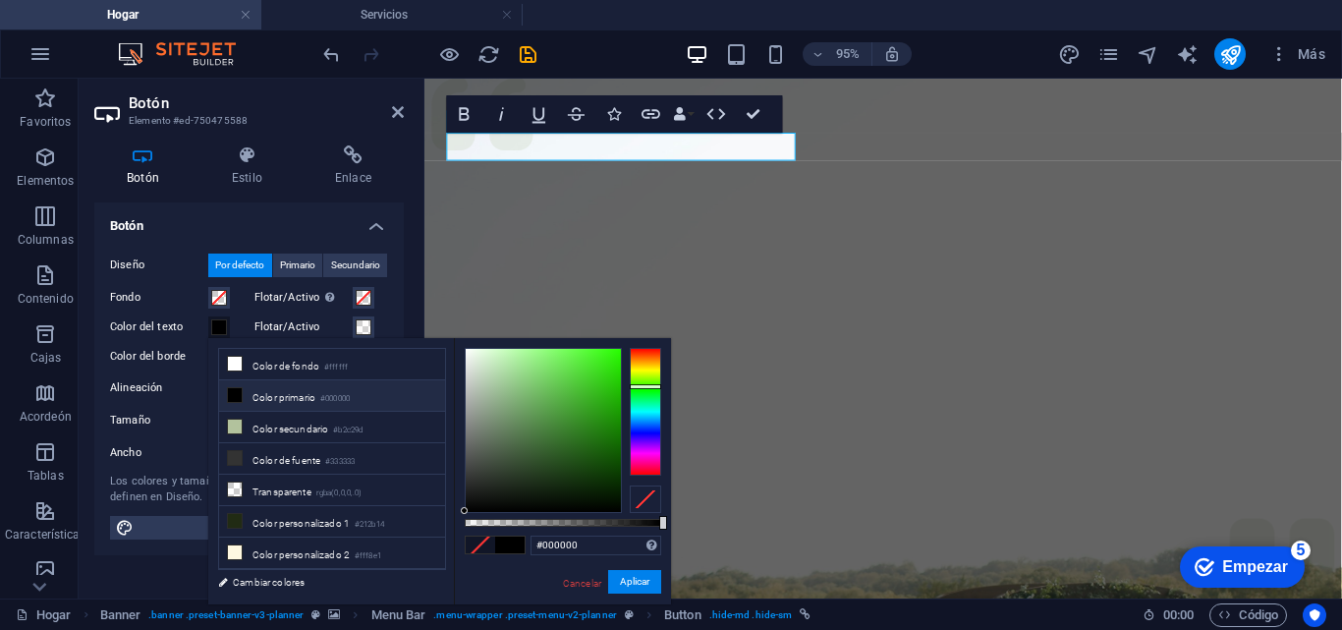
click at [644, 386] on div at bounding box center [645, 386] width 31 height 5
click at [565, 411] on div at bounding box center [543, 430] width 155 height 163
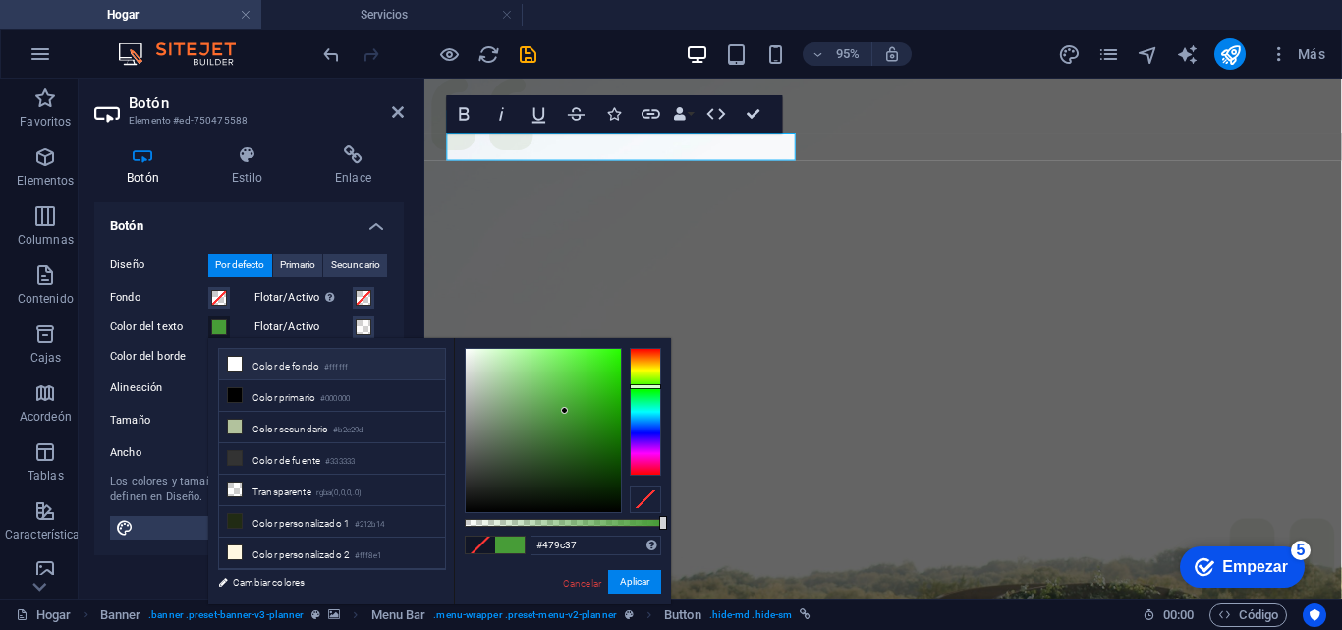
click at [307, 375] on li "Color de fondo #ffffff" at bounding box center [332, 364] width 226 height 31
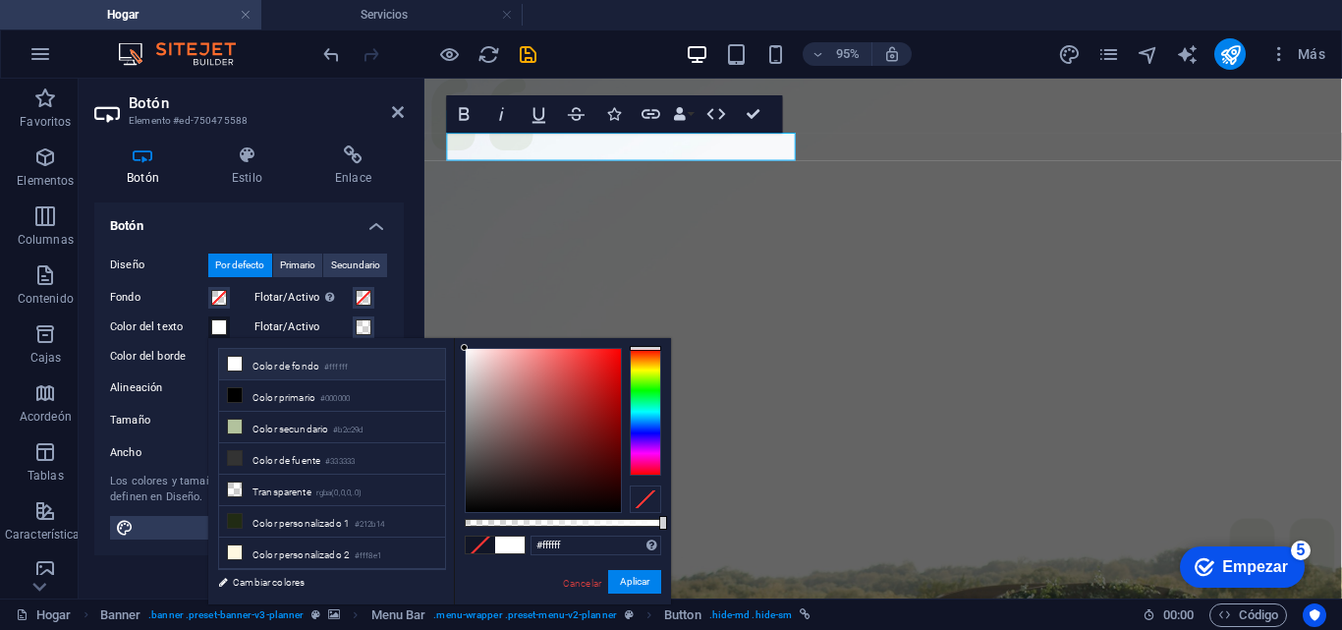
click at [505, 544] on span at bounding box center [509, 544] width 29 height 17
click at [481, 544] on span at bounding box center [480, 544] width 29 height 17
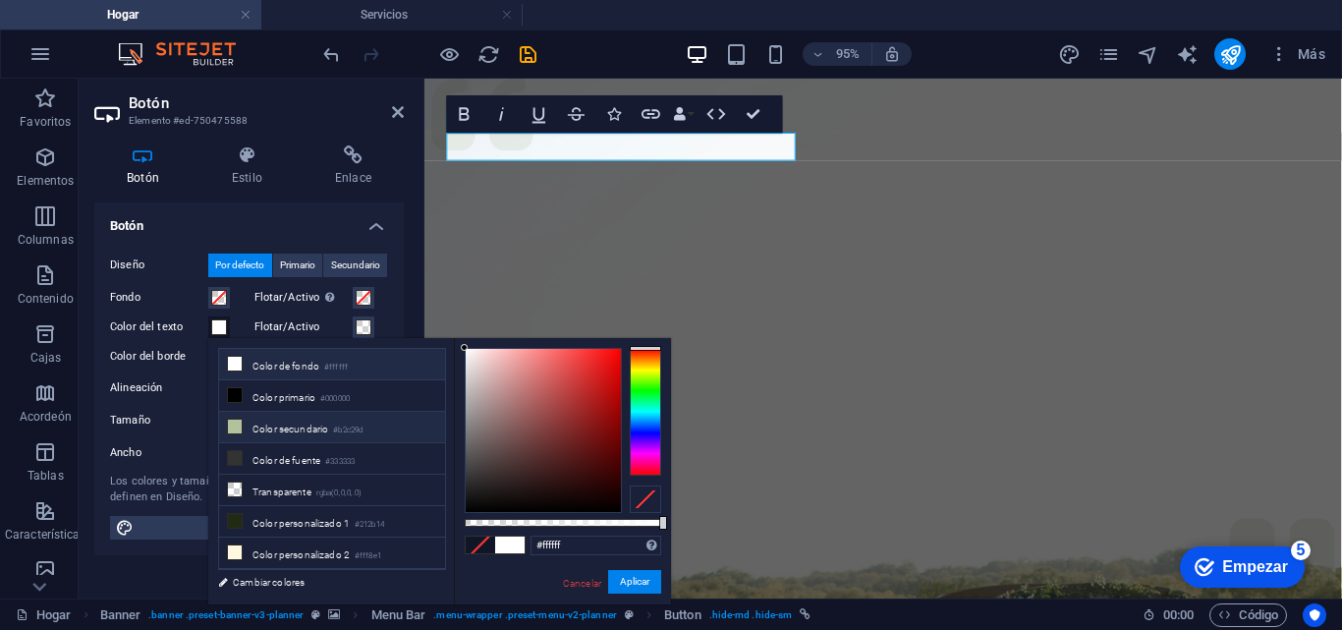
click at [296, 426] on font "Color secundario" at bounding box center [290, 428] width 76 height 11
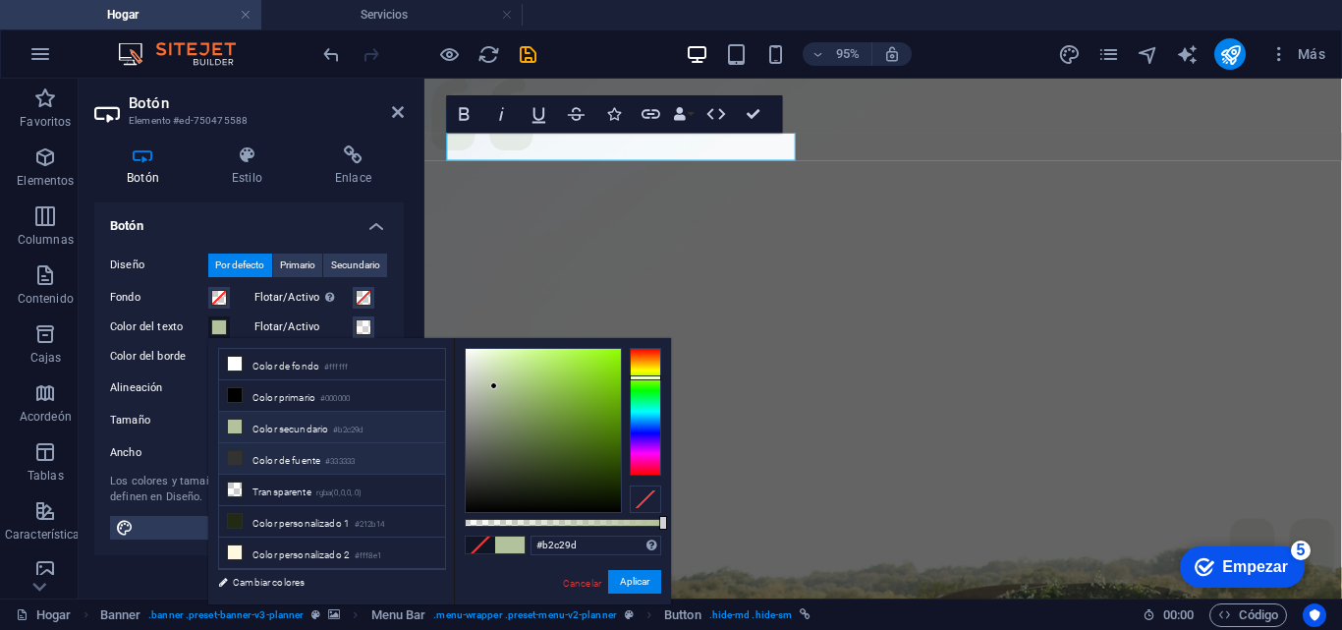
click at [296, 455] on font "Color de fuente" at bounding box center [286, 460] width 68 height 11
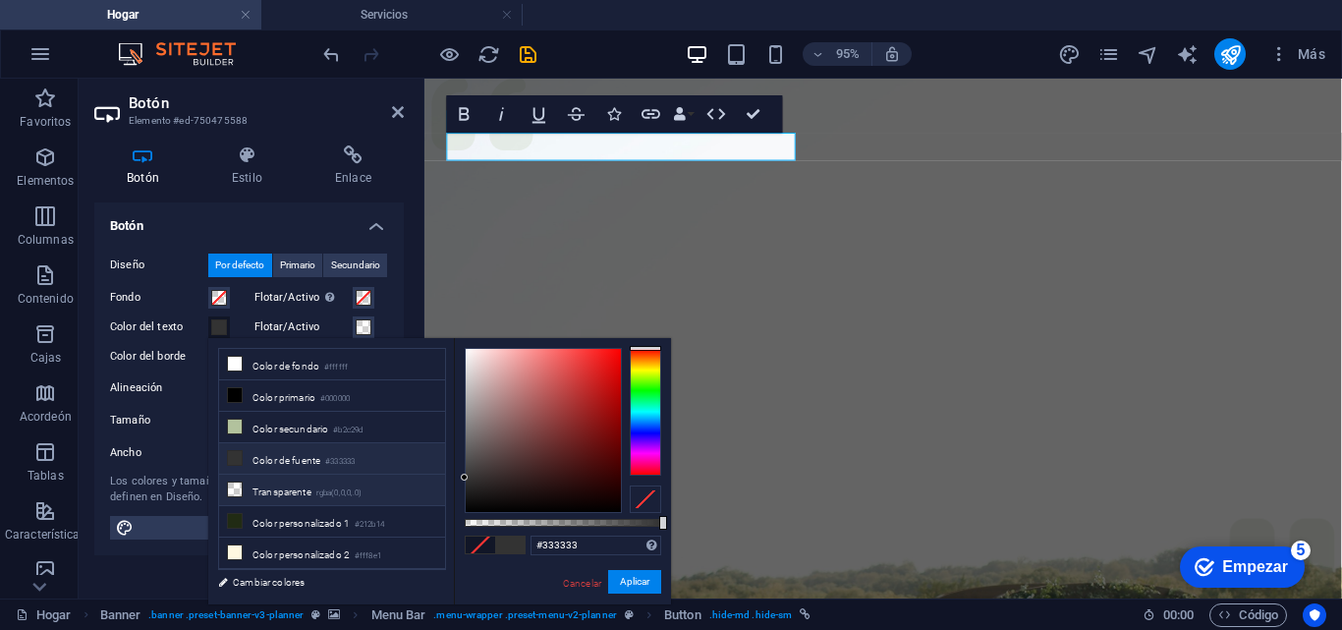
click at [303, 498] on li "Transparente rgba(0,0,0,.0)" at bounding box center [332, 489] width 226 height 31
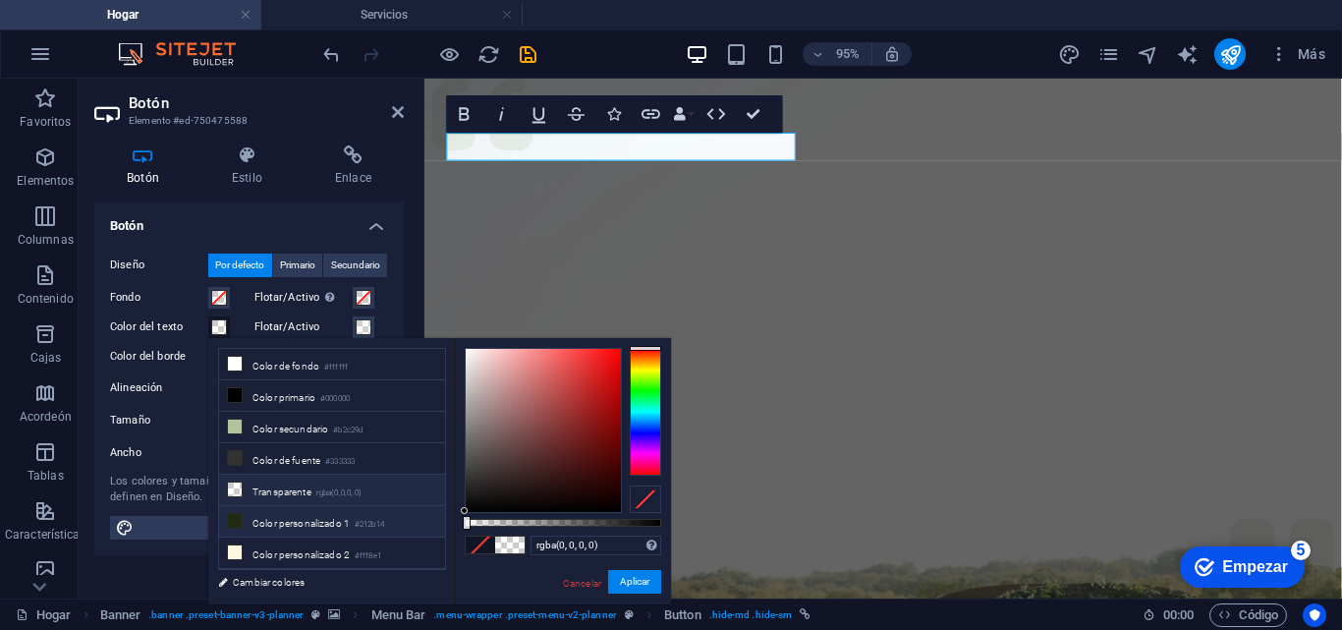
click at [303, 523] on font "Color personalizado 1" at bounding box center [300, 523] width 97 height 11
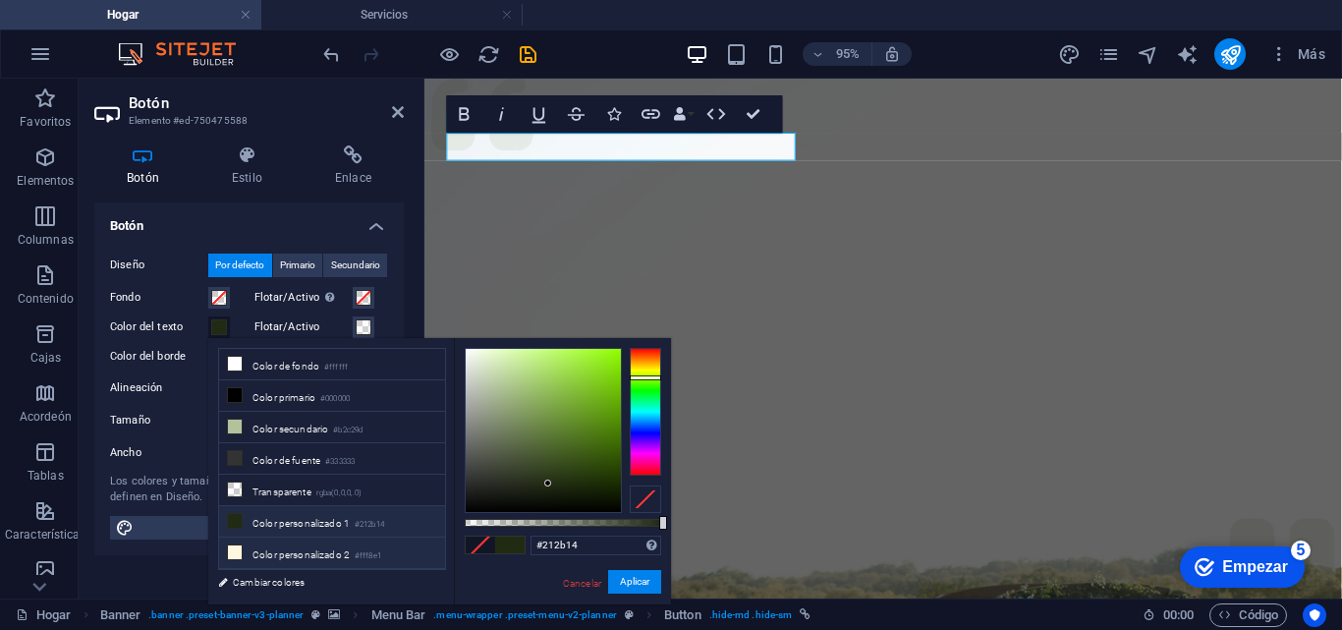
click at [309, 549] on font "Color personalizado 2" at bounding box center [300, 554] width 97 height 11
type input "#fff8e1"
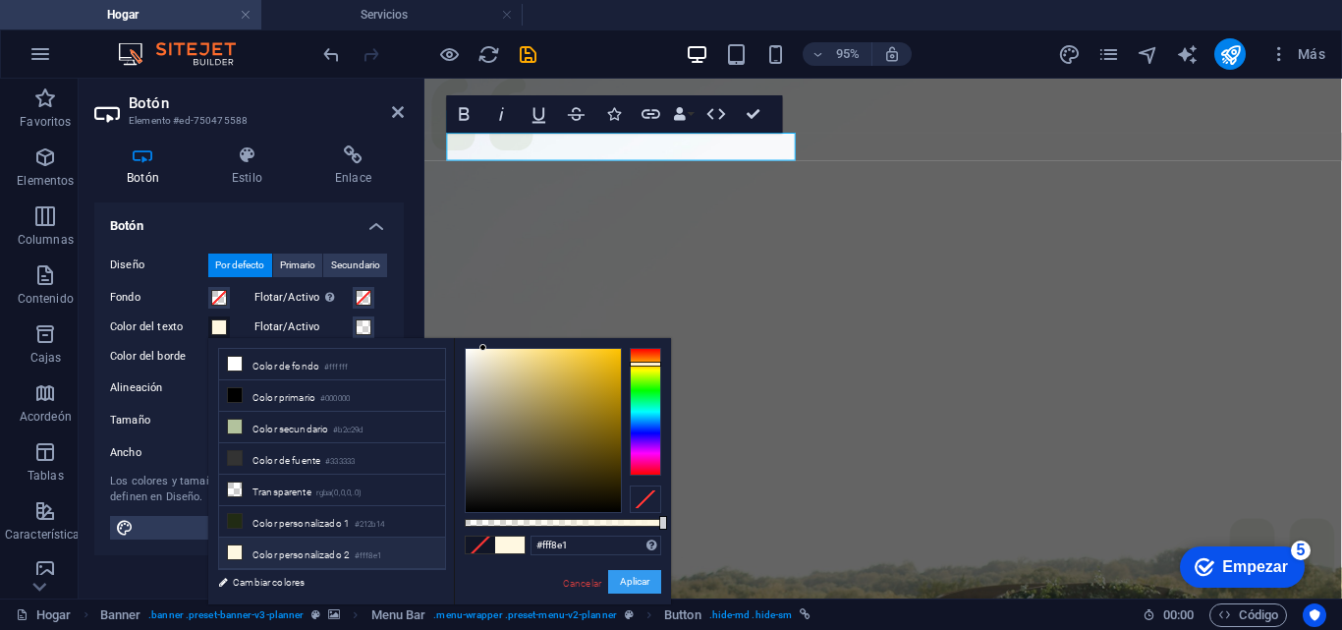
click at [622, 580] on font "Aplicar" at bounding box center [634, 581] width 29 height 11
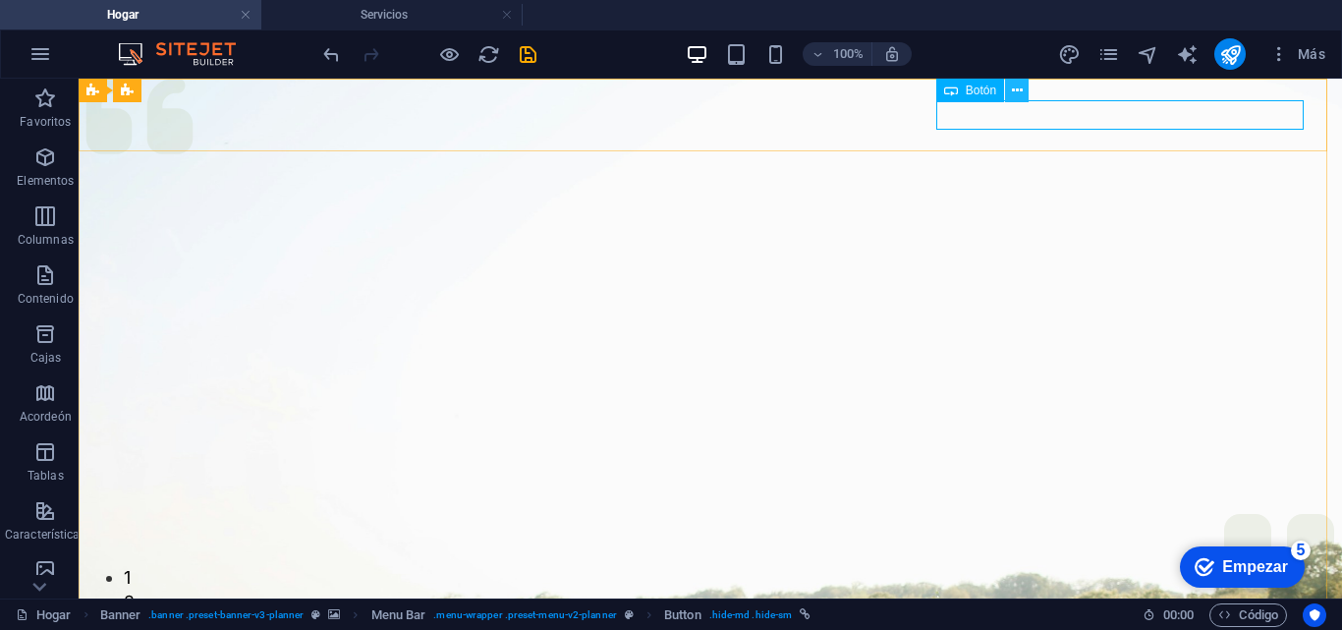
click at [1013, 95] on icon at bounding box center [1017, 91] width 11 height 21
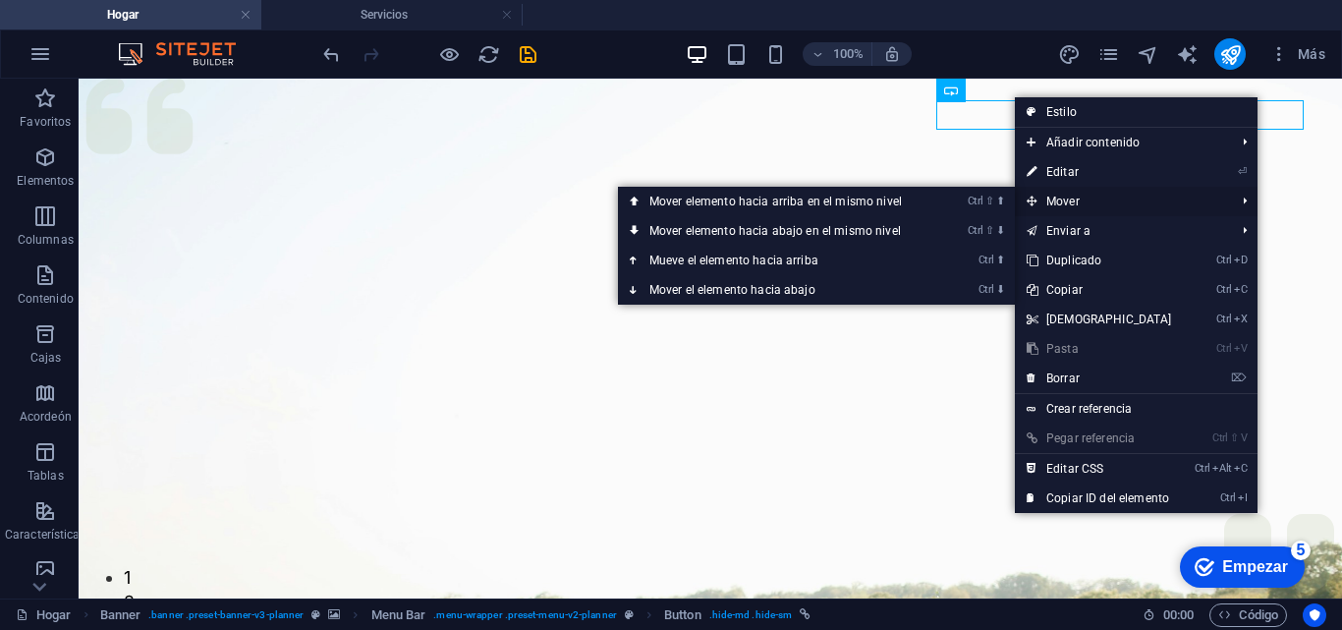
click at [1048, 199] on font "Mover" at bounding box center [1062, 201] width 33 height 14
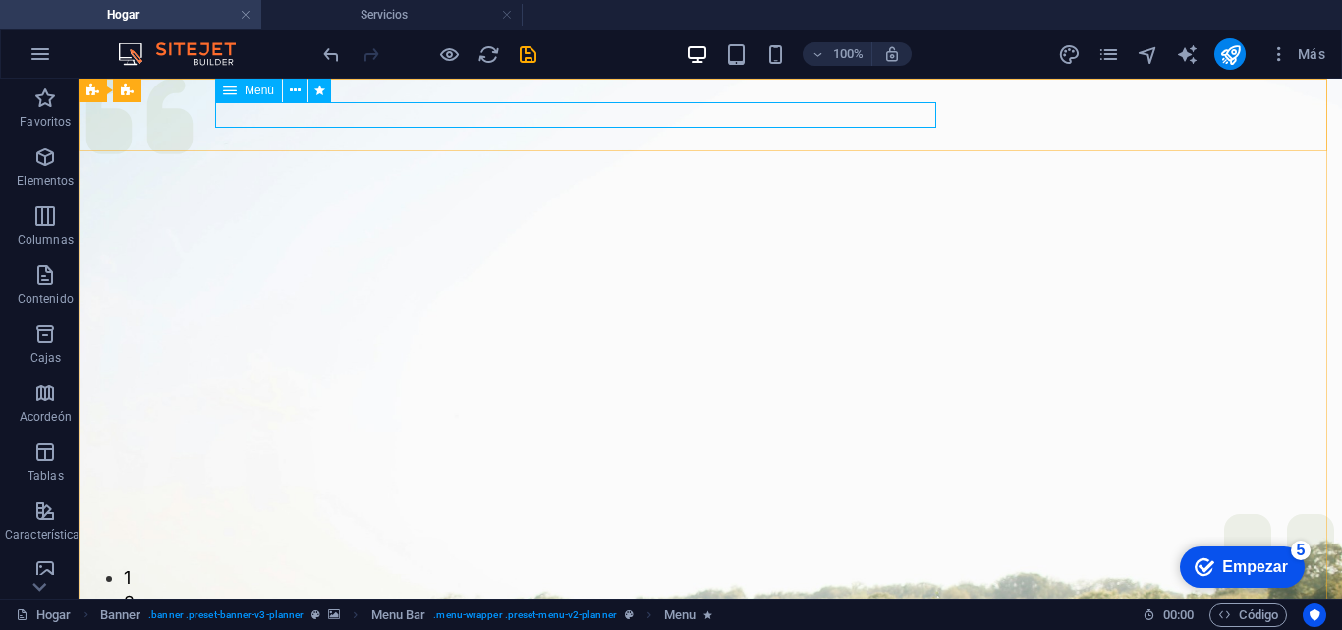
click at [234, 92] on icon at bounding box center [230, 91] width 14 height 24
click at [257, 85] on font "Menú" at bounding box center [259, 90] width 29 height 14
click at [299, 92] on icon at bounding box center [295, 91] width 11 height 21
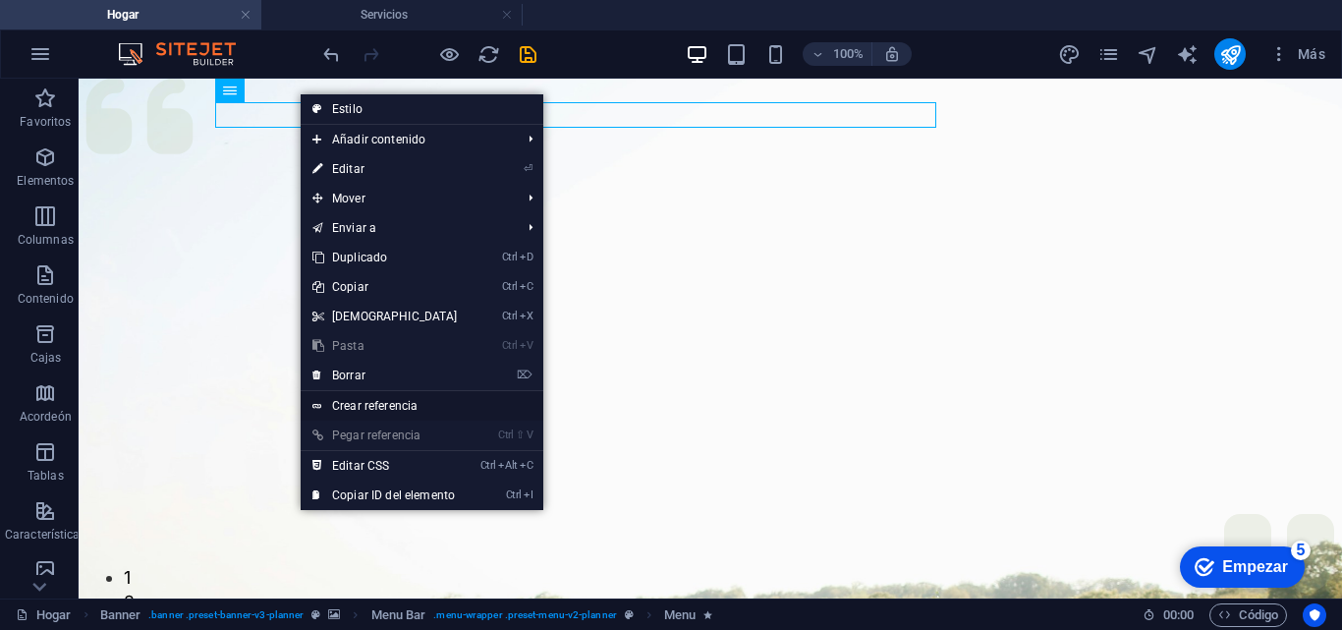
click at [406, 413] on link "Crear referencia" at bounding box center [422, 405] width 243 height 29
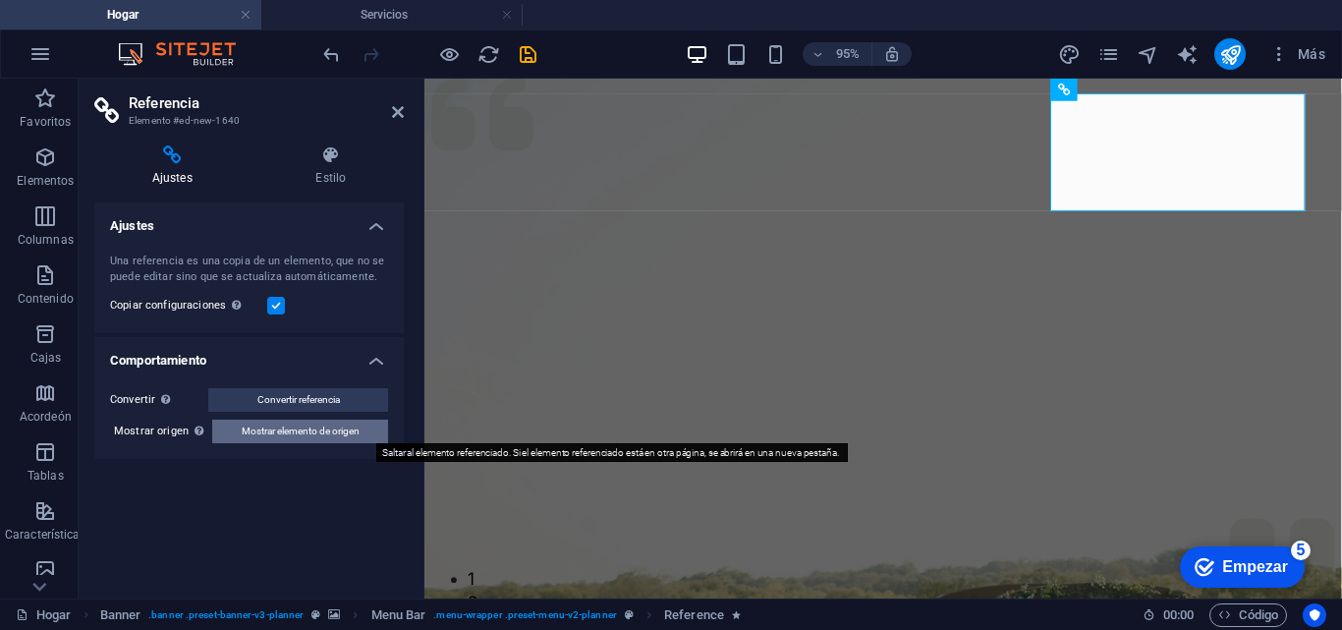
click at [317, 441] on span "Mostrar elemento de origen" at bounding box center [301, 431] width 118 height 24
select select "slide"
select select "show"
select select "s"
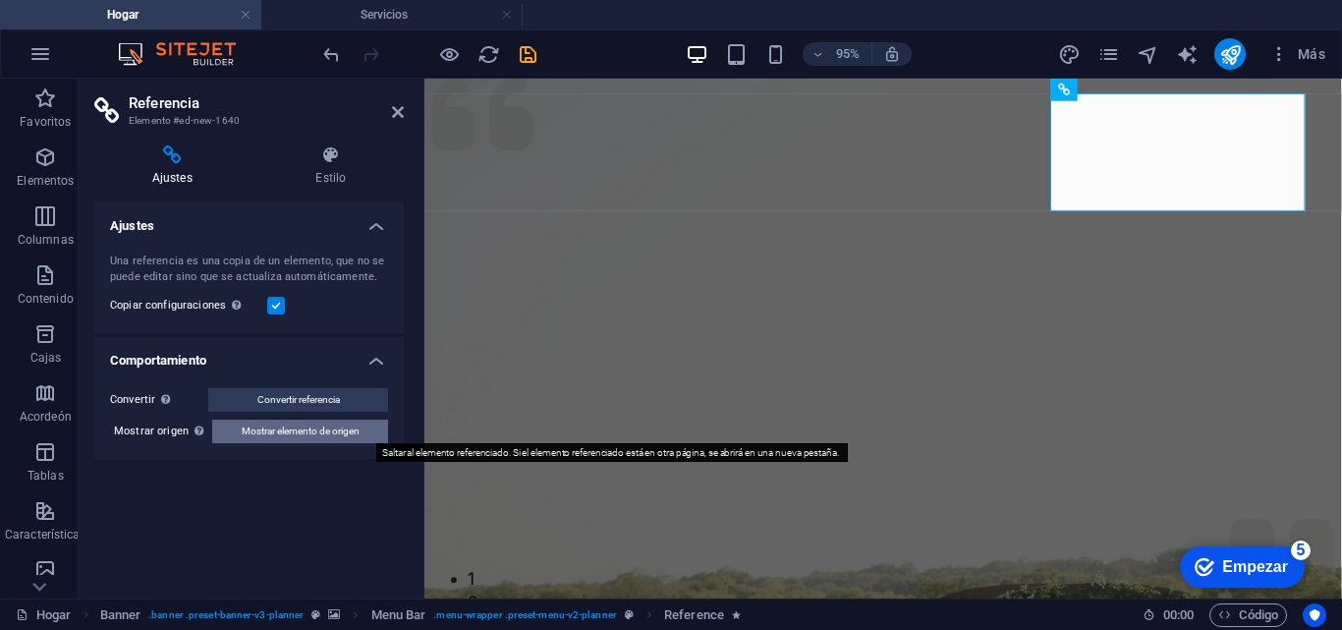
select select "onload"
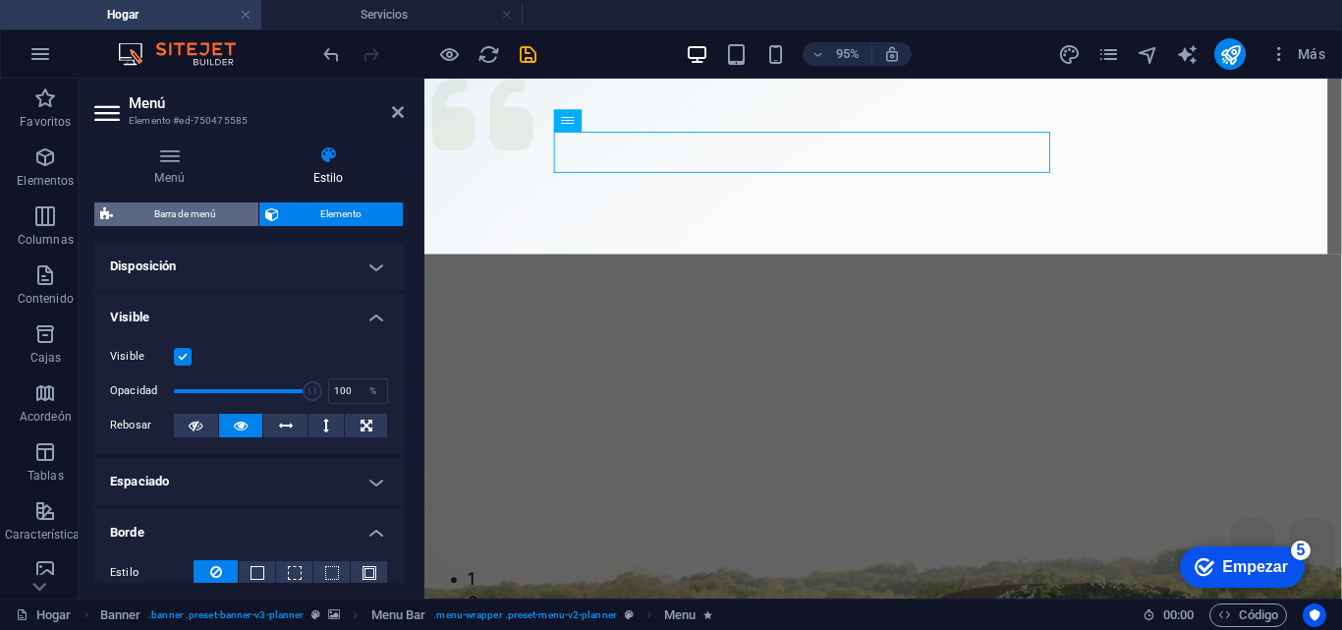
click at [129, 216] on span "Barra de menú" at bounding box center [186, 214] width 134 height 24
select select "rem"
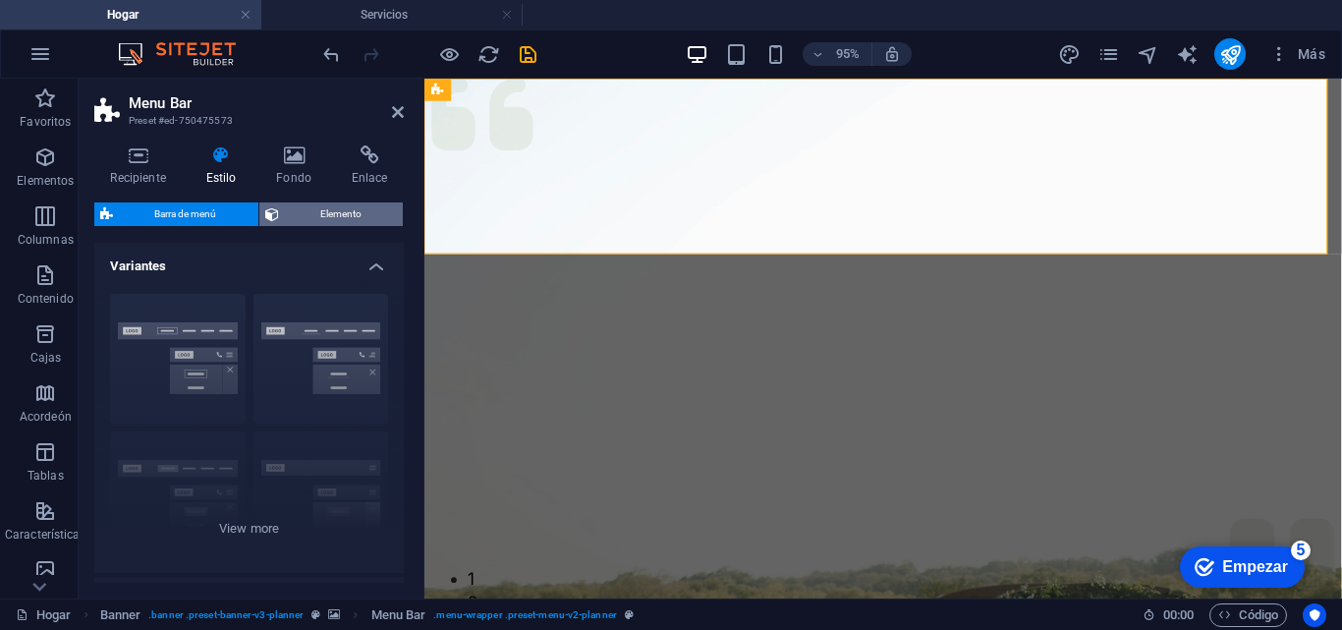
click at [342, 225] on span "Elemento" at bounding box center [341, 214] width 113 height 24
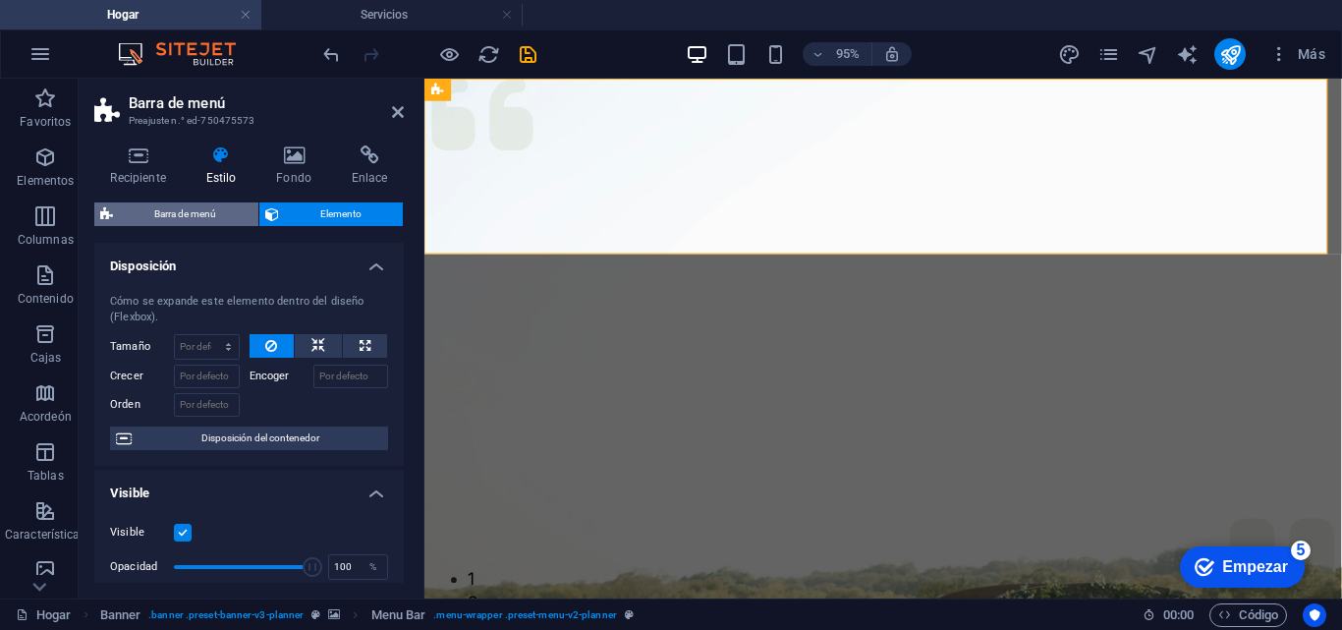
click at [220, 215] on span "Barra de menú" at bounding box center [186, 214] width 134 height 24
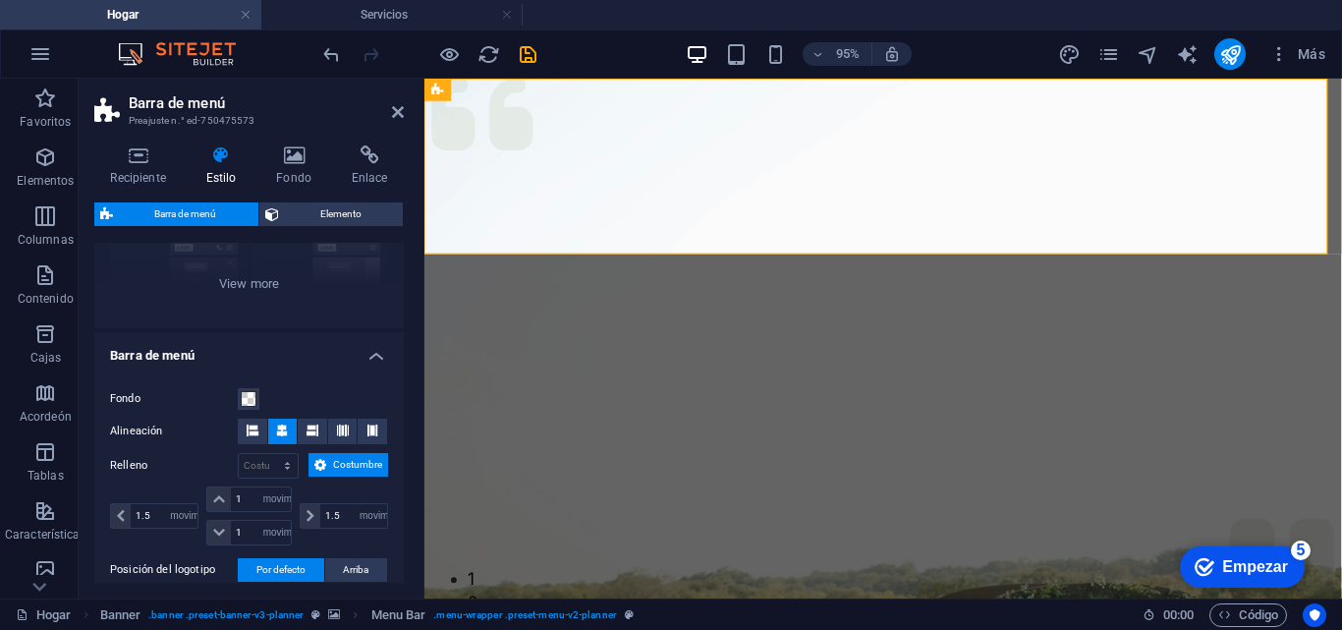
scroll to position [193, 0]
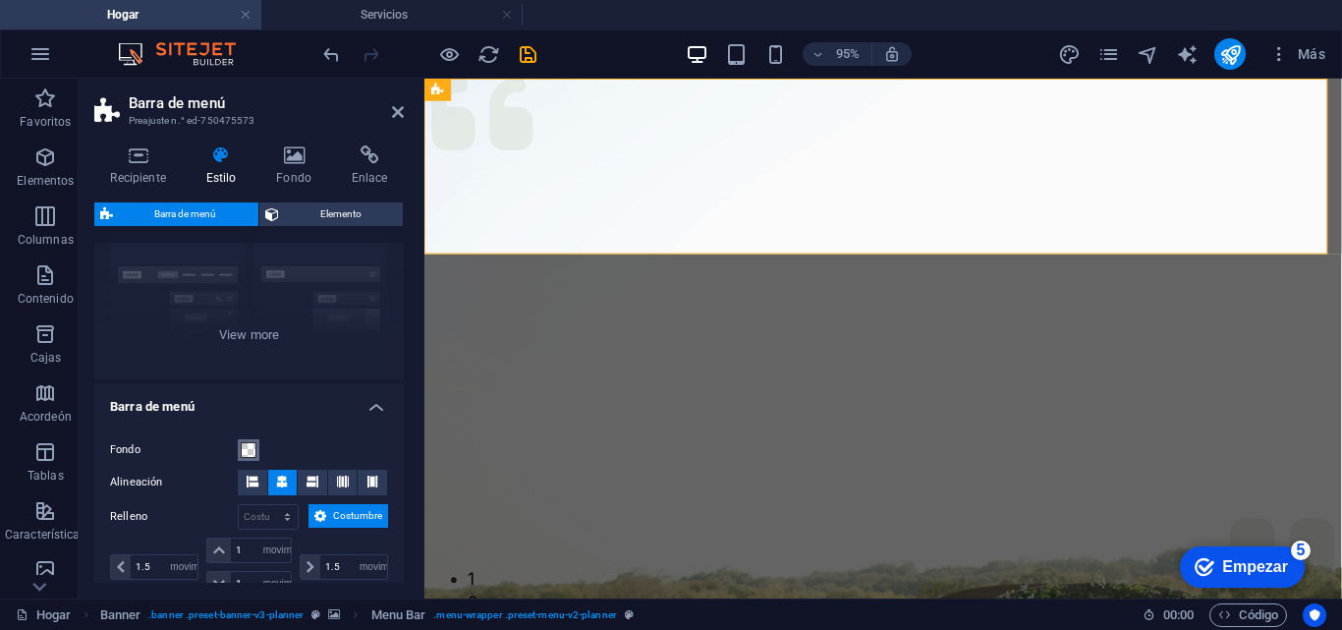
click at [257, 440] on button "Fondo" at bounding box center [249, 450] width 22 height 22
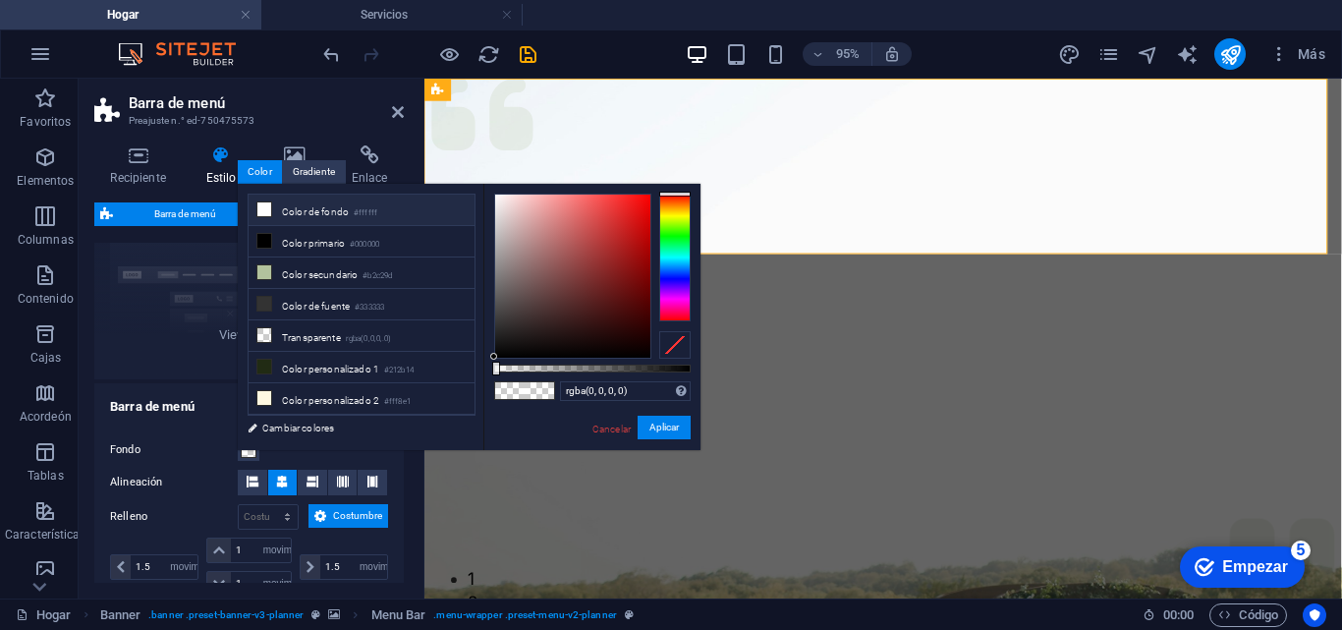
click at [371, 213] on font "#ffffff" at bounding box center [366, 212] width 24 height 9
drag, startPoint x: 277, startPoint y: 548, endPoint x: 483, endPoint y: 383, distance: 264.1
click at [483, 383] on body "[DOMAIN_NAME] Hogar Servicios Favoritos Elementos Columnas Contenido Cajas Acor…" at bounding box center [671, 315] width 1342 height 630
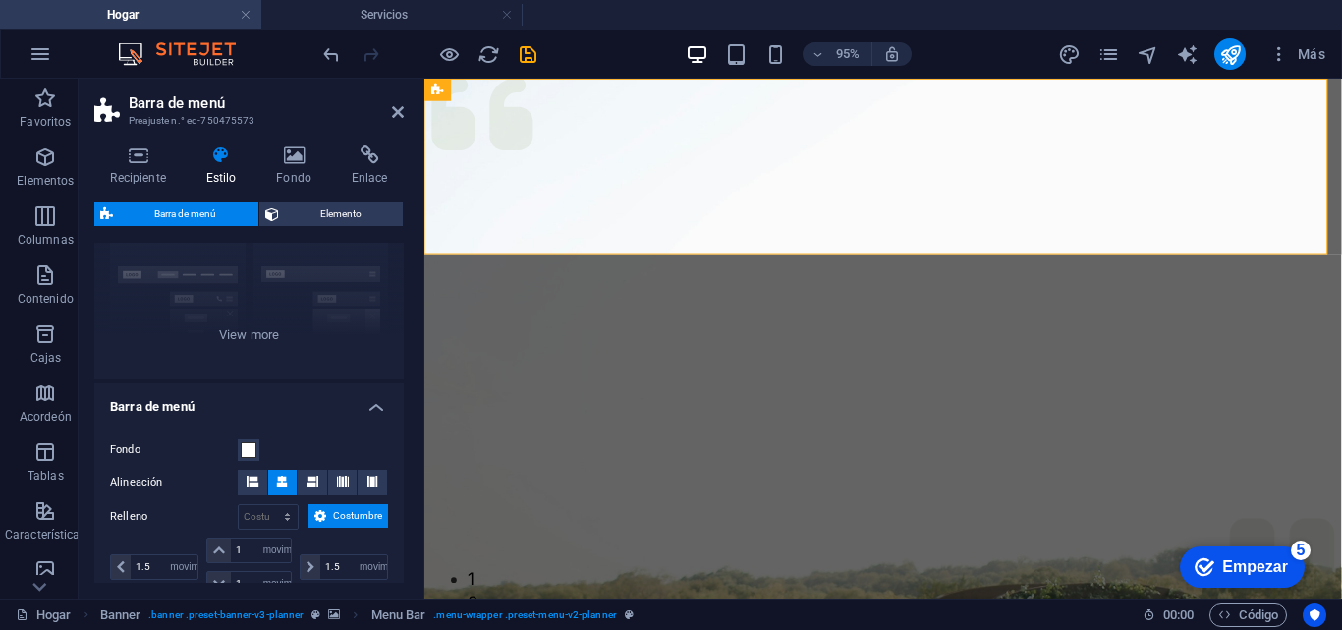
click at [213, 211] on font "Barra de menú" at bounding box center [185, 213] width 62 height 11
click at [240, 451] on button "Fondo" at bounding box center [249, 450] width 22 height 22
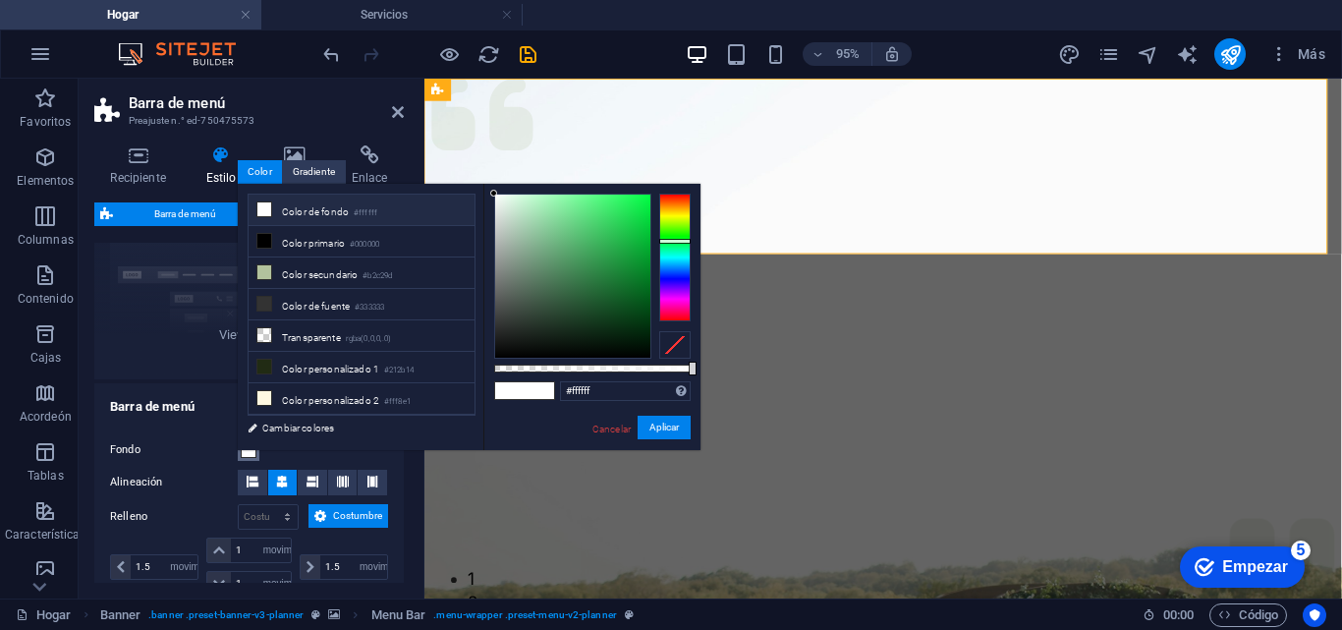
click at [669, 241] on div at bounding box center [674, 257] width 31 height 128
click at [675, 233] on div at bounding box center [674, 257] width 31 height 128
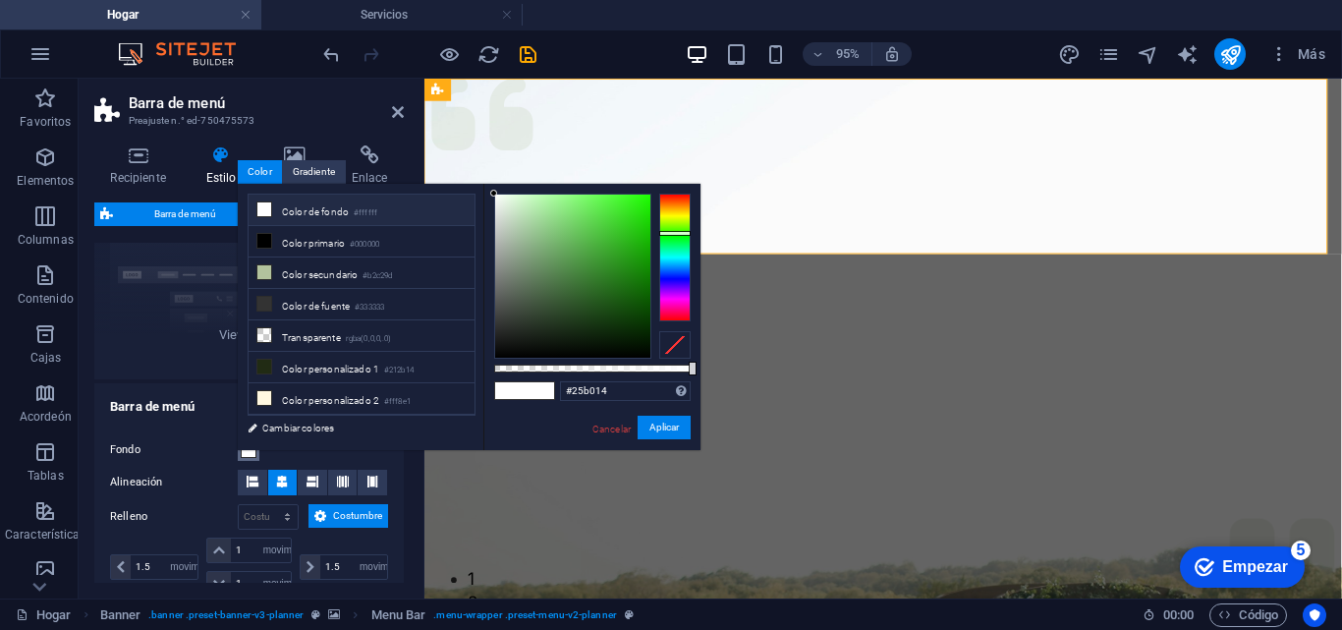
click at [632, 244] on div at bounding box center [572, 275] width 155 height 163
click at [607, 257] on div at bounding box center [572, 275] width 155 height 163
type input "#238b16"
click at [625, 267] on div at bounding box center [572, 275] width 155 height 163
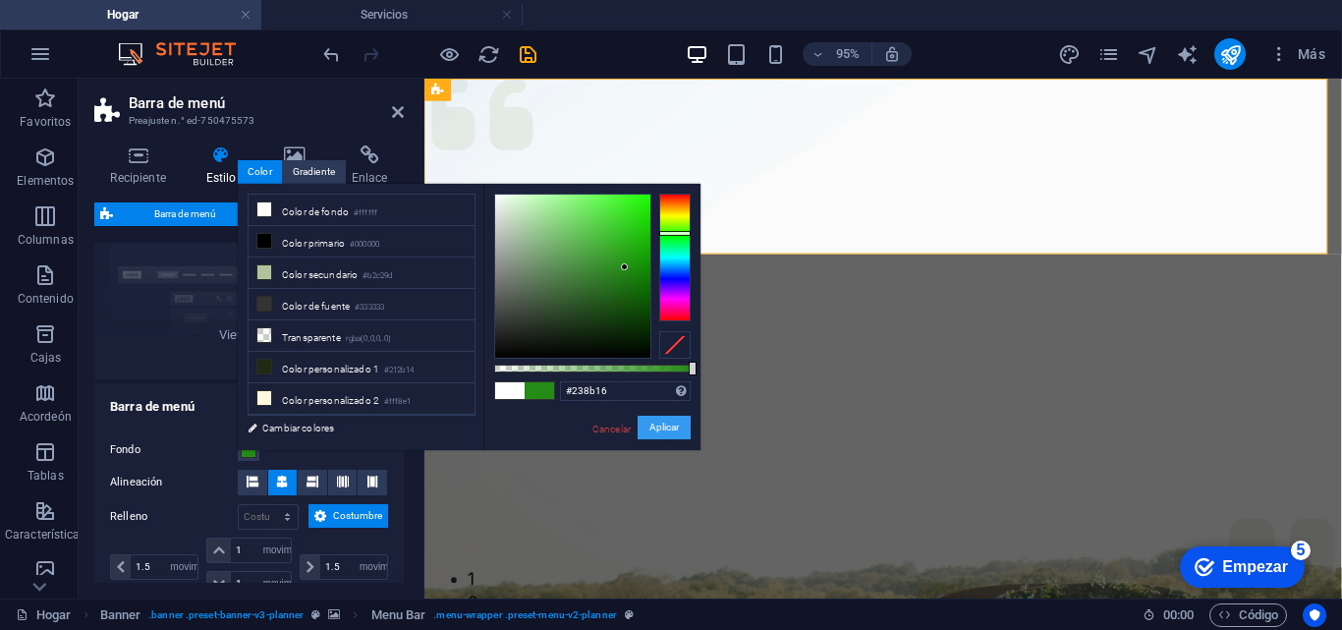
click at [668, 427] on font "Aplicar" at bounding box center [663, 426] width 29 height 11
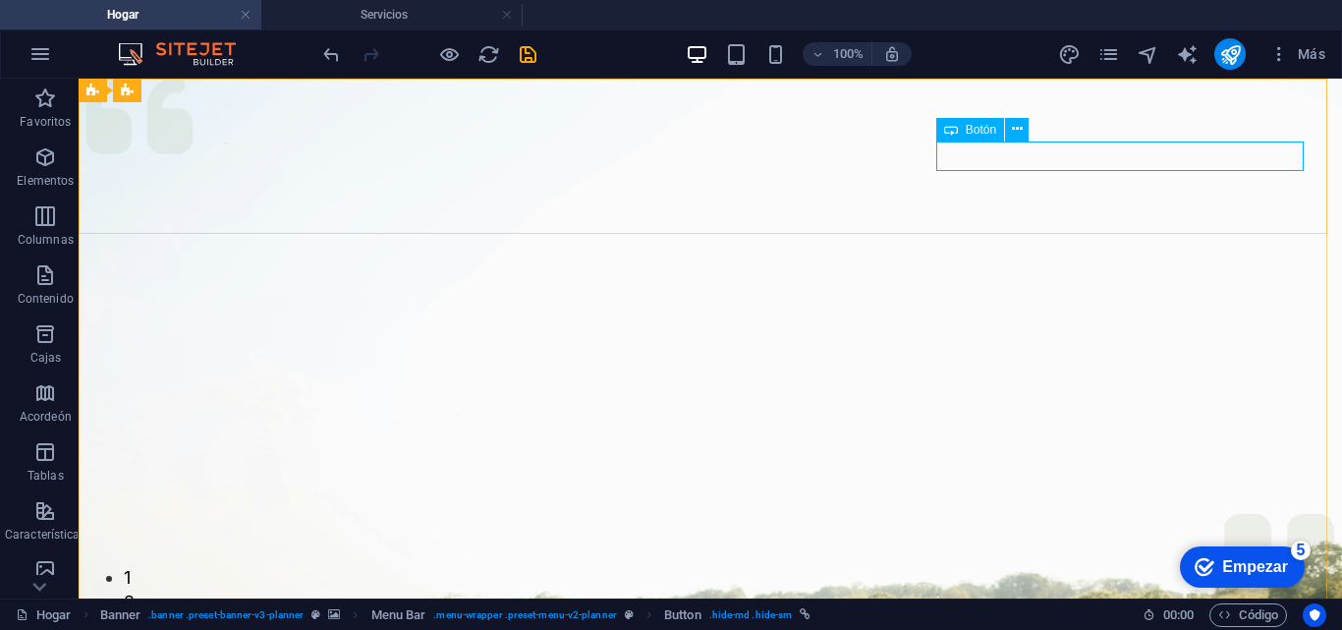
drag, startPoint x: 778, startPoint y: 123, endPoint x: 1018, endPoint y: 217, distance: 257.5
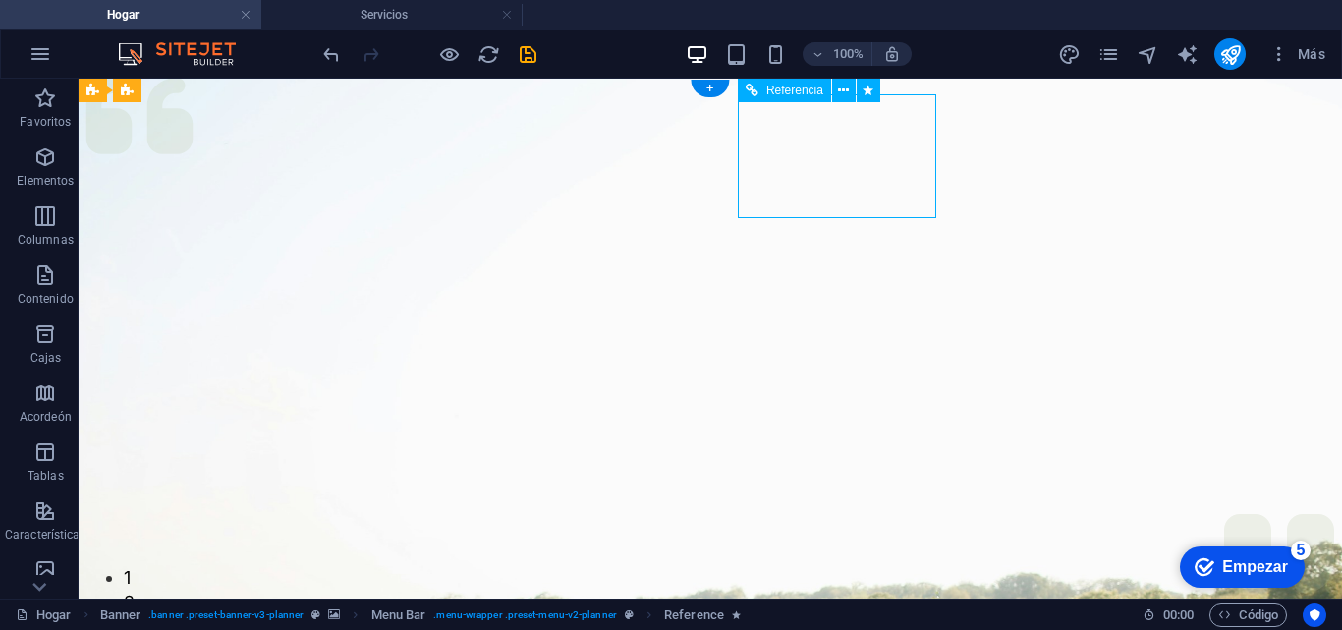
drag, startPoint x: 786, startPoint y: 146, endPoint x: 448, endPoint y: 93, distance: 342.0
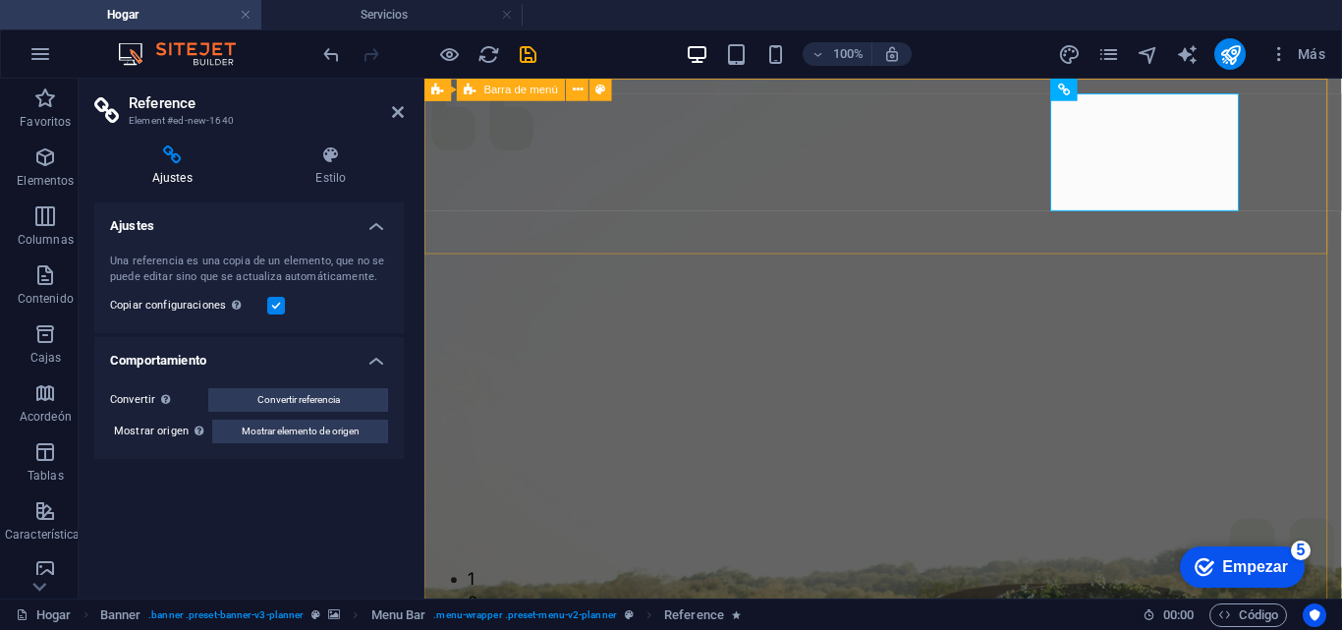
drag, startPoint x: 794, startPoint y: 93, endPoint x: 1124, endPoint y: 113, distance: 330.6
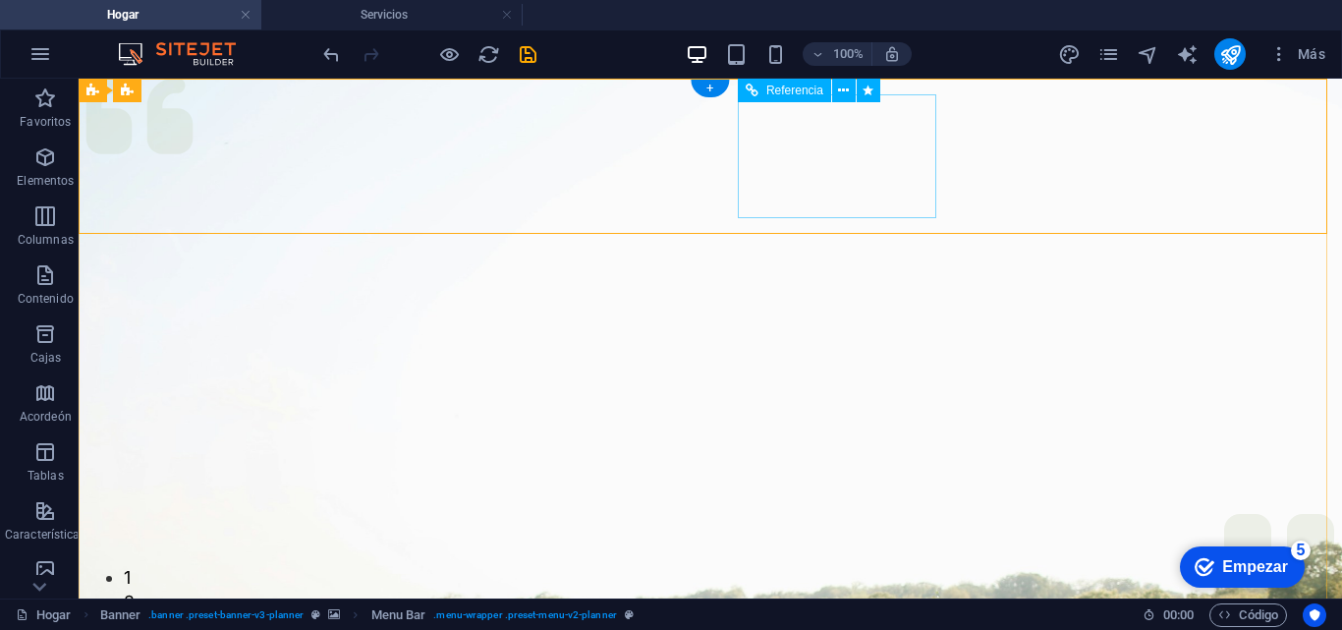
click at [847, 83] on icon at bounding box center [843, 91] width 11 height 21
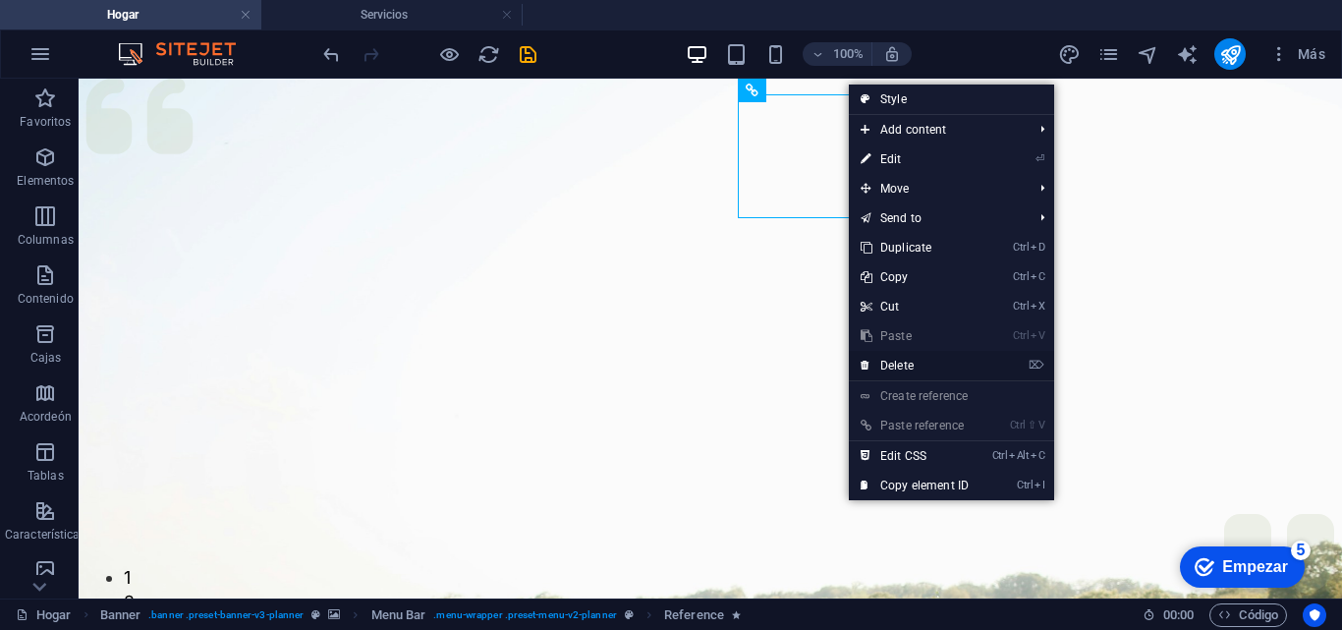
click at [912, 368] on link "⌦ Delete" at bounding box center [915, 365] width 132 height 29
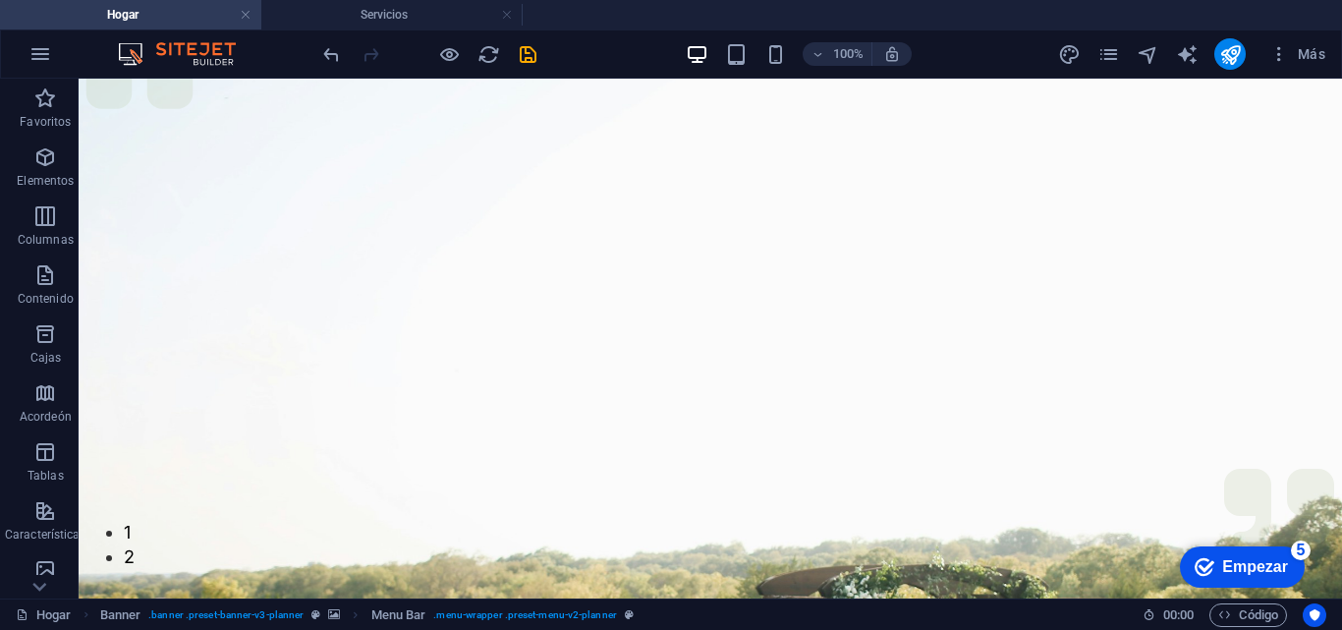
scroll to position [0, 0]
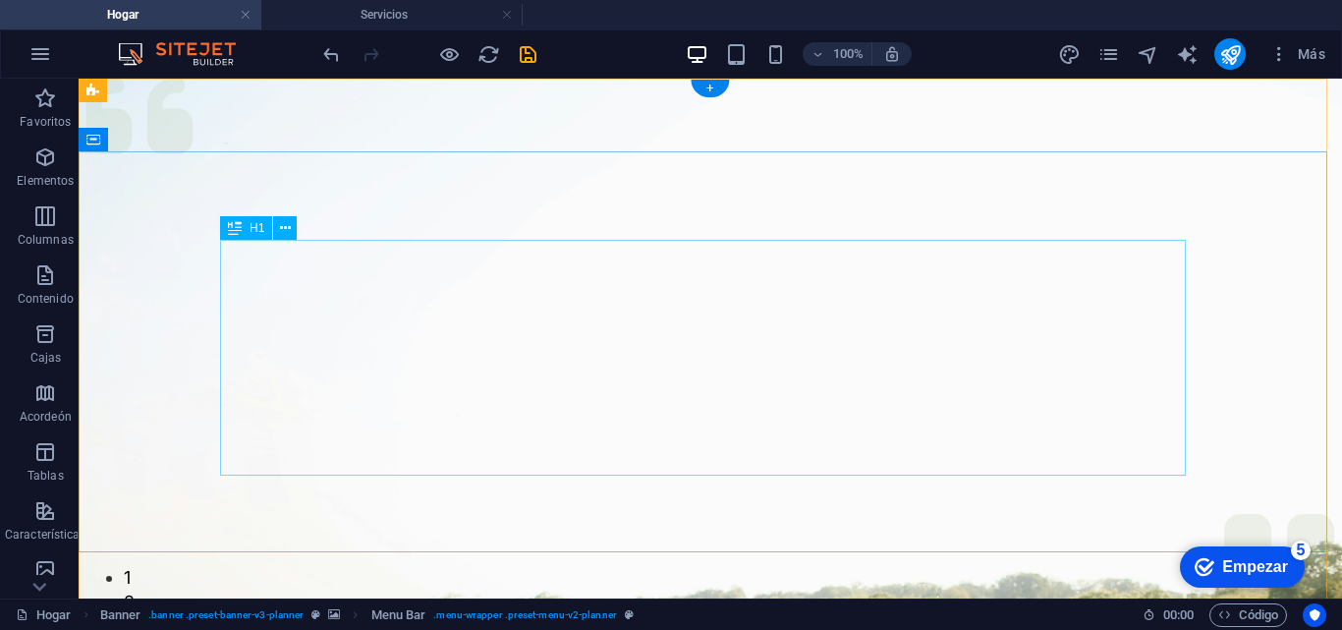
click at [236, 235] on icon at bounding box center [235, 228] width 14 height 24
click at [287, 227] on icon at bounding box center [285, 228] width 11 height 21
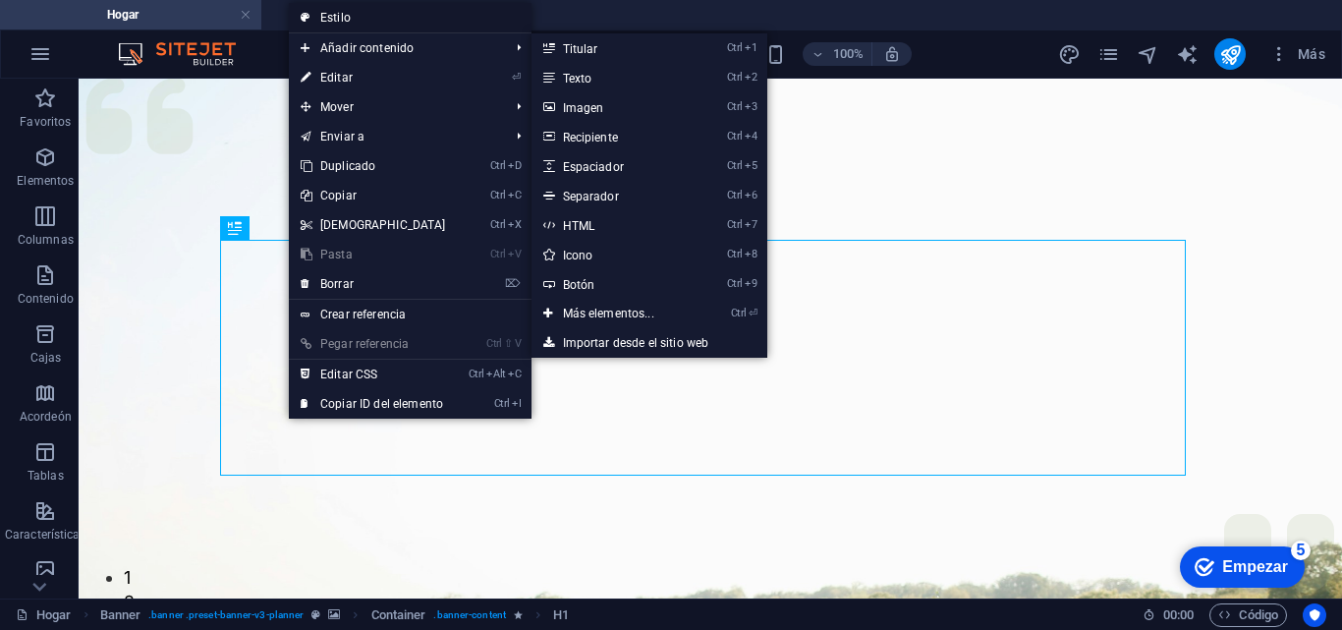
click at [333, 18] on font "Estilo" at bounding box center [335, 18] width 30 height 14
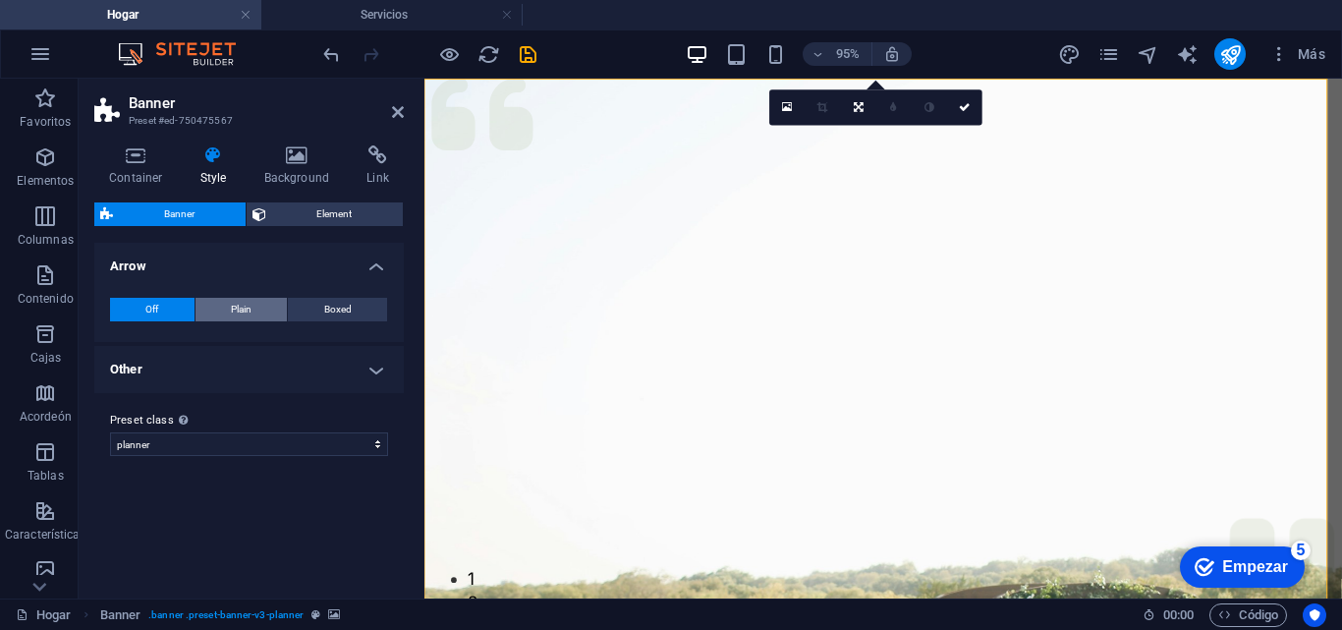
click at [245, 314] on span "Plain" at bounding box center [241, 310] width 21 height 24
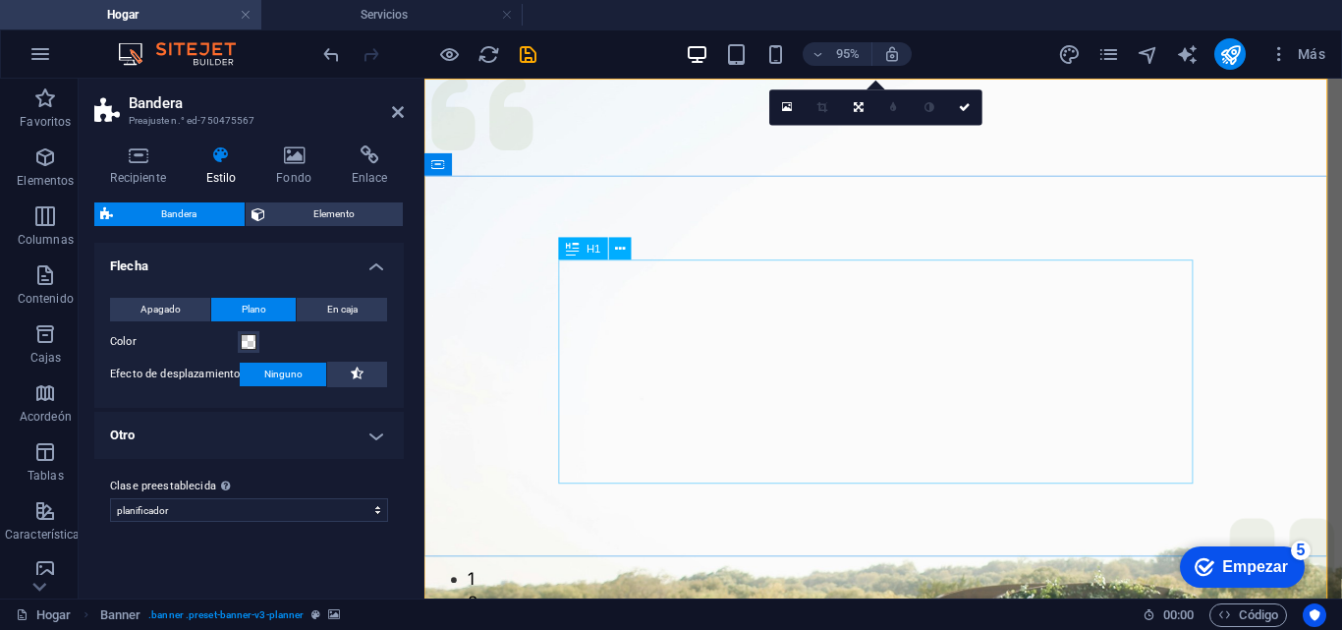
click at [353, 313] on font "En caja" at bounding box center [342, 308] width 30 height 11
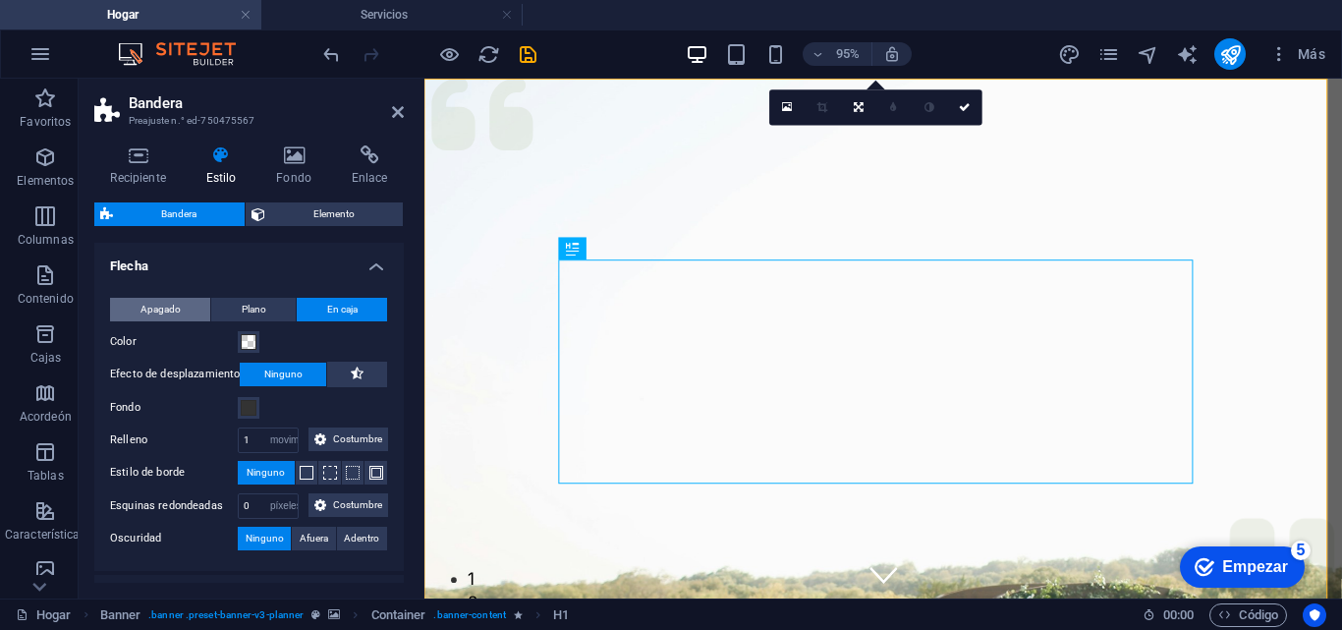
click at [176, 315] on span "Apagado" at bounding box center [160, 310] width 40 height 24
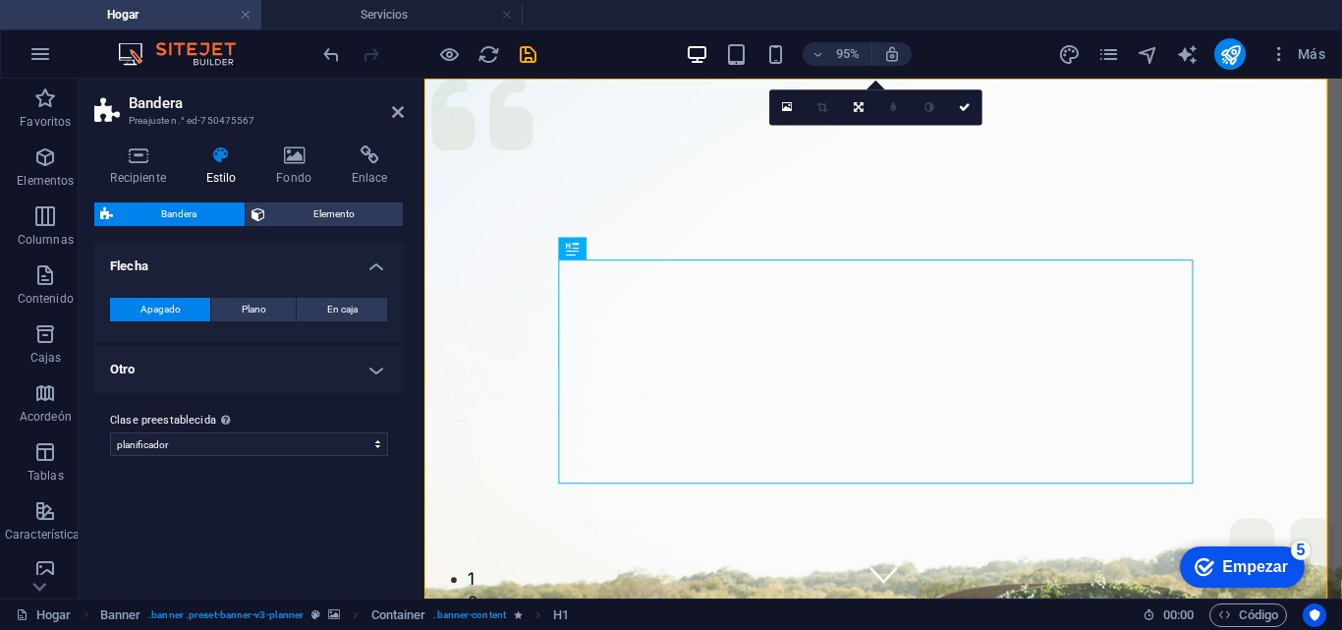
click at [263, 295] on div "Apagado Plano En caja Color Efecto de desplazamiento Ninguno Fondo Relleno 1 pí…" at bounding box center [248, 310] width 317 height 64
click at [238, 310] on button "Plano" at bounding box center [253, 310] width 84 height 24
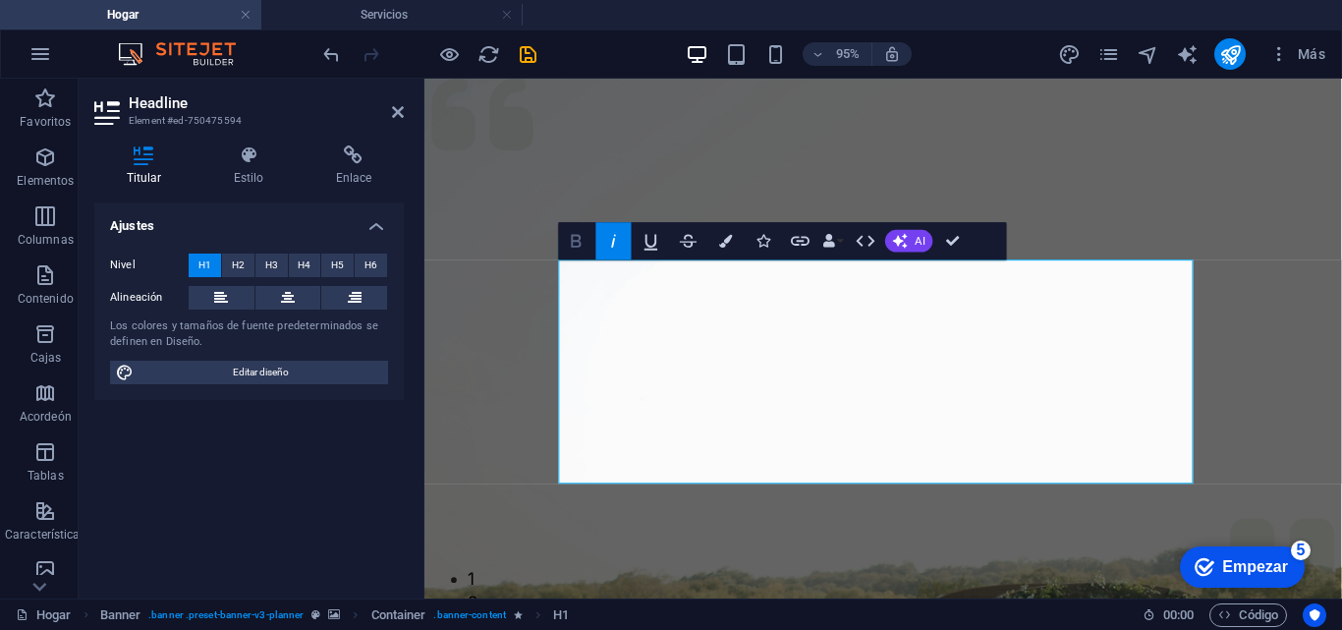
click at [570, 233] on icon "button" at bounding box center [576, 241] width 23 height 23
click at [582, 241] on icon "button" at bounding box center [576, 241] width 23 height 23
click at [583, 247] on icon "button" at bounding box center [576, 241] width 23 height 23
click at [237, 262] on font "H2" at bounding box center [238, 264] width 13 height 11
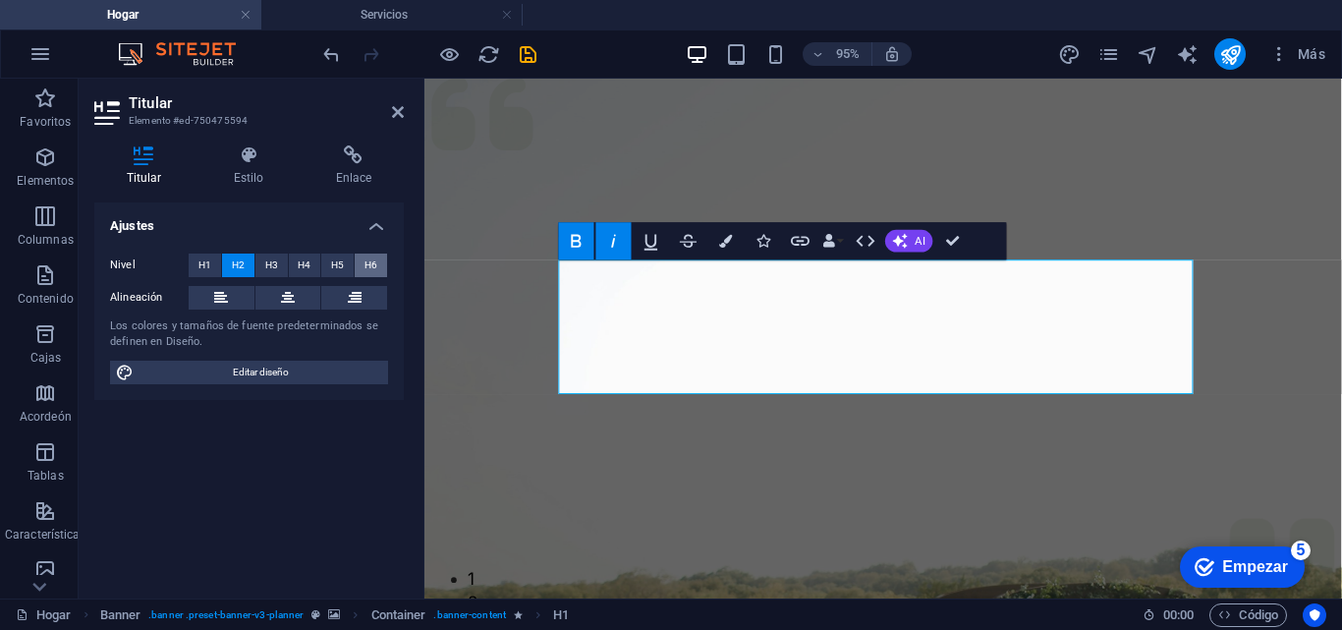
click at [364, 263] on font "H6" at bounding box center [370, 264] width 13 height 11
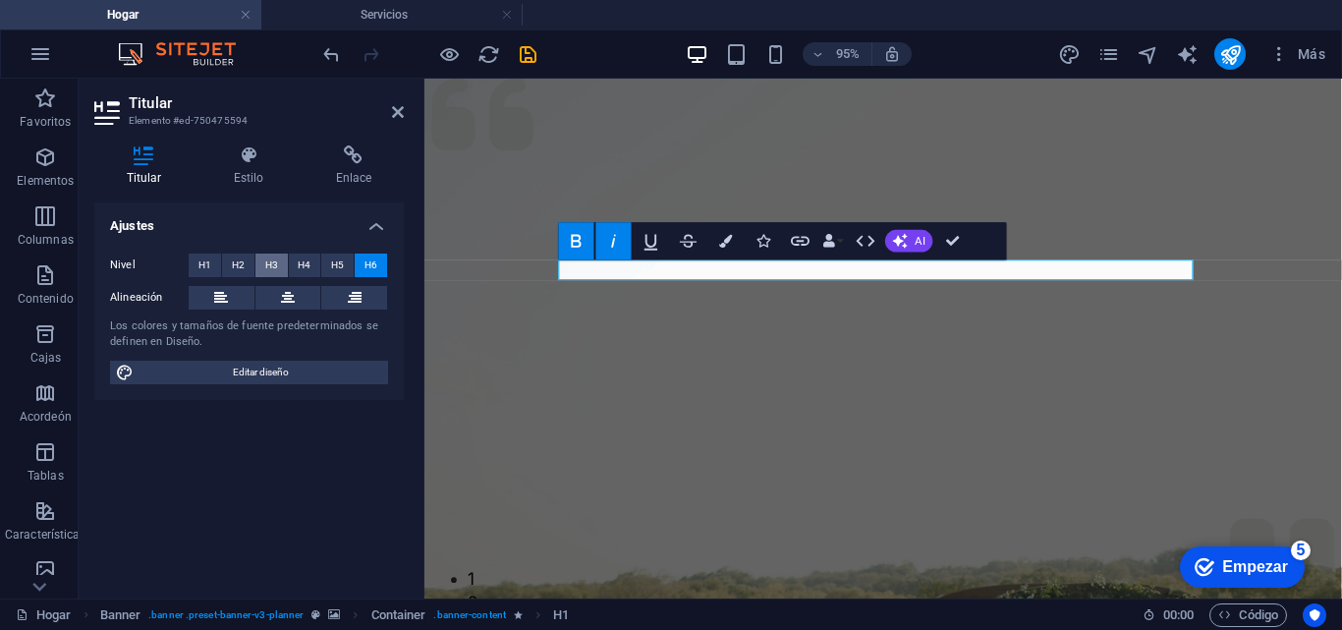
click at [275, 267] on font "H3" at bounding box center [271, 264] width 13 height 11
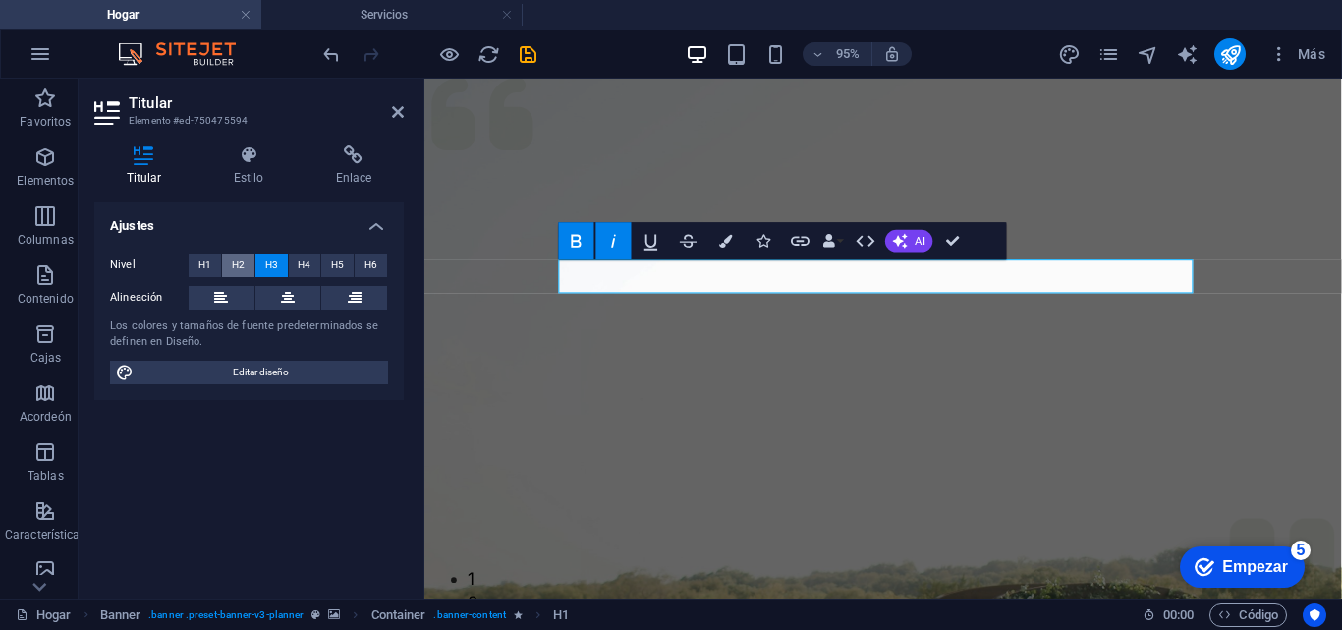
click at [248, 266] on button "H2" at bounding box center [238, 265] width 32 height 24
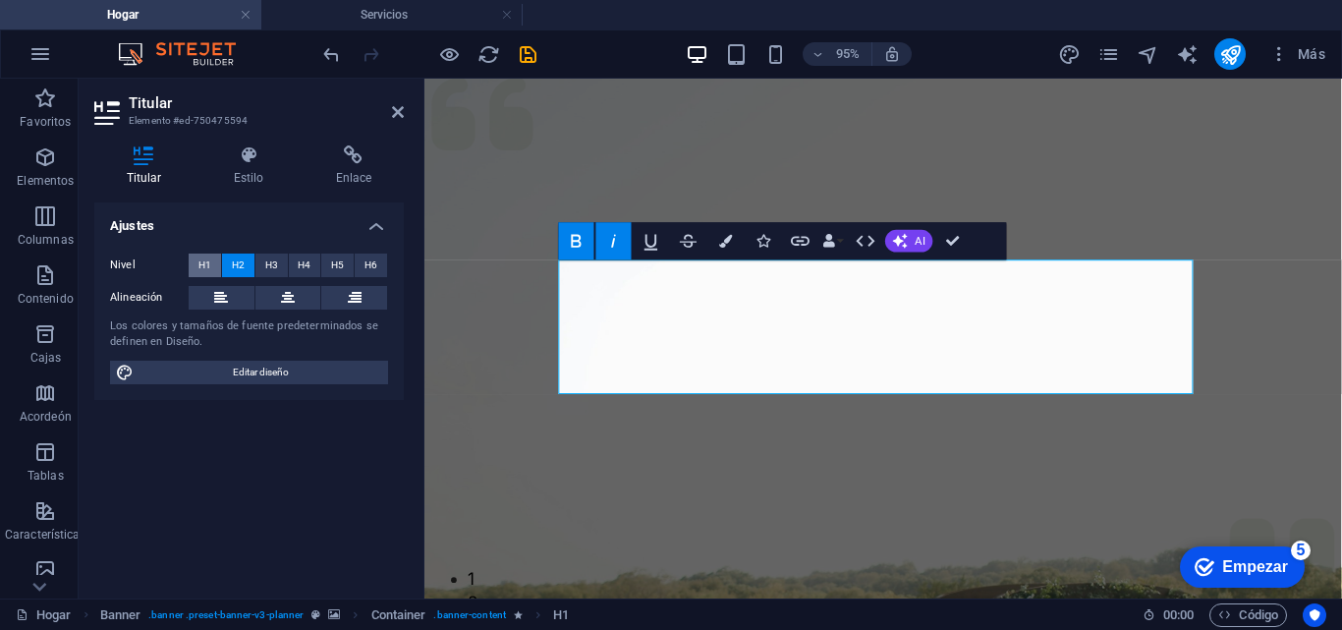
click at [209, 259] on font "H1" at bounding box center [204, 264] width 13 height 11
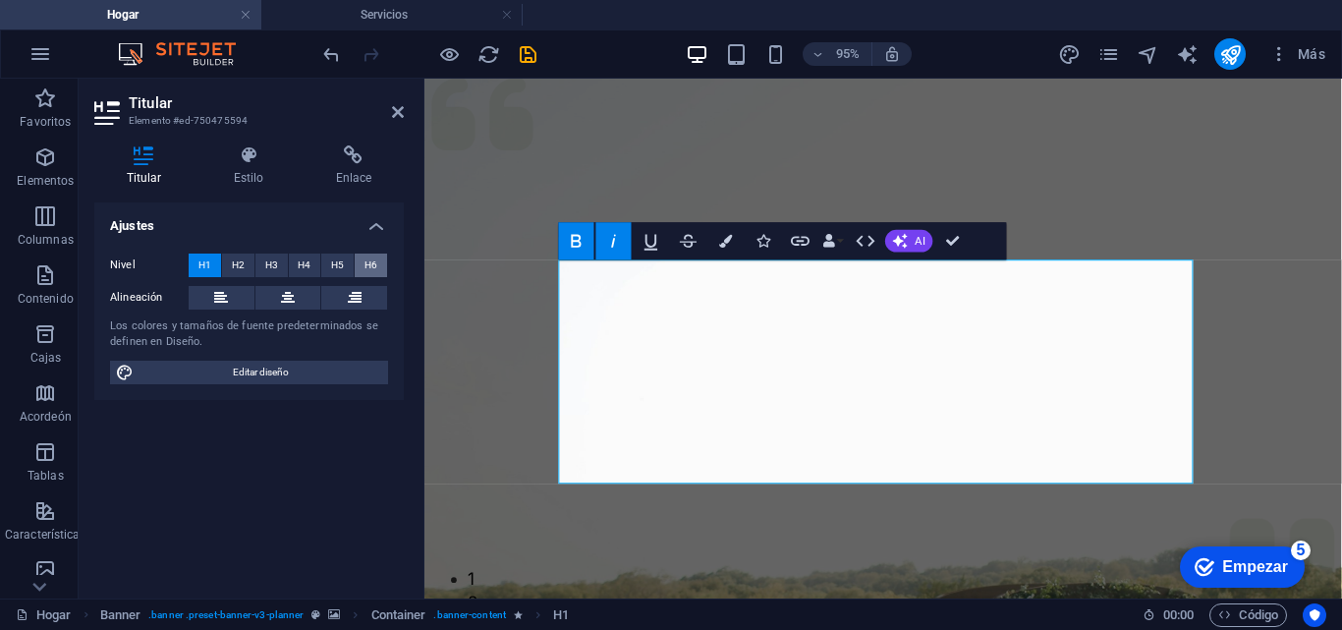
click at [380, 267] on button "H6" at bounding box center [371, 265] width 32 height 24
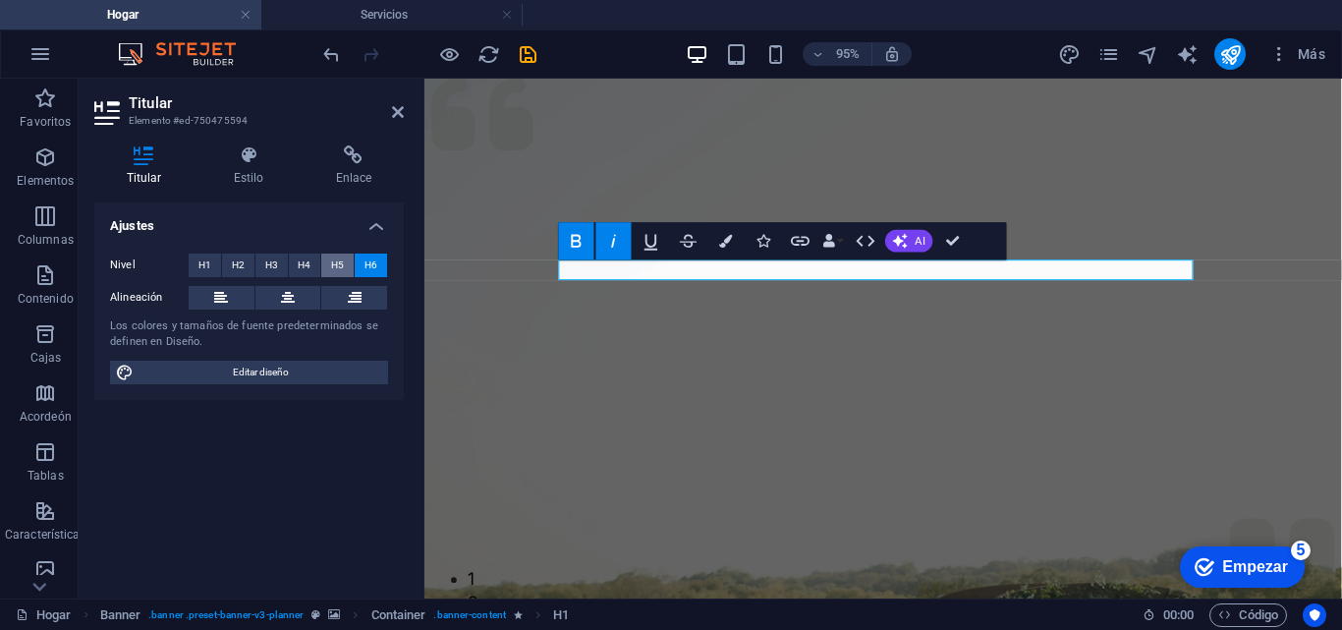
click at [346, 269] on button "H5" at bounding box center [337, 265] width 32 height 24
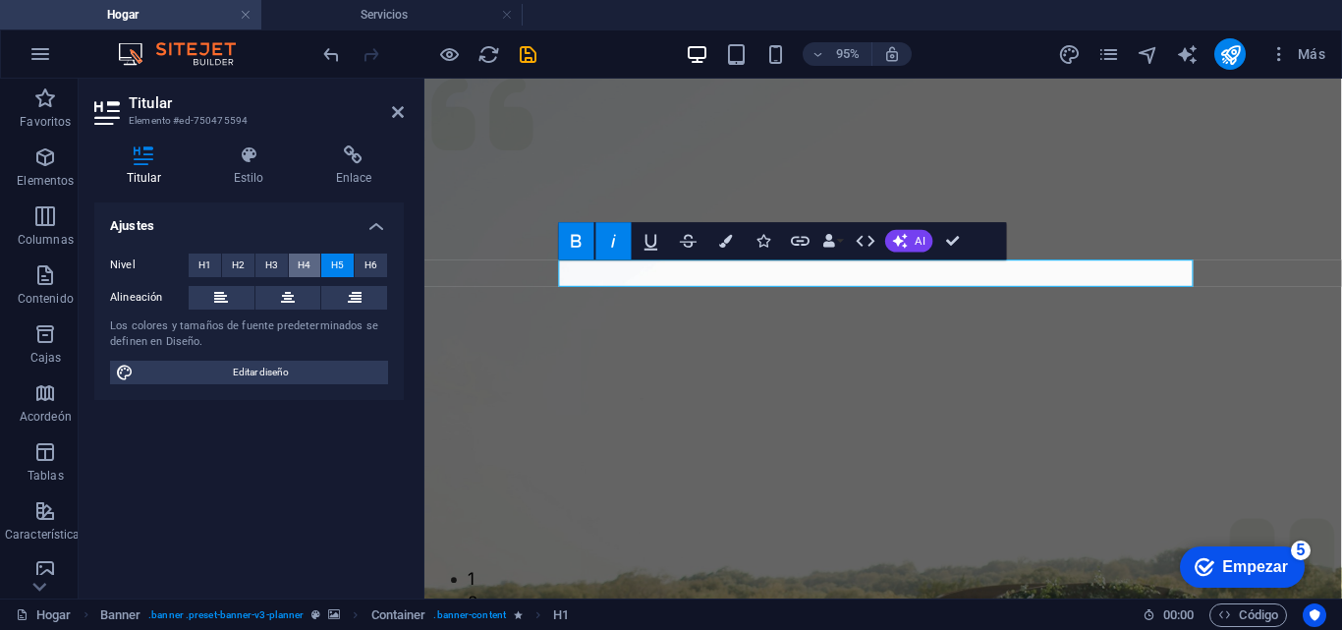
click at [308, 266] on font "H4" at bounding box center [304, 264] width 13 height 11
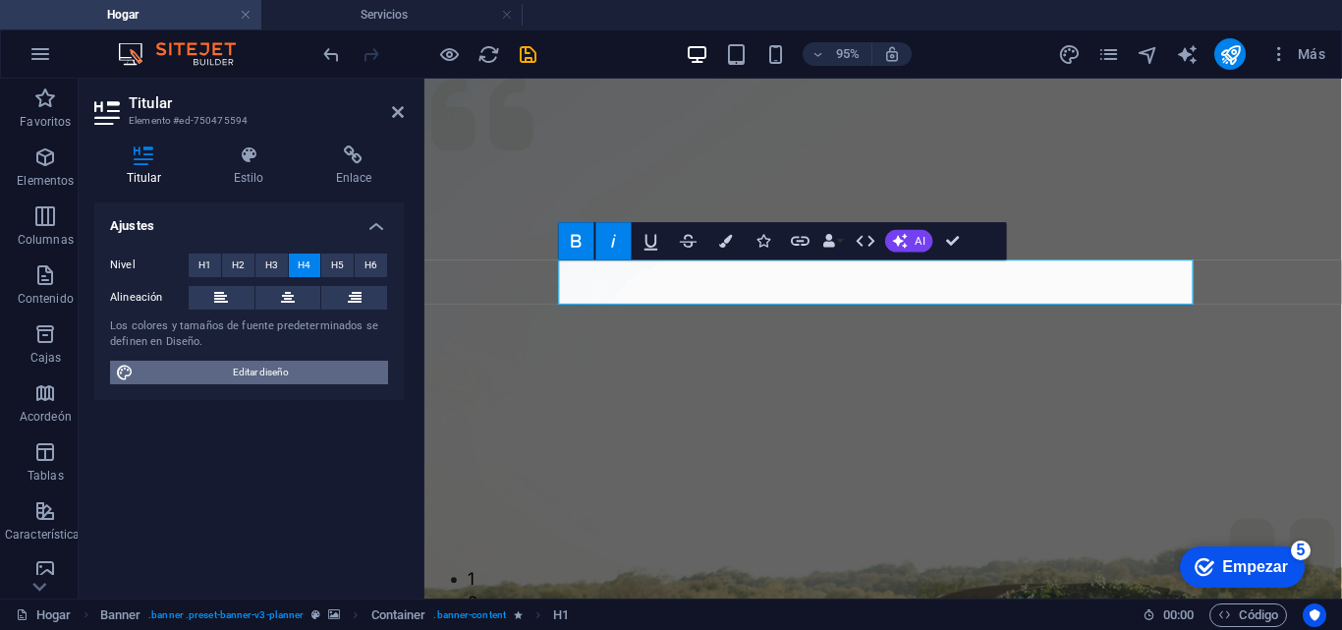
click at [317, 363] on span "Editar diseño" at bounding box center [260, 372] width 243 height 24
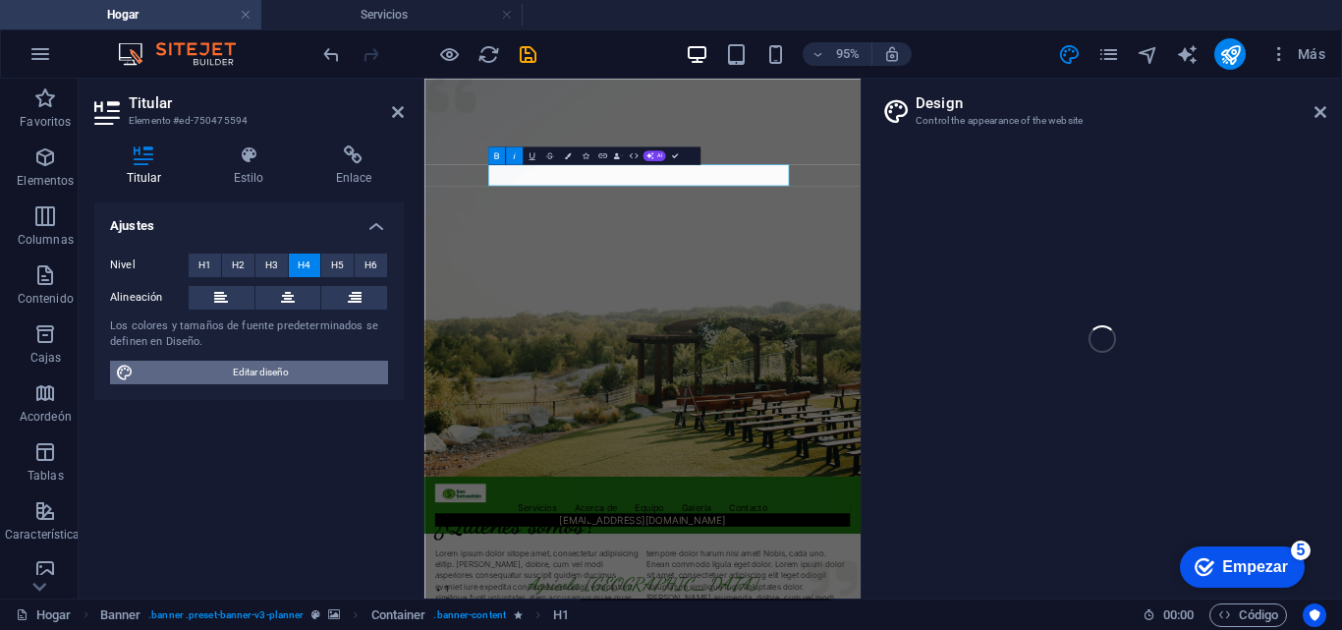
select select "px"
select select "300"
select select "px"
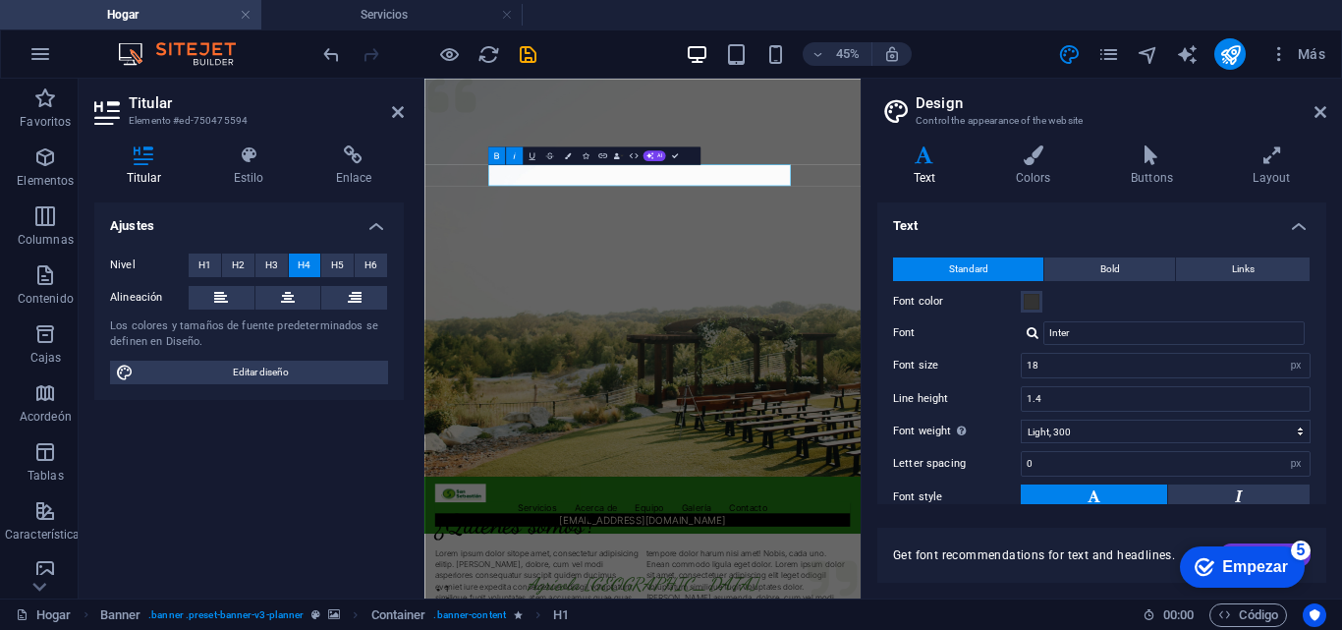
click at [913, 183] on h4 "Text" at bounding box center [928, 165] width 102 height 41
click at [1117, 275] on span "Bold" at bounding box center [1110, 269] width 20 height 24
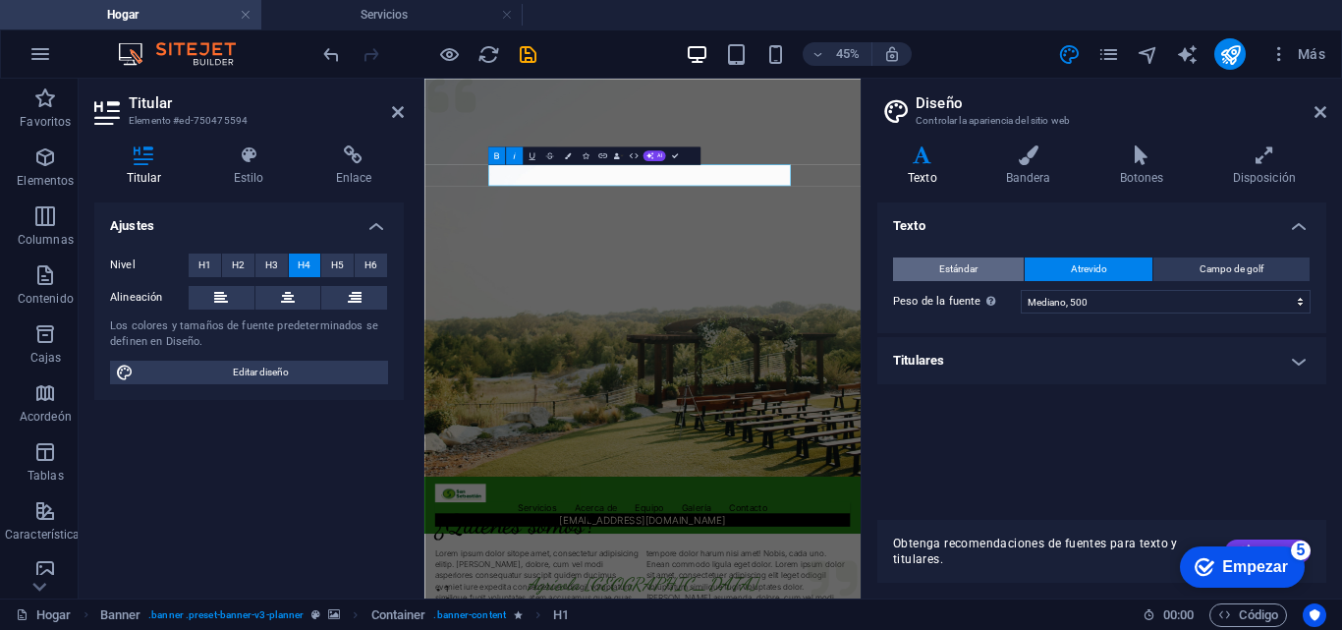
click at [948, 278] on span "Estándar" at bounding box center [958, 269] width 38 height 24
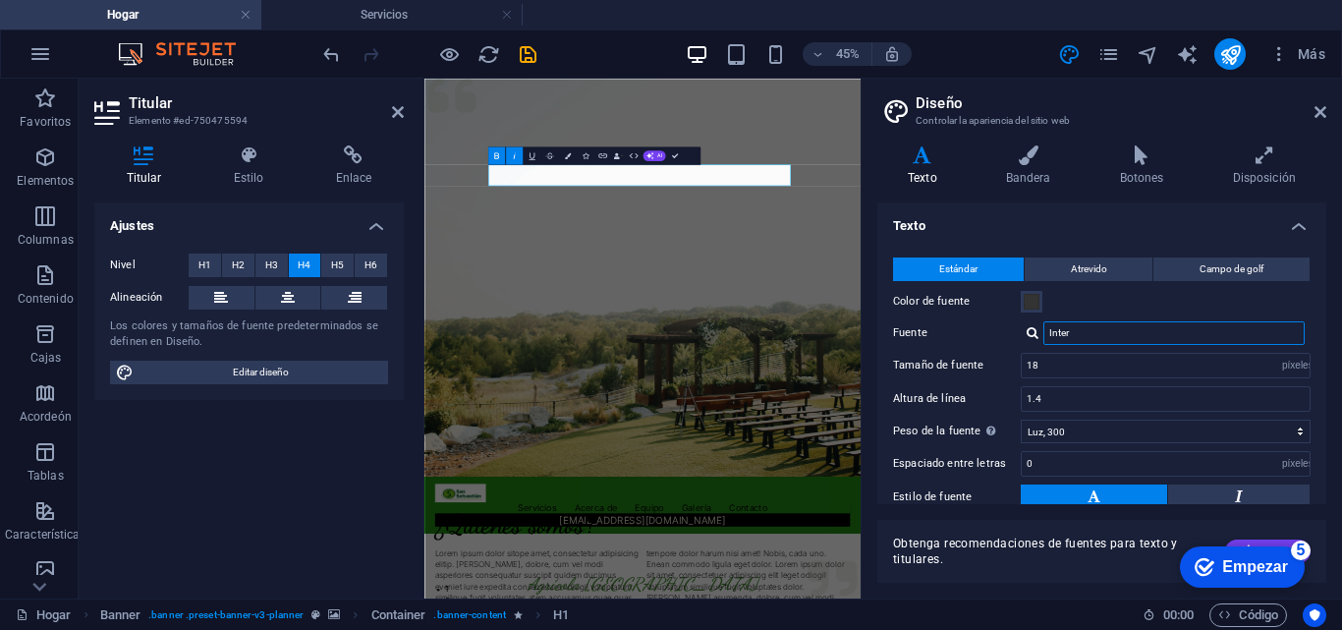
click at [1171, 338] on input "Inter" at bounding box center [1173, 333] width 261 height 24
drag, startPoint x: 1106, startPoint y: 334, endPoint x: 953, endPoint y: 325, distance: 153.5
click at [953, 325] on div "Fuente Inter" at bounding box center [1101, 333] width 417 height 24
click at [1027, 334] on div at bounding box center [1032, 332] width 12 height 13
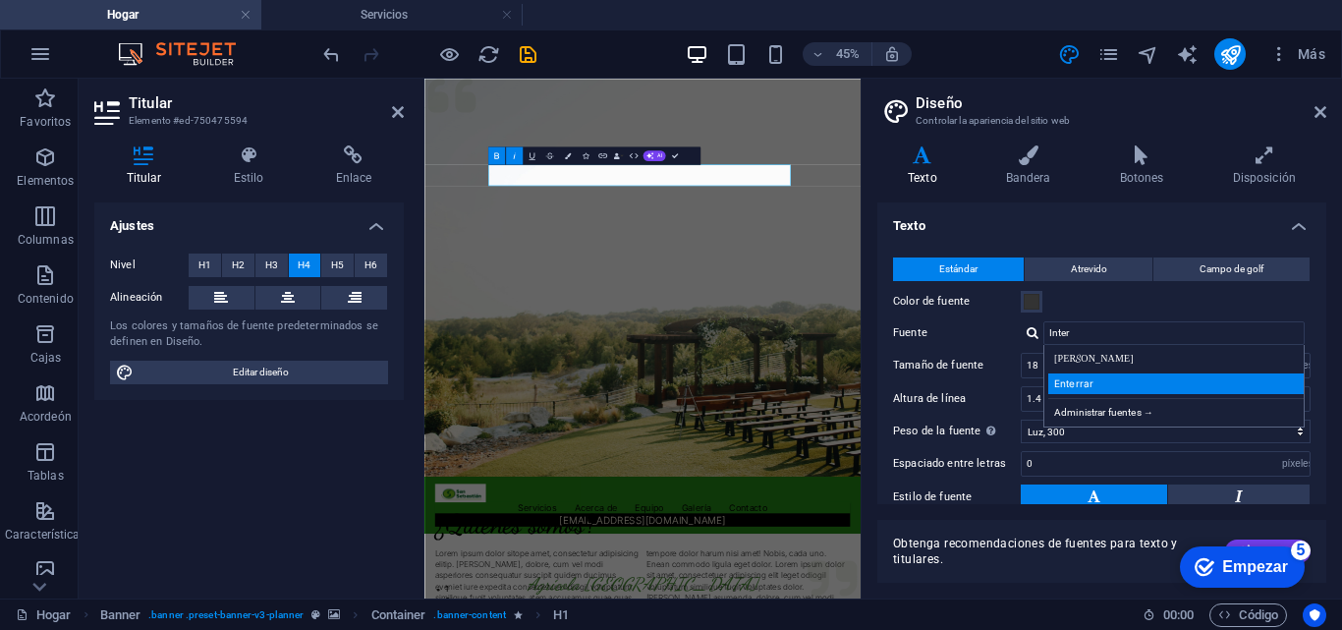
click at [1102, 384] on div "Enterrar" at bounding box center [1177, 383] width 259 height 21
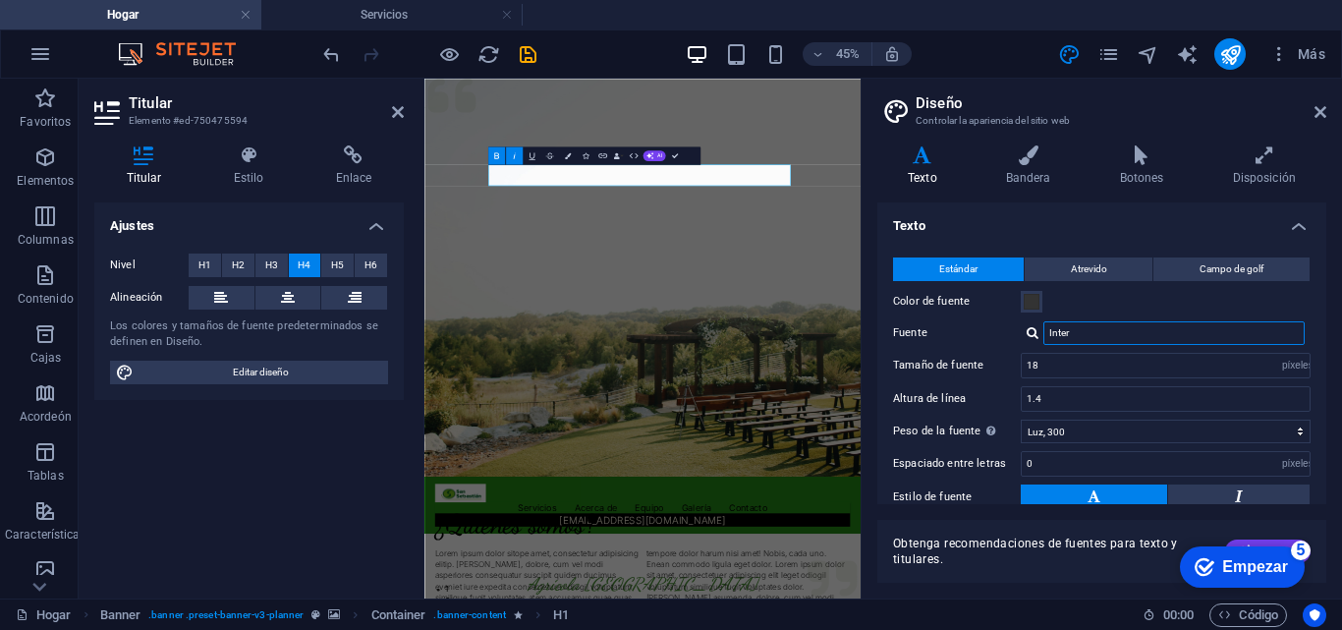
click at [1088, 333] on input "Inter" at bounding box center [1173, 333] width 261 height 24
type input "I"
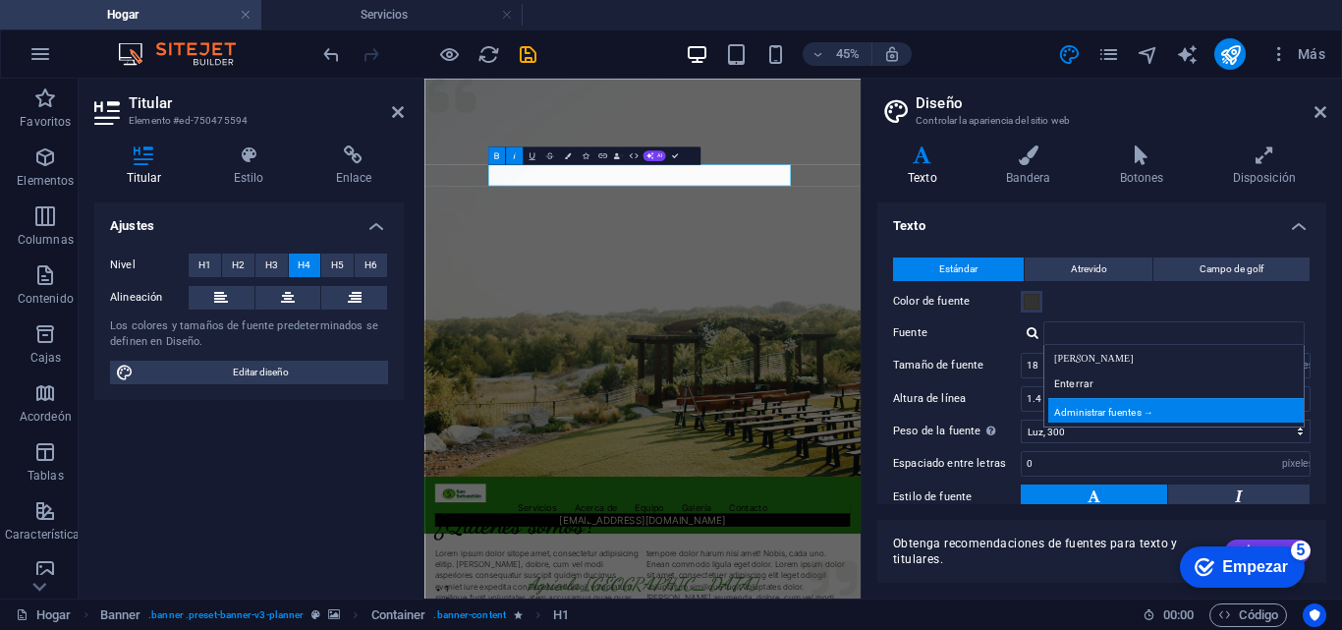
click at [1147, 413] on font "Administrar fuentes →" at bounding box center [1103, 412] width 99 height 11
select select "popularity"
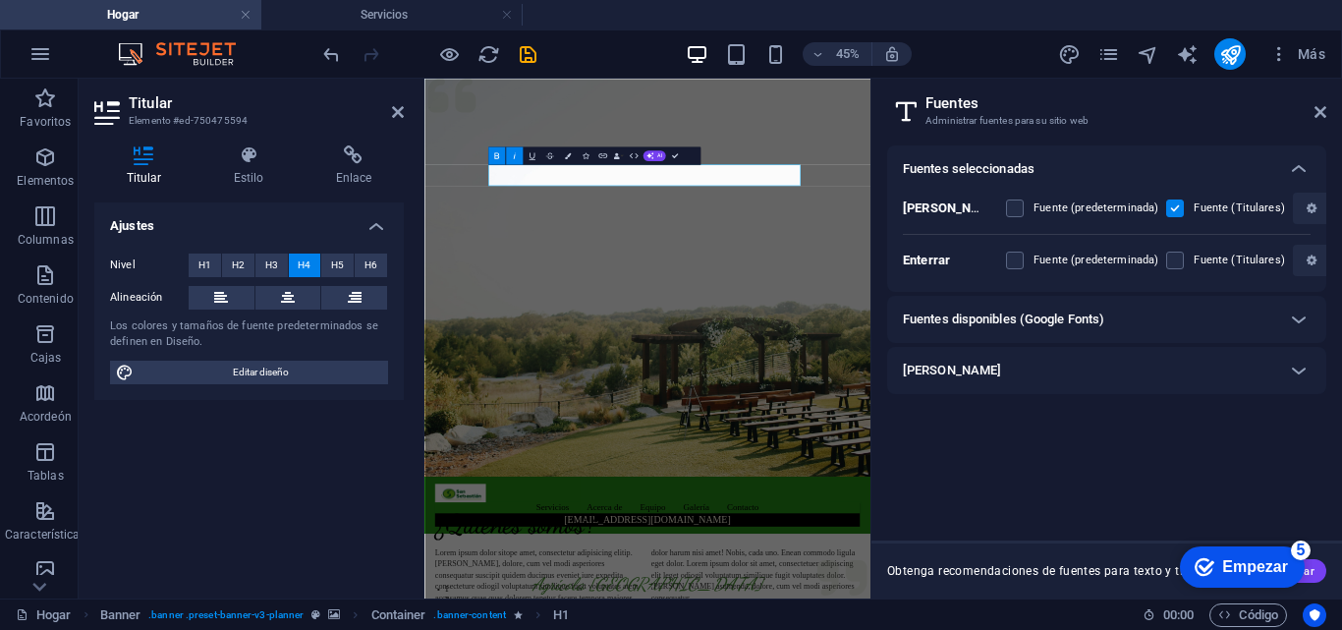
click at [1219, 317] on div "Fuentes disponibles (Google Fonts)" at bounding box center [1089, 319] width 372 height 24
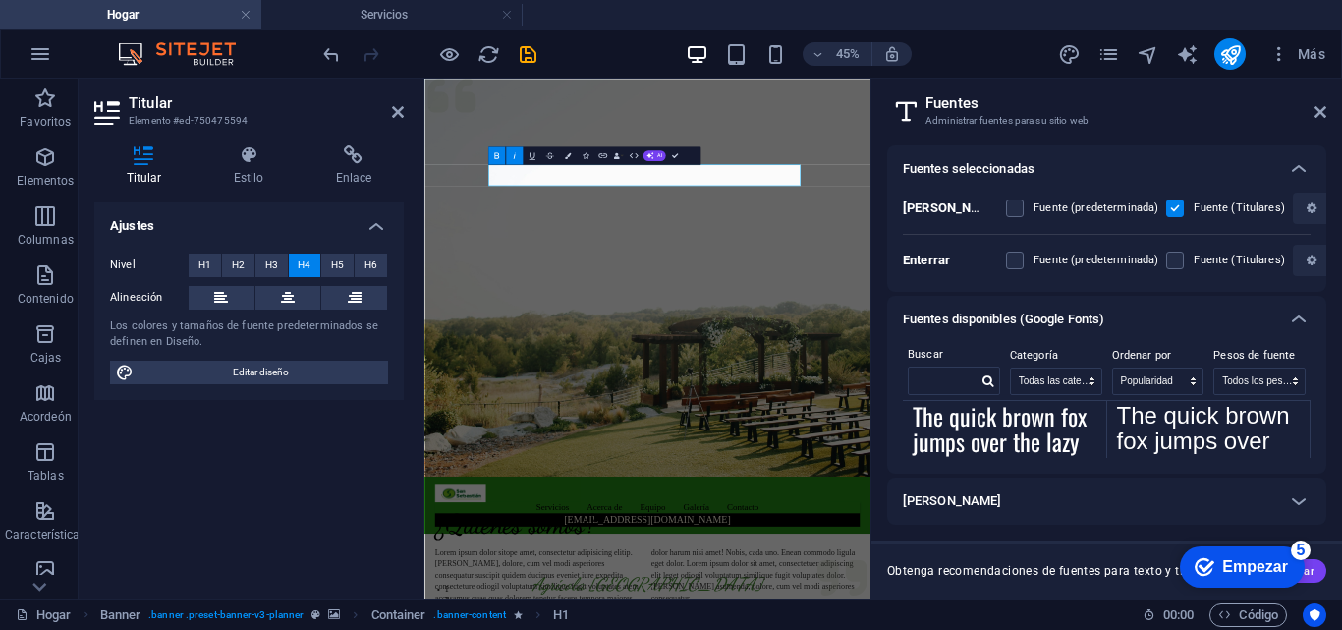
scroll to position [766, 0]
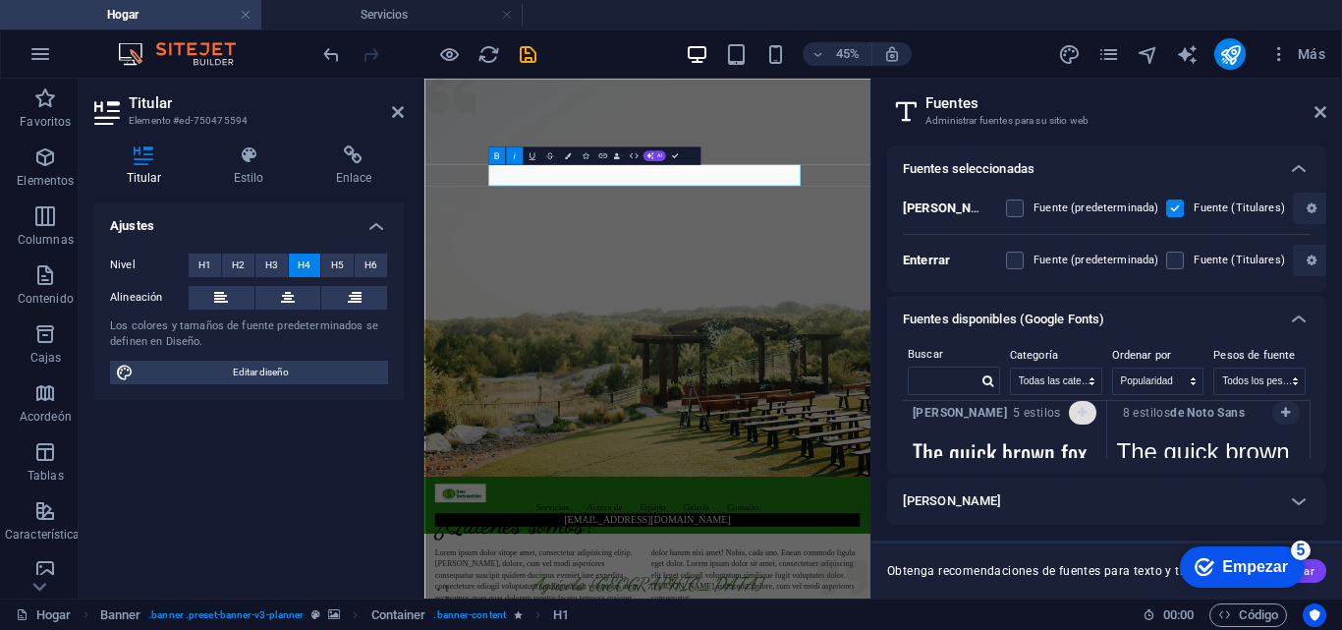
click at [1079, 413] on icon "button" at bounding box center [1081, 413] width 9 height 12
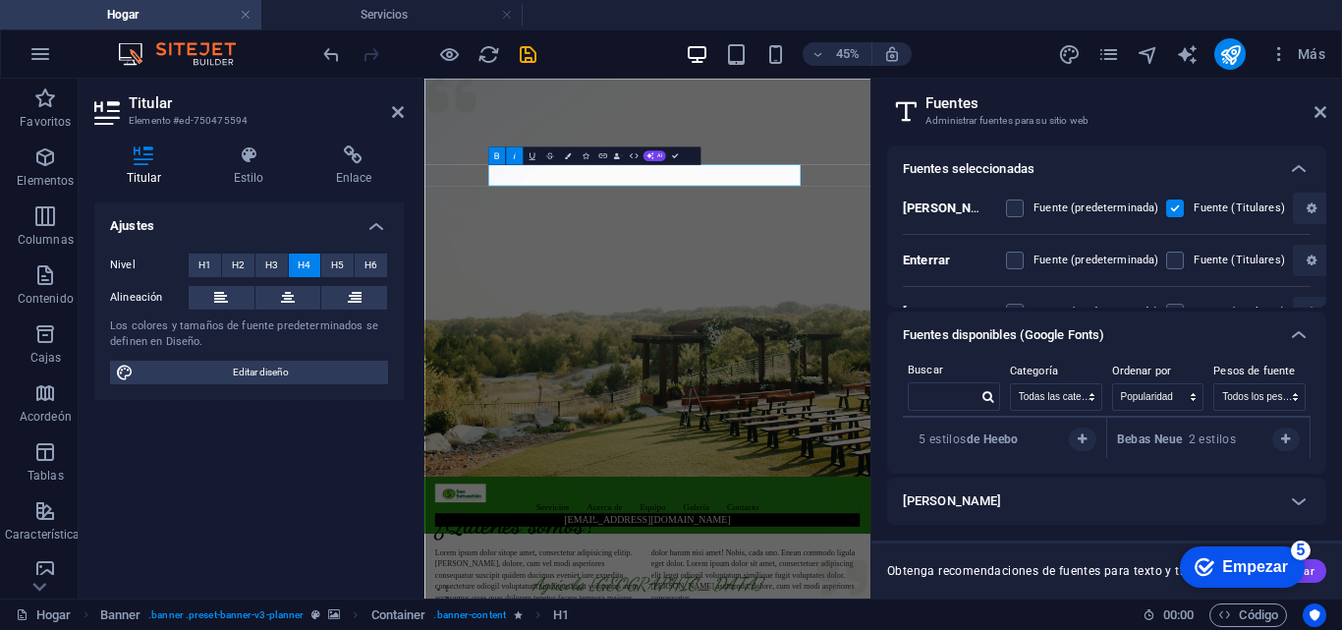
scroll to position [2998, 0]
click at [1311, 340] on div at bounding box center [1298, 334] width 47 height 47
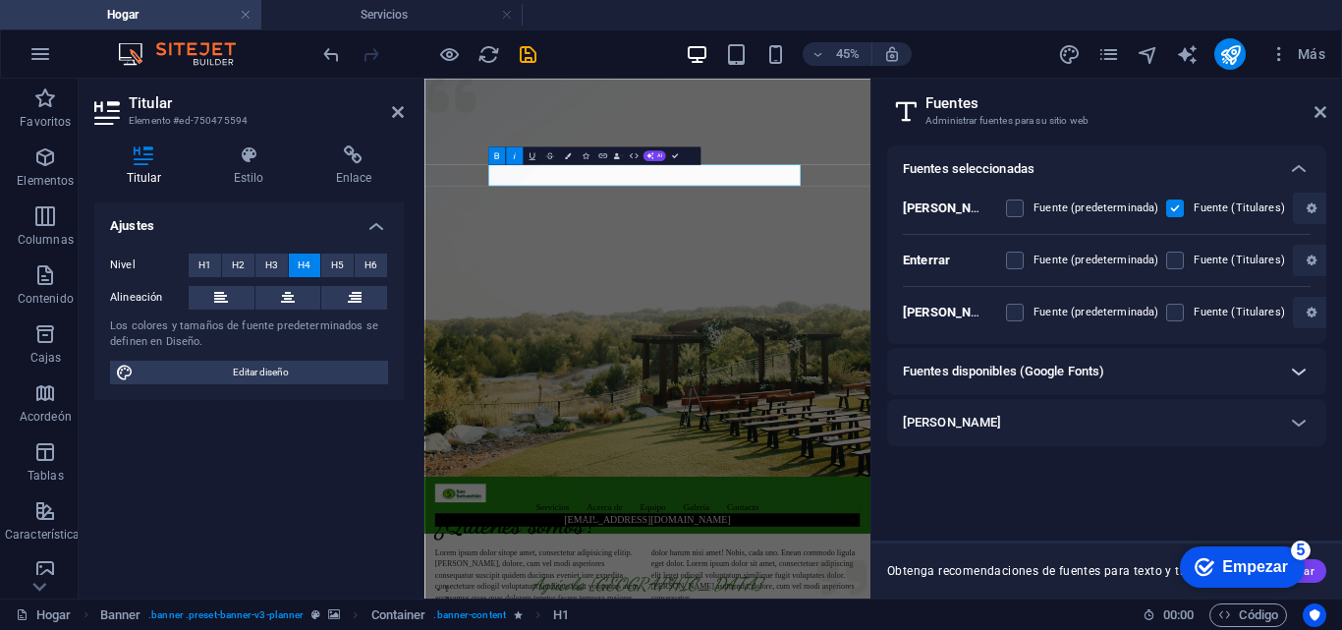
scroll to position [0, 0]
click at [1311, 340] on div "[PERSON_NAME] Fuente (predeterminada) Fuente (Titulares) Enterrar Fuente (prede…" at bounding box center [1106, 268] width 439 height 151
click at [1026, 312] on span at bounding box center [1028, 312] width 10 height 10
click at [1184, 371] on div "Fuentes disponibles (Google Fonts)" at bounding box center [1089, 371] width 372 height 24
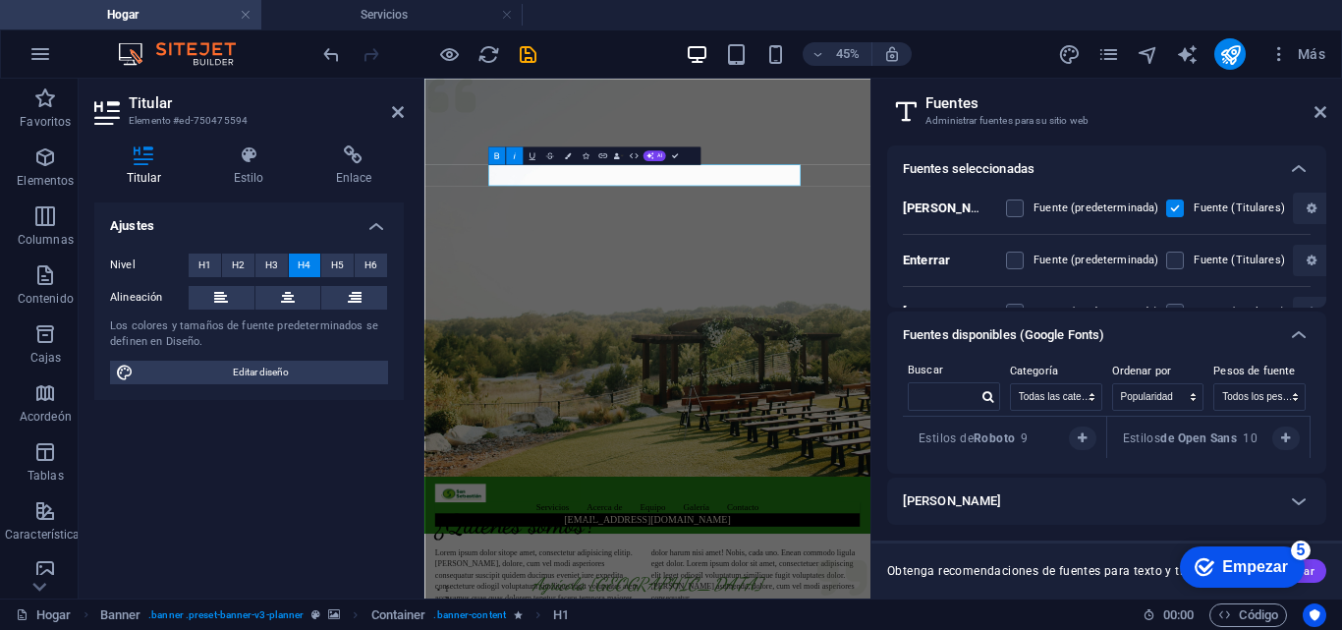
click at [1089, 327] on font "Fuentes disponibles (Google Fonts)" at bounding box center [1003, 334] width 201 height 15
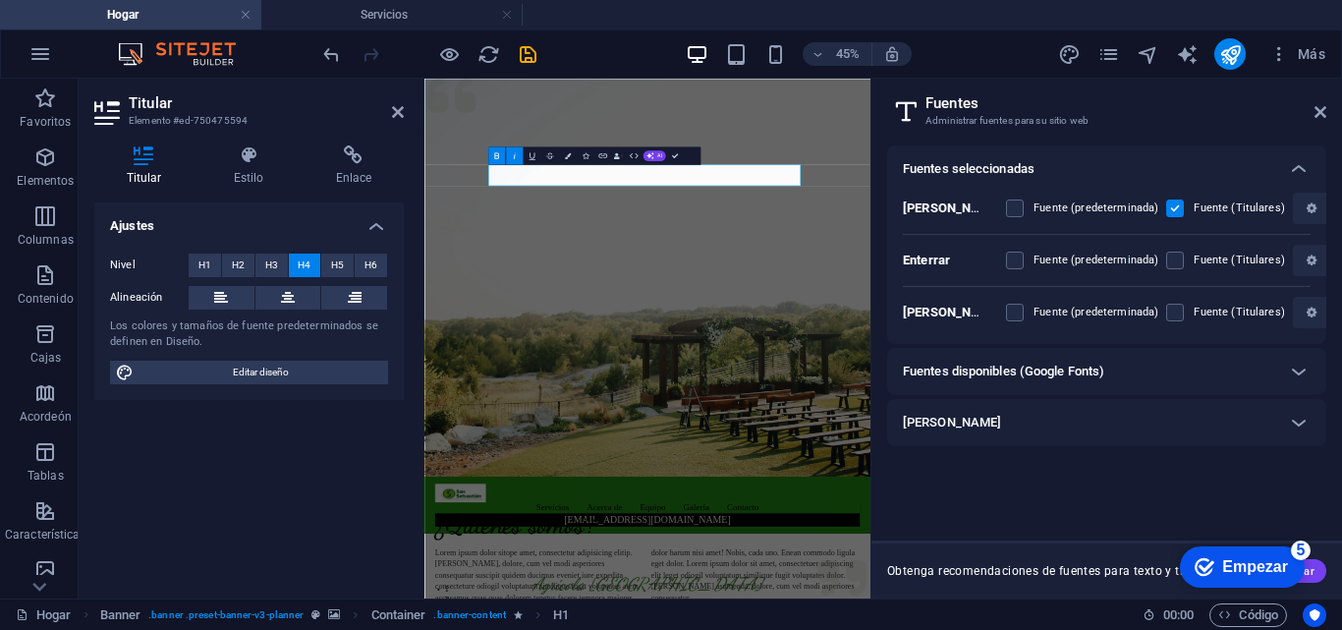
click at [1312, 110] on h2 "Fuentes" at bounding box center [1125, 103] width 401 height 18
click at [1316, 117] on icon at bounding box center [1320, 112] width 12 height 16
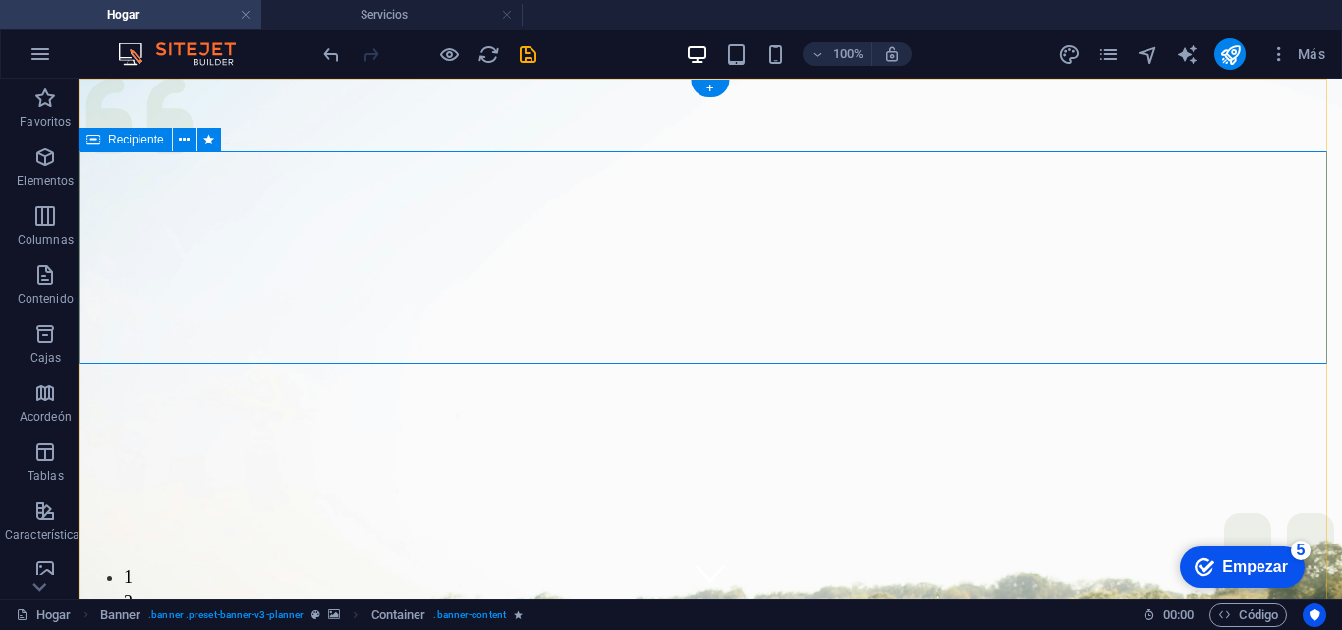
click at [34, 272] on icon "button" at bounding box center [45, 275] width 24 height 24
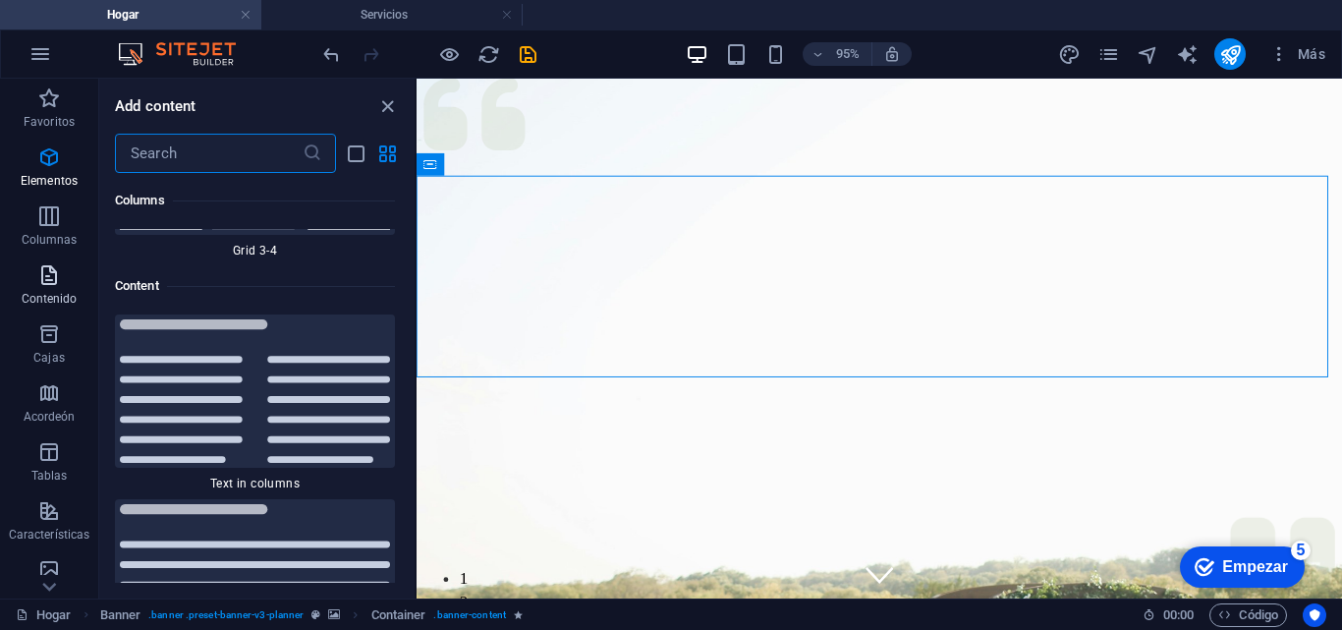
scroll to position [6662, 0]
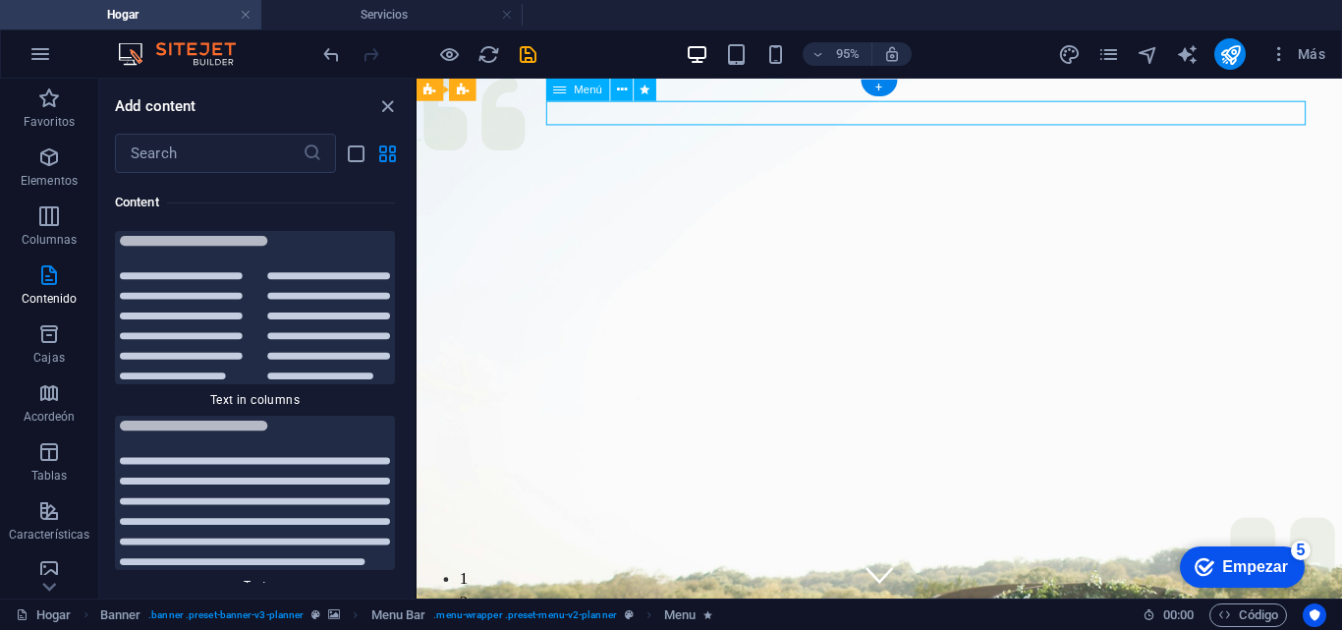
select select "slide"
select select "show"
select select "s"
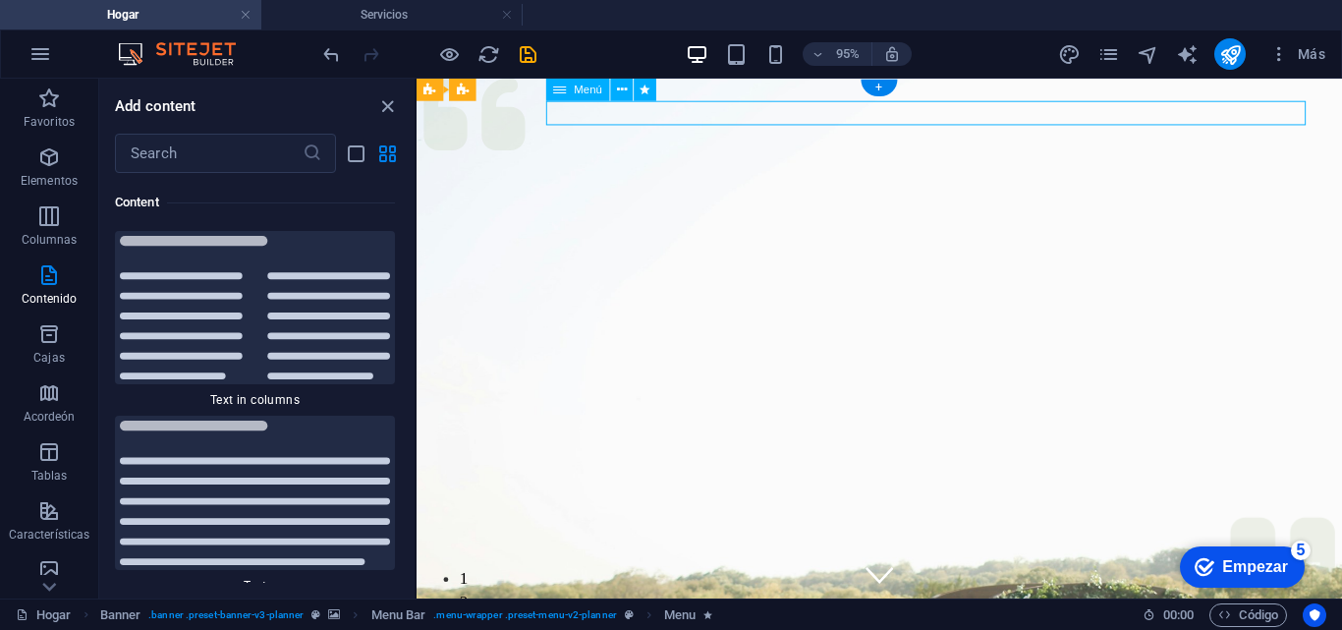
select select "s"
select select "onload"
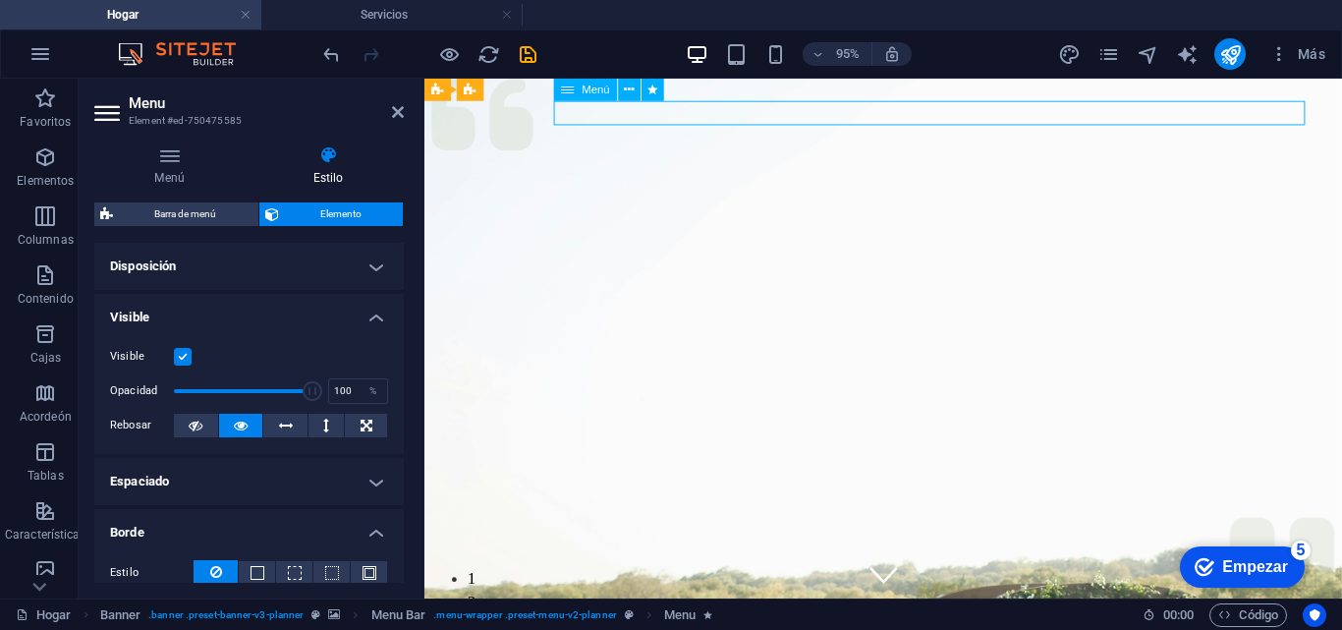
click at [477, 90] on font "Bandera" at bounding box center [473, 89] width 42 height 13
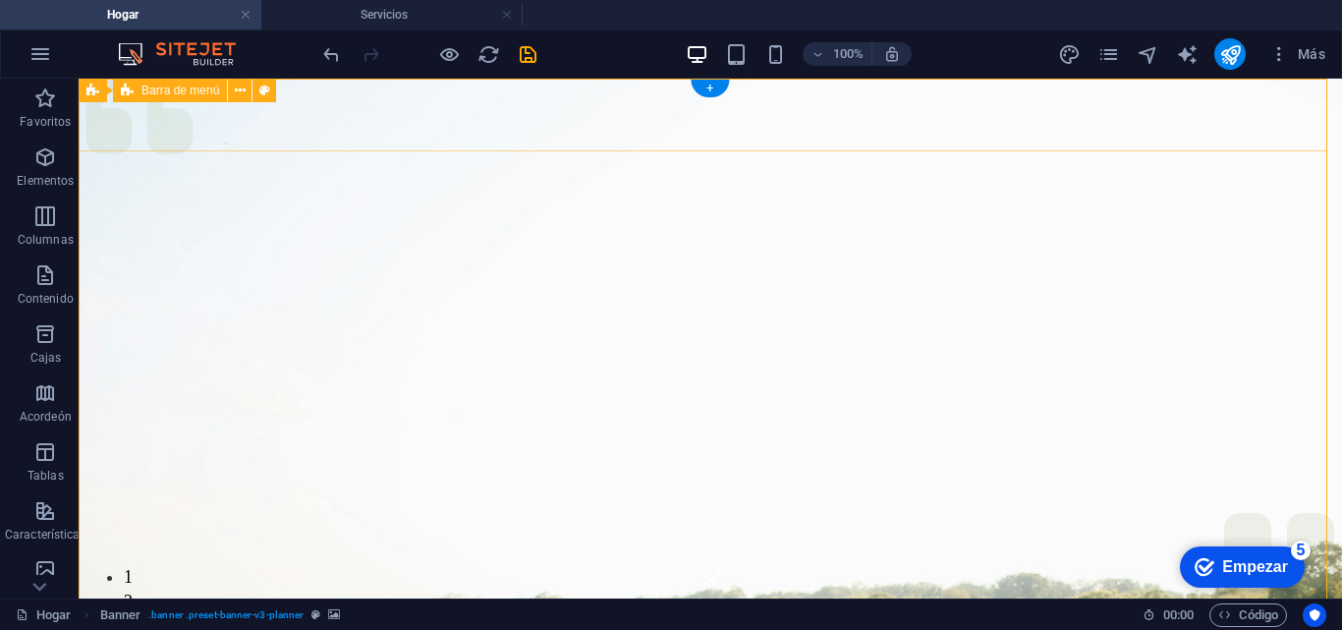
click at [179, 89] on font "Barra de menú" at bounding box center [180, 90] width 78 height 14
click at [219, 93] on font "Barra de menú" at bounding box center [180, 90] width 78 height 14
click at [241, 93] on icon at bounding box center [240, 91] width 11 height 21
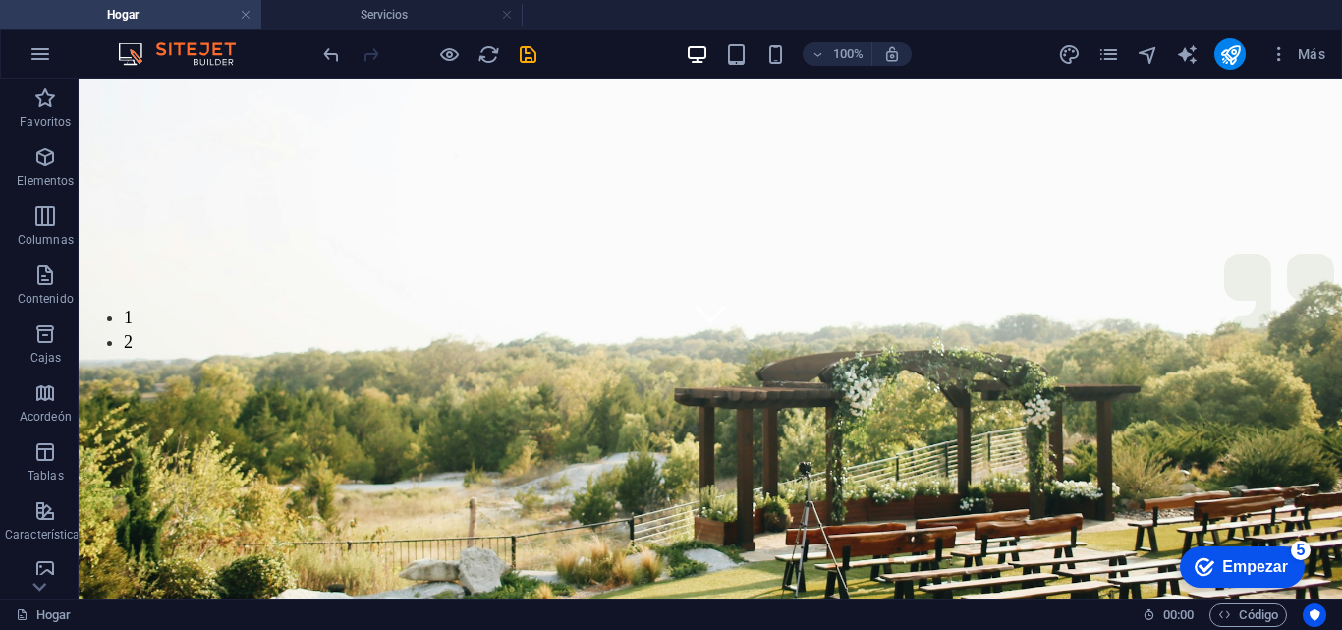
scroll to position [0, 0]
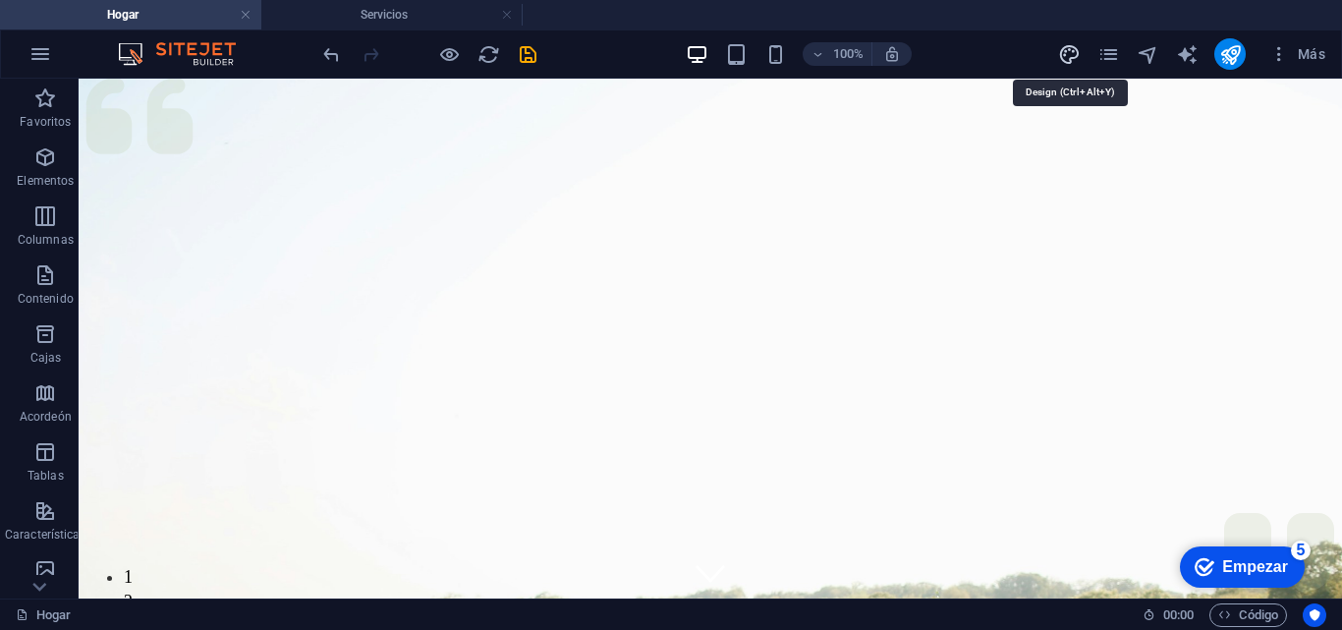
click at [1068, 55] on icon "diseño" at bounding box center [1069, 54] width 23 height 23
select select "px"
select select "300"
select select "px"
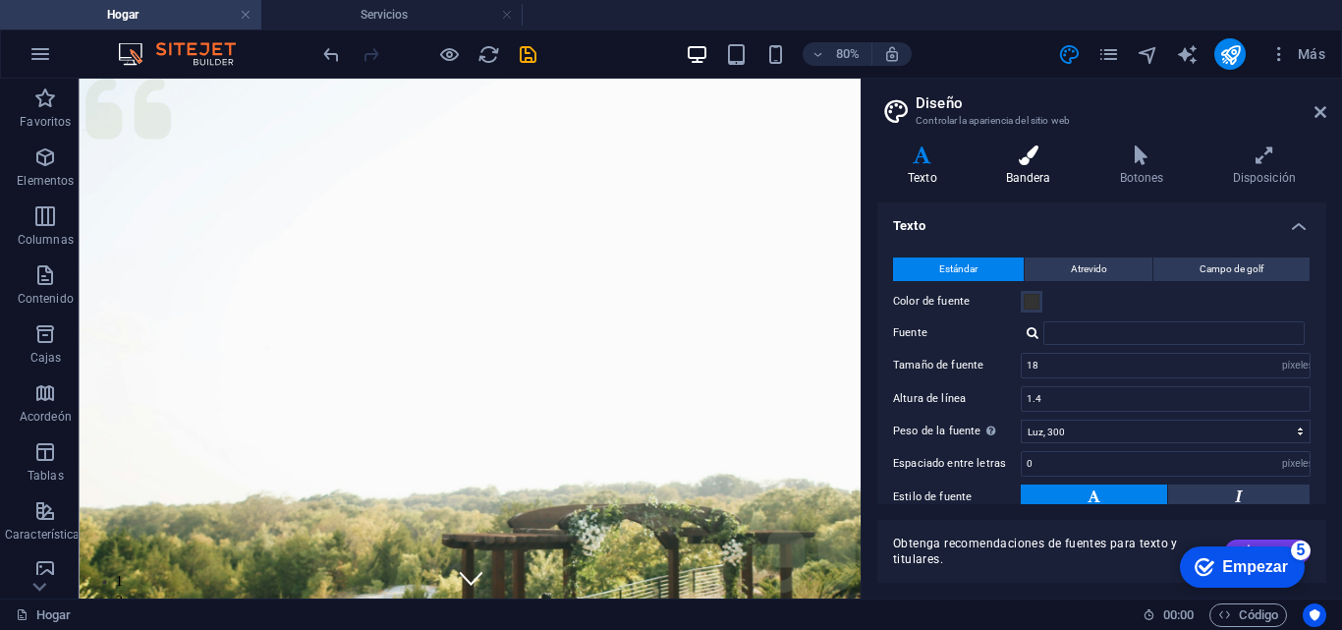
click at [1020, 175] on font "Bandera" at bounding box center [1028, 178] width 45 height 14
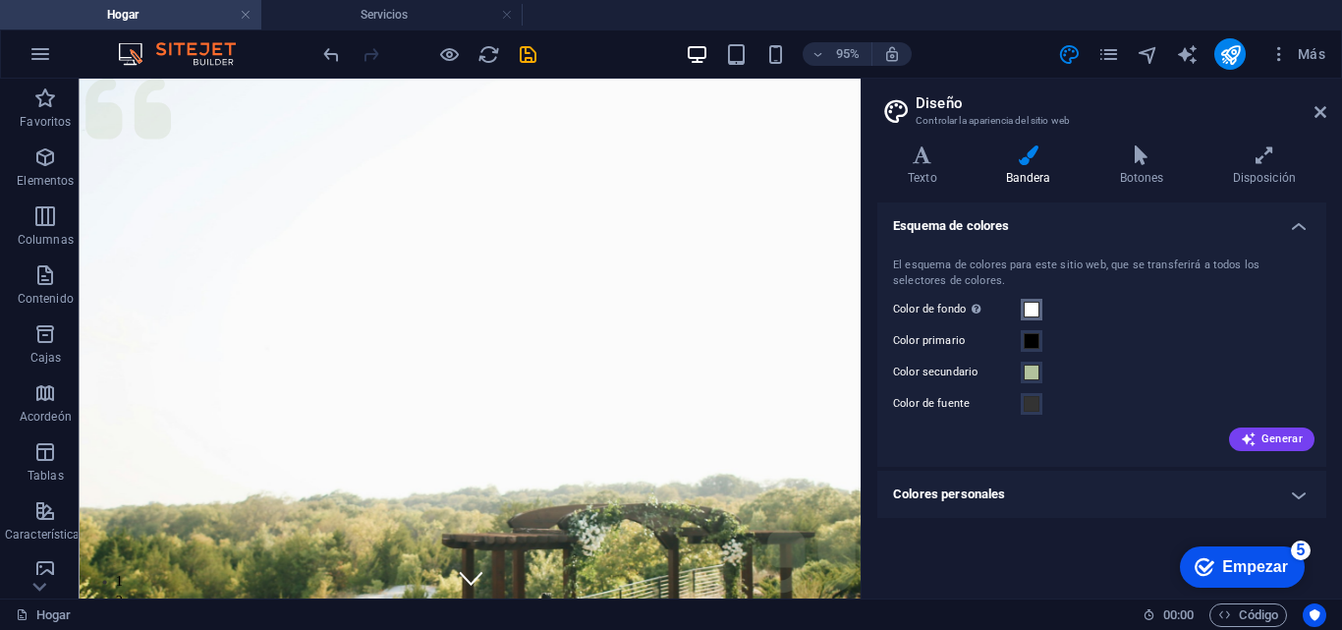
click at [1024, 312] on span at bounding box center [1031, 310] width 16 height 16
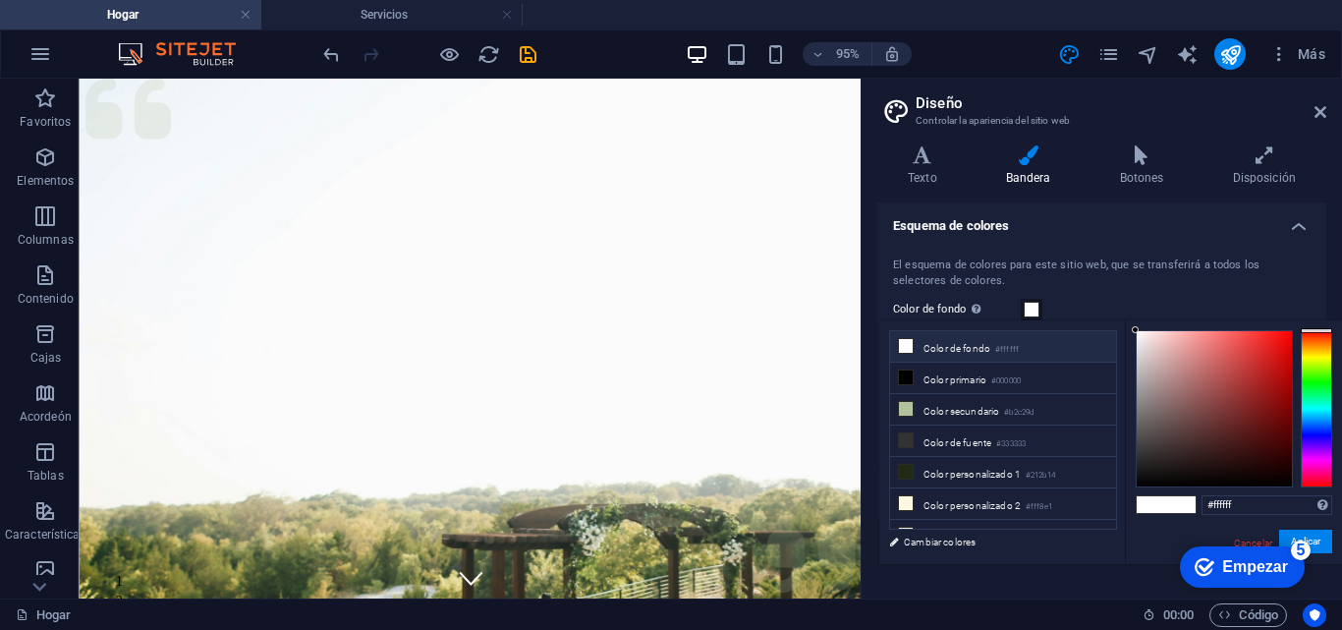
click at [951, 359] on li "Color de fondo #ffffff" at bounding box center [1003, 346] width 226 height 31
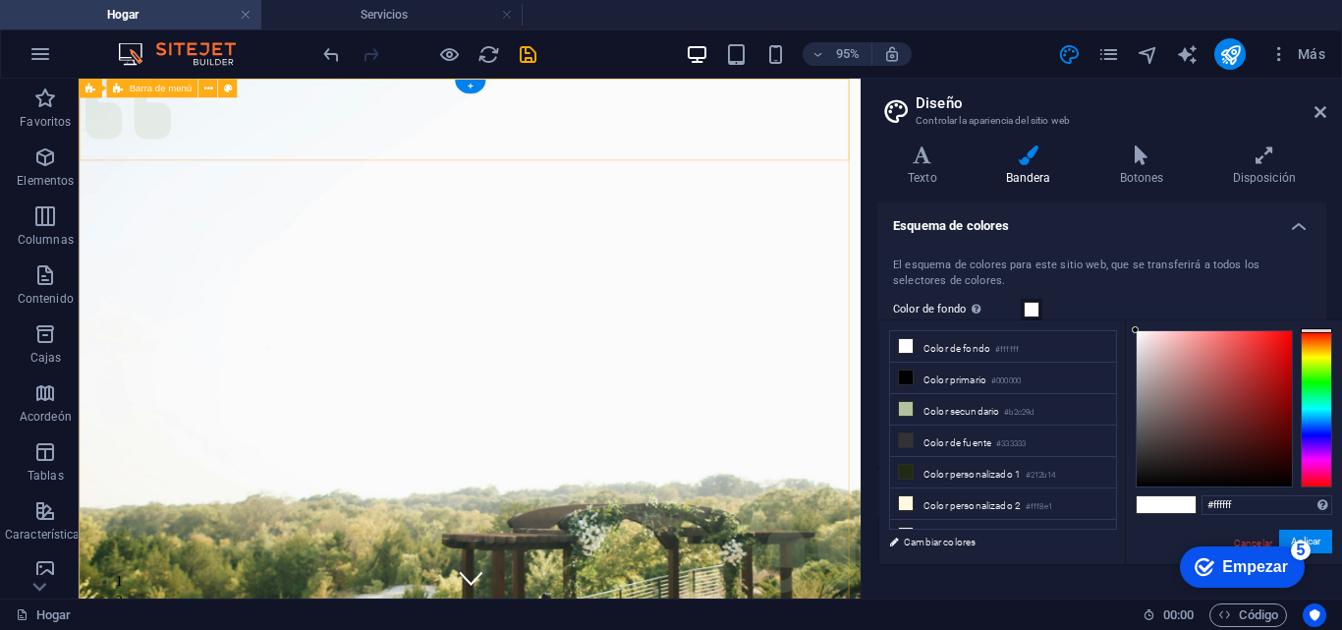
select select "rem"
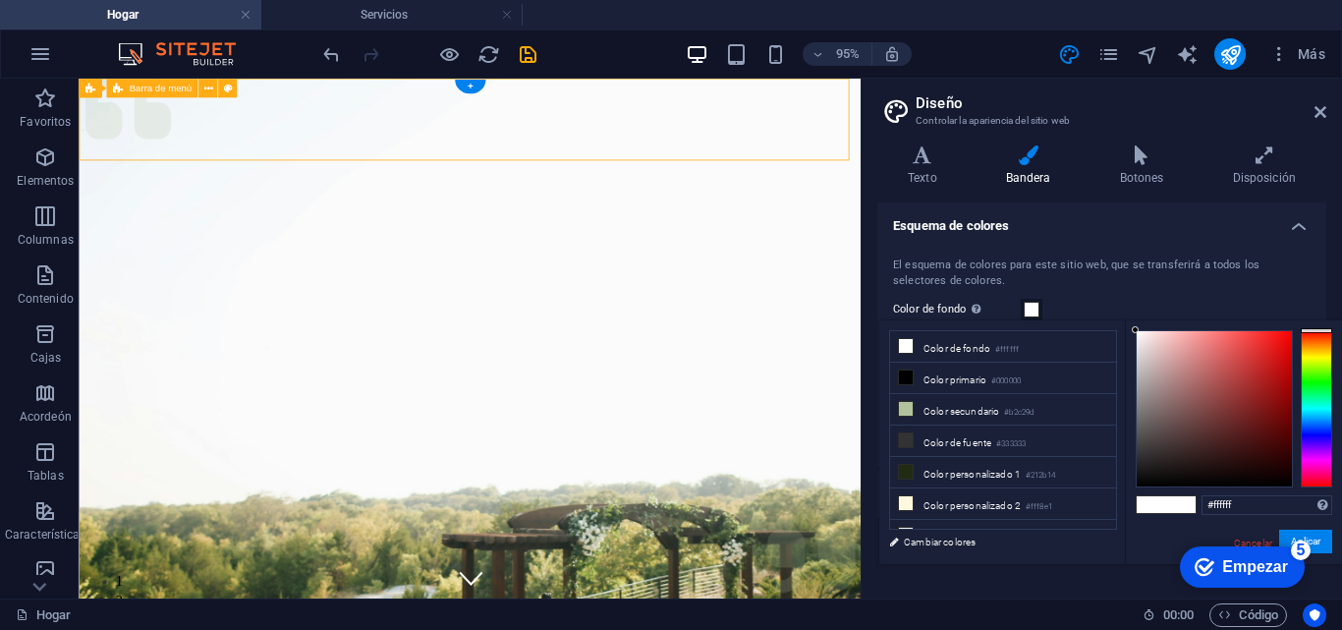
select select "rem"
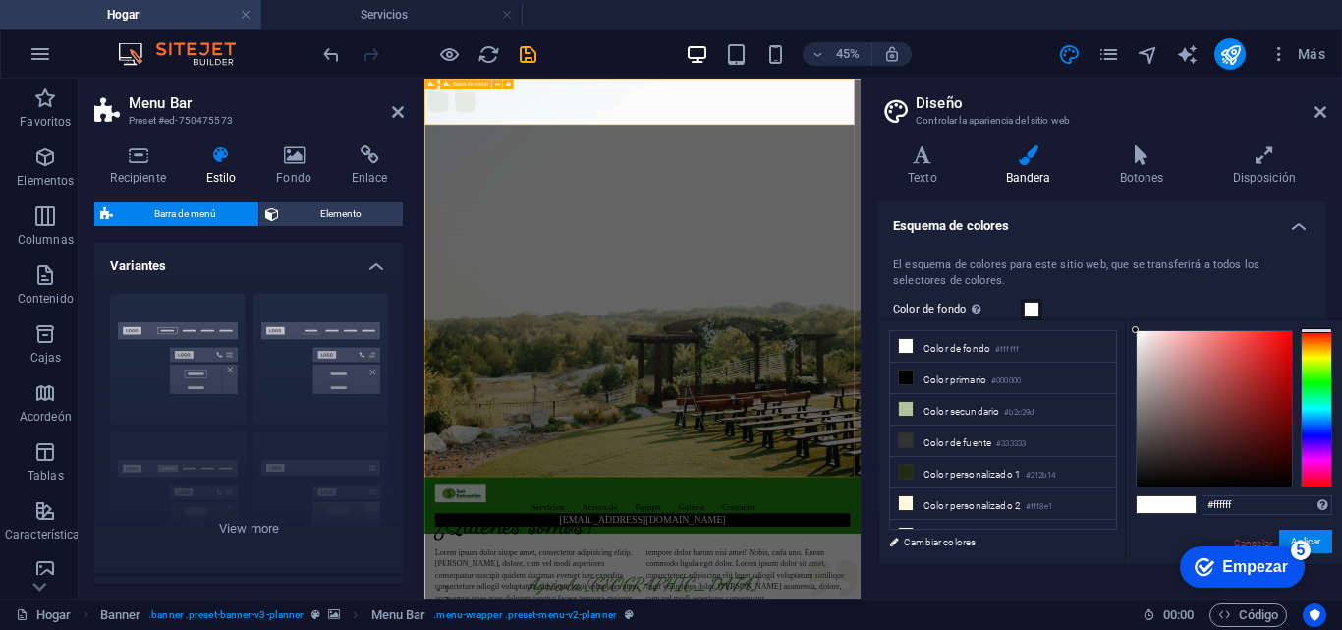
click at [1154, 160] on icon at bounding box center [1141, 155] width 105 height 20
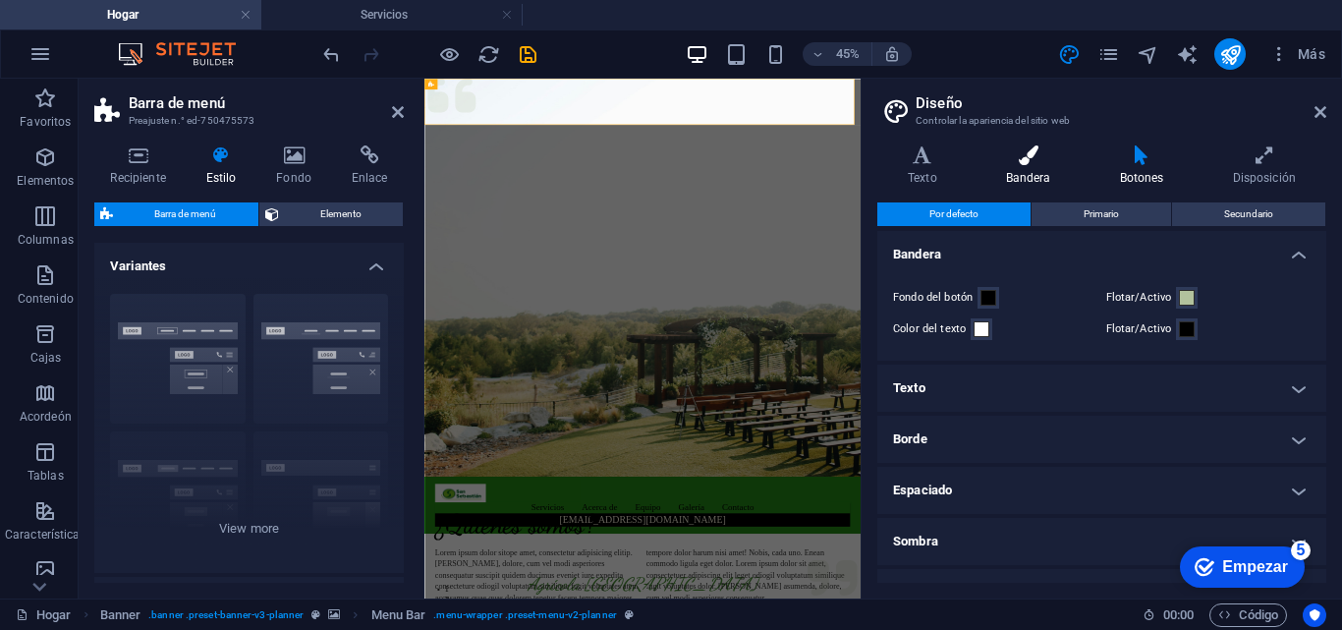
click at [1029, 173] on font "Bandera" at bounding box center [1028, 178] width 45 height 14
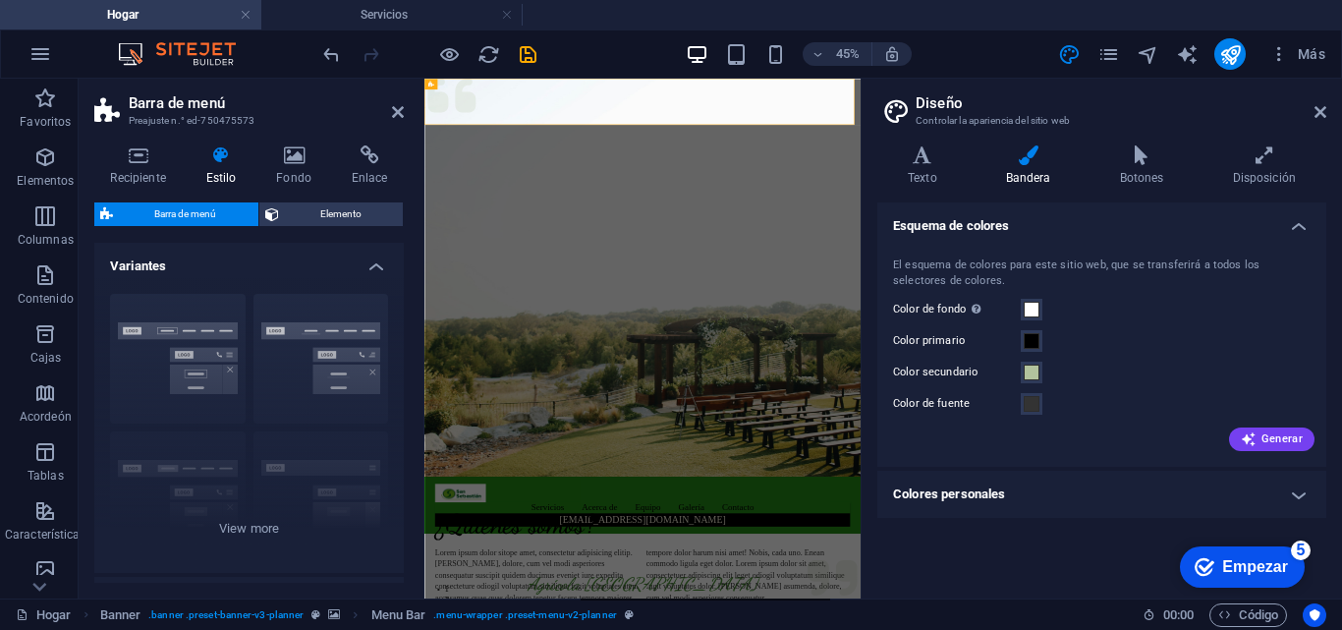
click at [894, 188] on div "Texto Bandera Botones Disposición Texto Estándar Atrevido Campo de golf Color d…" at bounding box center [1101, 363] width 449 height 437
click at [910, 173] on font "Texto" at bounding box center [922, 178] width 29 height 14
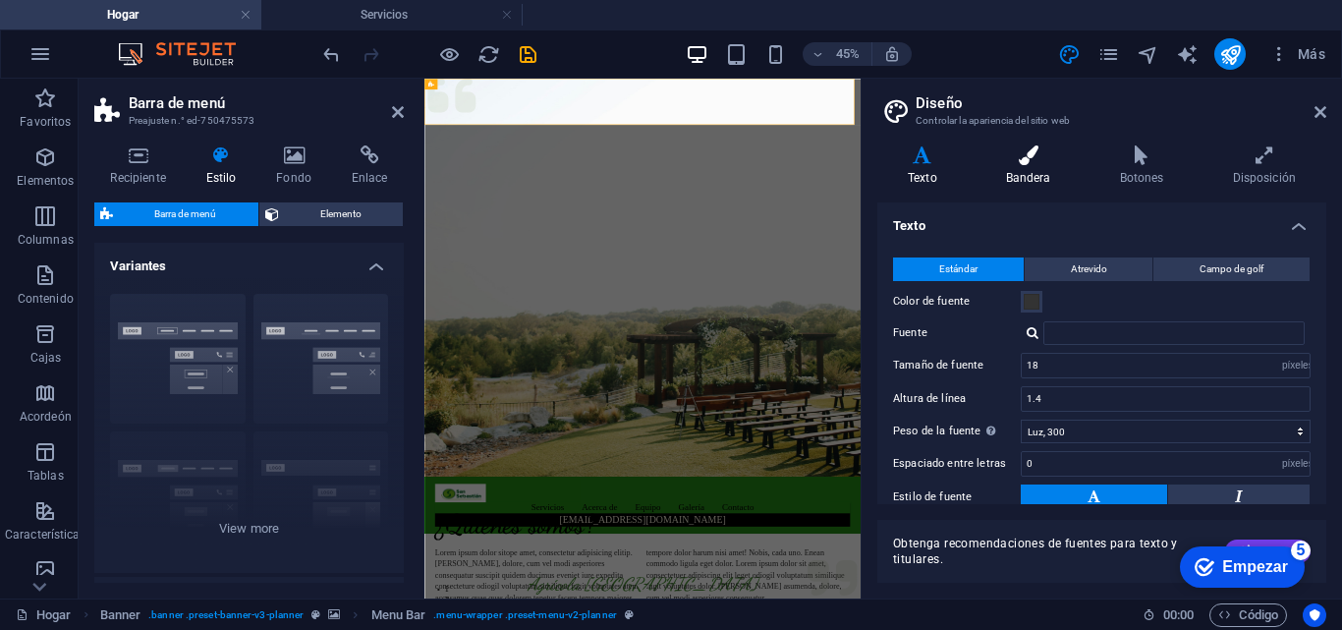
click at [1026, 181] on font "Bandera" at bounding box center [1028, 178] width 45 height 14
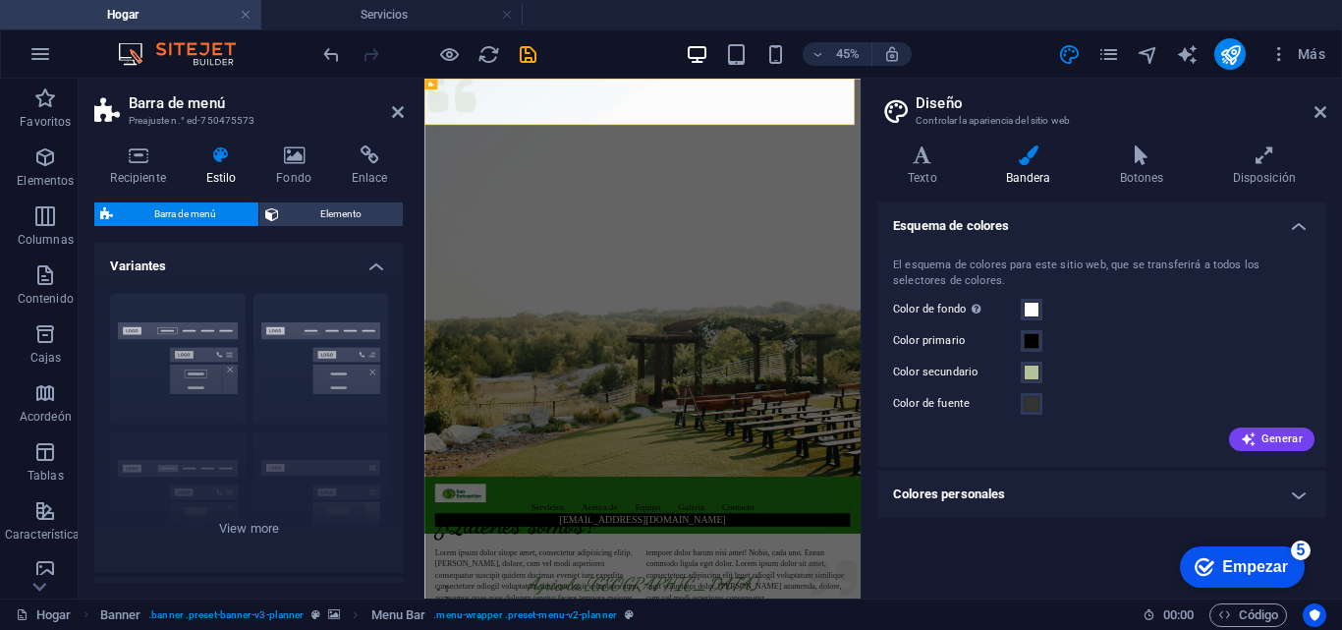
click at [1025, 488] on h4 "Colores personales" at bounding box center [1101, 493] width 449 height 47
click at [1027, 532] on span at bounding box center [1031, 537] width 16 height 16
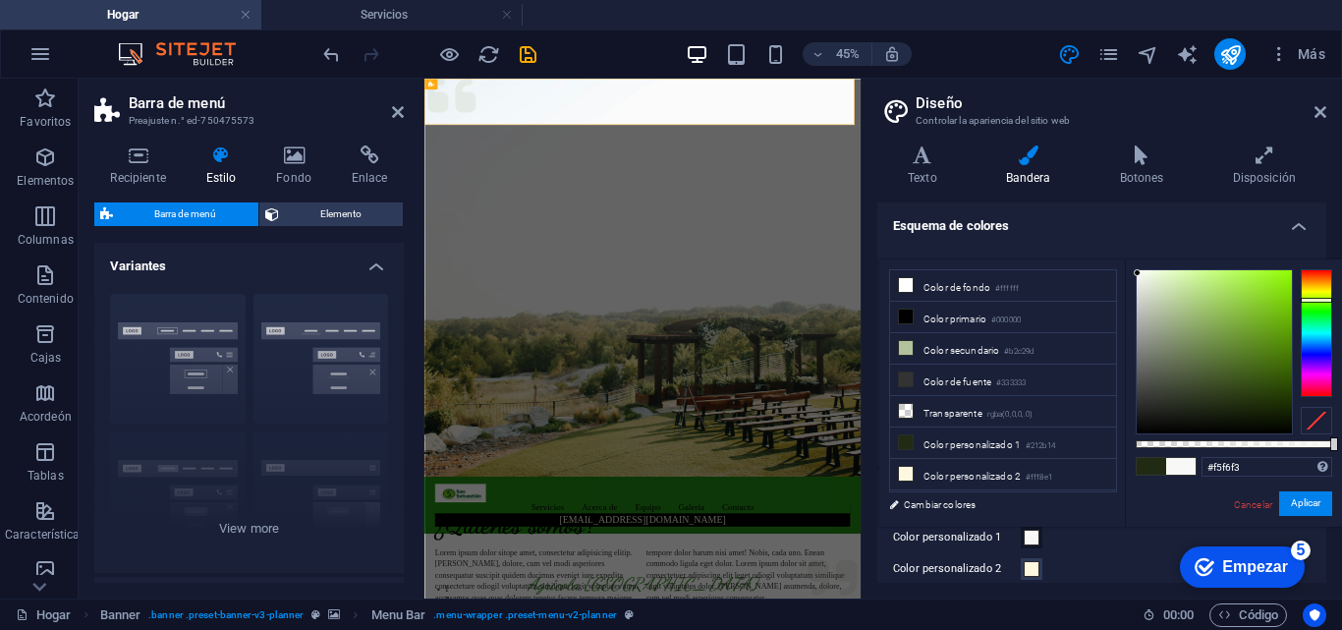
drag, startPoint x: 1228, startPoint y: 331, endPoint x: 1137, endPoint y: 275, distance: 106.3
click at [1137, 275] on div at bounding box center [1213, 351] width 155 height 163
click at [1155, 466] on span at bounding box center [1150, 466] width 29 height 17
type input "#e9f1dd"
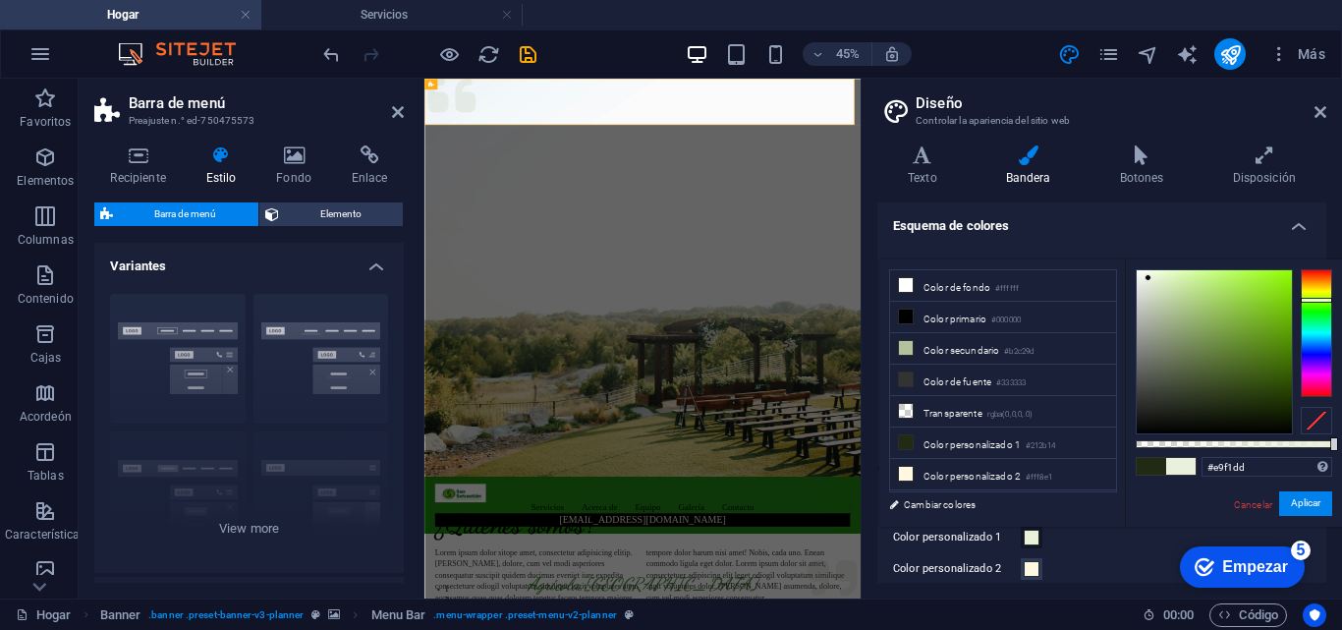
drag, startPoint x: 1219, startPoint y: 403, endPoint x: 1148, endPoint y: 278, distance: 143.4
click at [1148, 278] on div at bounding box center [1147, 277] width 7 height 7
click at [1177, 464] on span at bounding box center [1180, 466] width 29 height 17
click at [1321, 495] on button "Aplicar" at bounding box center [1305, 503] width 53 height 25
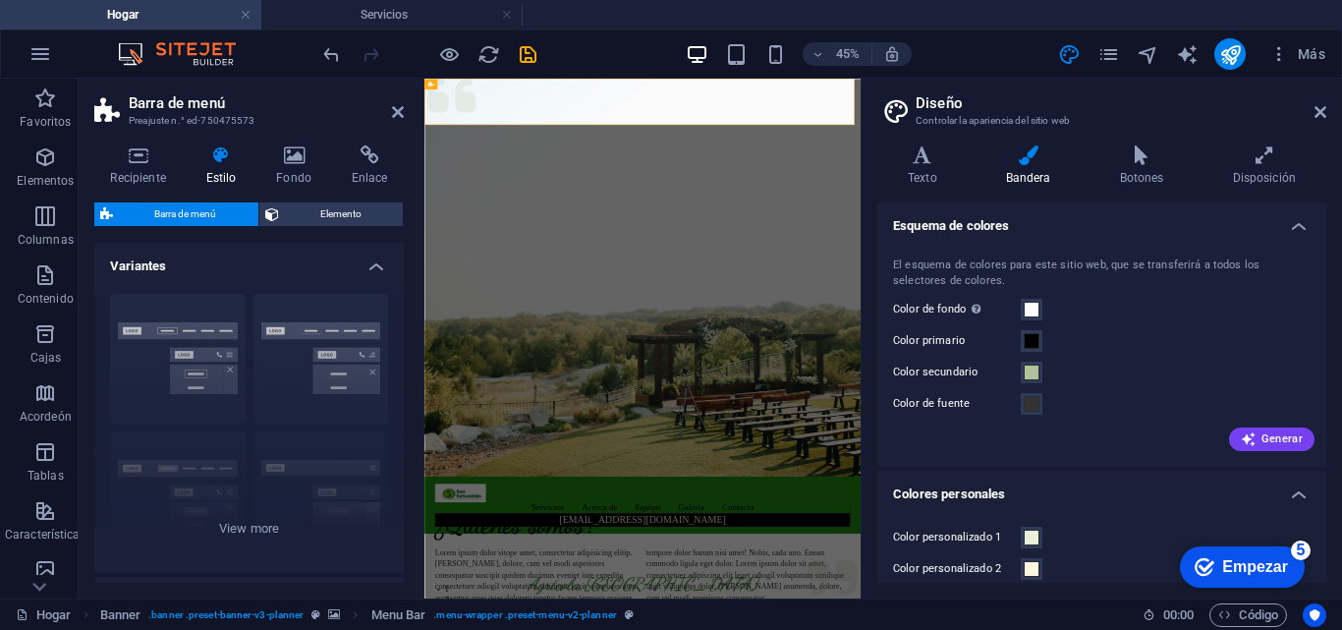
click at [1256, 326] on div "El esquema de colores para este sitio web, que se transferirá a todos los selec…" at bounding box center [1101, 352] width 457 height 229
drag, startPoint x: 1321, startPoint y: 291, endPoint x: 1308, endPoint y: 396, distance: 105.9
click at [1308, 396] on div "El esquema de colores para este sitio web, que se transferirá a todos los selec…" at bounding box center [1101, 352] width 457 height 229
click at [931, 154] on icon at bounding box center [922, 155] width 90 height 20
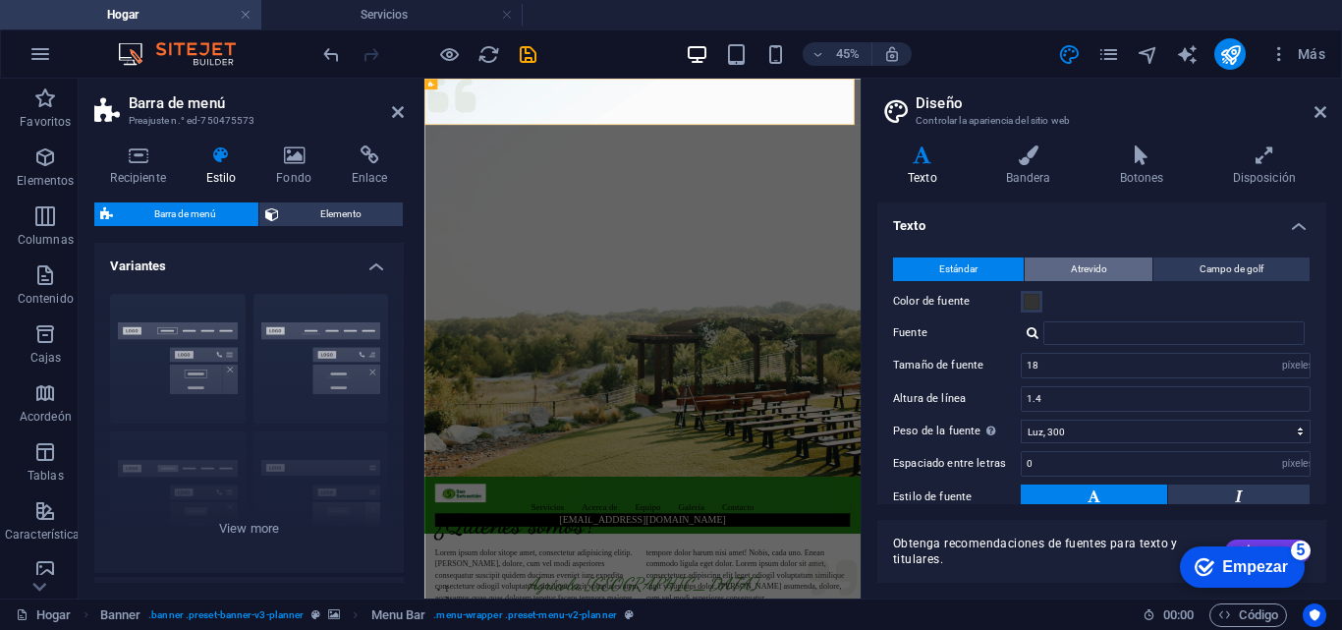
click at [1097, 277] on span "Atrevido" at bounding box center [1089, 269] width 36 height 24
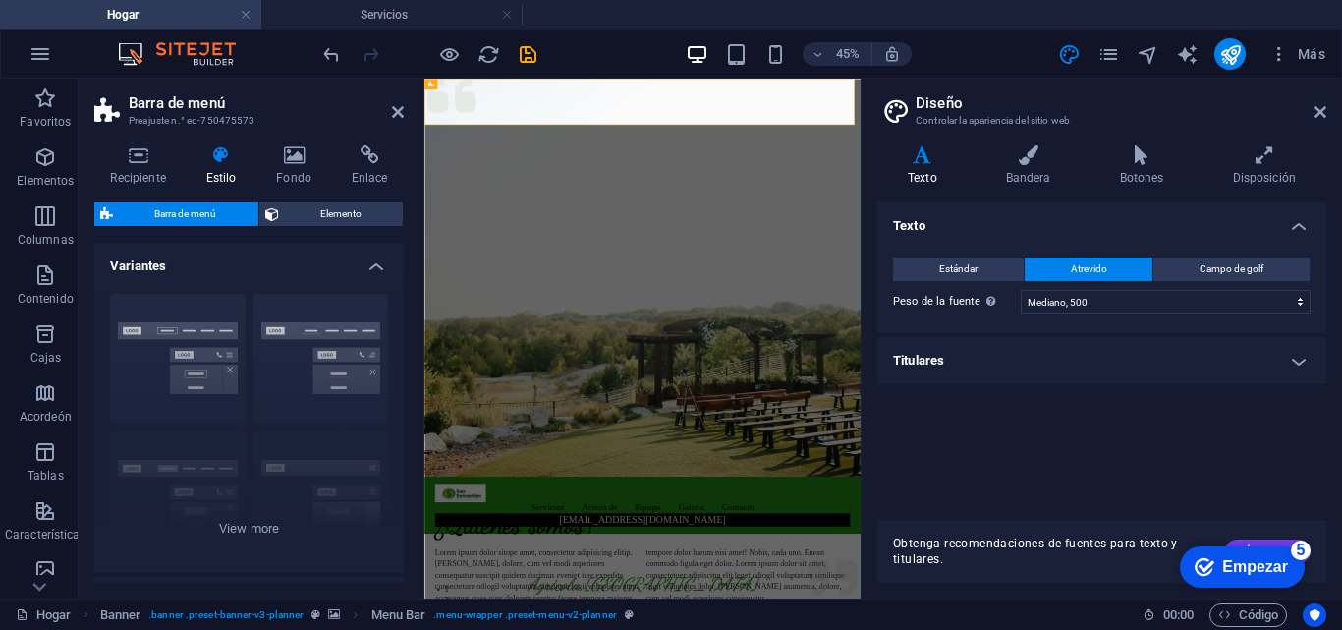
click at [1096, 358] on h4 "Titulares" at bounding box center [1101, 360] width 449 height 47
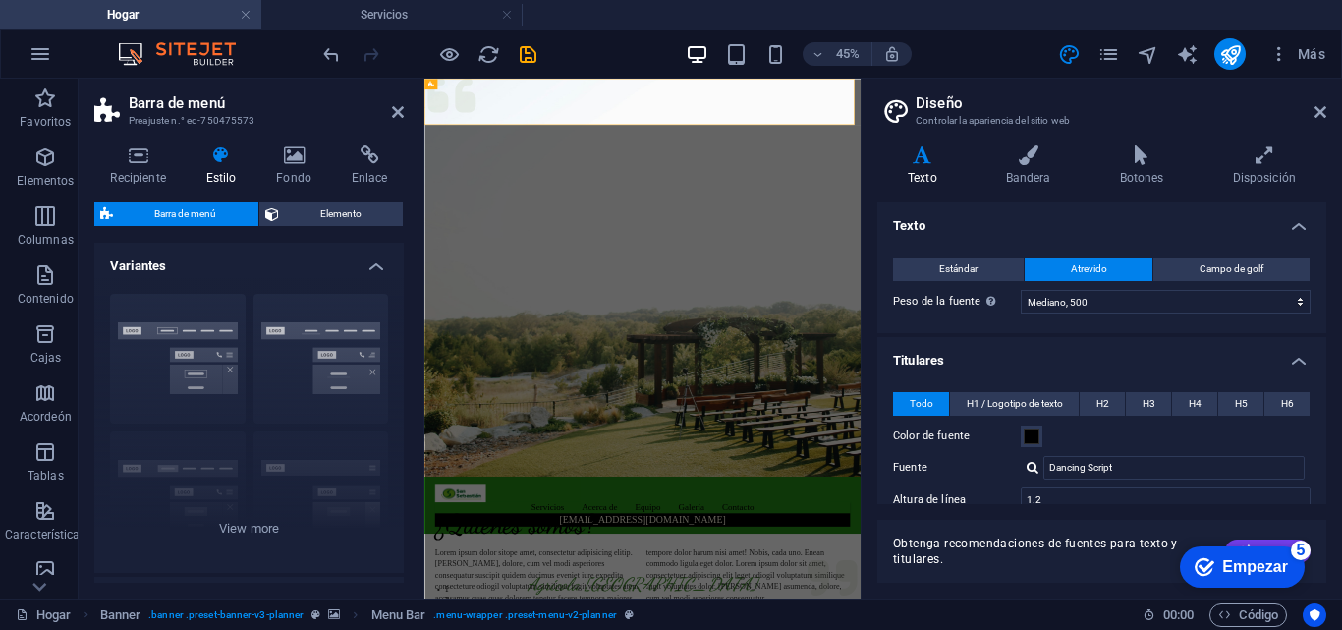
drag, startPoint x: 1321, startPoint y: 290, endPoint x: 1321, endPoint y: 366, distance: 76.6
click at [1321, 366] on ul "Texto Estándar Atrevido Campo de golf Color de [GEOGRAPHIC_DATA][PERSON_NAME] E…" at bounding box center [1101, 485] width 449 height 566
drag, startPoint x: 1320, startPoint y: 307, endPoint x: 1320, endPoint y: 384, distance: 76.6
click at [1320, 384] on ul "Texto Estándar Atrevido Campo de golf Color de [GEOGRAPHIC_DATA][PERSON_NAME] E…" at bounding box center [1101, 485] width 449 height 566
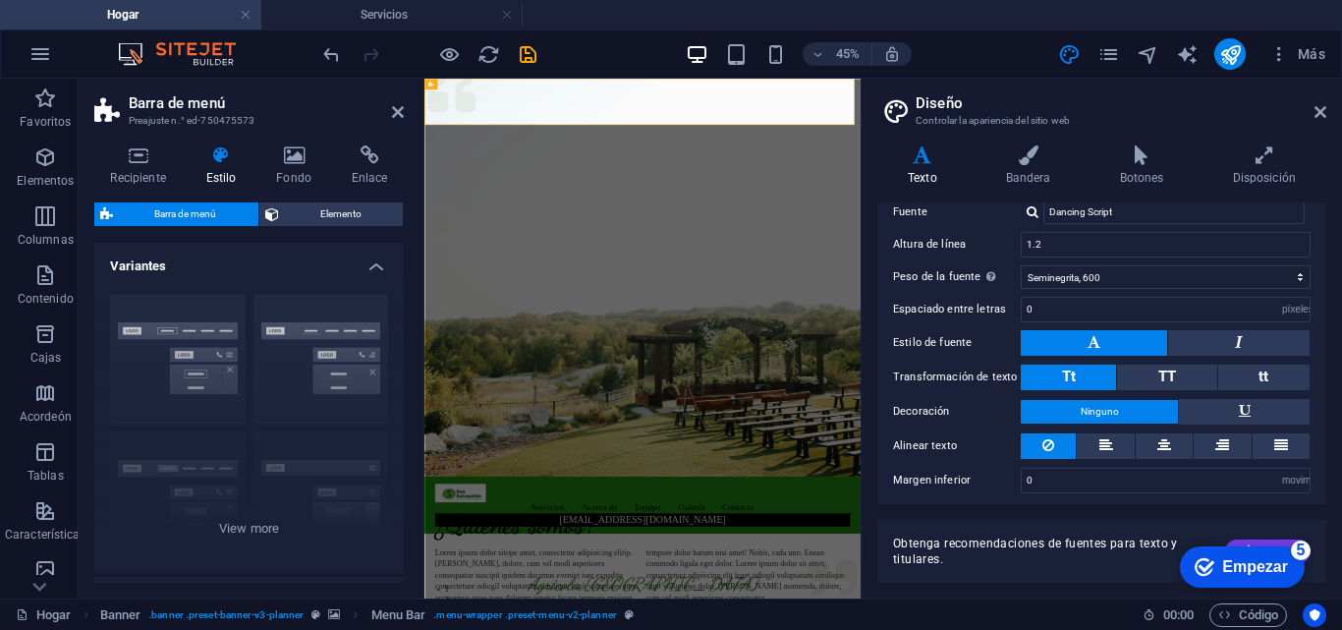
scroll to position [264, 0]
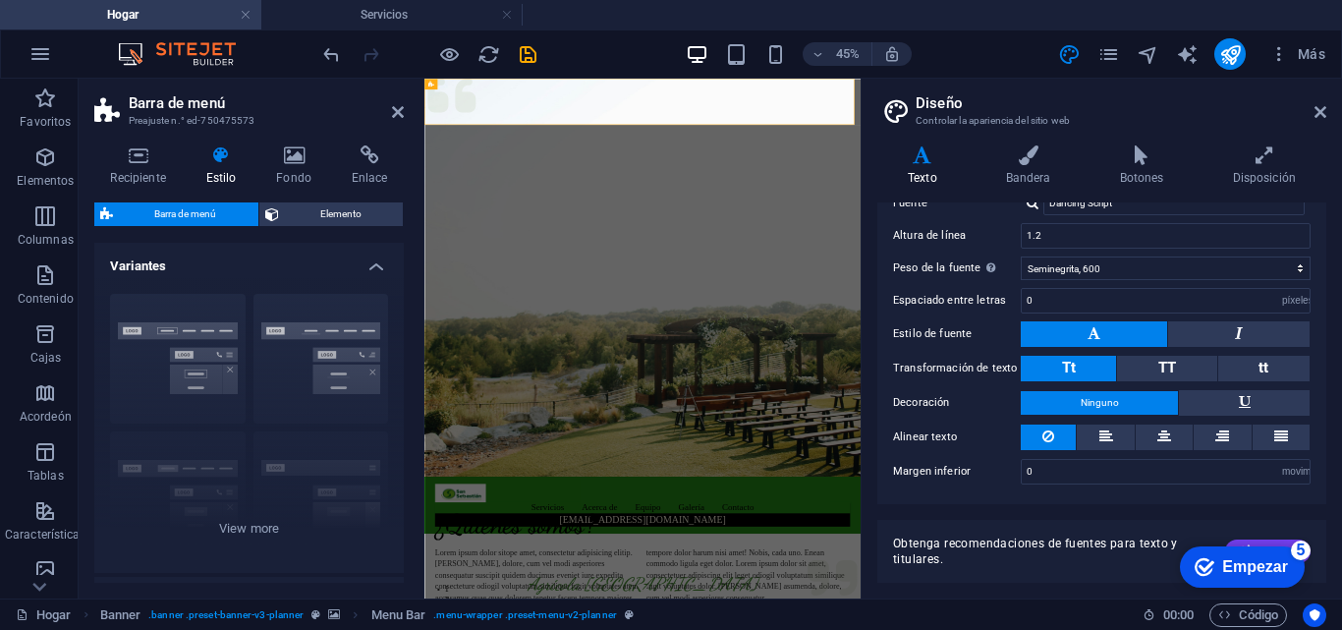
drag, startPoint x: 1320, startPoint y: 434, endPoint x: 1323, endPoint y: 452, distance: 17.9
click at [1323, 452] on div "Texto Estándar Atrevido Campo de golf Color de [GEOGRAPHIC_DATA][PERSON_NAME] E…" at bounding box center [1101, 353] width 449 height 302
click at [1259, 535] on div "Obtenga recomendaciones [PERSON_NAME] para texto y titulares. Generar" at bounding box center [1101, 551] width 449 height 63
click div "checkmark Empezar 5 Primeros pasos en el editor Permítanos guiarle a través de …"
click at [1315, 107] on icon at bounding box center [1320, 112] width 12 height 16
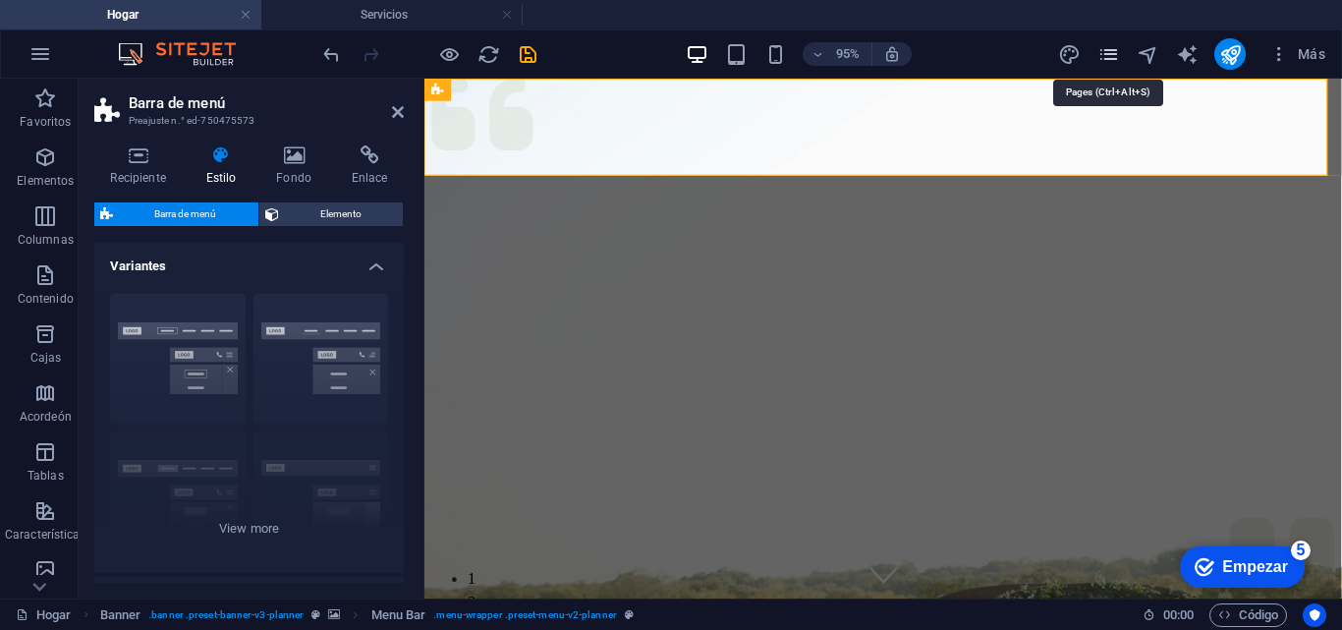
click at [1104, 47] on icon "páginas" at bounding box center [1108, 54] width 23 height 23
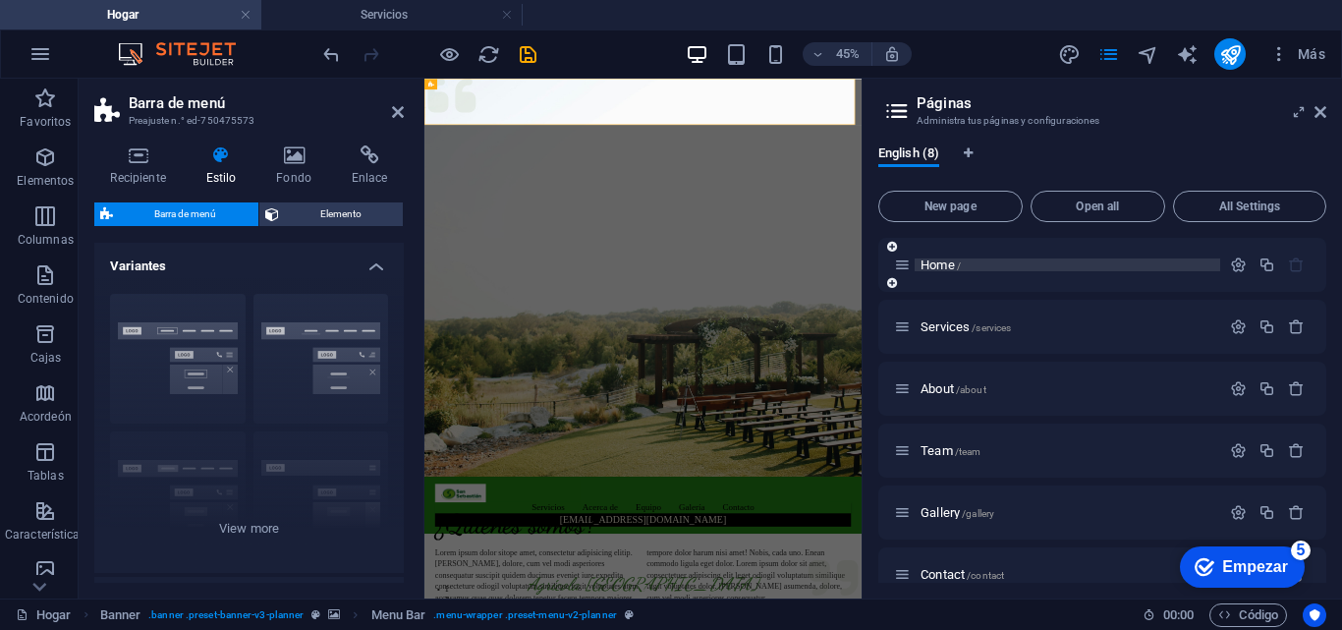
click at [1048, 259] on p "Home /" at bounding box center [1067, 264] width 294 height 13
click at [888, 286] on icon at bounding box center [892, 283] width 10 height 12
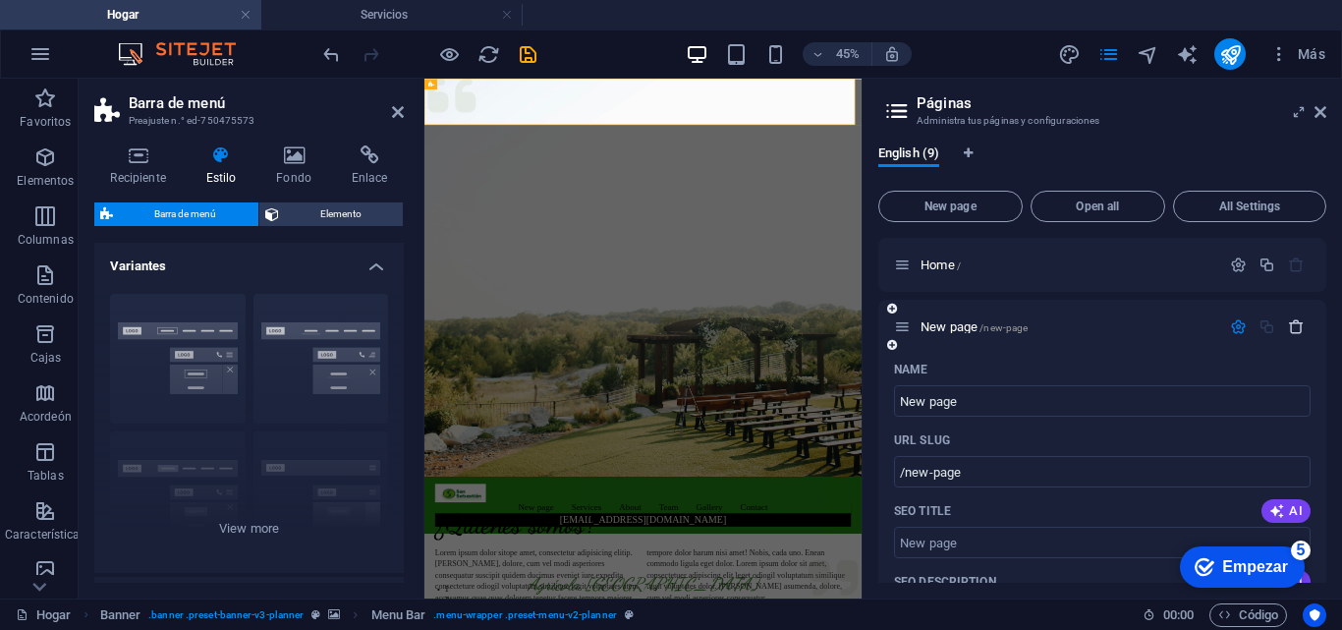
click at [1289, 323] on icon "button" at bounding box center [1296, 326] width 17 height 17
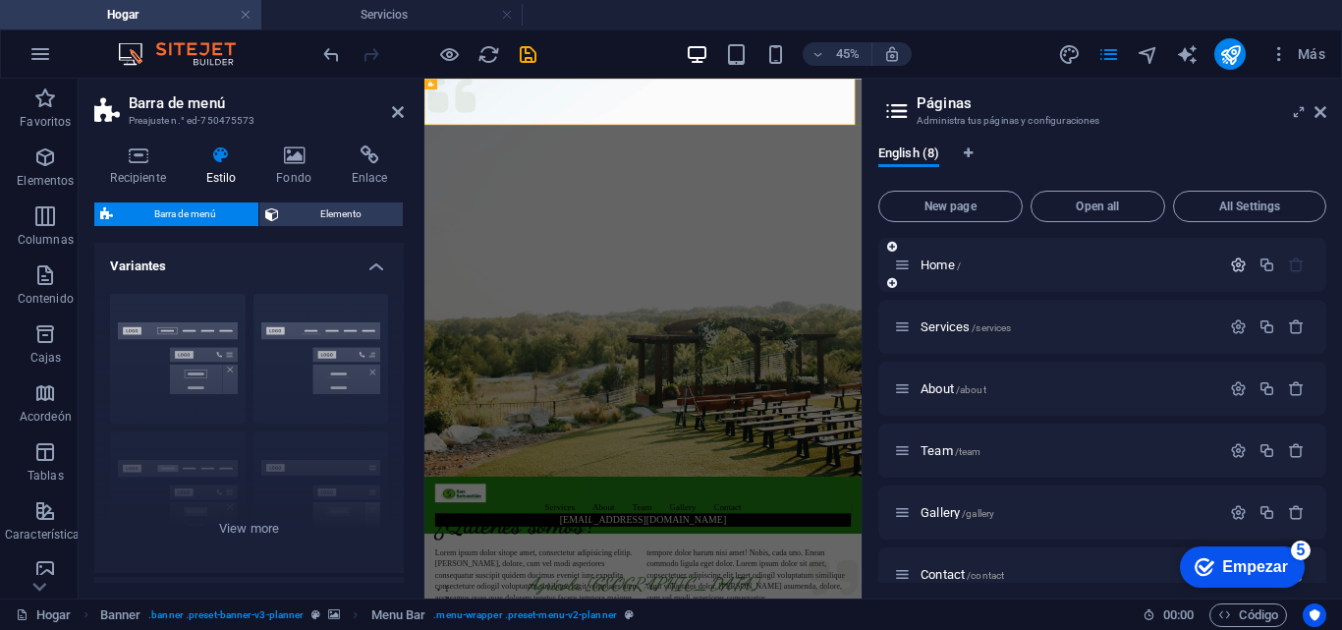
click at [1239, 264] on icon "button" at bounding box center [1238, 264] width 17 height 17
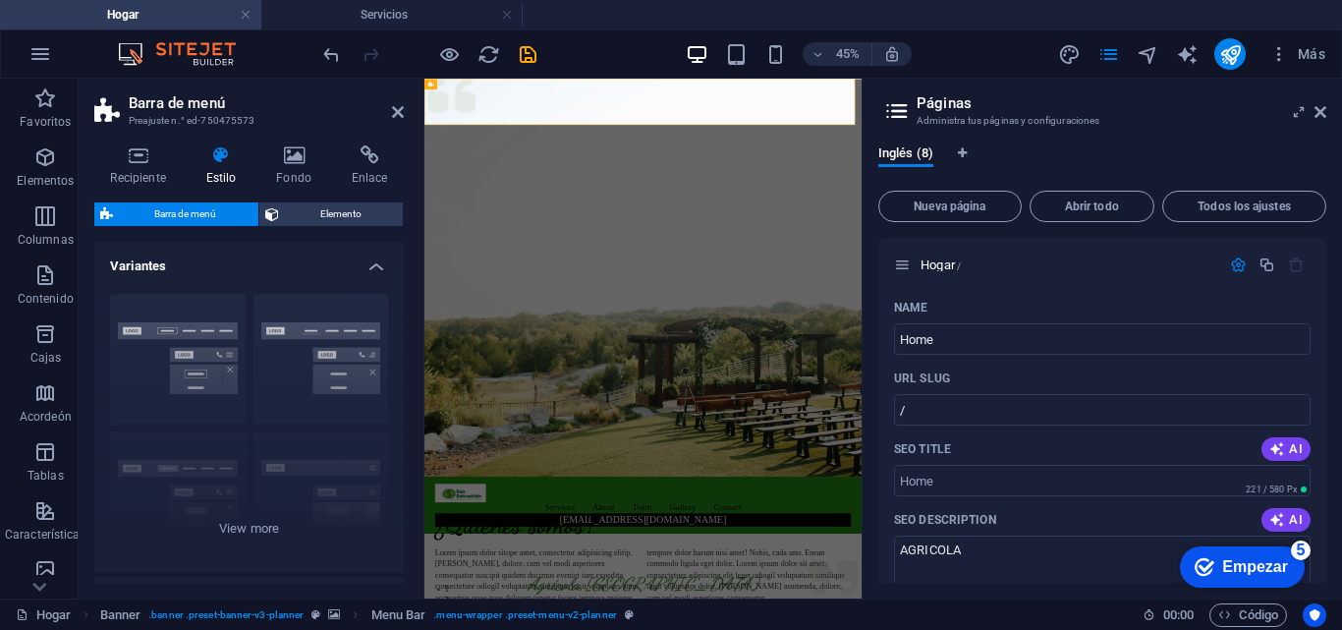
drag, startPoint x: 1326, startPoint y: 298, endPoint x: 1326, endPoint y: 324, distance: 26.5
click at [1326, 324] on div "Inglés (8) Nueva página Abrir todo Todos los ajustes Hogar / Name Home ​ URL SL…" at bounding box center [1101, 364] width 479 height 468
drag, startPoint x: 1321, startPoint y: 307, endPoint x: 1321, endPoint y: 333, distance: 25.5
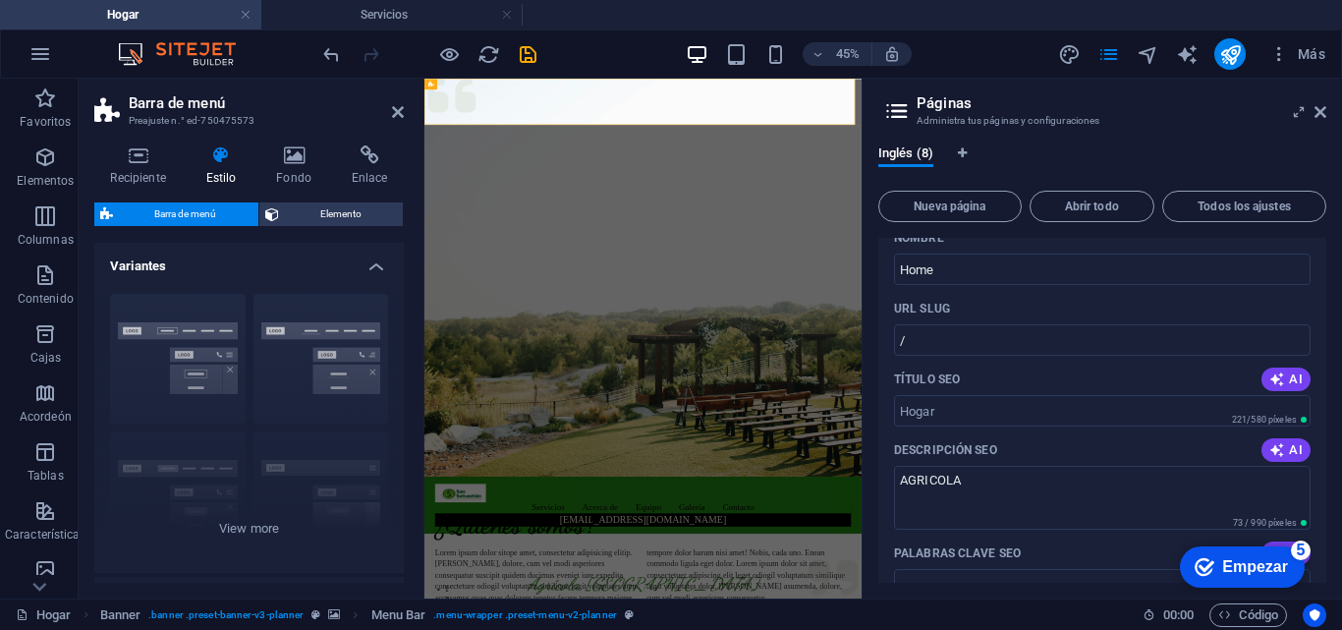
scroll to position [0, 0]
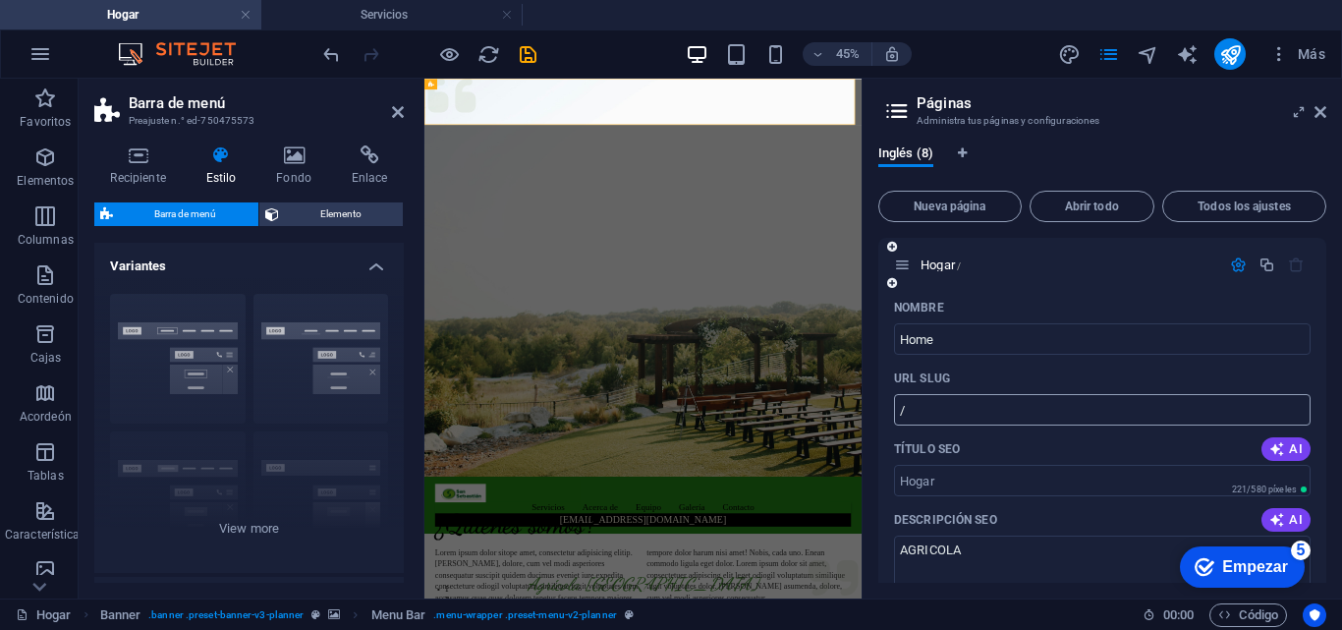
click at [935, 404] on input "/" at bounding box center [1102, 409] width 416 height 31
click at [946, 395] on input "URL SLUG" at bounding box center [1102, 409] width 416 height 31
click at [969, 374] on div "URL SLUG" at bounding box center [1102, 377] width 416 height 31
drag, startPoint x: 1394, startPoint y: 453, endPoint x: 904, endPoint y: 565, distance: 502.7
click at [904, 565] on figure at bounding box center [909, 521] width 971 height 884
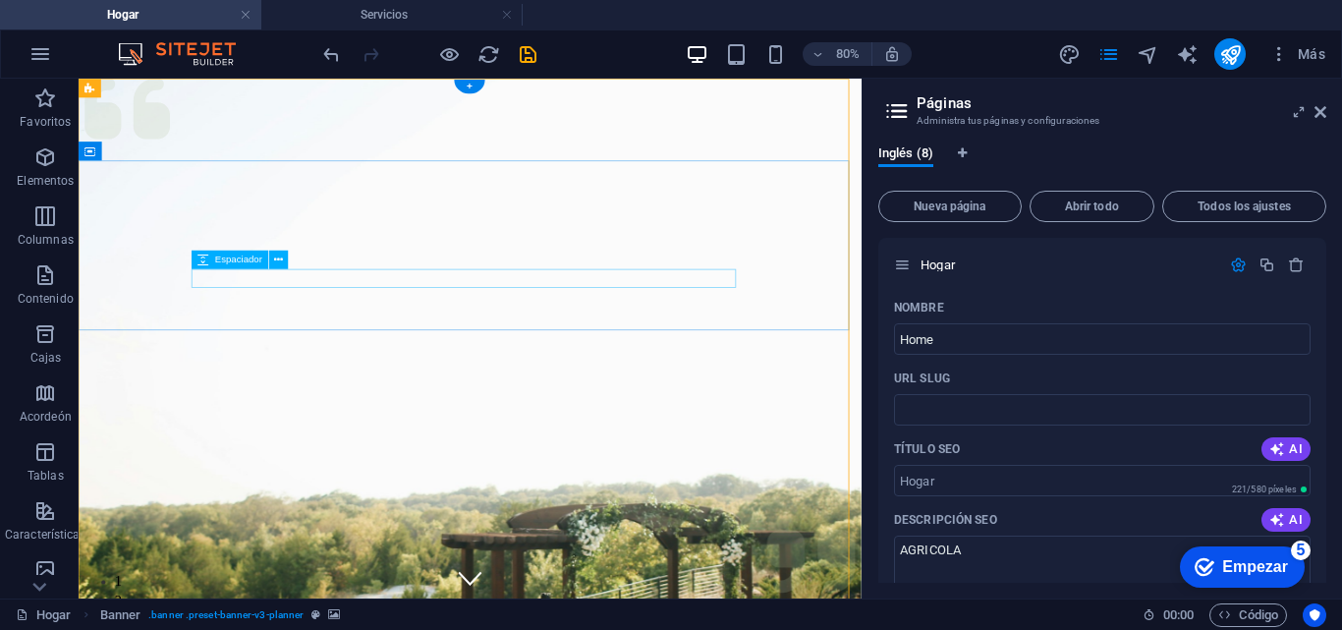
drag, startPoint x: 728, startPoint y: 337, endPoint x: 329, endPoint y: 167, distance: 433.4
click at [470, 85] on div "+" at bounding box center [470, 87] width 30 height 14
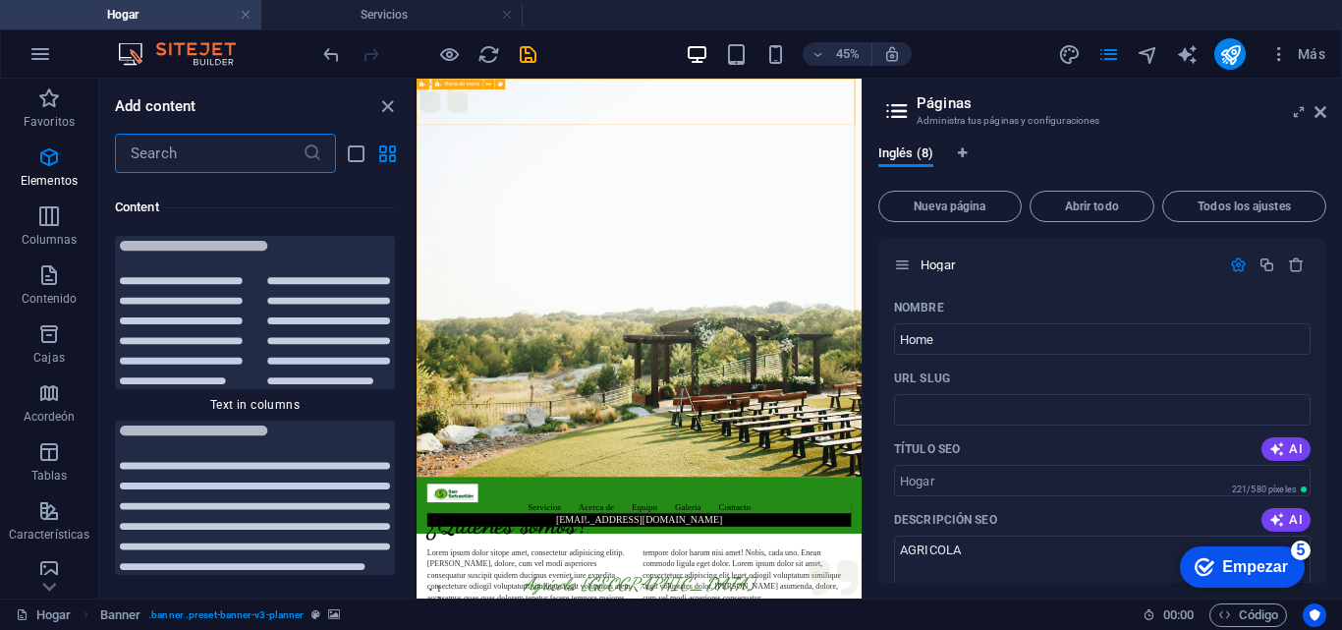
scroll to position [6662, 0]
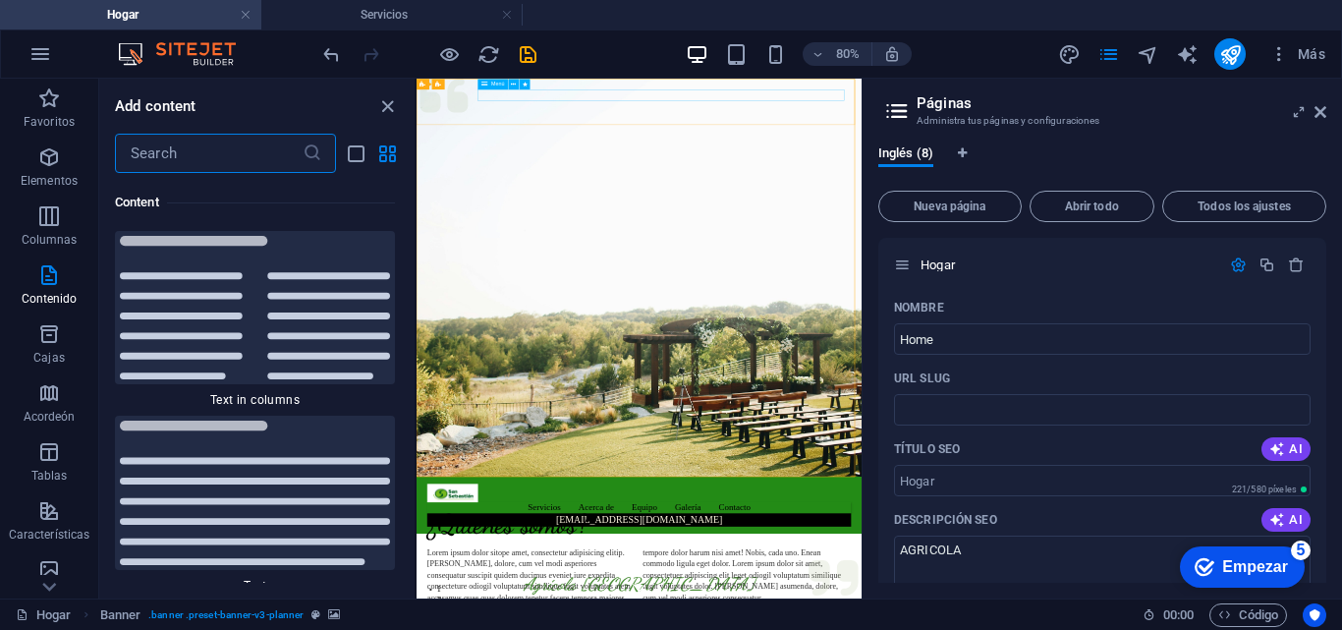
click at [492, 88] on div "Menú" at bounding box center [493, 84] width 30 height 11
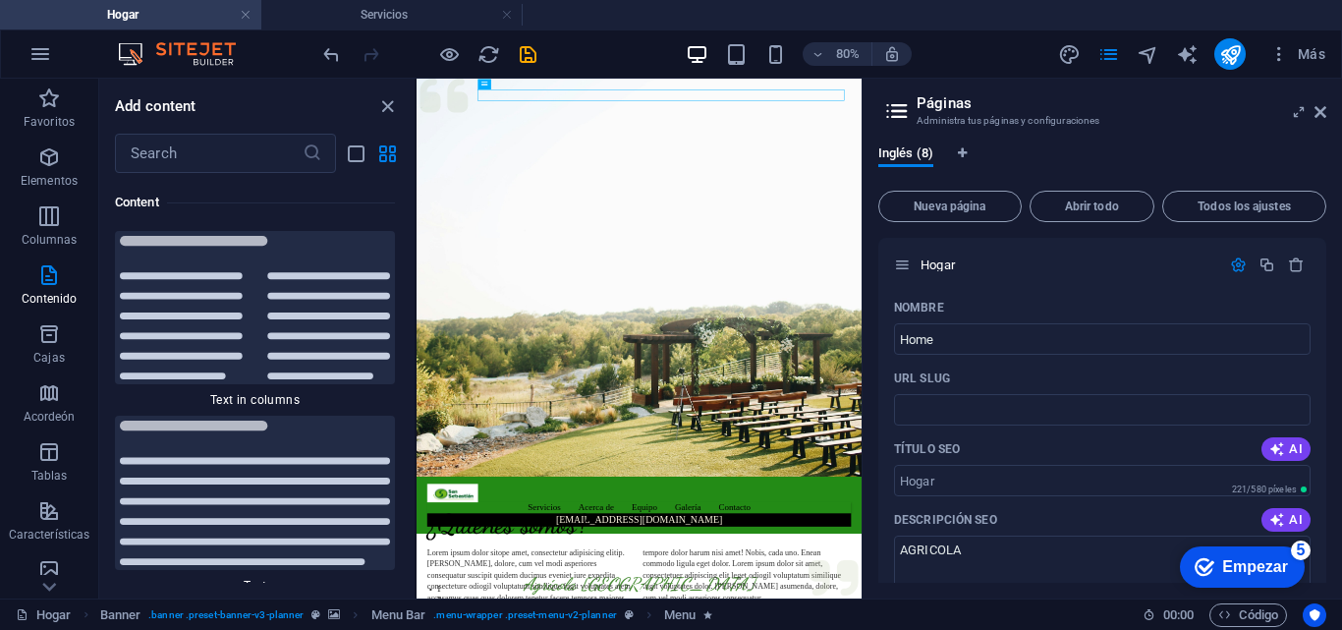
click at [560, 77] on div "80% Más" at bounding box center [671, 53] width 1340 height 47
click at [899, 622] on figure at bounding box center [910, 521] width 989 height 884
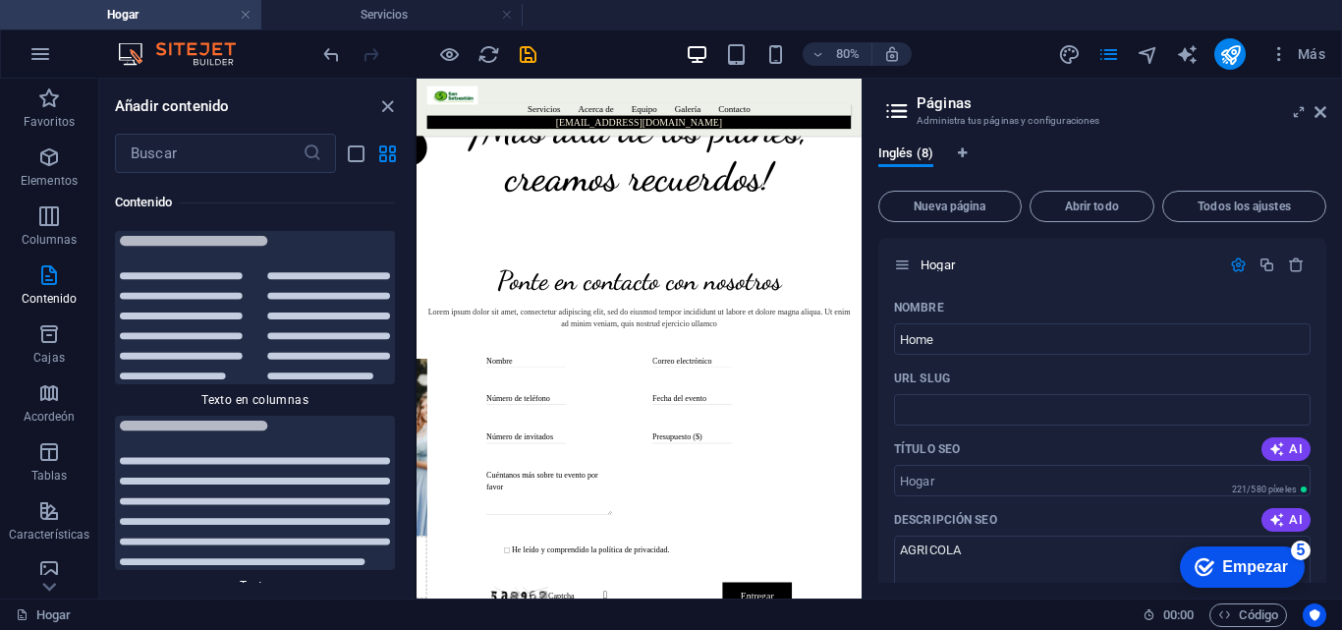
scroll to position [4373, 0]
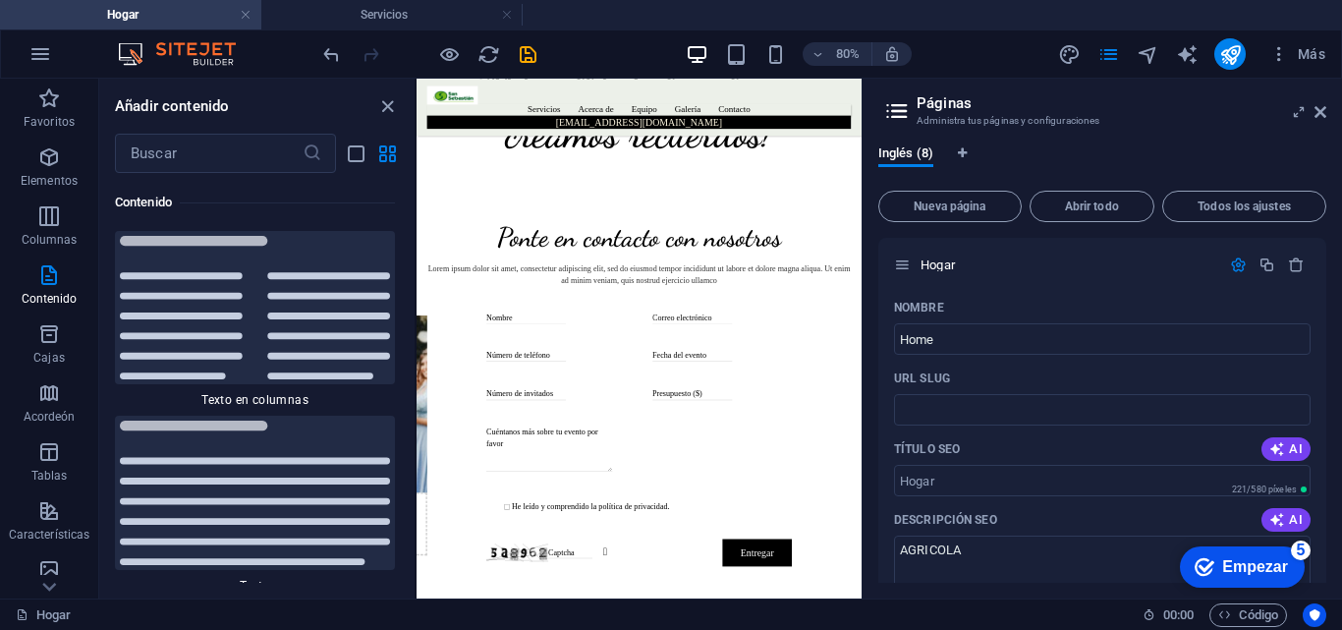
drag, startPoint x: 1403, startPoint y: 1063, endPoint x: 1277, endPoint y: 678, distance: 405.0
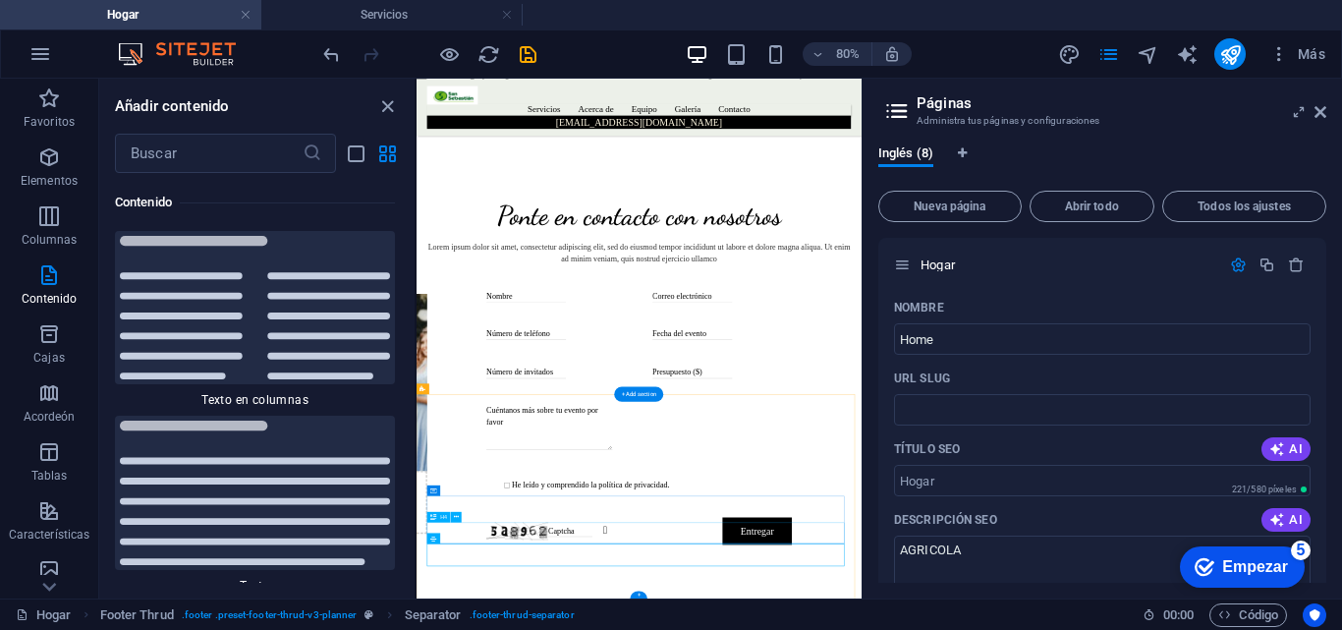
drag, startPoint x: 999, startPoint y: 1086, endPoint x: 1295, endPoint y: 748, distance: 449.6
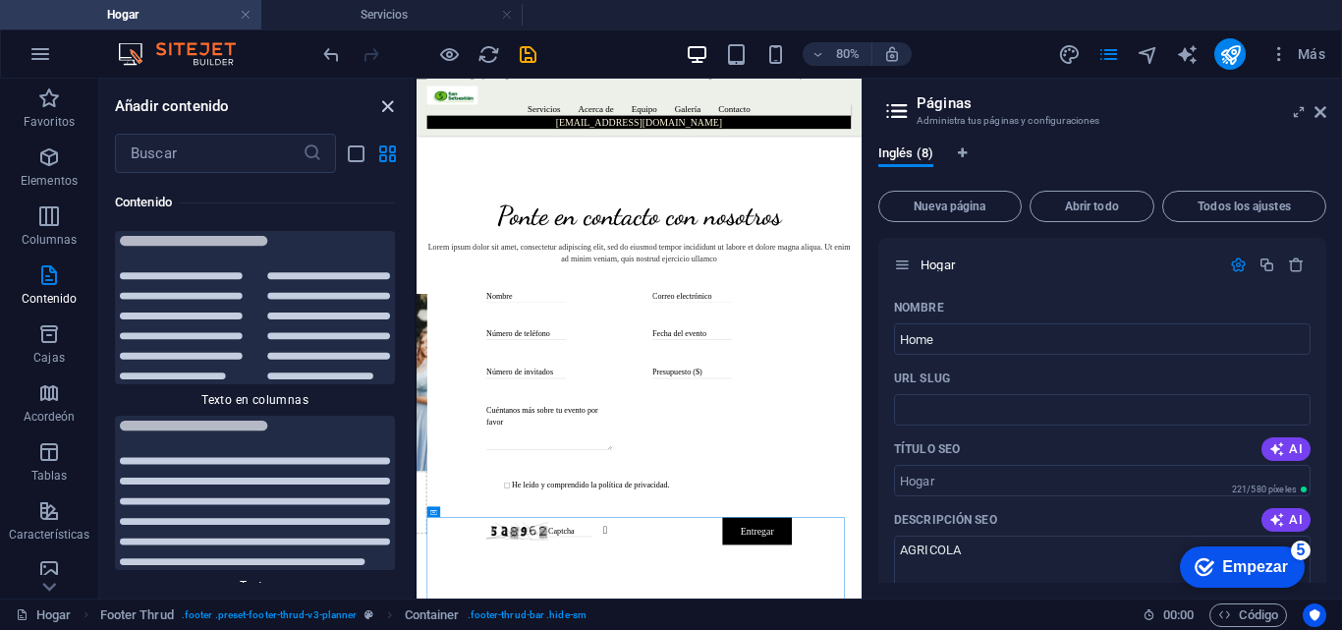
click at [387, 110] on icon "cerrar panel" at bounding box center [387, 106] width 23 height 23
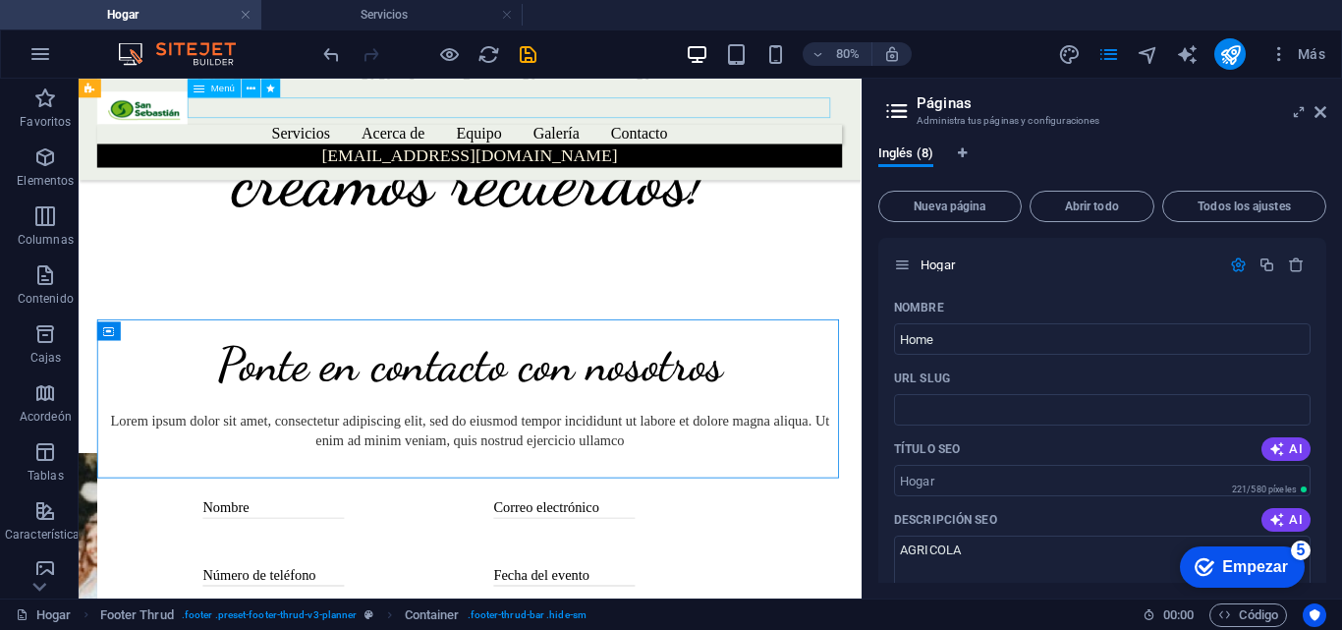
scroll to position [5222, 0]
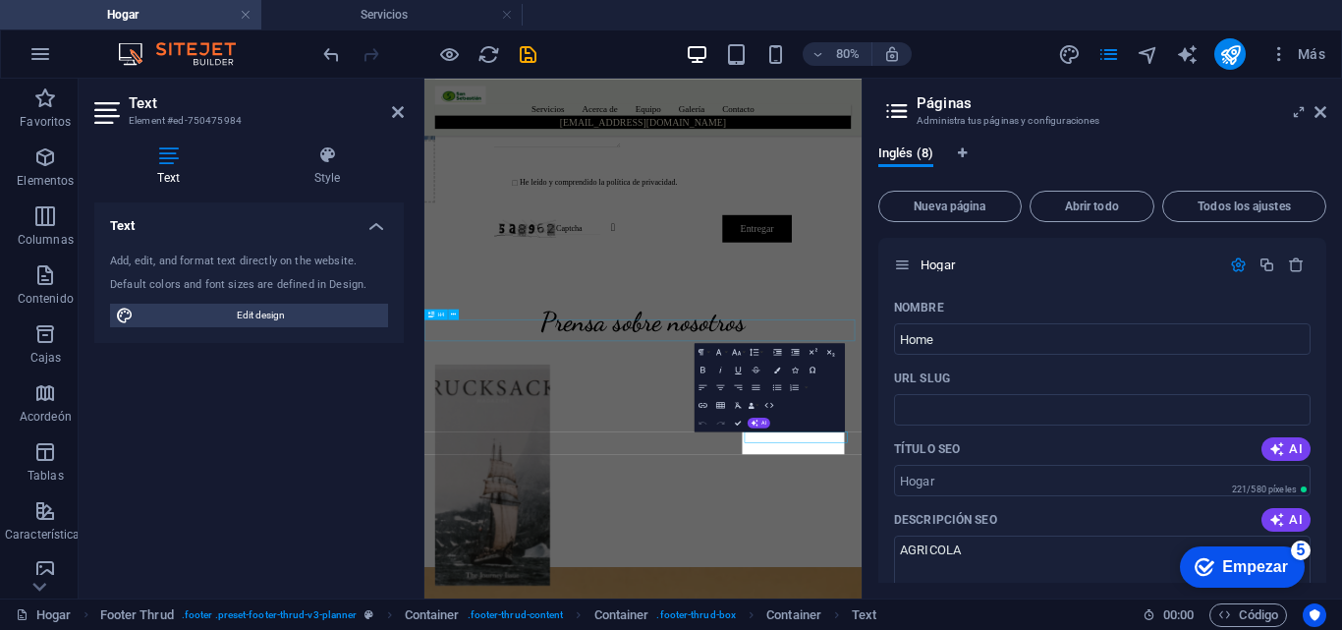
scroll to position [4741, 0]
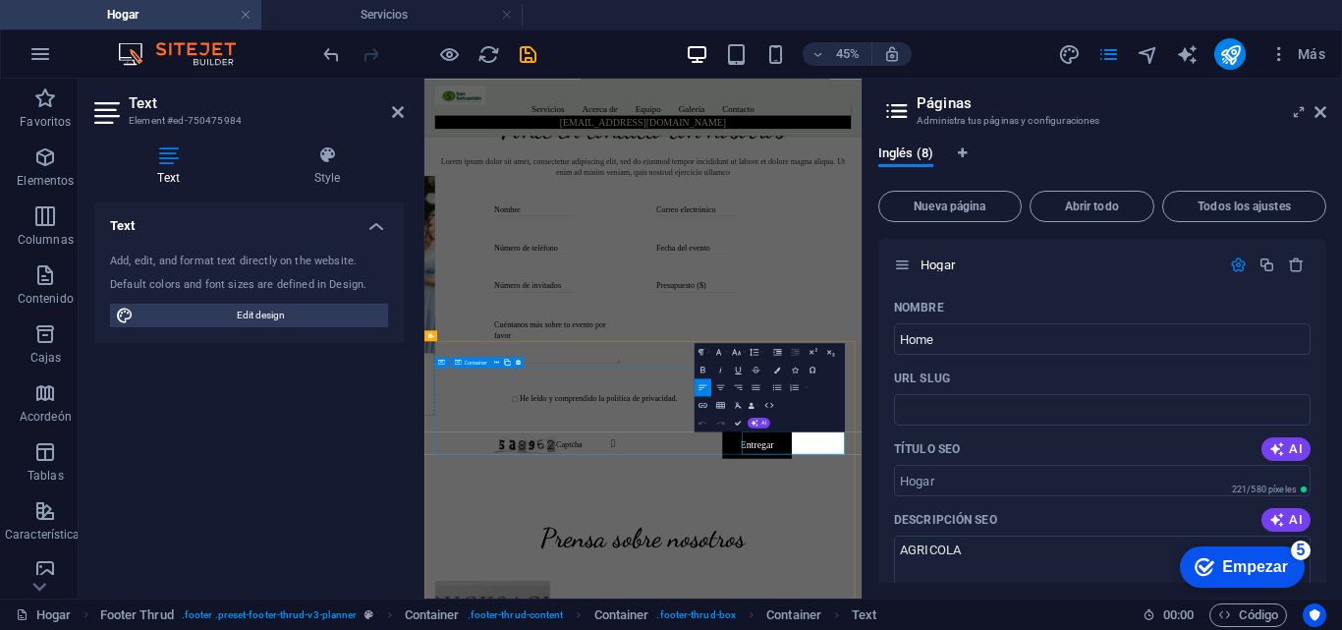
drag, startPoint x: 1284, startPoint y: 909, endPoint x: 1091, endPoint y: 840, distance: 204.7
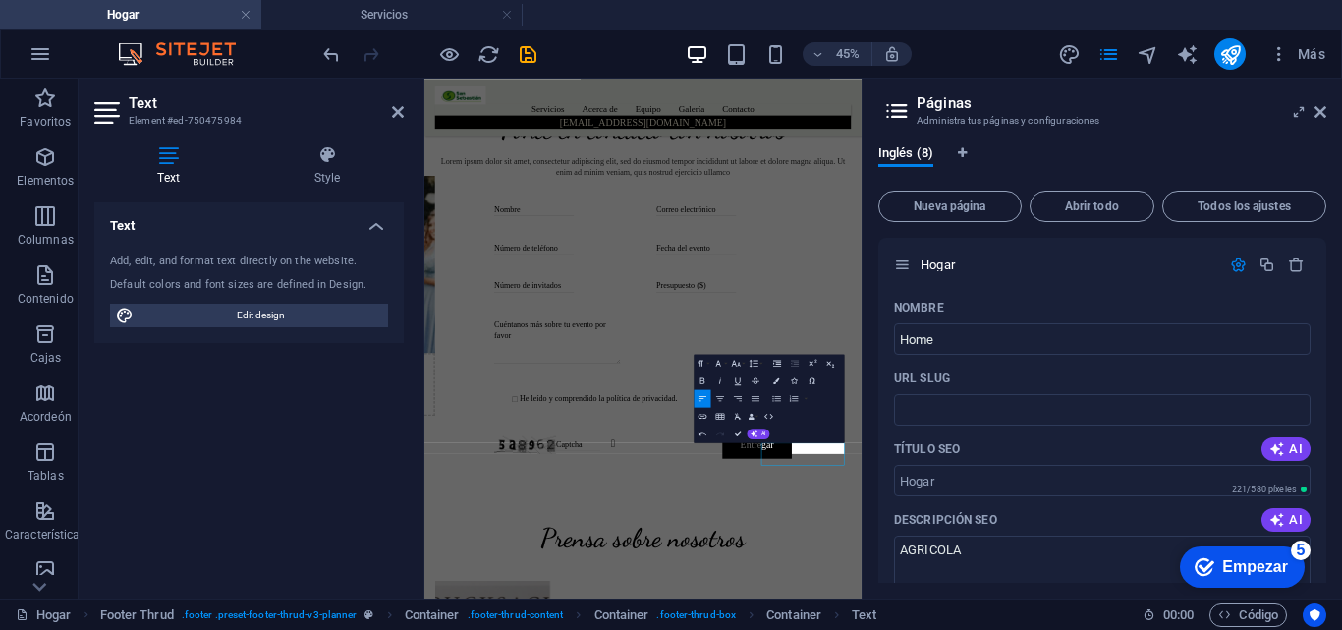
scroll to position [4716, 0]
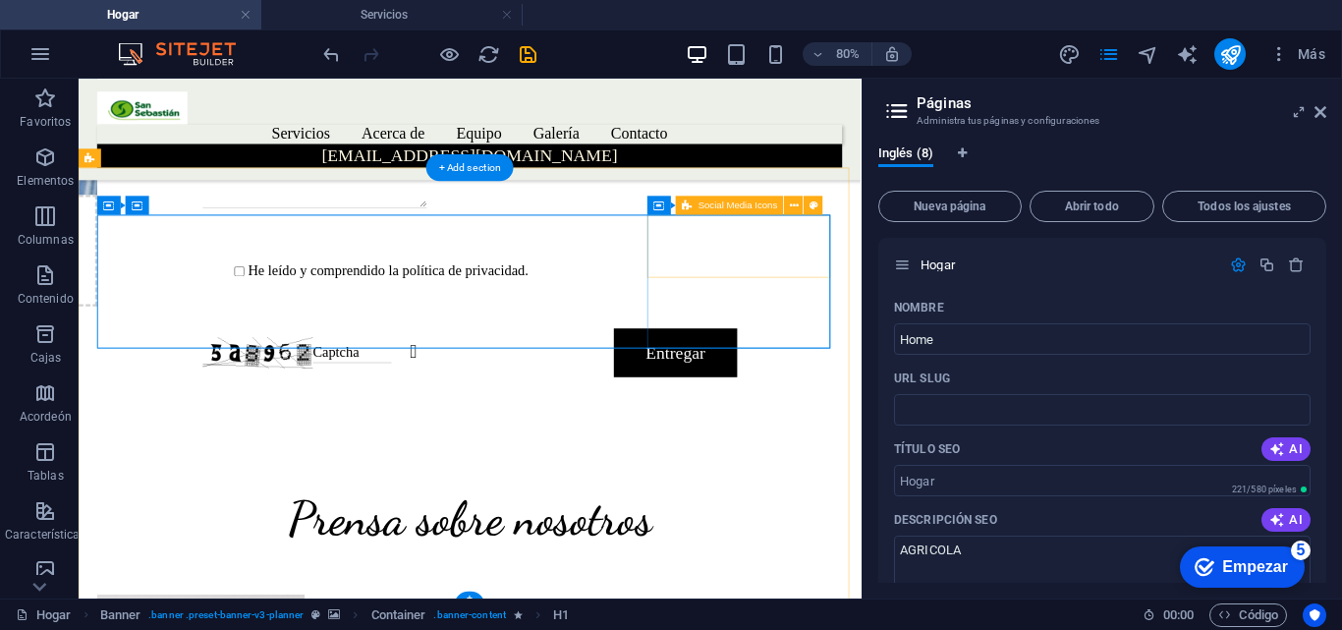
scroll to position [5212, 0]
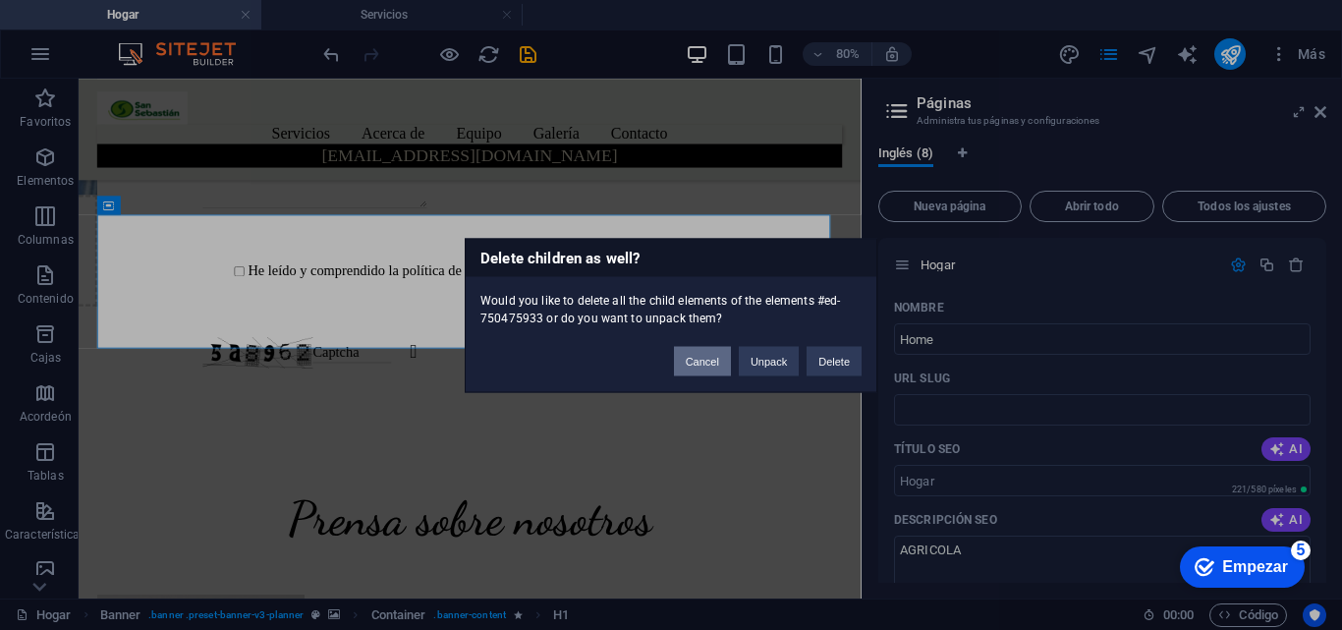
click at [709, 371] on button "Cancel" at bounding box center [702, 360] width 57 height 29
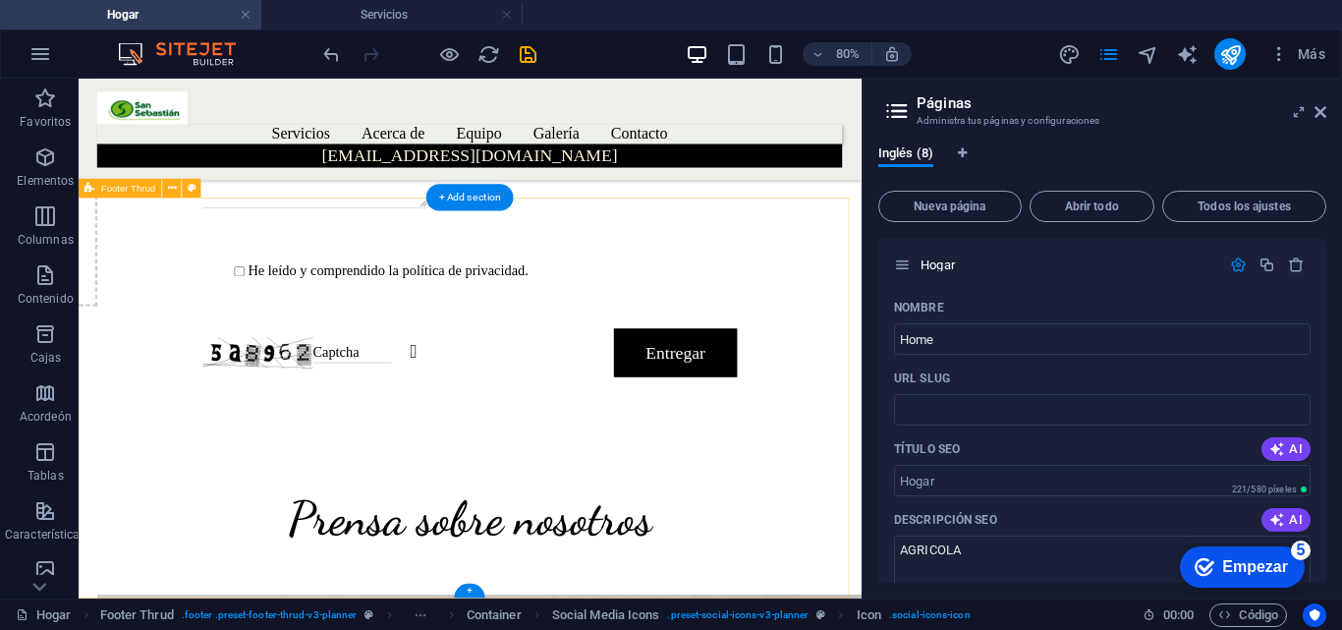
scroll to position [5175, 0]
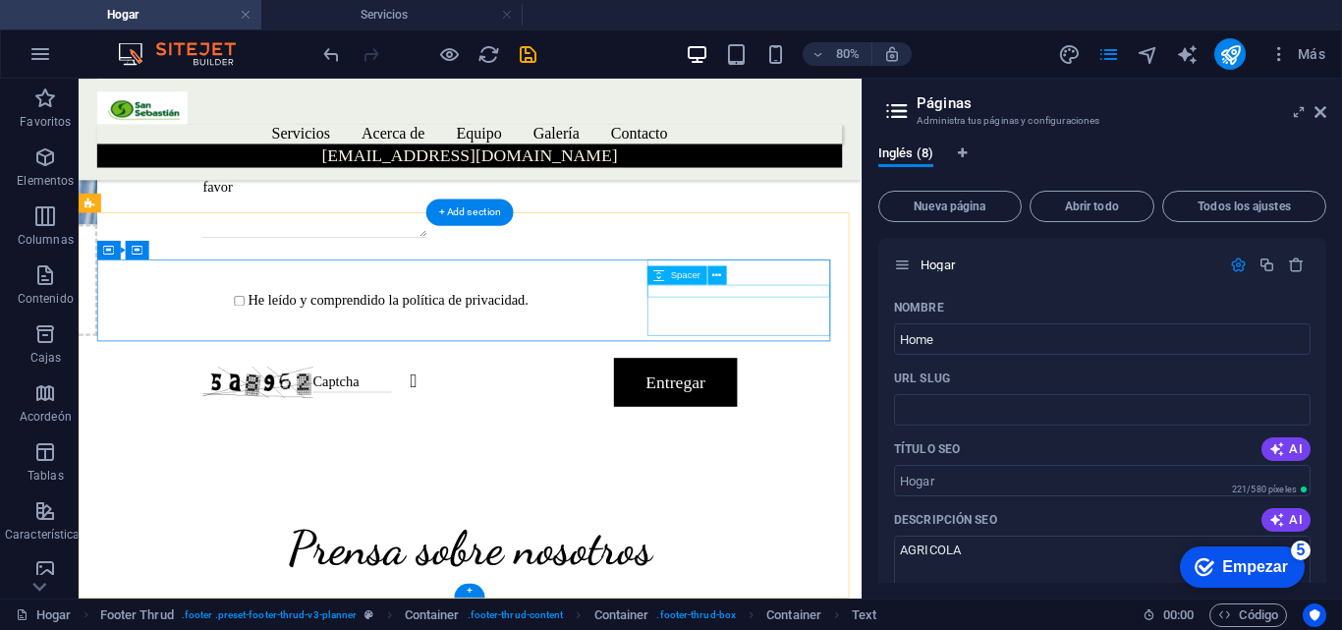
scroll to position [5156, 0]
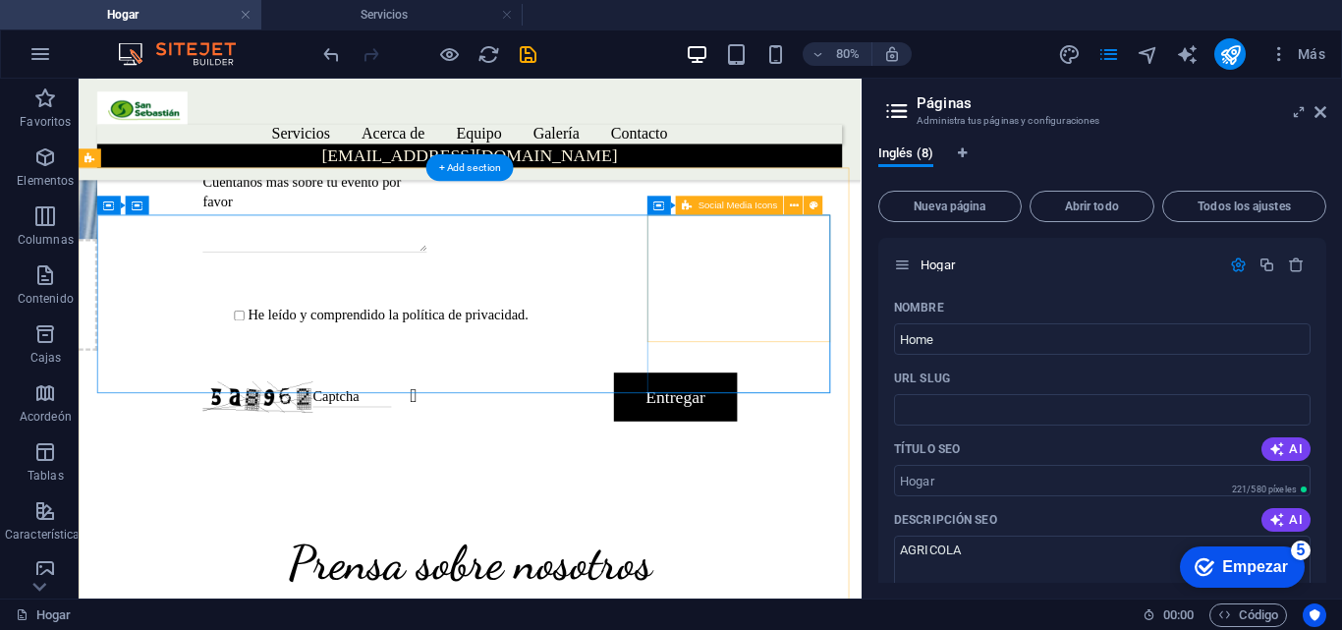
scroll to position [5212, 0]
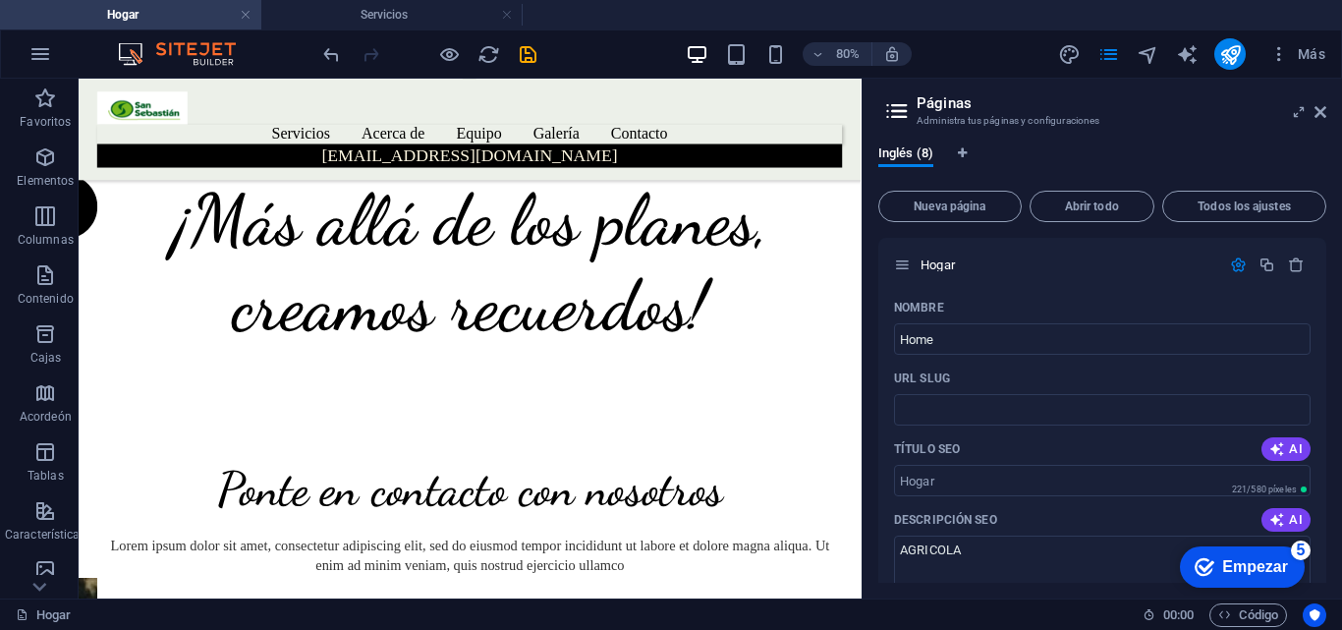
scroll to position [4352, 0]
